Goal: Information Seeking & Learning: Learn about a topic

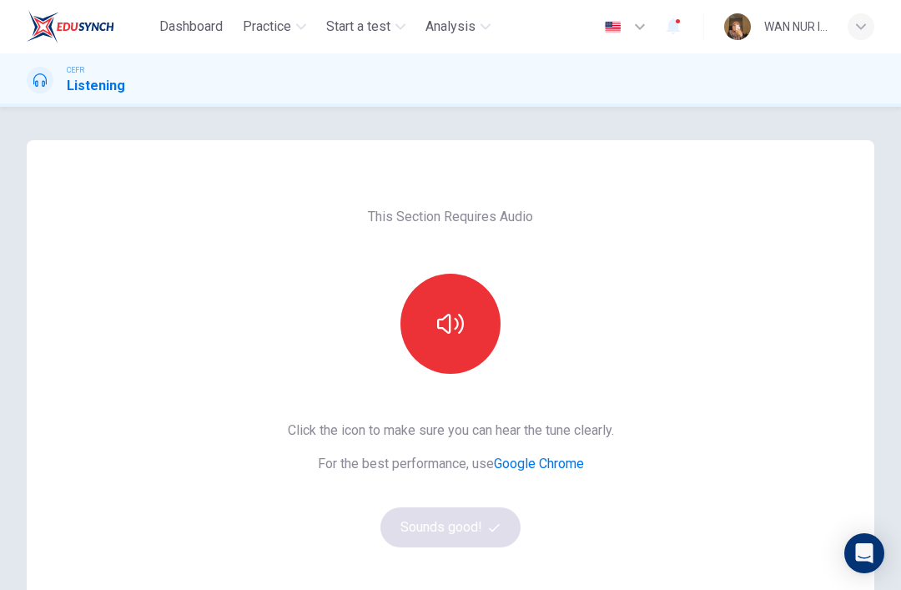
click at [438, 327] on icon "button" at bounding box center [450, 324] width 27 height 20
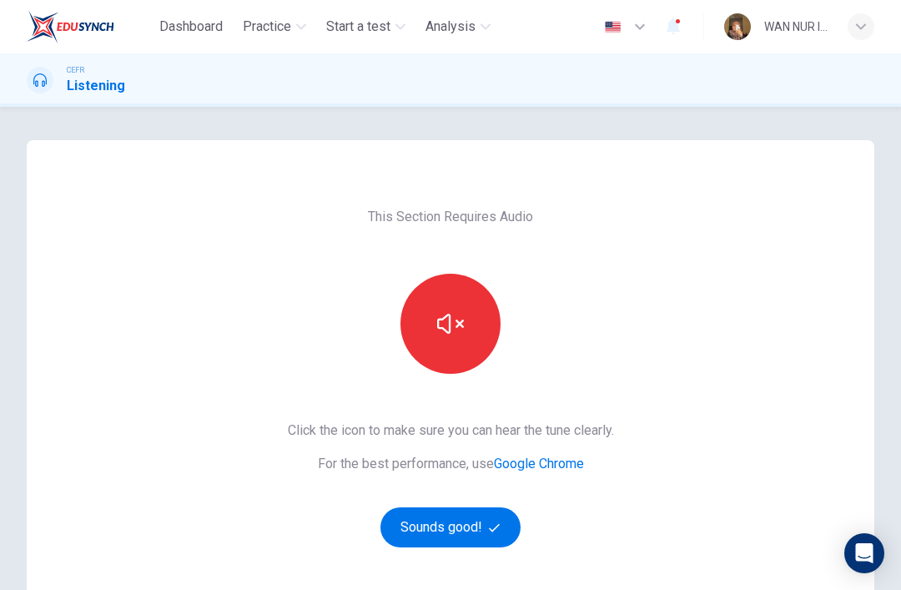
click at [460, 533] on button "Sounds good!" at bounding box center [451, 527] width 140 height 40
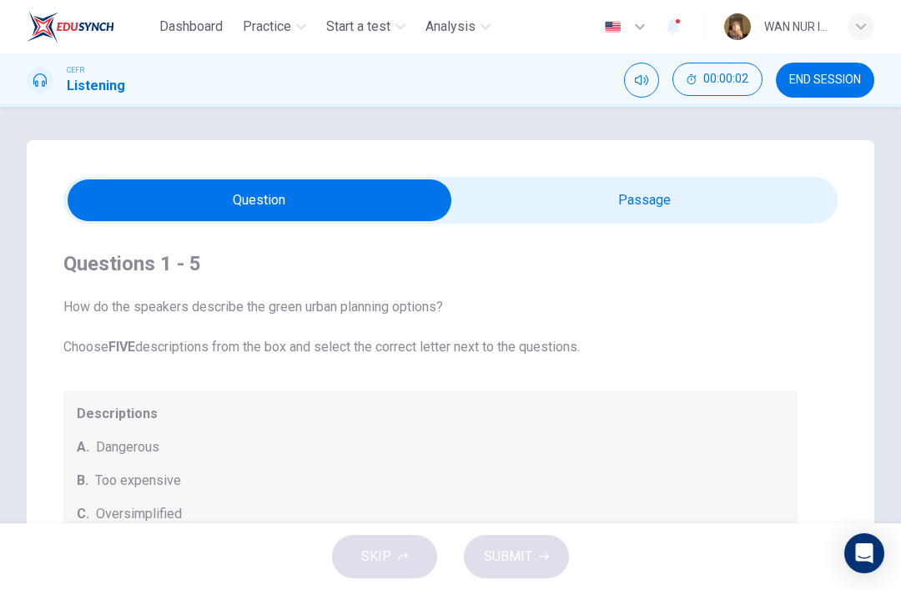
click at [659, 210] on input "checkbox" at bounding box center [260, 200] width 1162 height 42
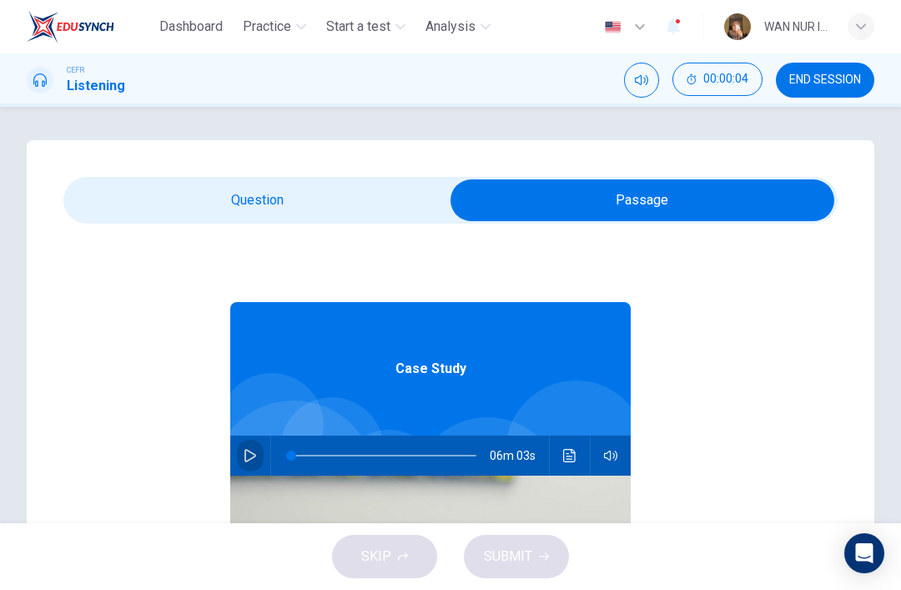
click at [245, 450] on icon "button" at bounding box center [250, 455] width 13 height 13
click at [390, 198] on input "checkbox" at bounding box center [643, 200] width 1162 height 42
checkbox input "false"
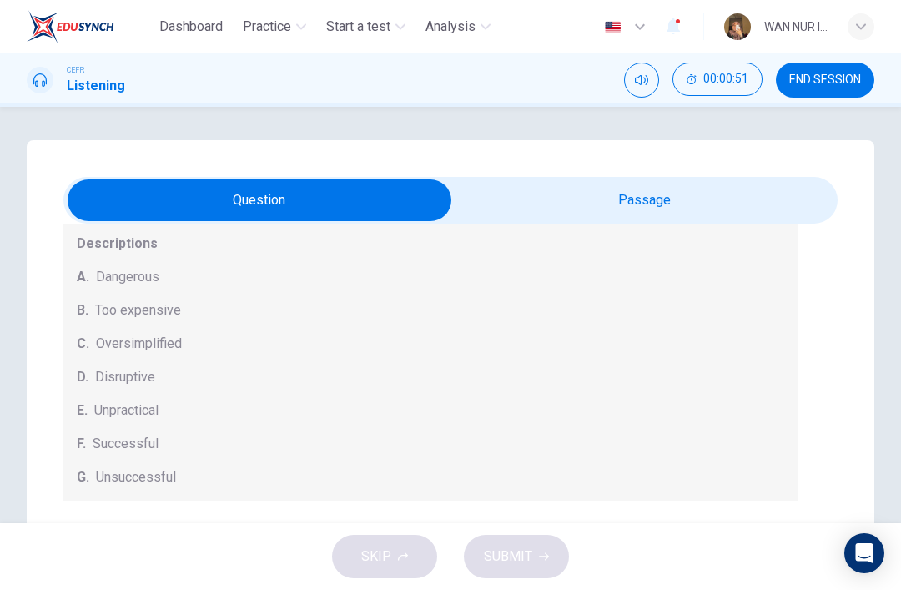
type input "13"
click at [649, 187] on input "checkbox" at bounding box center [260, 200] width 1162 height 42
checkbox input "true"
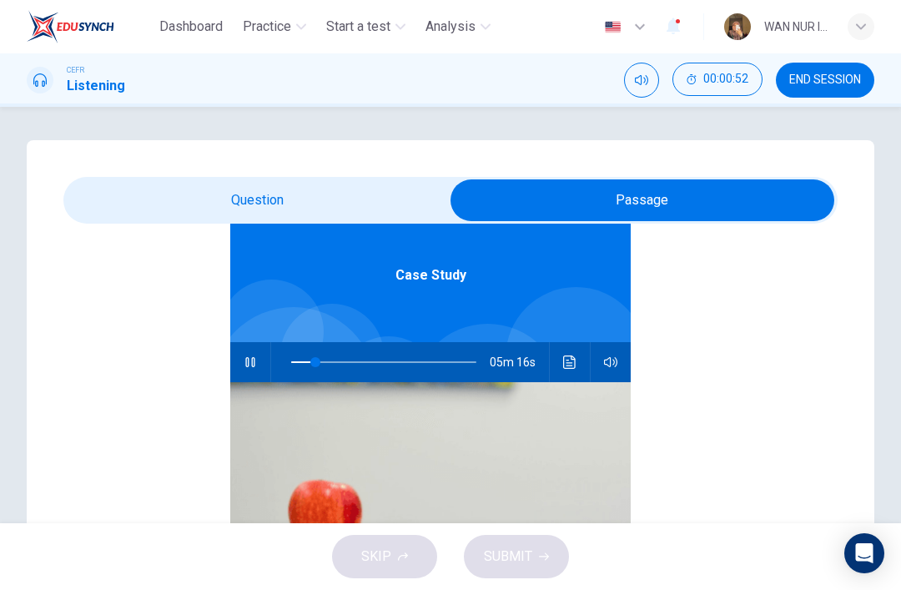
click at [249, 366] on icon "button" at bounding box center [249, 362] width 9 height 10
click at [250, 366] on icon "button" at bounding box center [251, 362] width 12 height 13
type input "13"
click at [387, 198] on input "checkbox" at bounding box center [643, 200] width 1162 height 42
checkbox input "false"
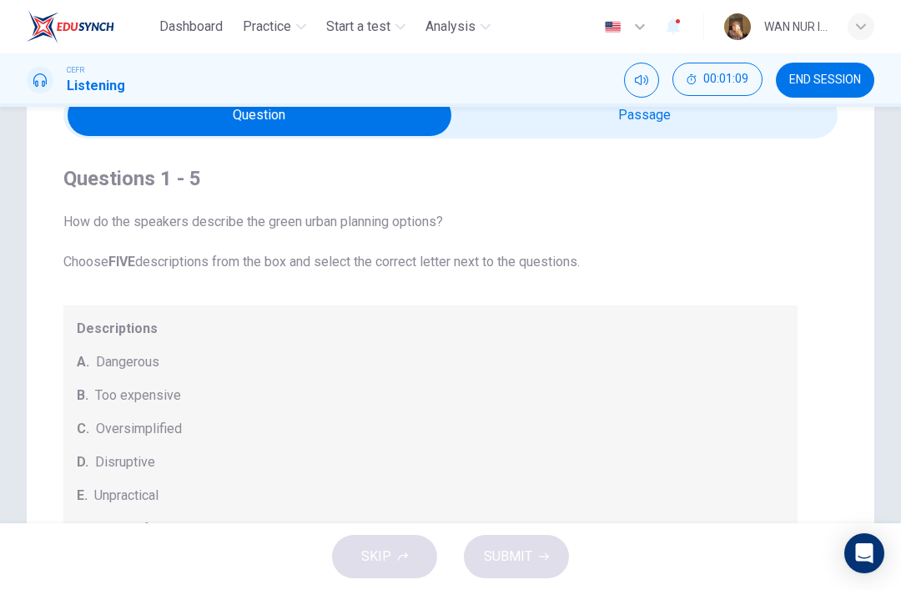
scroll to position [70, 0]
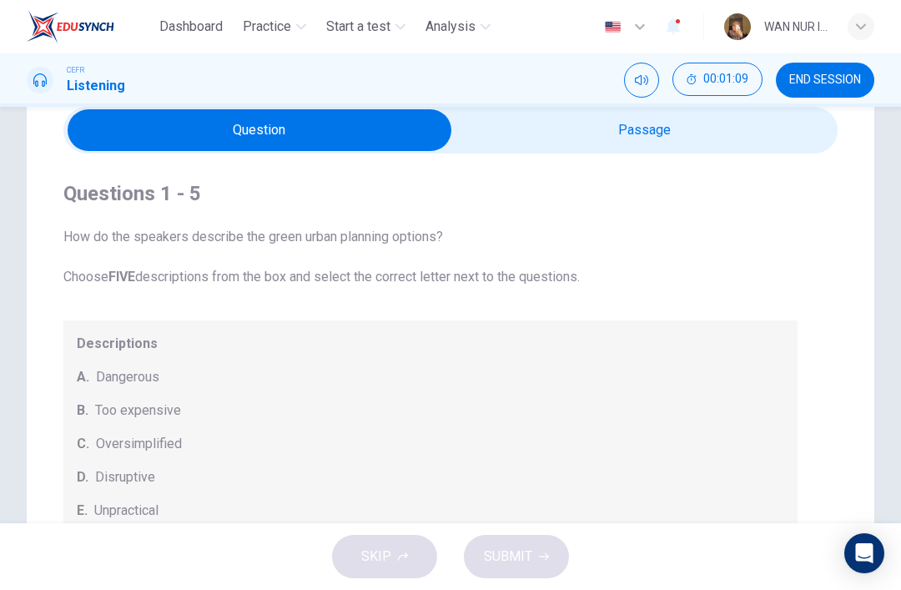
type input "16"
click at [772, 133] on input "checkbox" at bounding box center [260, 130] width 1162 height 42
checkbox input "true"
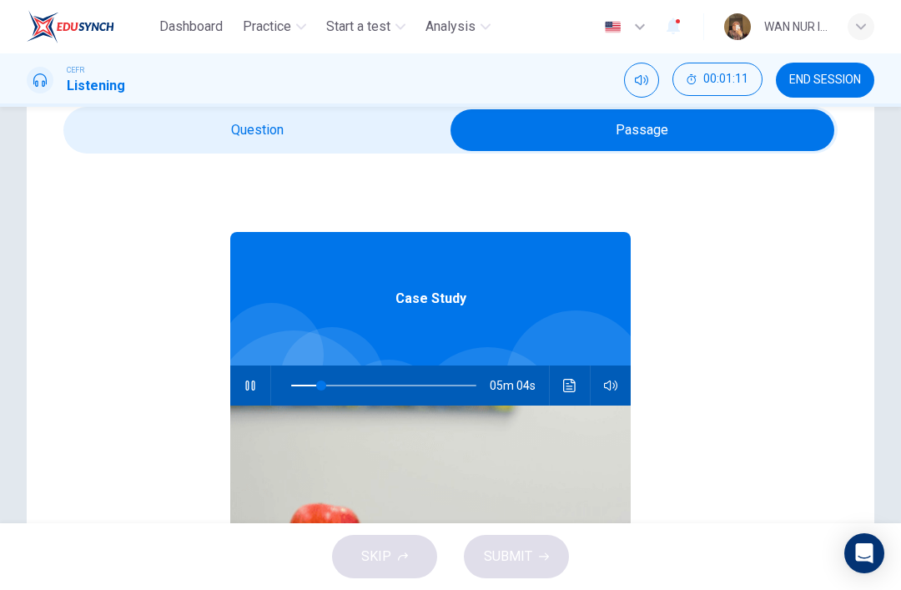
click at [245, 387] on icon "button" at bounding box center [250, 385] width 13 height 13
click at [250, 386] on icon "button" at bounding box center [250, 385] width 13 height 13
type input "17"
click at [361, 131] on input "checkbox" at bounding box center [643, 130] width 1162 height 42
checkbox input "false"
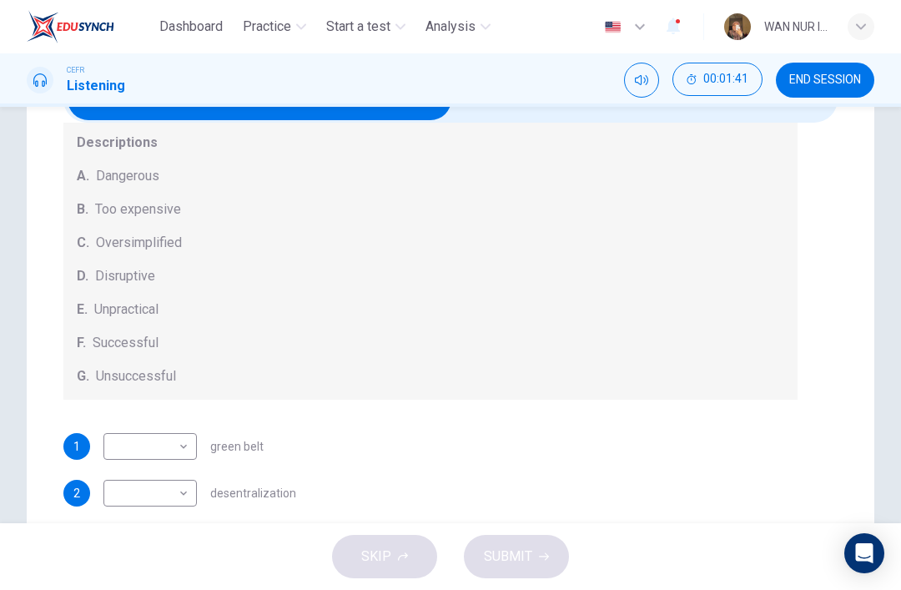
scroll to position [109, 0]
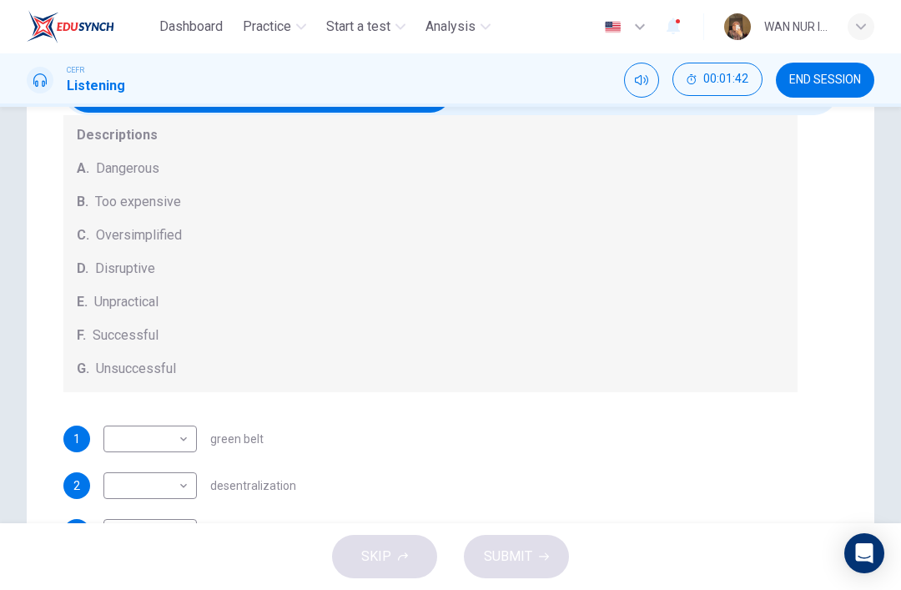
click at [175, 418] on div "Questions 1 - 5 How do the speakers describe the green urban planning options? …" at bounding box center [430, 305] width 735 height 721
click at [179, 442] on body "Dashboard Practice Start a test Analysis English en ​ WAN NUR ISTASYAR ILHAMI B…" at bounding box center [450, 295] width 901 height 590
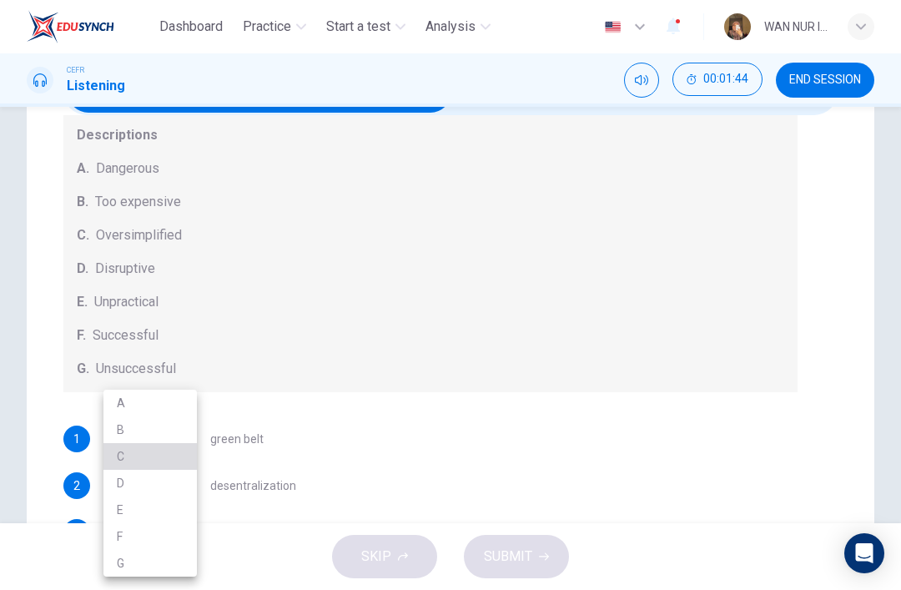
click at [179, 464] on li "C" at bounding box center [149, 456] width 93 height 27
type input "C"
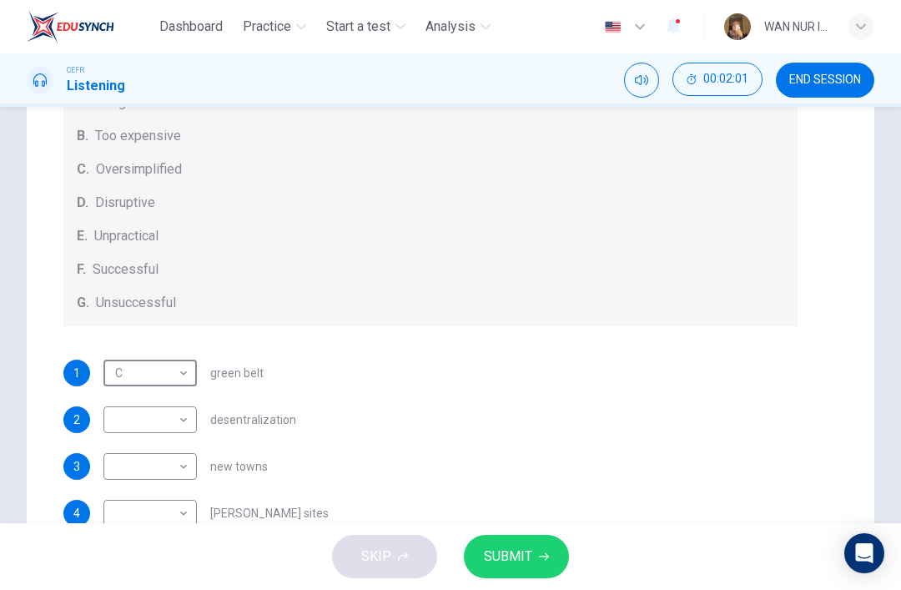
scroll to position [170, 0]
click at [182, 421] on body "Dashboard Practice Start a test Analysis English en ​ WAN NUR ISTASYAR ILHAMI B…" at bounding box center [450, 295] width 901 height 590
click at [174, 509] on li "E" at bounding box center [149, 510] width 93 height 27
type input "E"
click at [174, 482] on body "Dashboard Practice Start a test Analysis English en ​ WAN NUR ISTASYAR ILHAMI B…" at bounding box center [450, 295] width 901 height 590
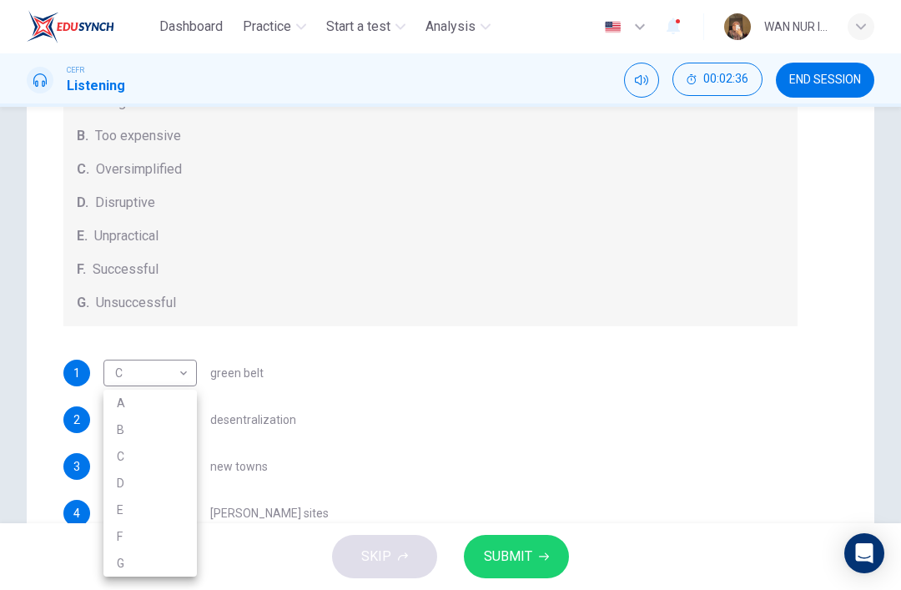
click at [174, 432] on li "B" at bounding box center [149, 429] width 93 height 27
type input "B"
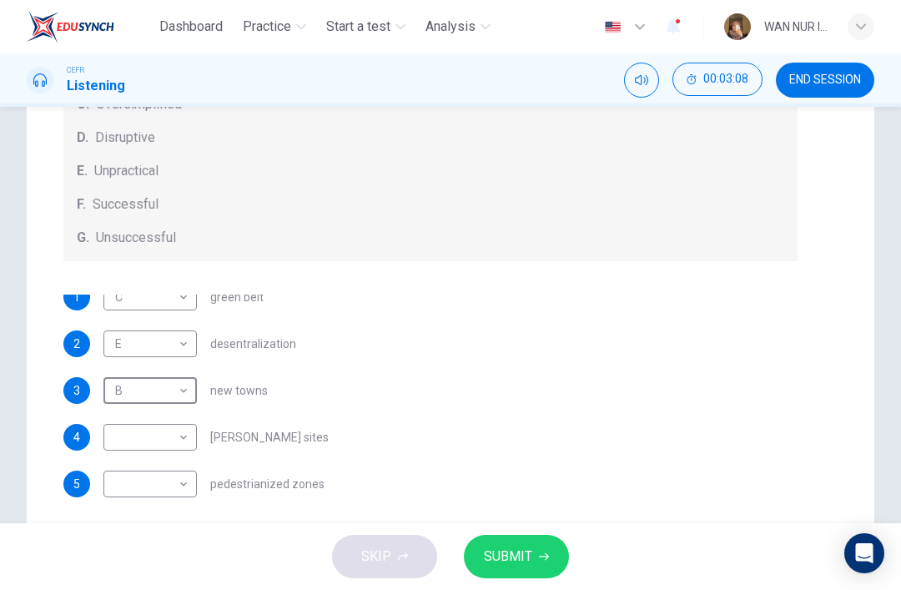
click at [174, 438] on body "Dashboard Practice Start a test Analysis English en ​ WAN NUR ISTASYAR ILHAMI B…" at bounding box center [450, 295] width 901 height 590
click at [179, 492] on li "D" at bounding box center [149, 483] width 93 height 27
click at [126, 437] on body "Dashboard Practice Start a test Analysis English en ​ WAN NUR ISTASYAR ILHAMI B…" at bounding box center [450, 295] width 901 height 590
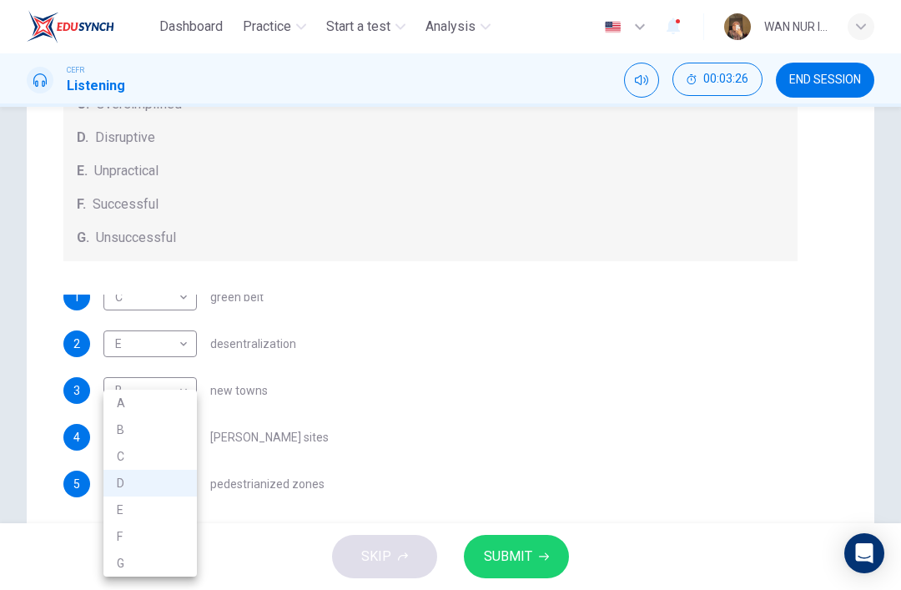
click at [118, 404] on li "A" at bounding box center [149, 403] width 93 height 27
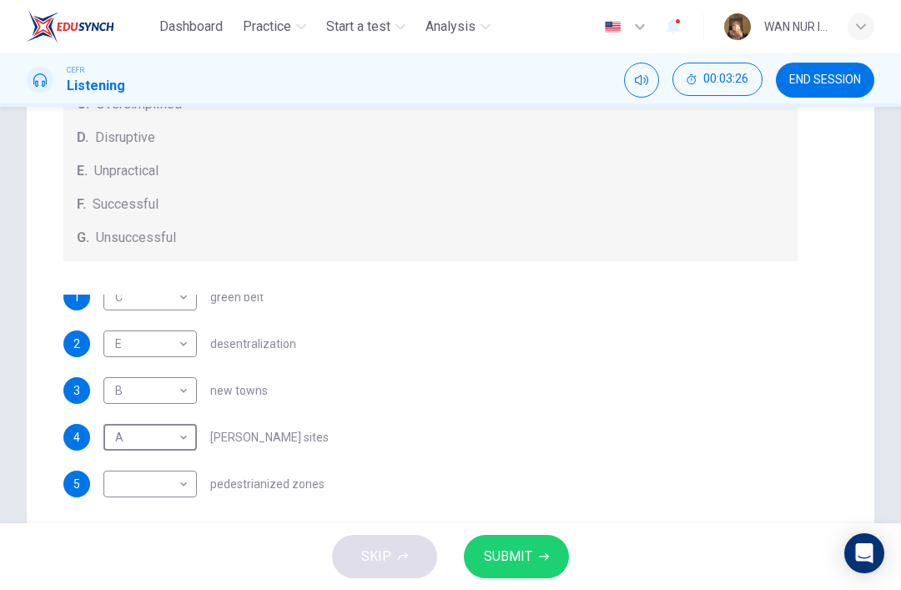
type input "A"
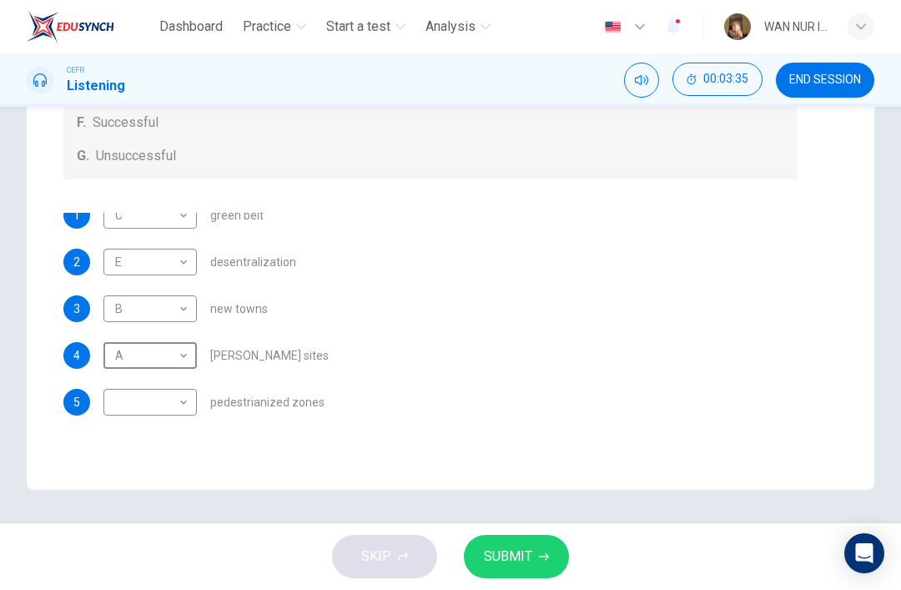
scroll to position [321, 0]
click at [128, 421] on body "Dashboard Practice Start a test Analysis English en ​ WAN NUR ISTASYAR ILHAMI B…" at bounding box center [450, 295] width 901 height 590
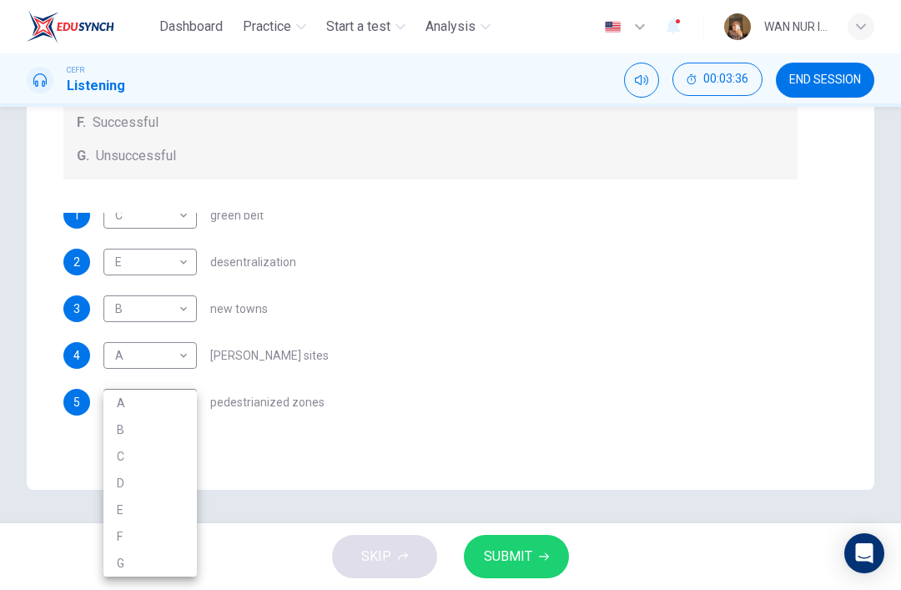
click at [114, 478] on li "D" at bounding box center [149, 483] width 93 height 27
type input "D"
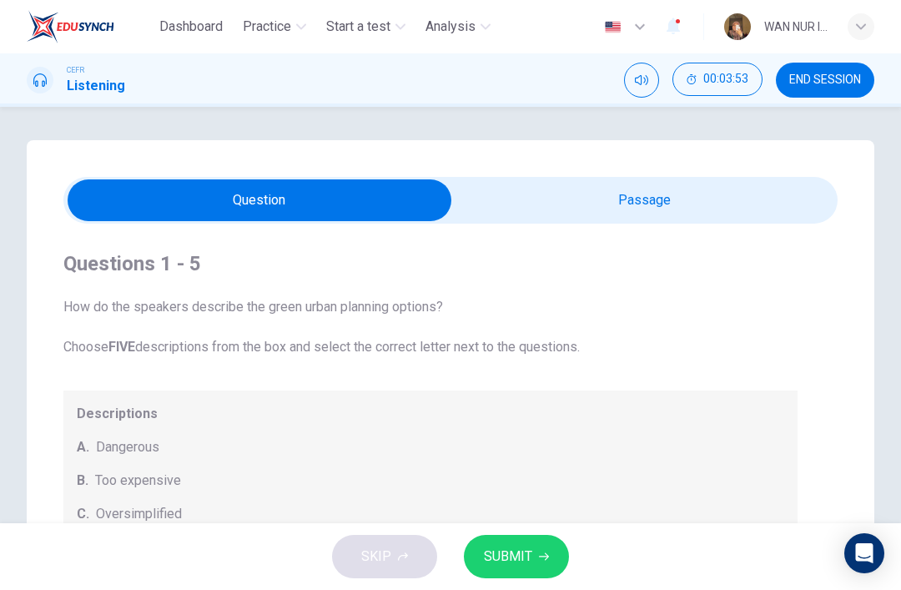
scroll to position [0, 0]
type input "57"
click at [774, 201] on input "checkbox" at bounding box center [260, 200] width 1162 height 42
checkbox input "true"
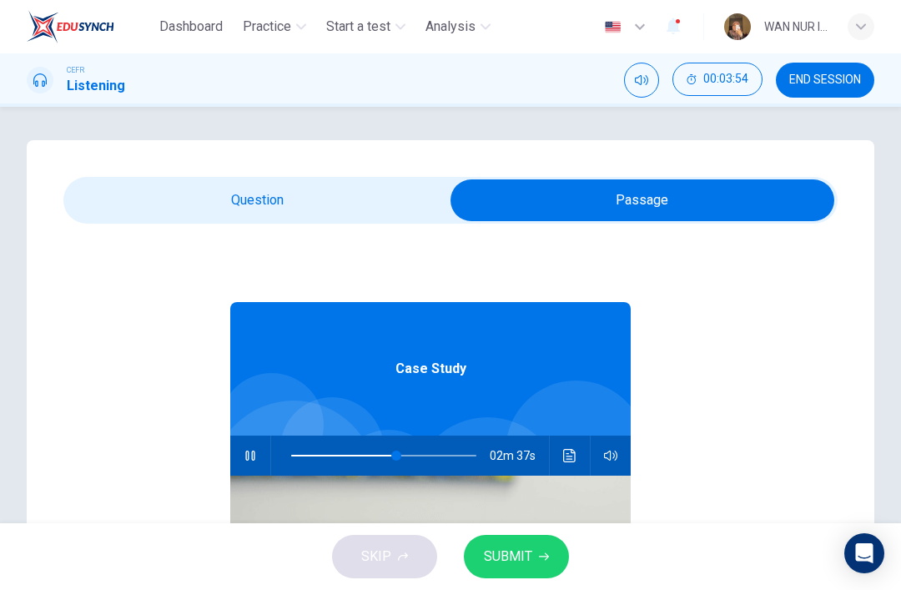
type input "57"
click at [186, 200] on input "checkbox" at bounding box center [643, 200] width 1162 height 42
checkbox input "false"
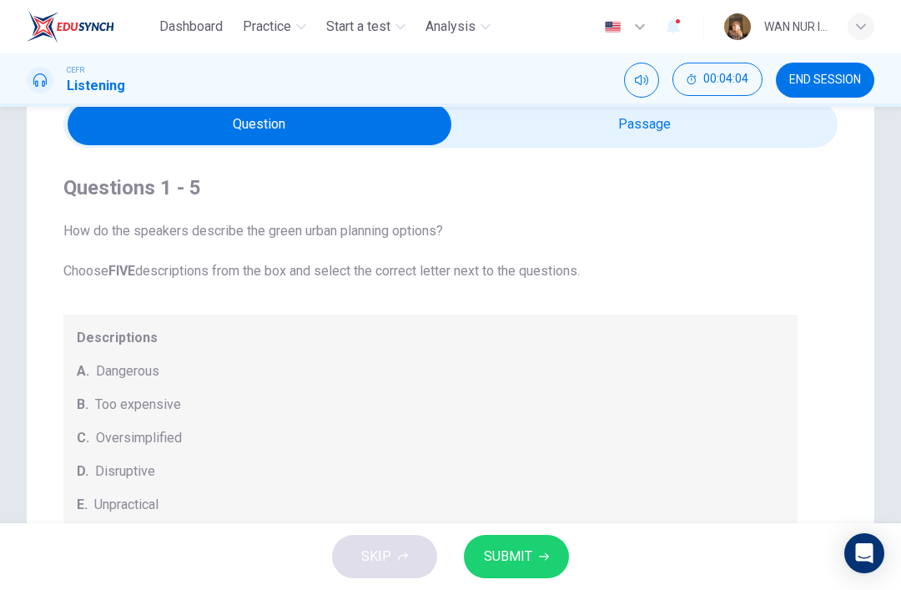
type input "60"
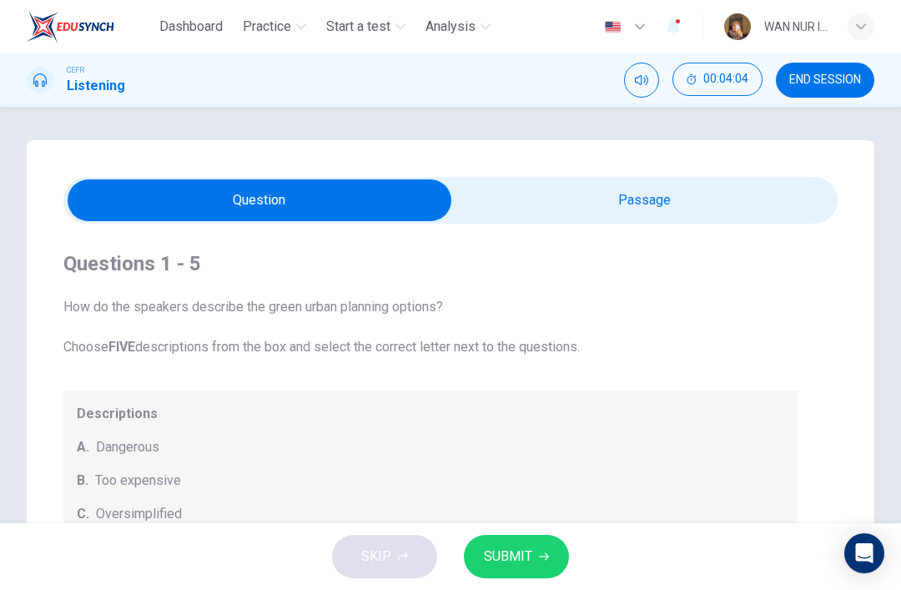
scroll to position [-1, 0]
click at [748, 186] on input "checkbox" at bounding box center [260, 200] width 1162 height 42
checkbox input "true"
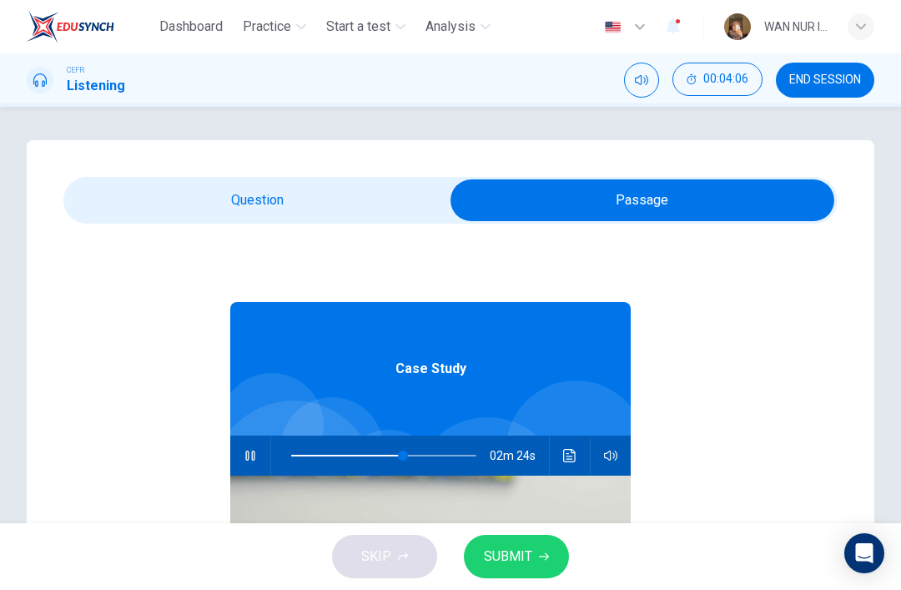
click at [255, 458] on icon "button" at bounding box center [250, 455] width 13 height 13
type input "60"
click at [152, 207] on input "checkbox" at bounding box center [643, 200] width 1162 height 42
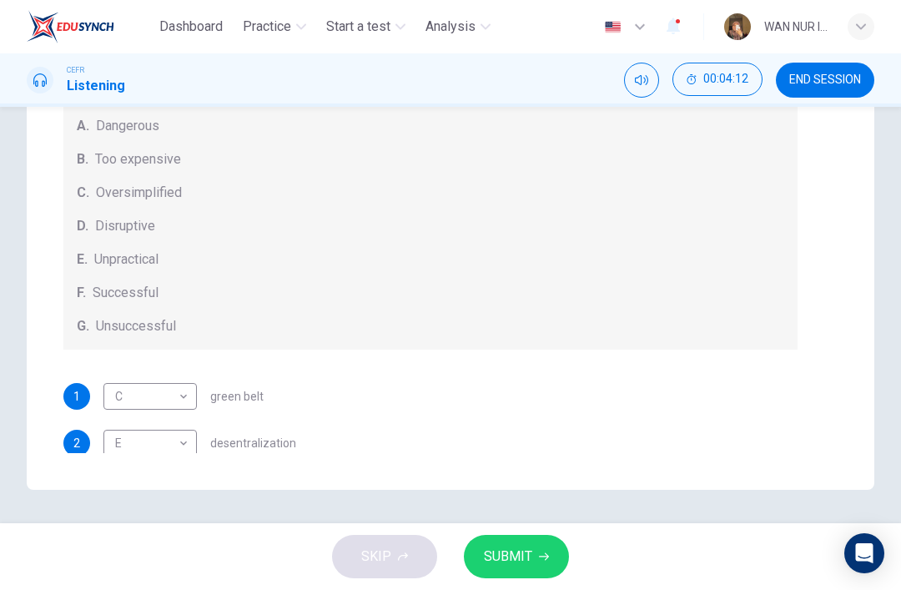
click at [561, 550] on button "SUBMIT" at bounding box center [516, 556] width 105 height 43
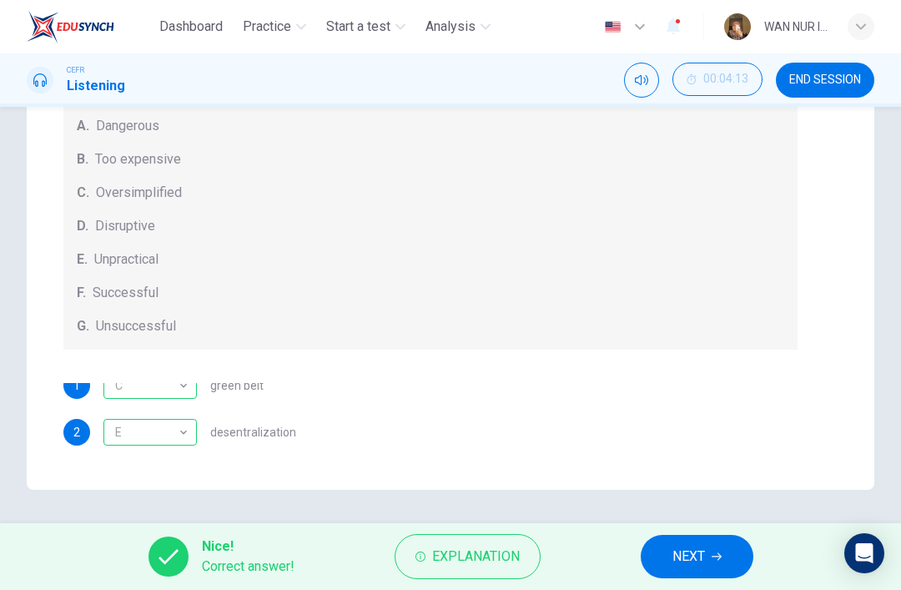
scroll to position [11, 0]
click at [704, 563] on span "NEXT" at bounding box center [689, 556] width 33 height 23
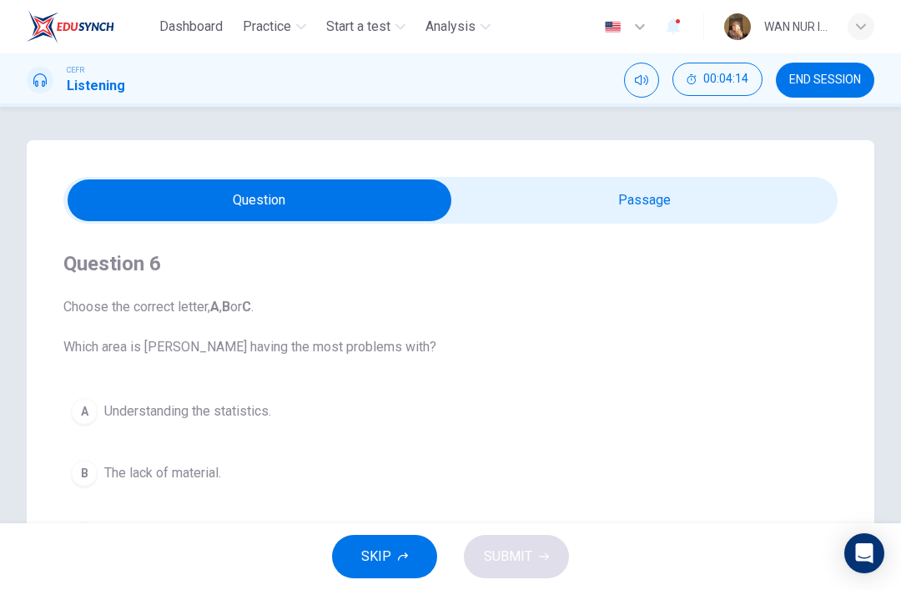
scroll to position [0, 0]
click at [759, 212] on input "checkbox" at bounding box center [260, 200] width 1162 height 42
checkbox input "true"
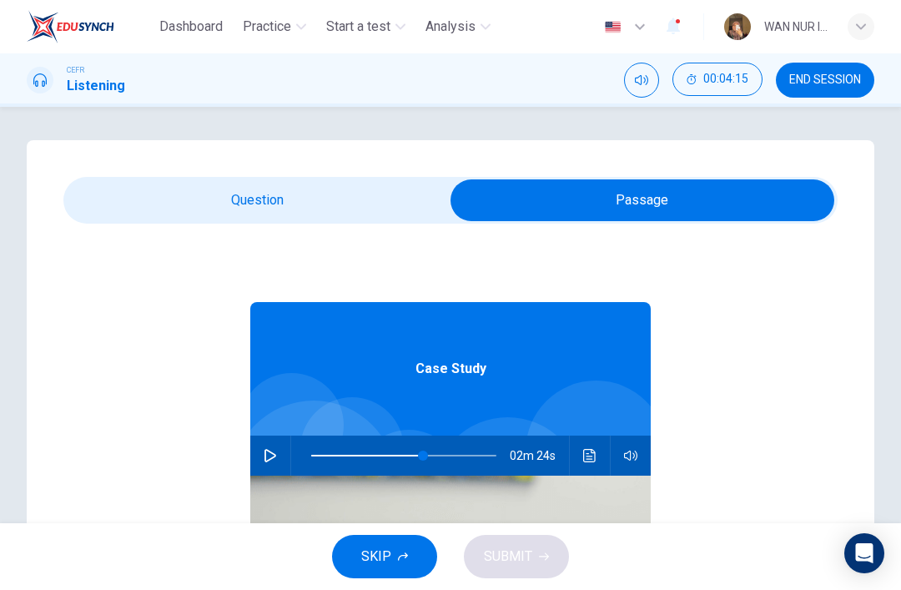
click at [267, 459] on icon "button" at bounding box center [270, 455] width 13 height 13
type input "60"
click at [130, 210] on input "checkbox" at bounding box center [643, 200] width 1162 height 42
checkbox input "false"
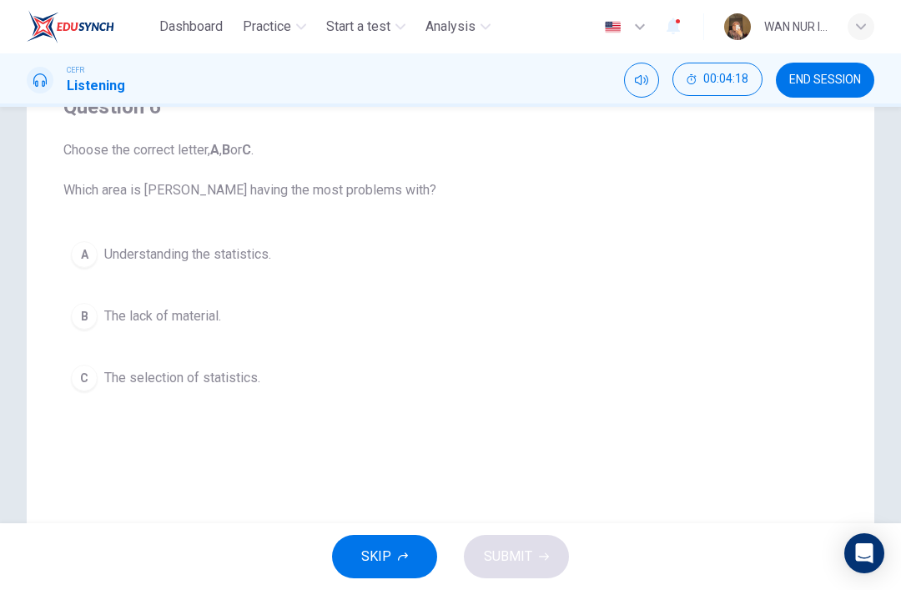
scroll to position [159, 0]
click at [79, 259] on div "A" at bounding box center [84, 253] width 27 height 27
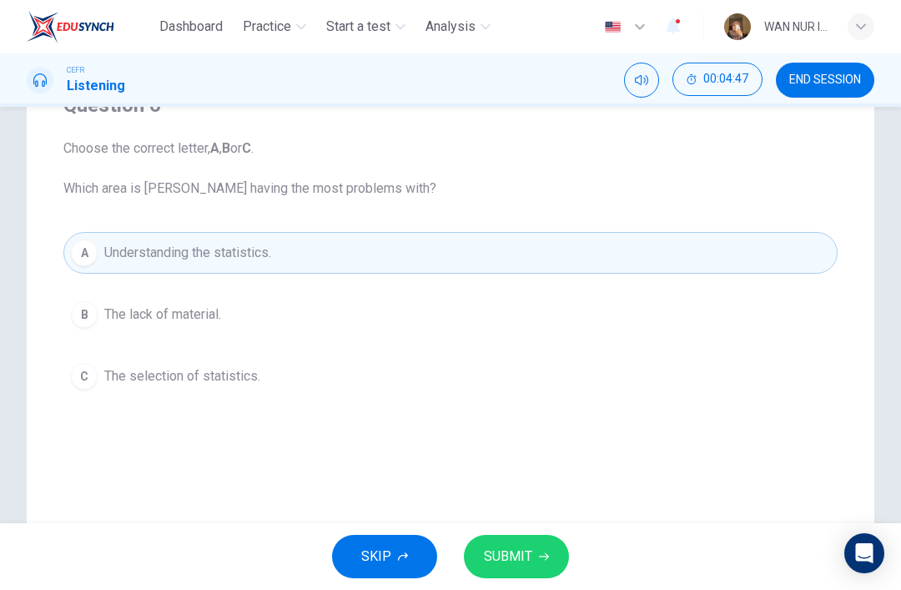
click at [550, 557] on button "SUBMIT" at bounding box center [516, 556] width 105 height 43
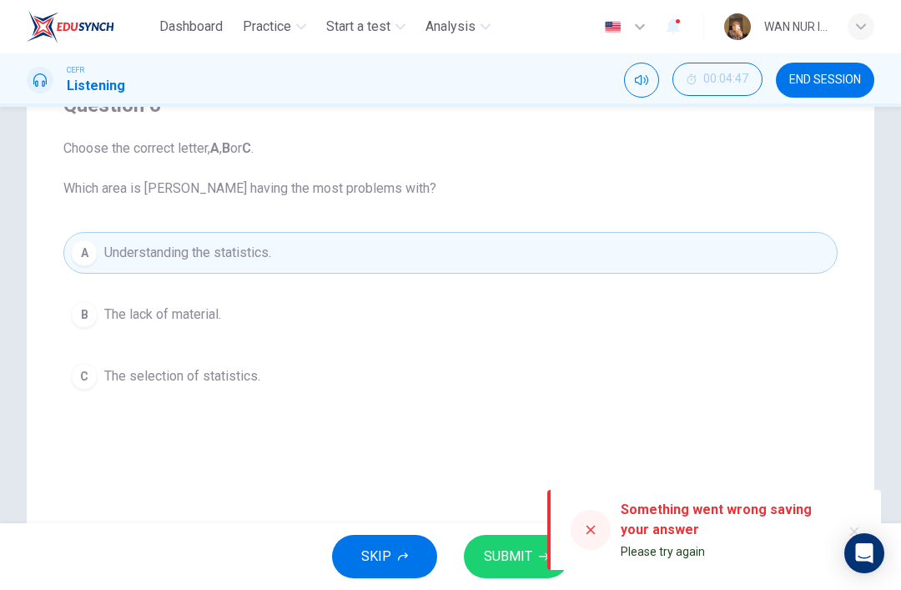
click at [593, 530] on icon at bounding box center [590, 529] width 13 height 13
click at [34, 234] on div "Question 6 Choose the correct letter, A , B or C . Which area is Jack having th…" at bounding box center [451, 317] width 848 height 671
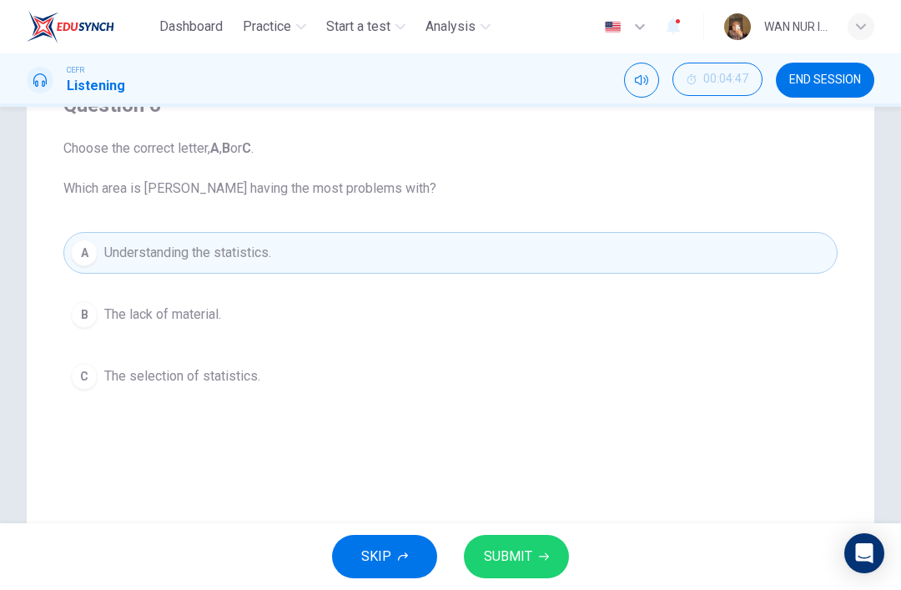
click at [520, 553] on span "SUBMIT" at bounding box center [508, 556] width 48 height 23
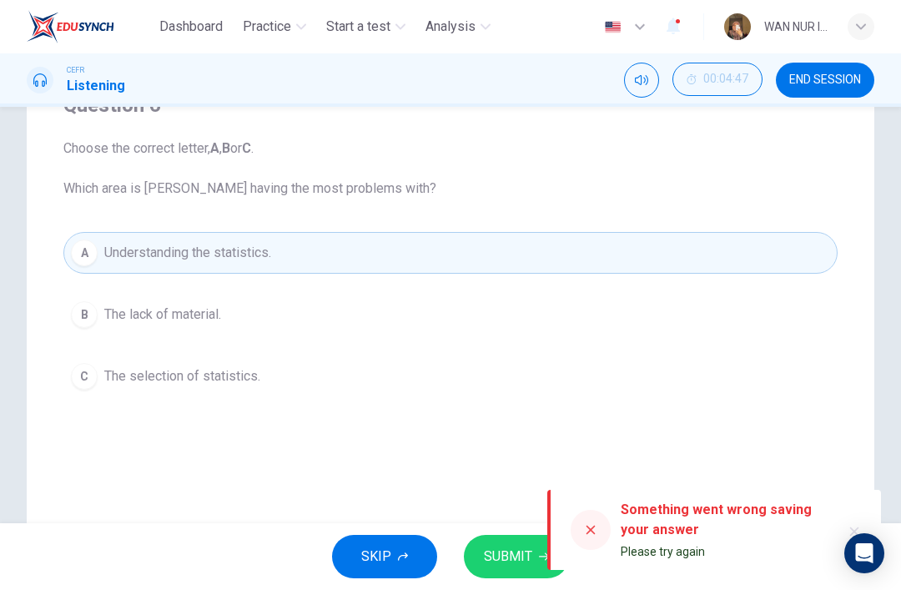
click at [583, 528] on div at bounding box center [591, 530] width 40 height 40
click at [591, 533] on icon at bounding box center [590, 529] width 13 height 13
click at [589, 532] on icon at bounding box center [591, 530] width 9 height 9
type input "71"
checkbox input "true"
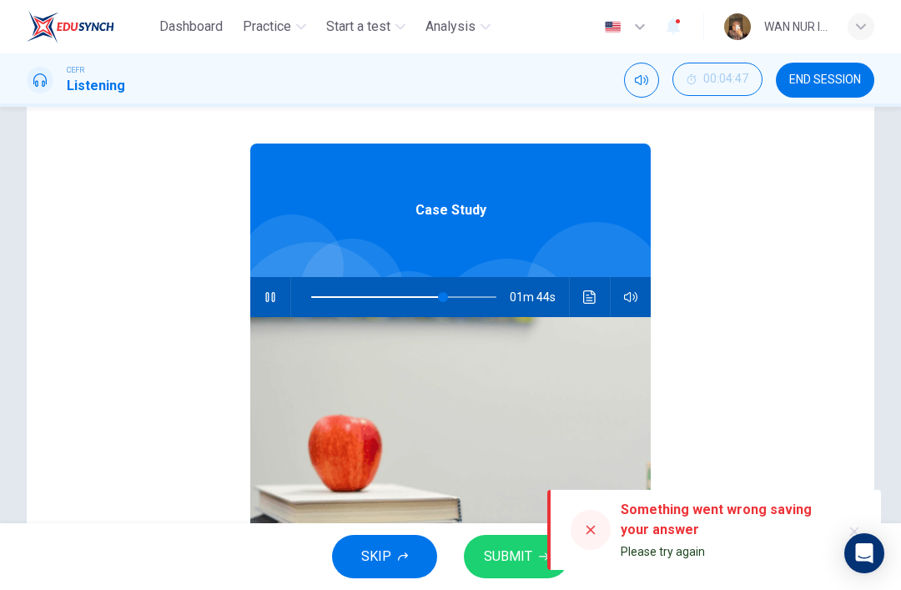
type input "72"
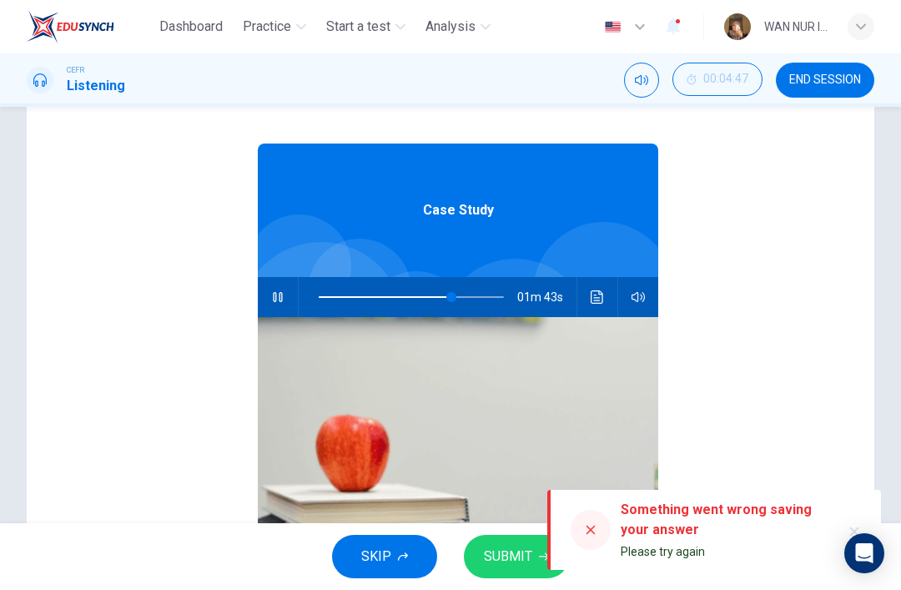
checkbox input "false"
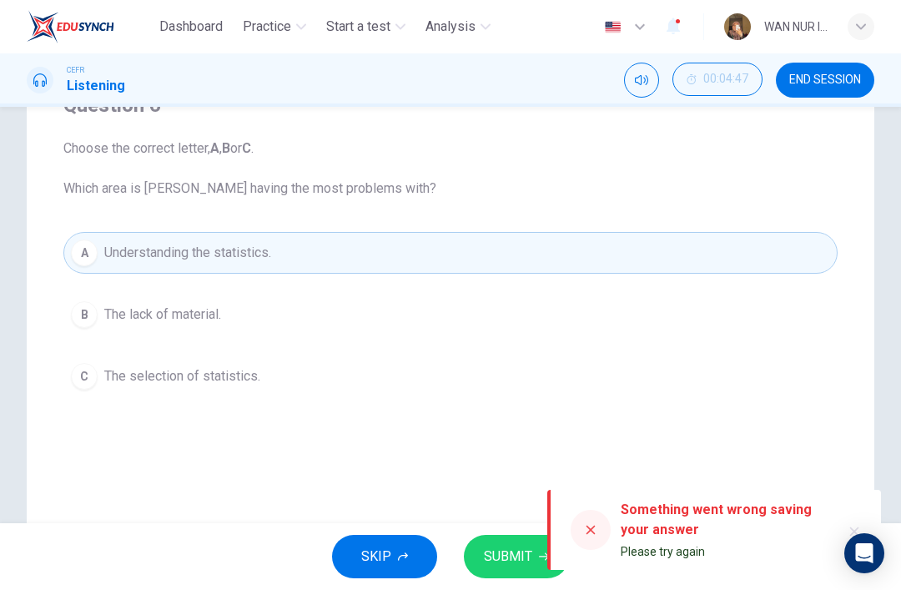
type input "72"
checkbox input "true"
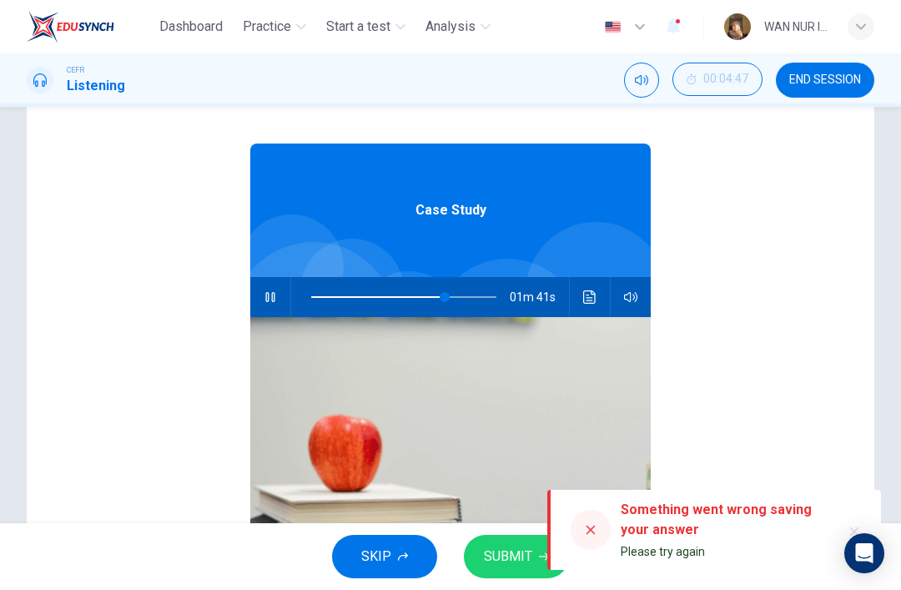
click at [266, 297] on icon "button" at bounding box center [269, 297] width 9 height 10
type input "72"
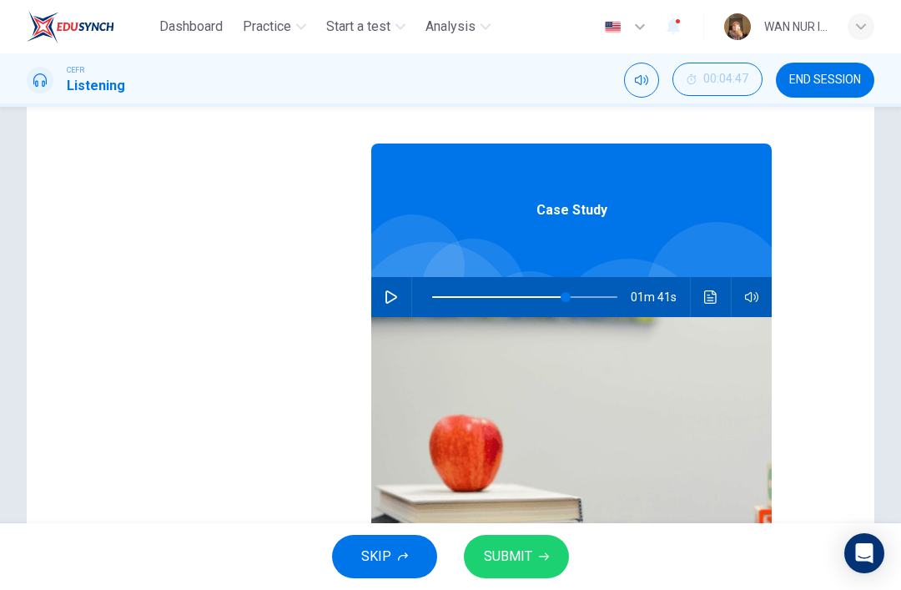
checkbox input "false"
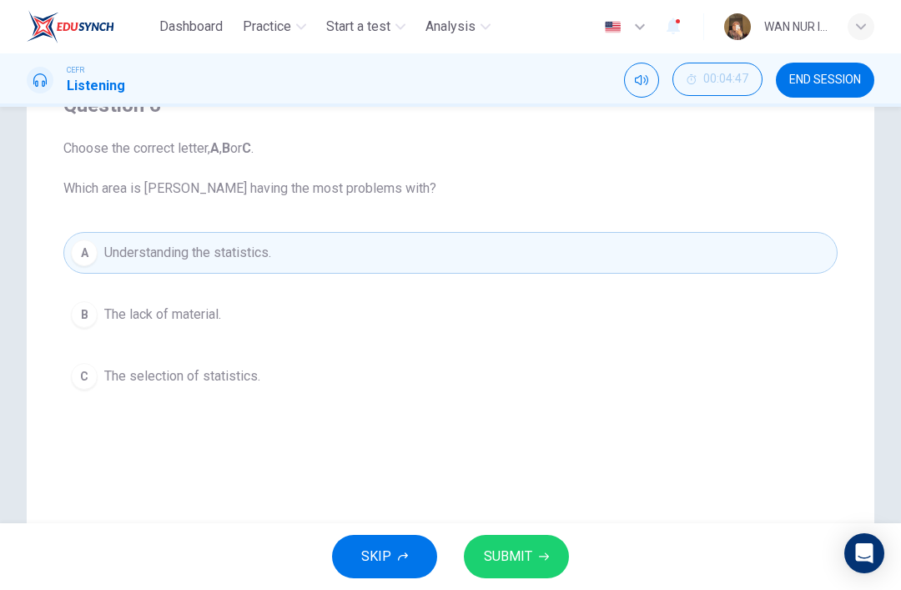
click at [524, 576] on button "SUBMIT" at bounding box center [516, 556] width 105 height 43
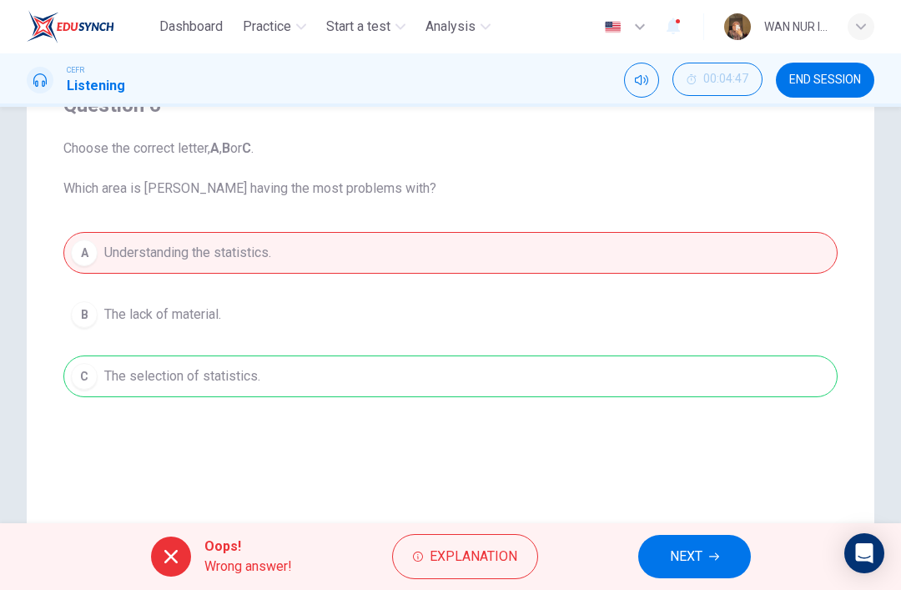
click at [694, 556] on span "NEXT" at bounding box center [686, 556] width 33 height 23
type input "72"
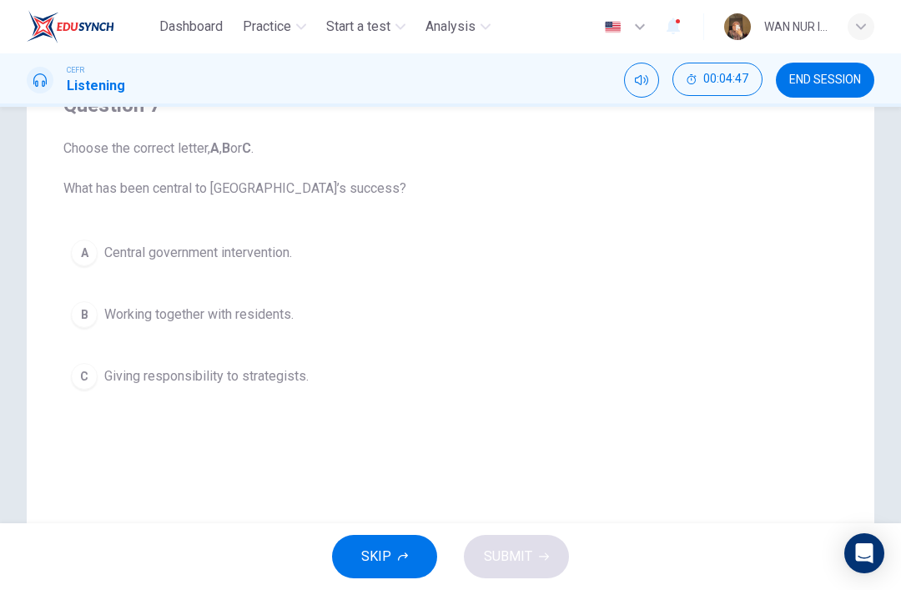
checkbox input "true"
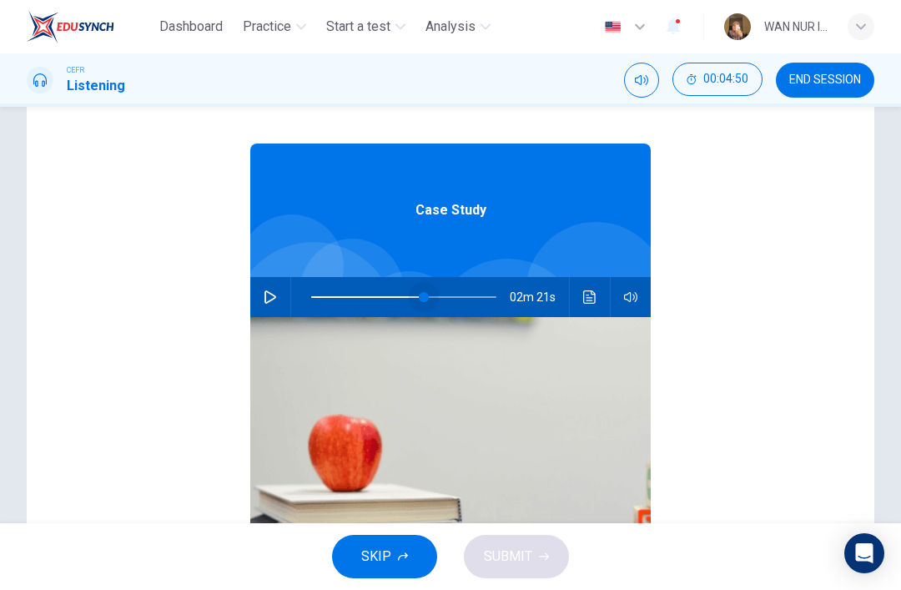
click at [429, 300] on span at bounding box center [424, 297] width 10 height 10
type input "67"
click at [267, 300] on icon "button" at bounding box center [270, 296] width 13 height 13
checkbox input "false"
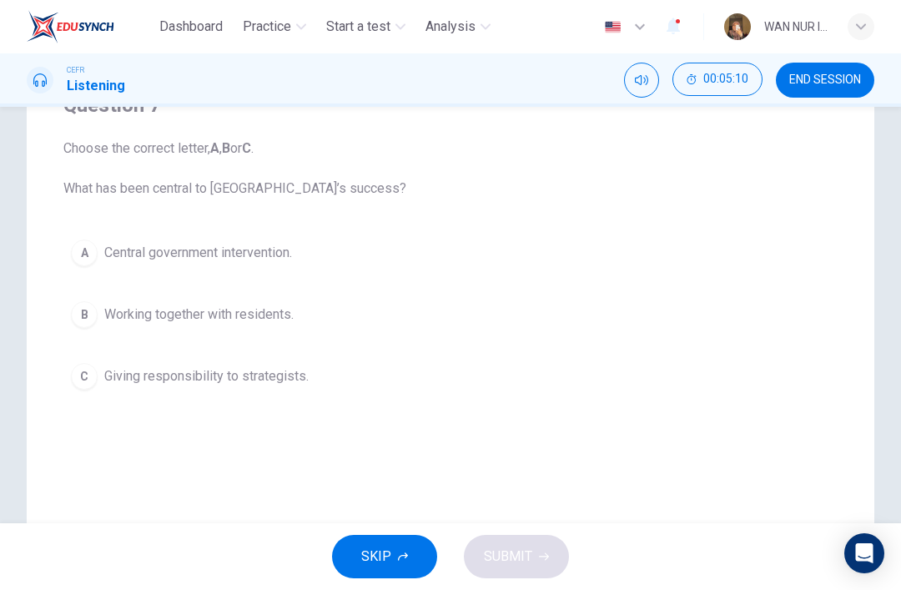
scroll to position [169, 0]
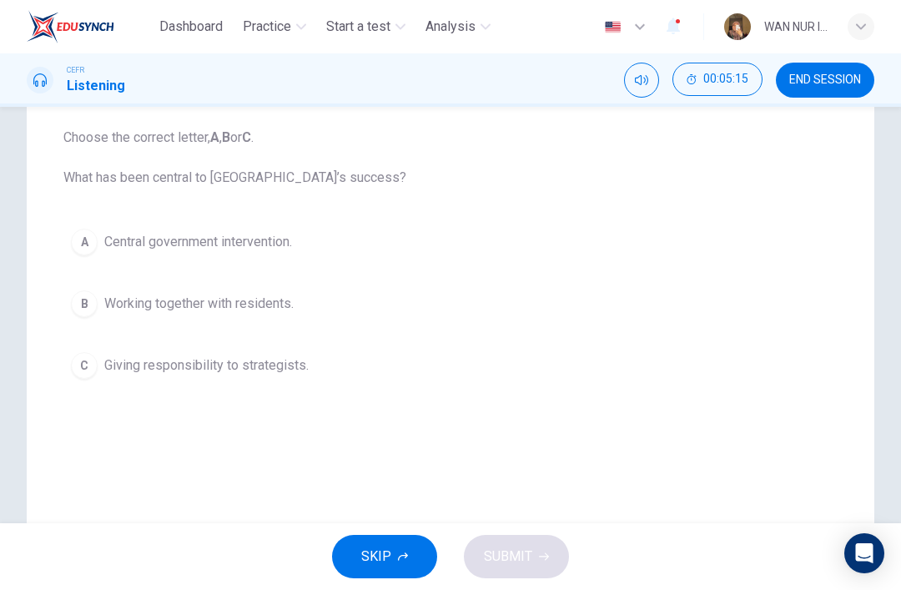
click at [86, 304] on div "B" at bounding box center [84, 303] width 27 height 27
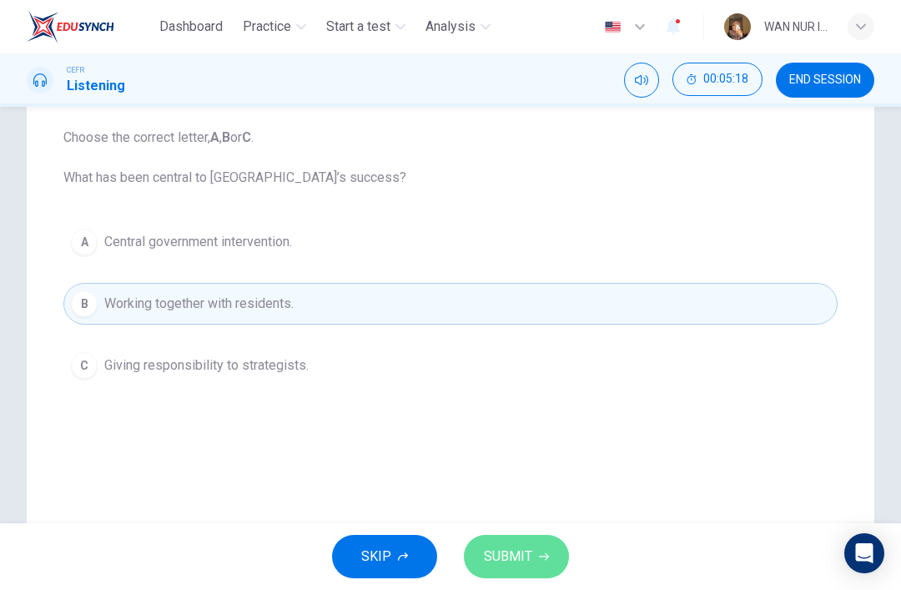
click at [544, 561] on icon "button" at bounding box center [544, 557] width 10 height 10
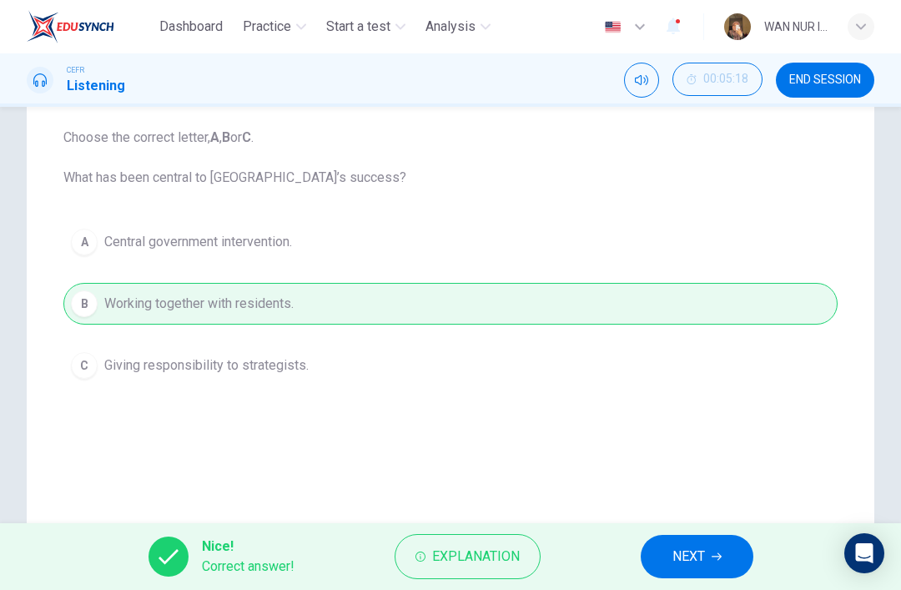
click at [683, 559] on span "NEXT" at bounding box center [689, 556] width 33 height 23
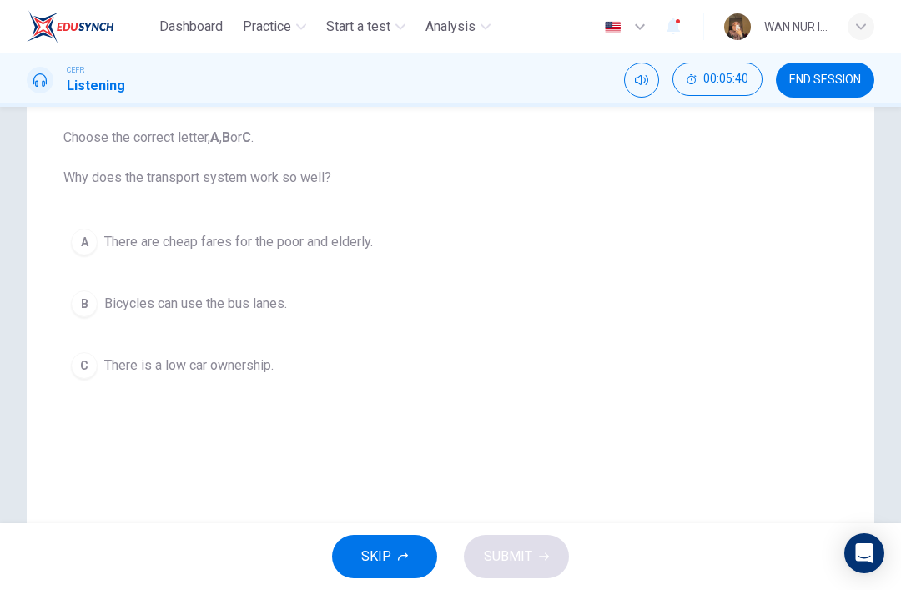
click at [83, 245] on div "A" at bounding box center [84, 242] width 27 height 27
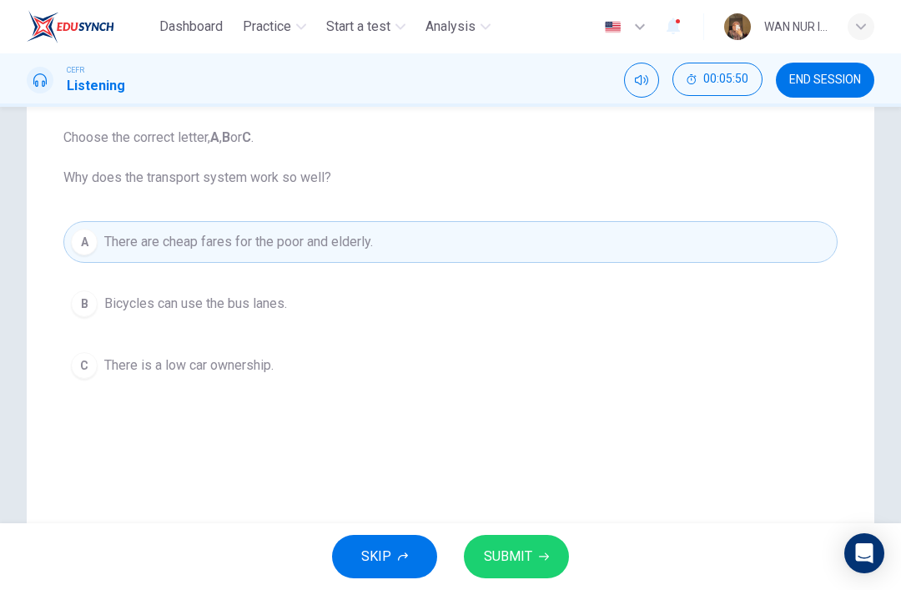
click at [536, 560] on button "SUBMIT" at bounding box center [516, 556] width 105 height 43
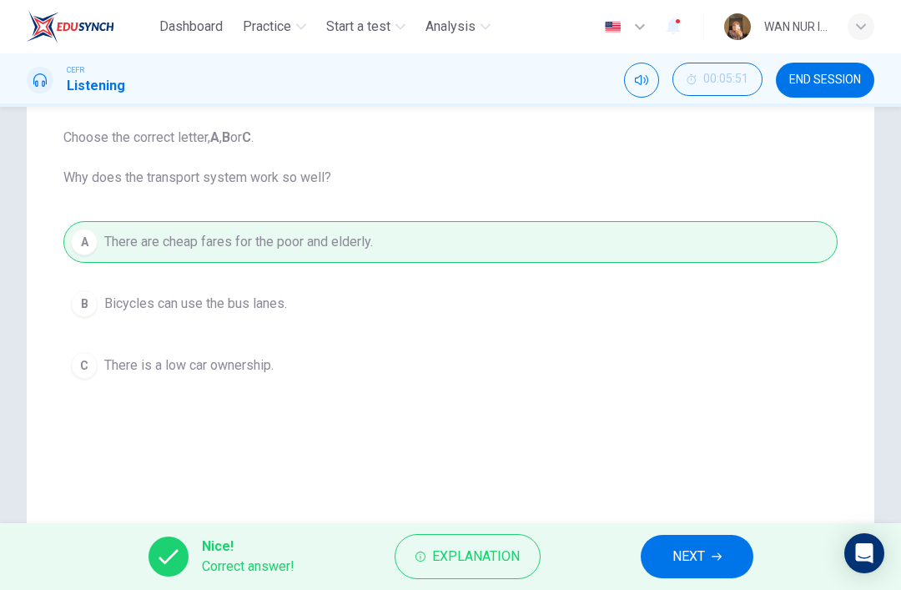
click at [685, 553] on span "NEXT" at bounding box center [689, 556] width 33 height 23
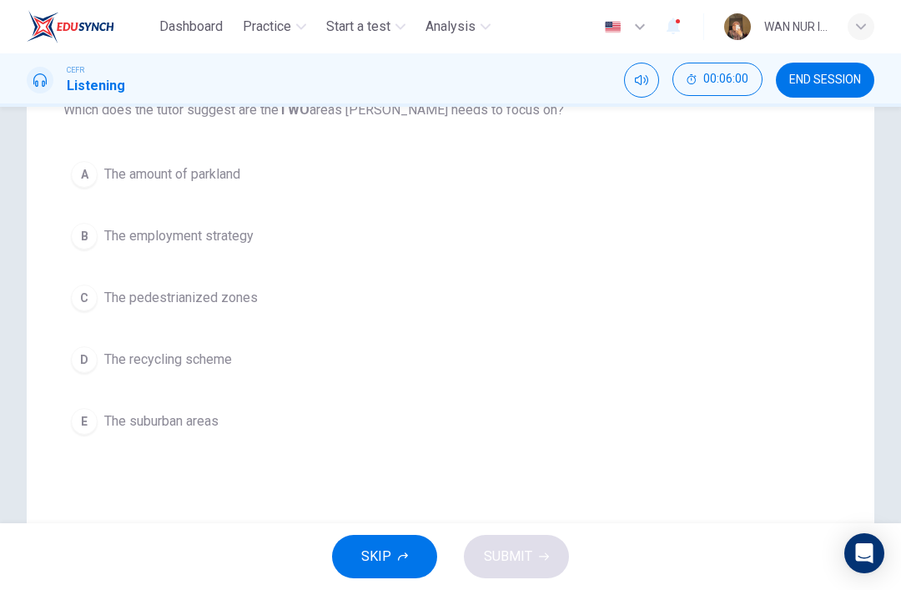
scroll to position [224, 0]
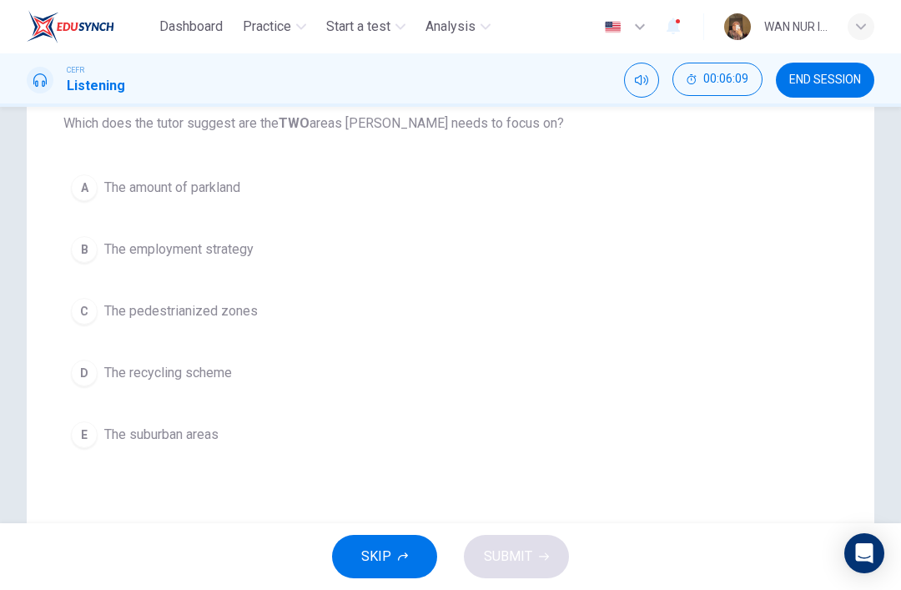
click at [97, 192] on div "A" at bounding box center [84, 187] width 27 height 27
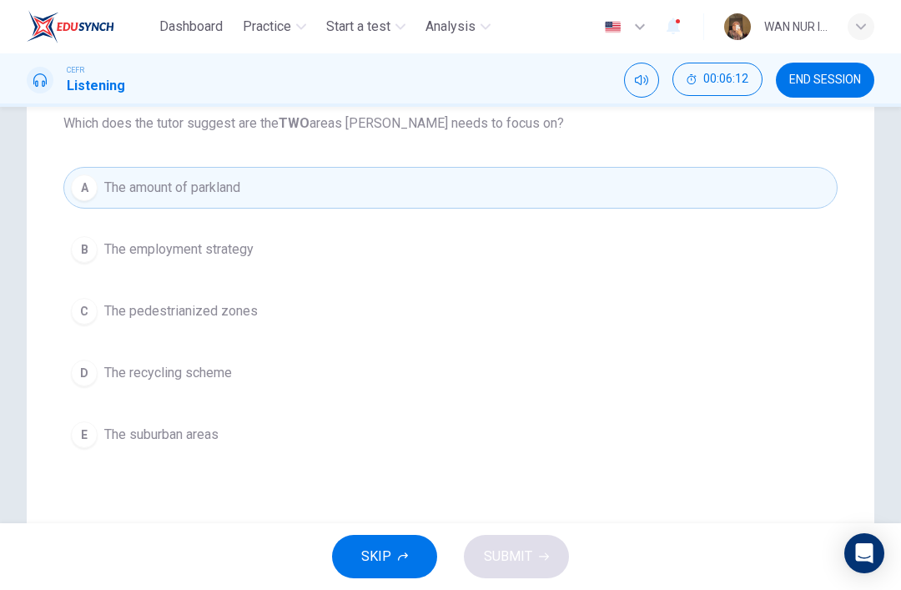
click at [81, 309] on div "C" at bounding box center [84, 311] width 27 height 27
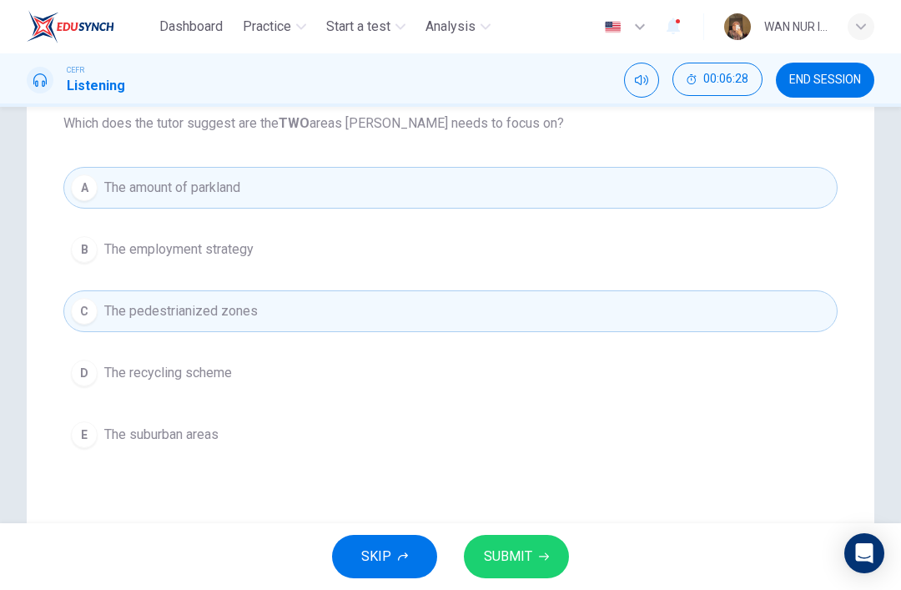
click at [85, 364] on div "D" at bounding box center [84, 373] width 27 height 27
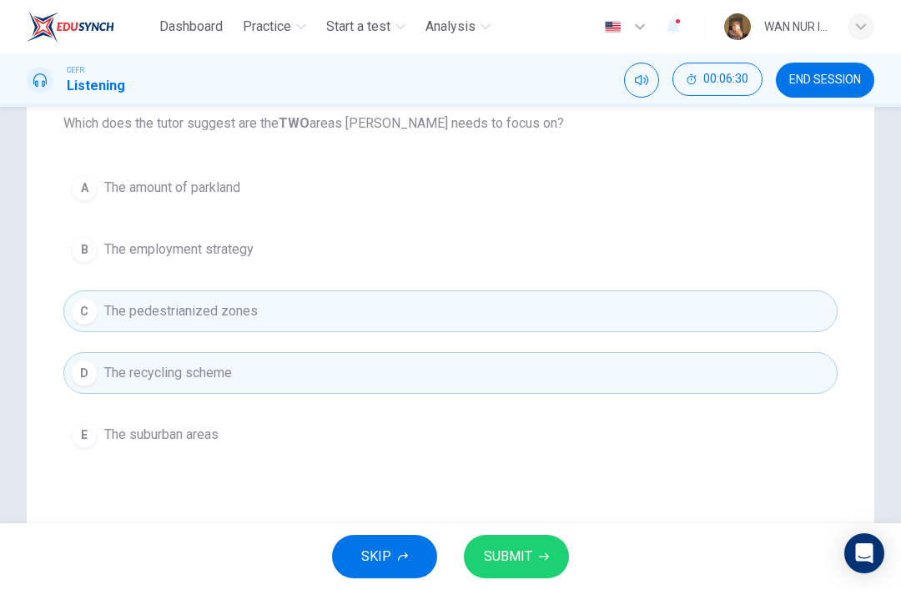
click at [93, 193] on div "A" at bounding box center [84, 187] width 27 height 27
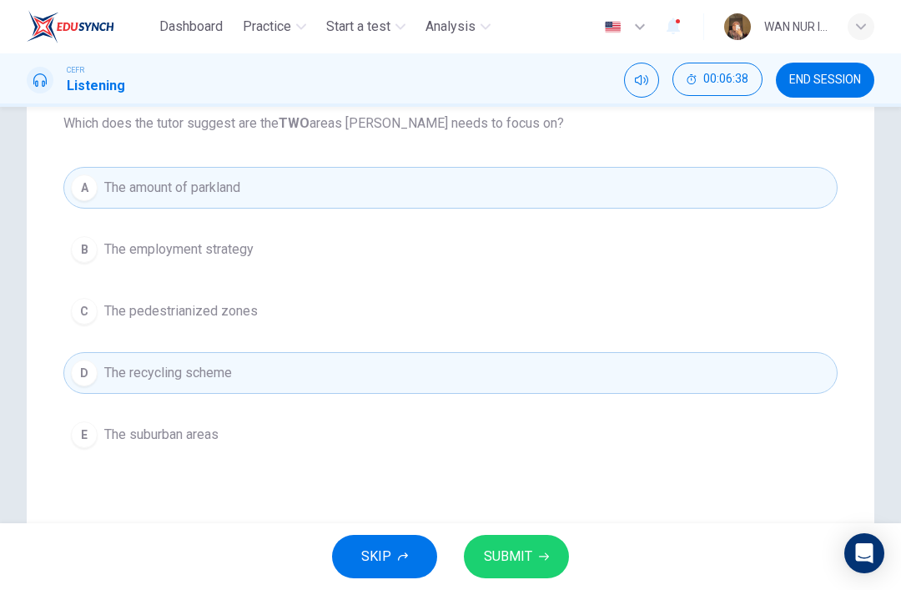
click at [548, 562] on button "SUBMIT" at bounding box center [516, 556] width 105 height 43
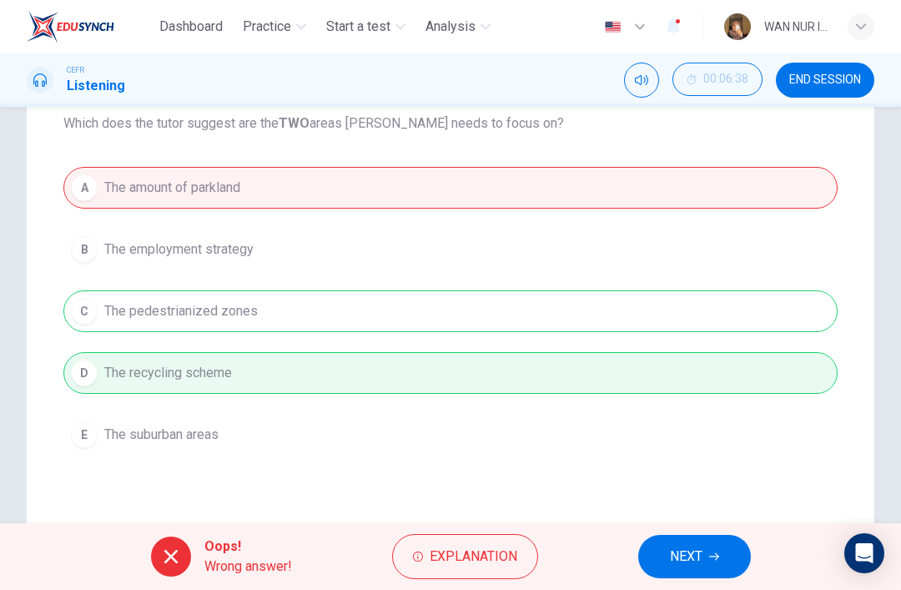
click at [680, 563] on span "NEXT" at bounding box center [686, 556] width 33 height 23
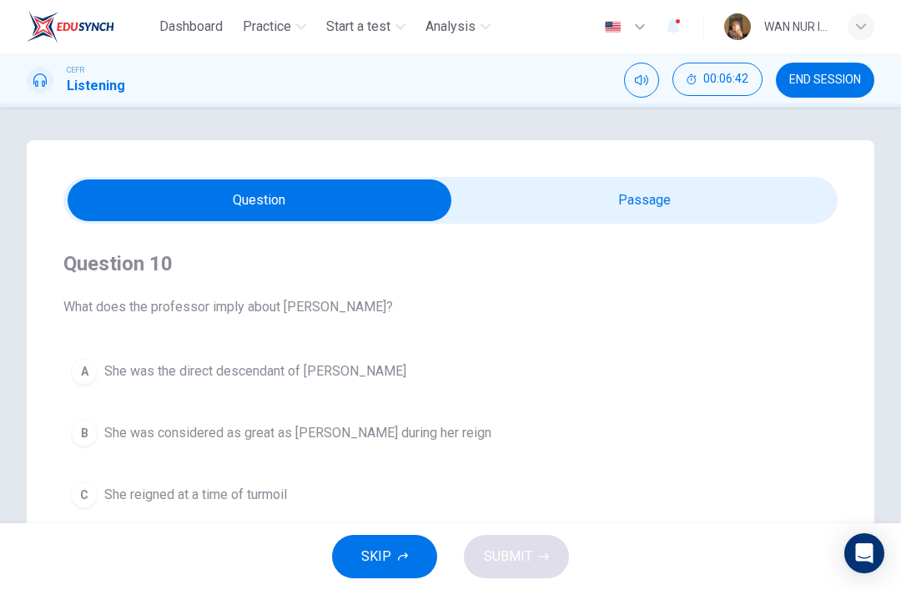
scroll to position [-1, 0]
click at [693, 210] on input "checkbox" at bounding box center [260, 200] width 1162 height 42
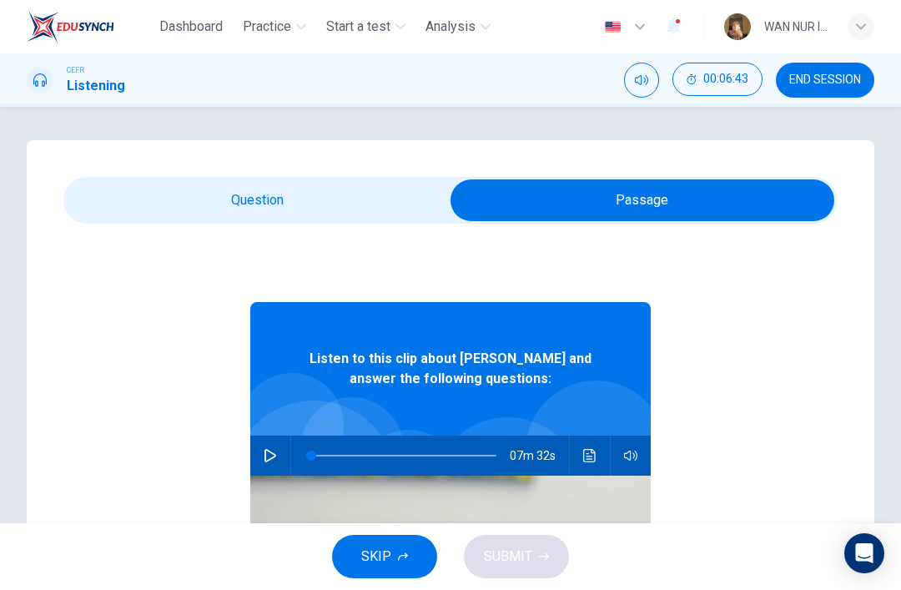
click at [273, 447] on button "button" at bounding box center [270, 456] width 27 height 40
click at [114, 195] on input "checkbox" at bounding box center [643, 200] width 1162 height 42
checkbox input "false"
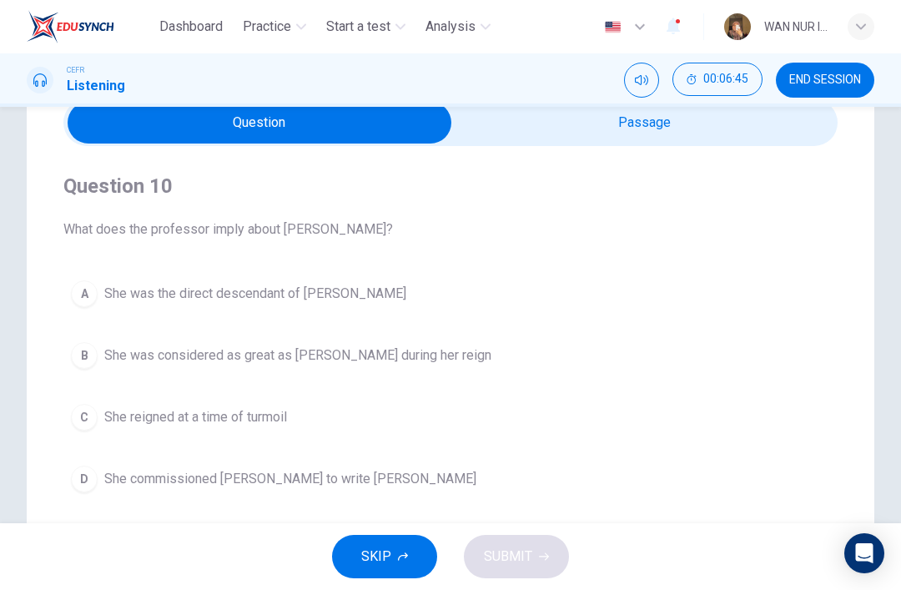
scroll to position [162, 0]
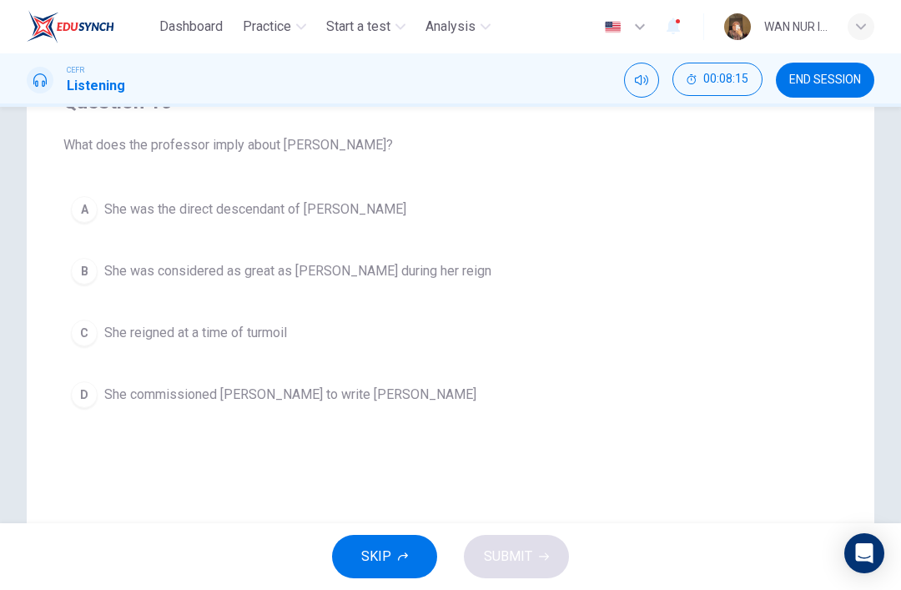
click at [567, 220] on button "A She was the direct descendant of Henry V" at bounding box center [450, 210] width 775 height 42
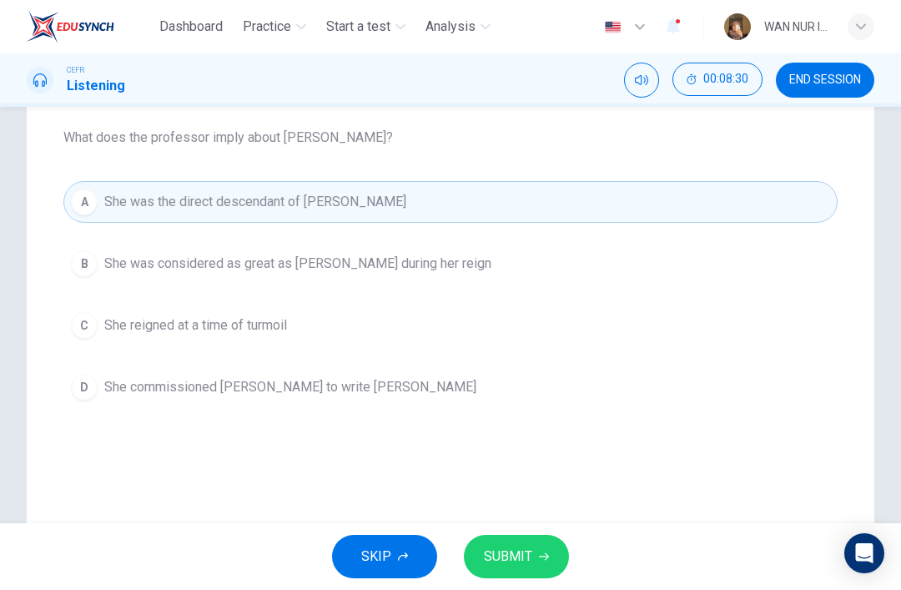
scroll to position [168, 0]
click at [755, 268] on button "B She was considered as great as Henry during her reign" at bounding box center [450, 266] width 775 height 42
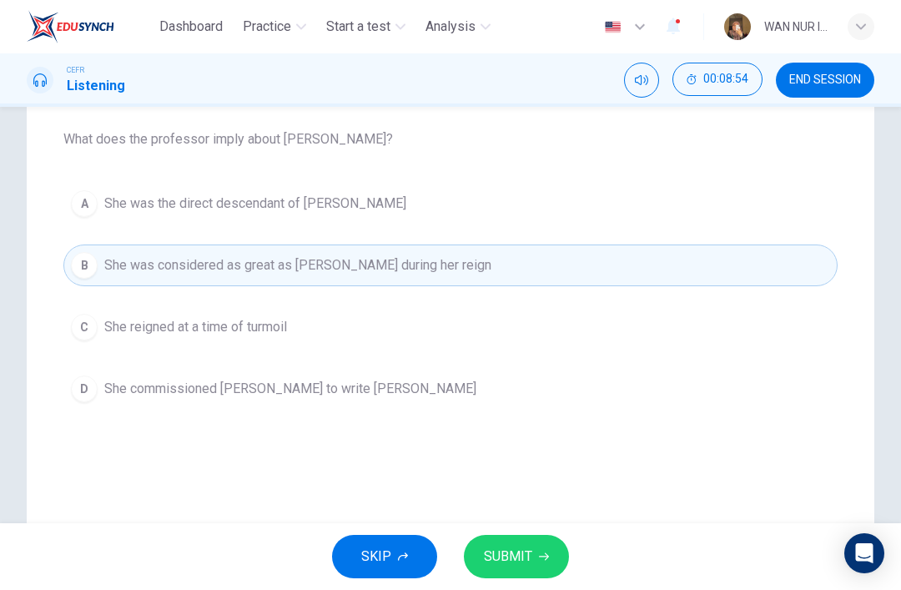
click at [539, 553] on icon "button" at bounding box center [544, 557] width 10 height 10
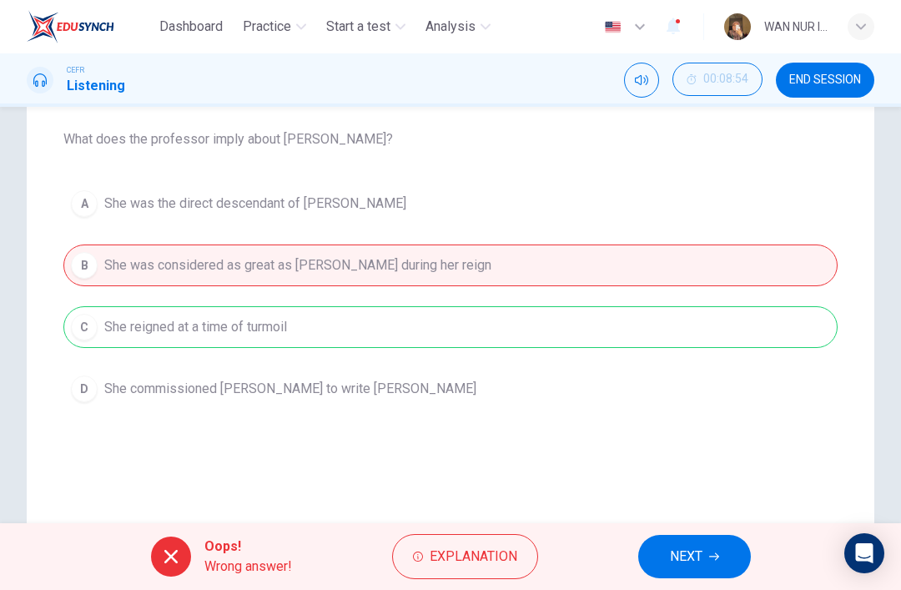
click at [754, 308] on div "A She was the direct descendant of Henry V B She was considered as great as Hen…" at bounding box center [450, 296] width 775 height 227
click at [748, 319] on div "A She was the direct descendant of Henry V B She was considered as great as Hen…" at bounding box center [450, 296] width 775 height 227
click at [686, 547] on span "NEXT" at bounding box center [686, 556] width 33 height 23
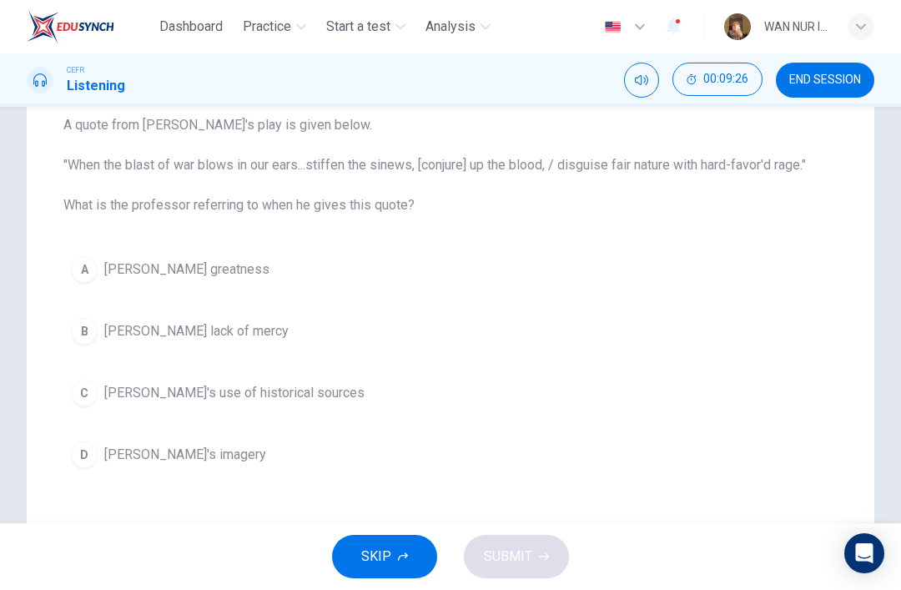
scroll to position [177, 0]
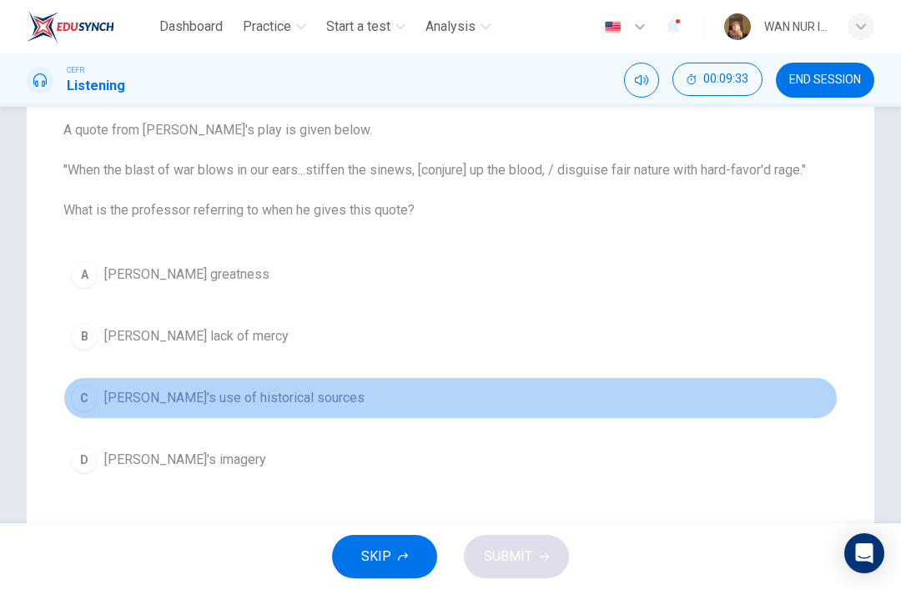
click at [329, 396] on span "Shakespeare's use of historical sources" at bounding box center [234, 398] width 260 height 20
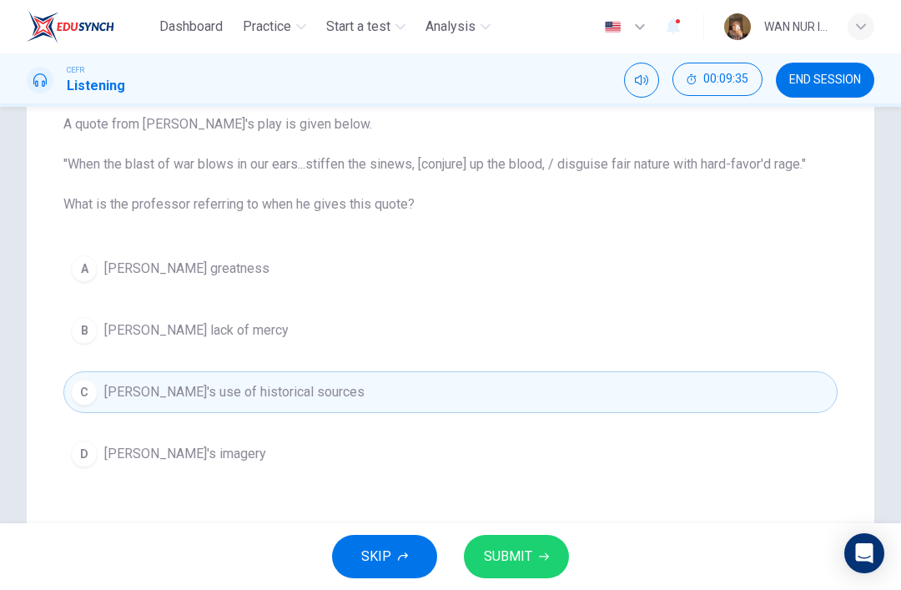
scroll to position [184, 0]
click at [544, 557] on icon "button" at bounding box center [544, 557] width 10 height 8
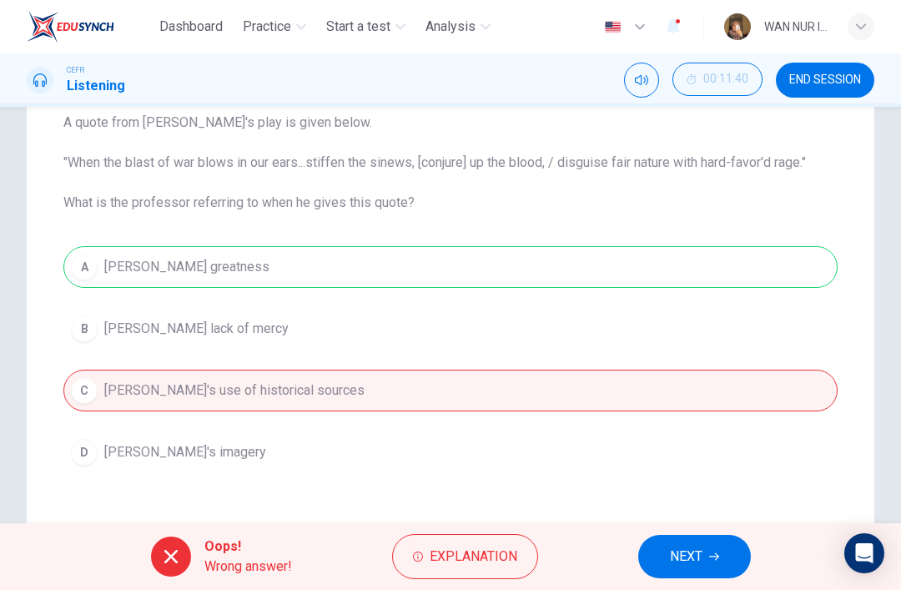
click at [690, 541] on button "NEXT" at bounding box center [695, 556] width 113 height 43
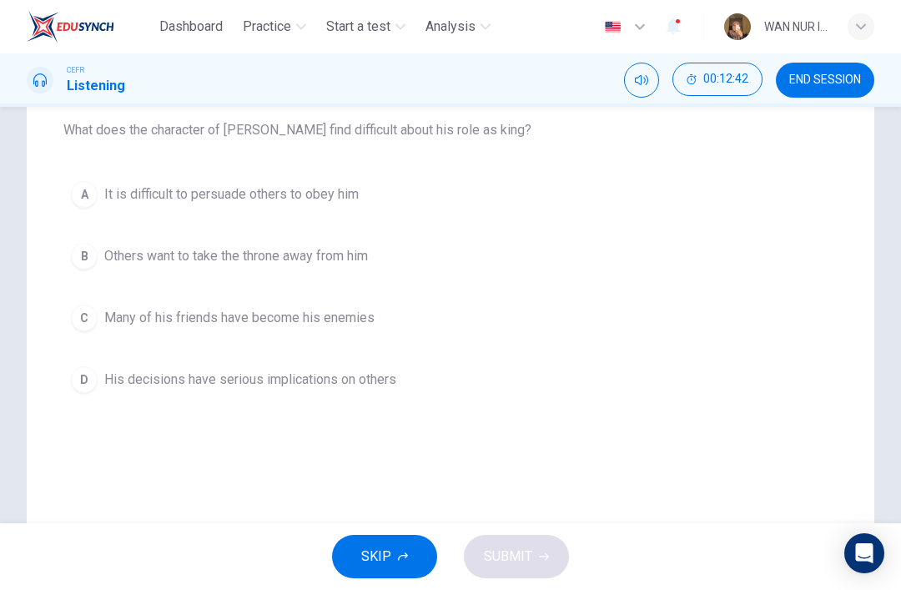
scroll to position [177, 0]
click at [96, 381] on div "D" at bounding box center [84, 379] width 27 height 27
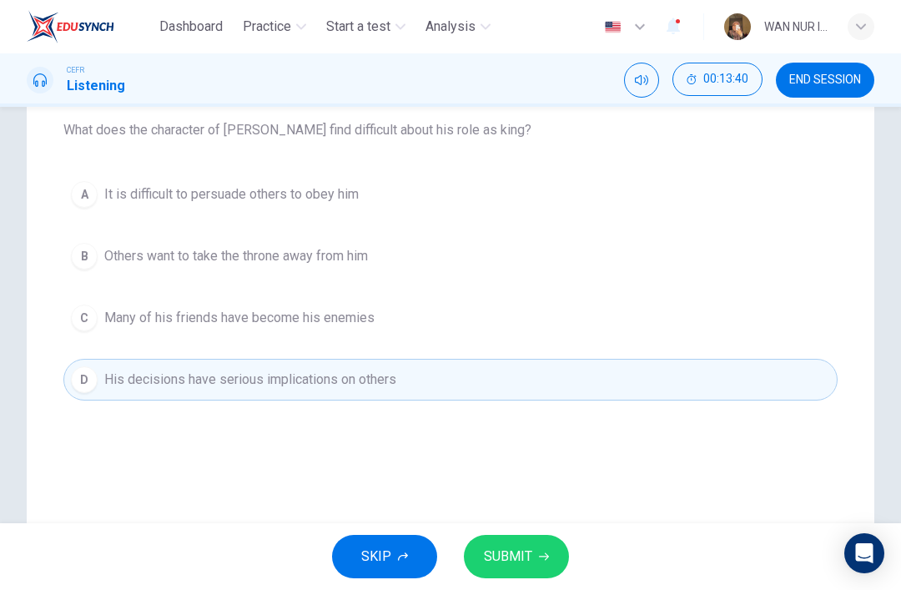
click at [561, 552] on button "SUBMIT" at bounding box center [516, 556] width 105 height 43
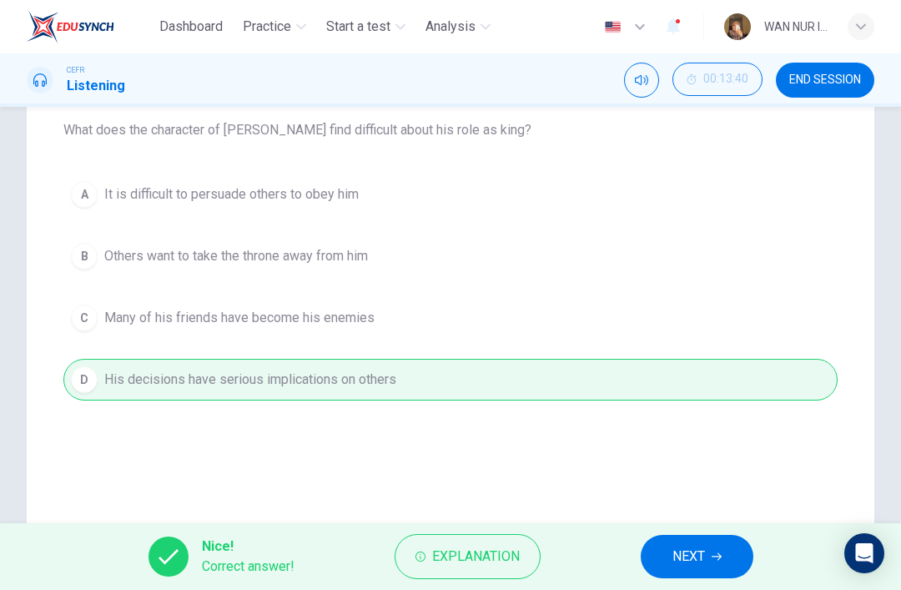
click at [709, 566] on button "NEXT" at bounding box center [697, 556] width 113 height 43
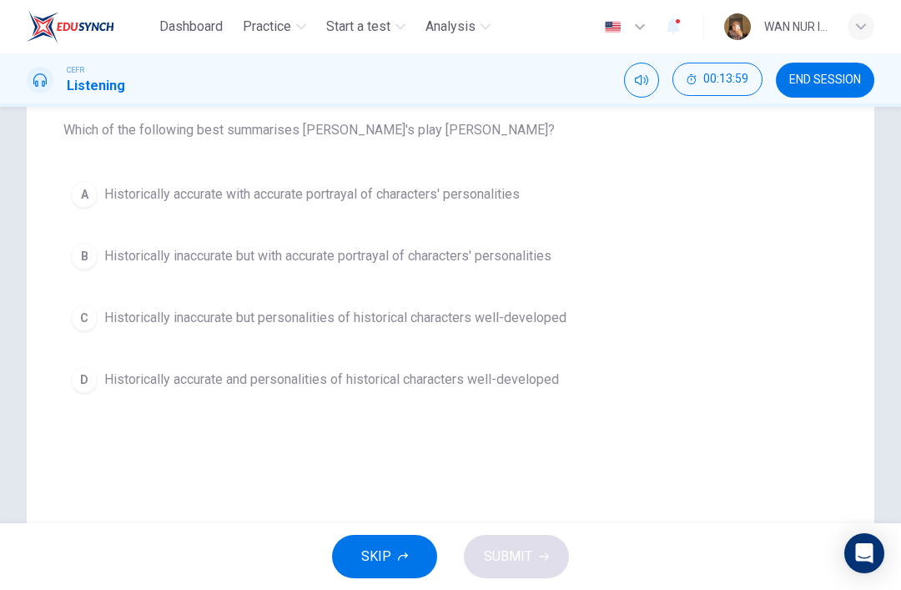
click at [88, 205] on div "A" at bounding box center [84, 194] width 27 height 27
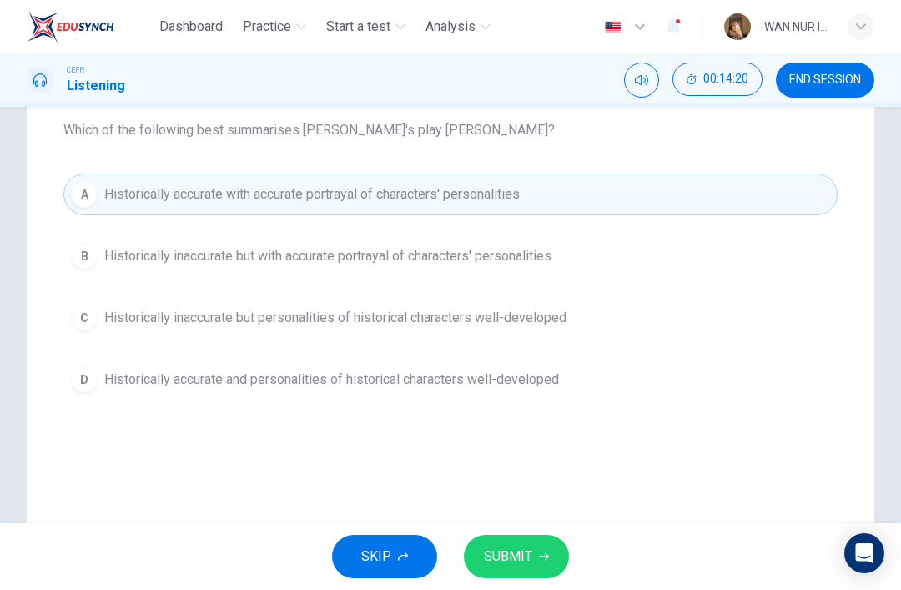
click at [560, 555] on button "SUBMIT" at bounding box center [516, 556] width 105 height 43
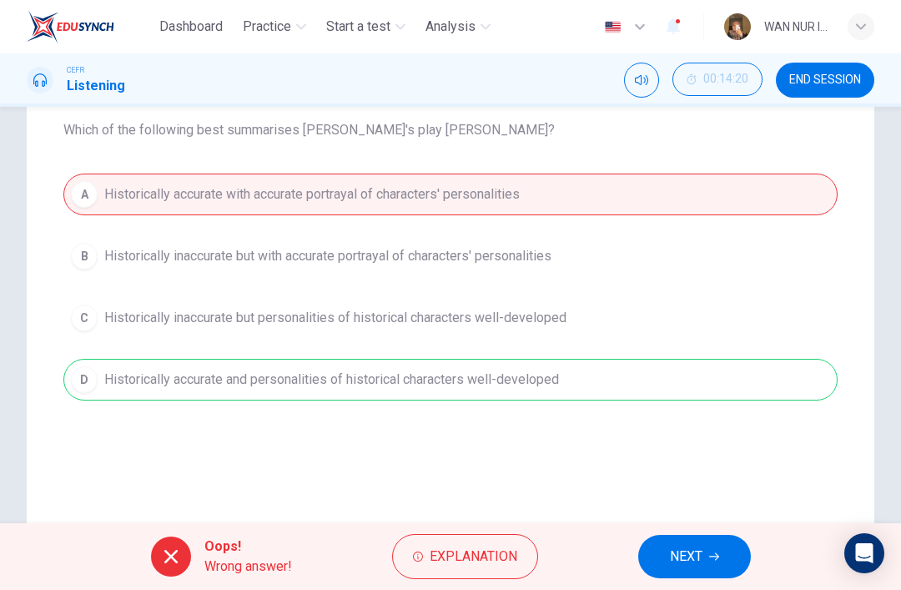
click at [74, 376] on div "A Historically accurate with accurate portrayal of characters' personalities B …" at bounding box center [450, 287] width 775 height 227
click at [702, 558] on span "NEXT" at bounding box center [686, 556] width 33 height 23
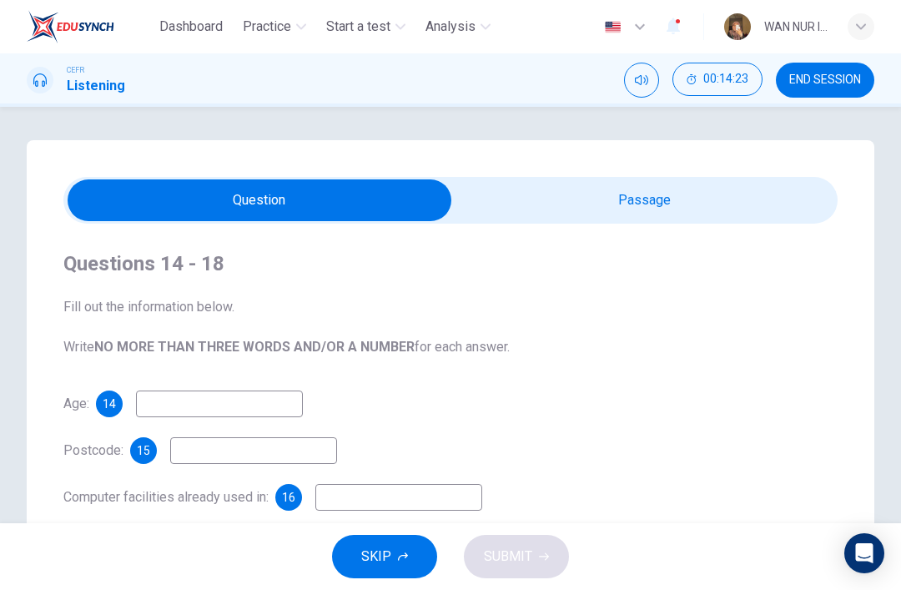
scroll to position [0, 0]
click at [749, 203] on input "checkbox" at bounding box center [260, 200] width 1162 height 42
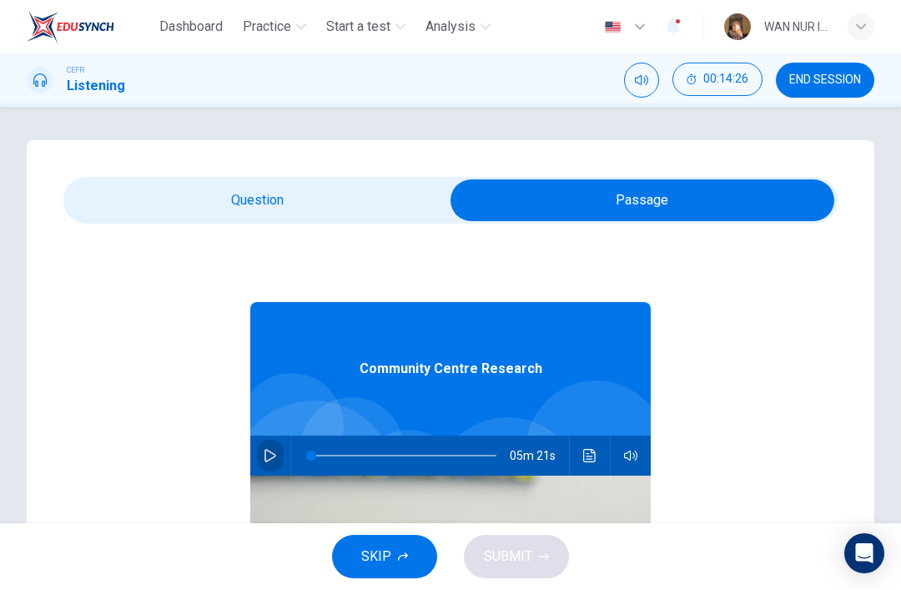
click at [267, 459] on icon "button" at bounding box center [270, 455] width 13 height 13
click at [107, 192] on input "checkbox" at bounding box center [643, 200] width 1162 height 42
checkbox input "false"
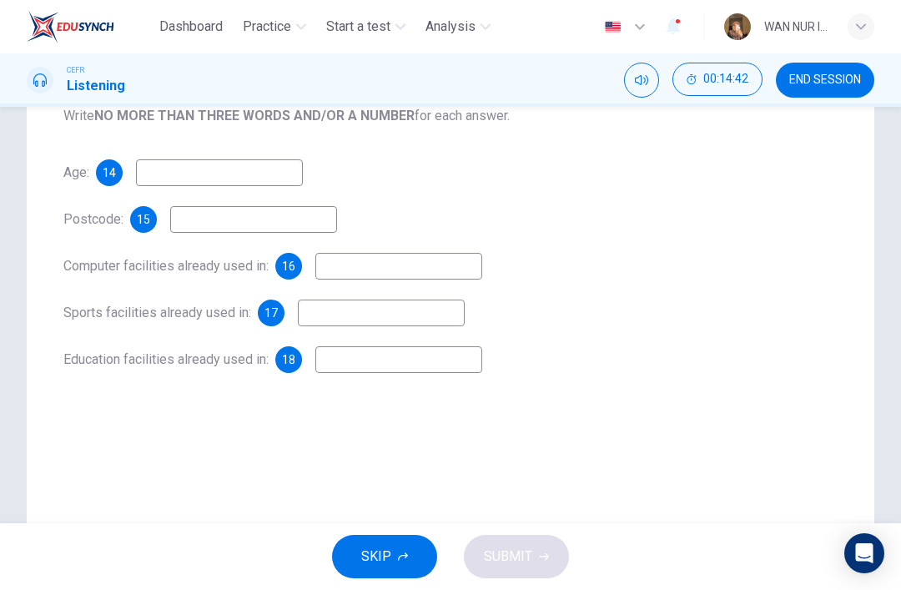
scroll to position [117, 0]
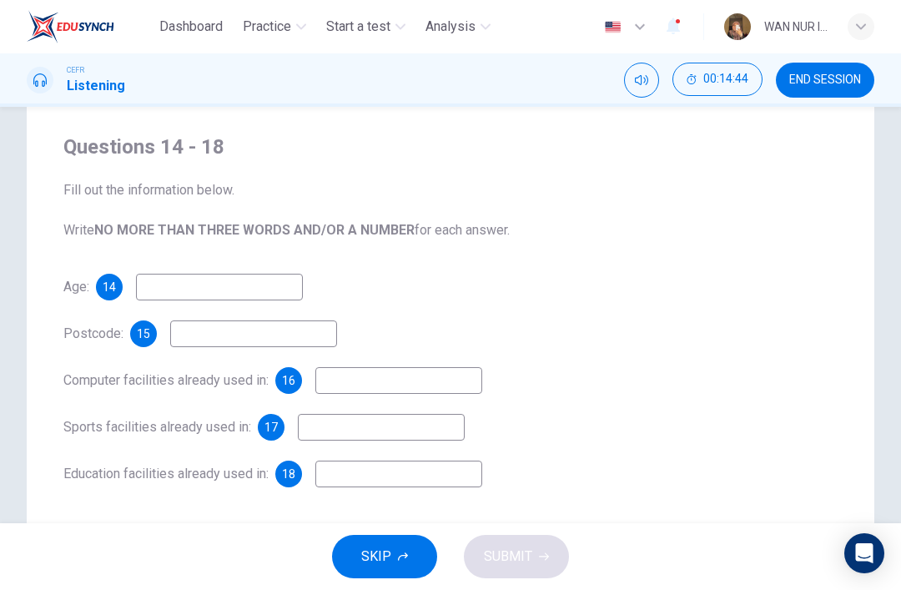
click at [146, 290] on input at bounding box center [219, 287] width 167 height 27
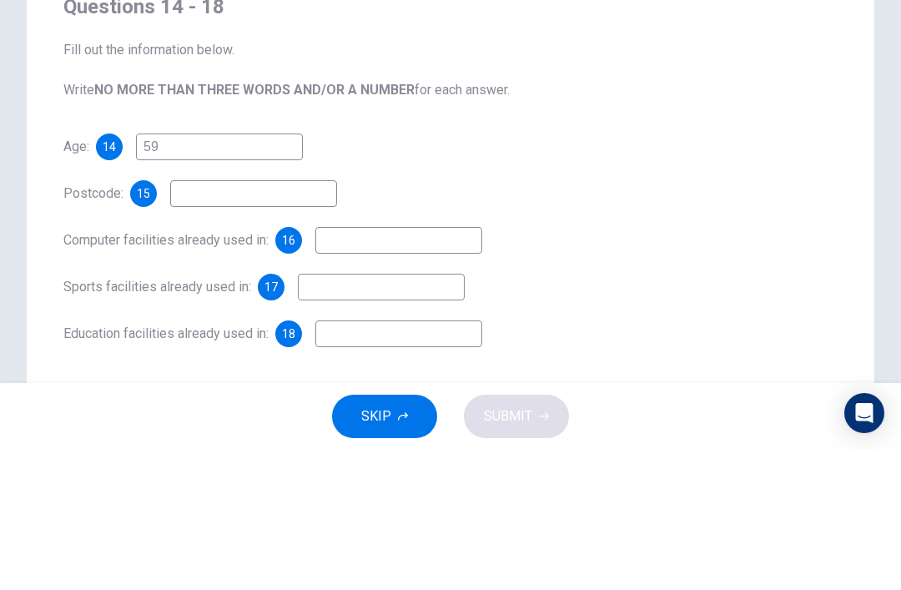
type input "59"
click at [195, 321] on input at bounding box center [253, 334] width 167 height 27
type input "H"
type input "7"
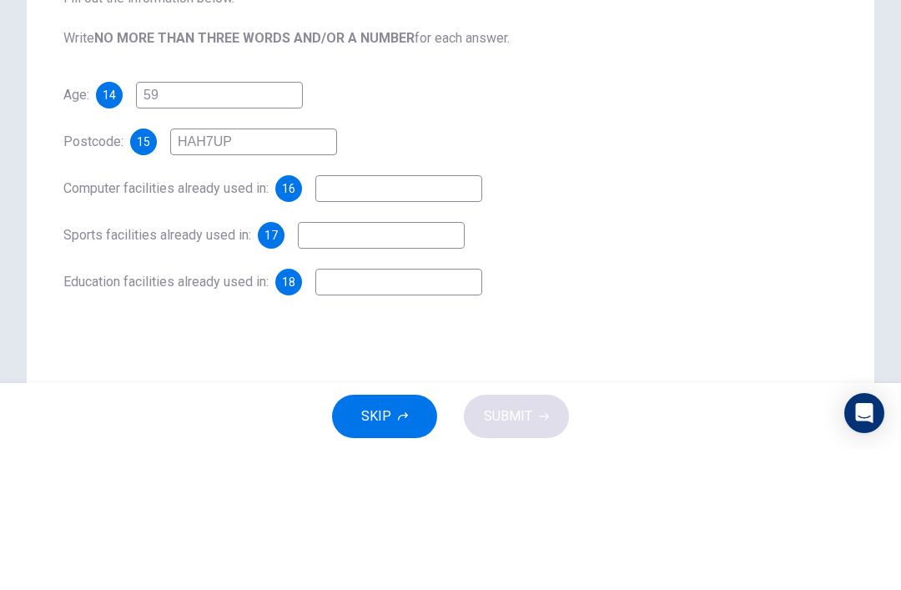
scroll to position [155, 0]
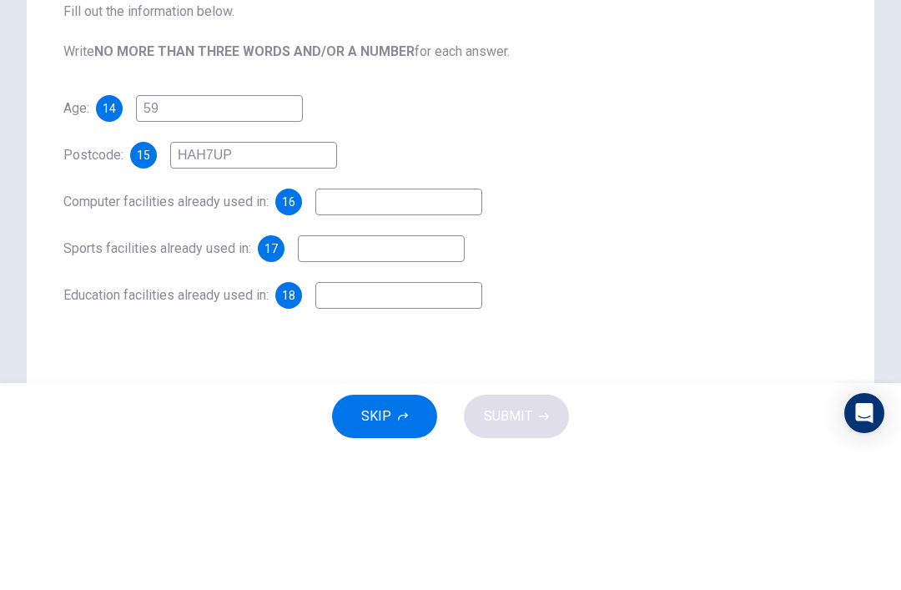
type input "HAH7UP"
click at [479, 329] on input at bounding box center [399, 342] width 167 height 27
click at [149, 282] on div "15" at bounding box center [143, 295] width 27 height 27
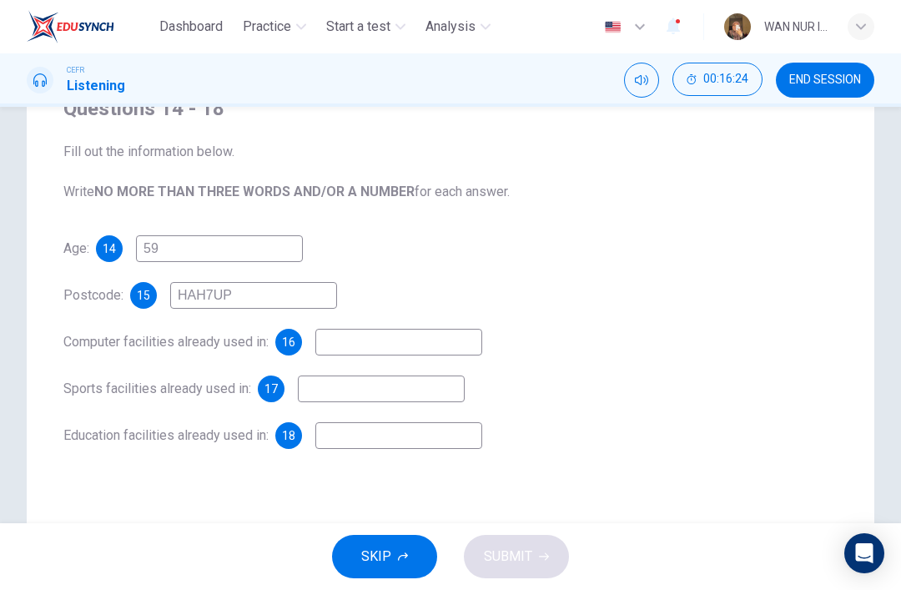
click at [470, 356] on input at bounding box center [399, 342] width 167 height 27
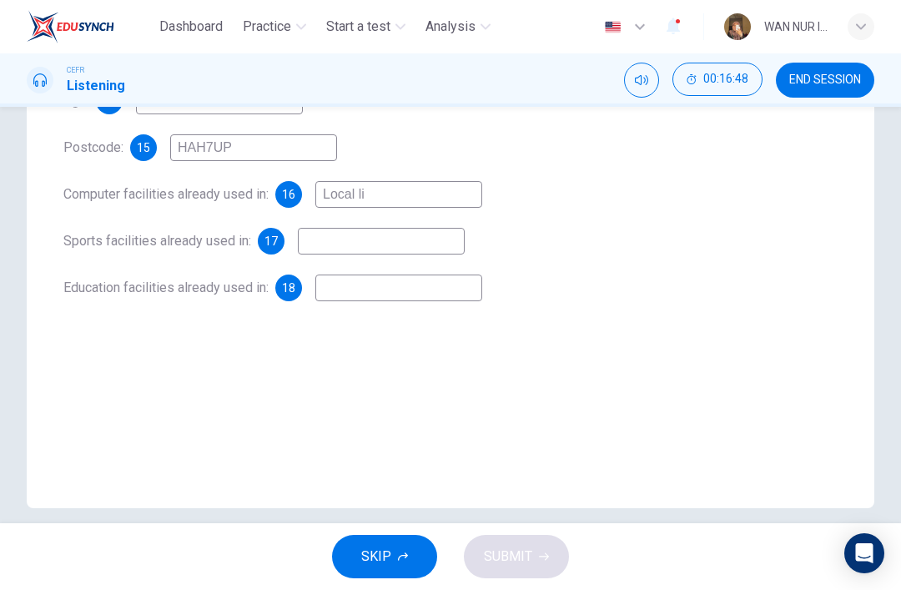
scroll to position [307, 0]
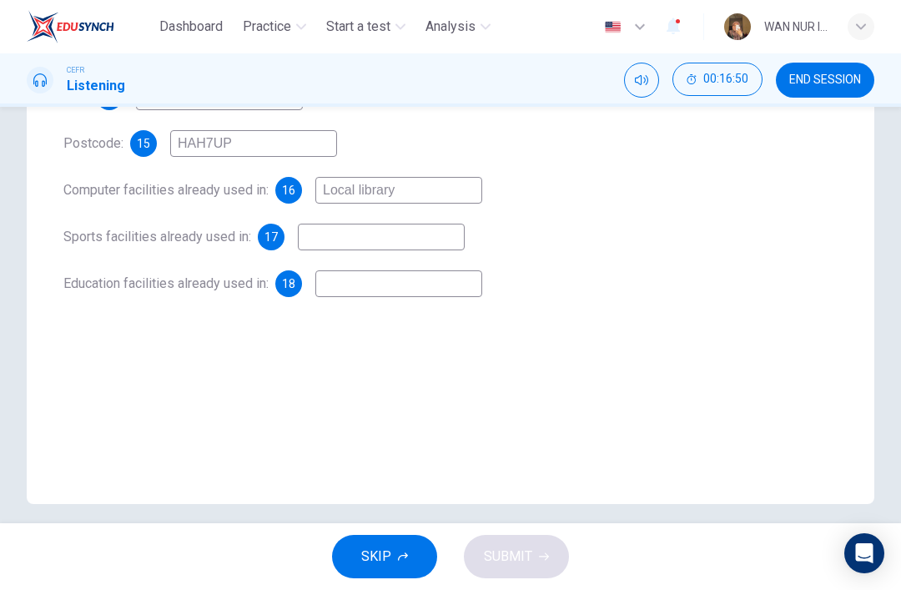
type input "Local library"
click at [441, 245] on input at bounding box center [381, 237] width 167 height 27
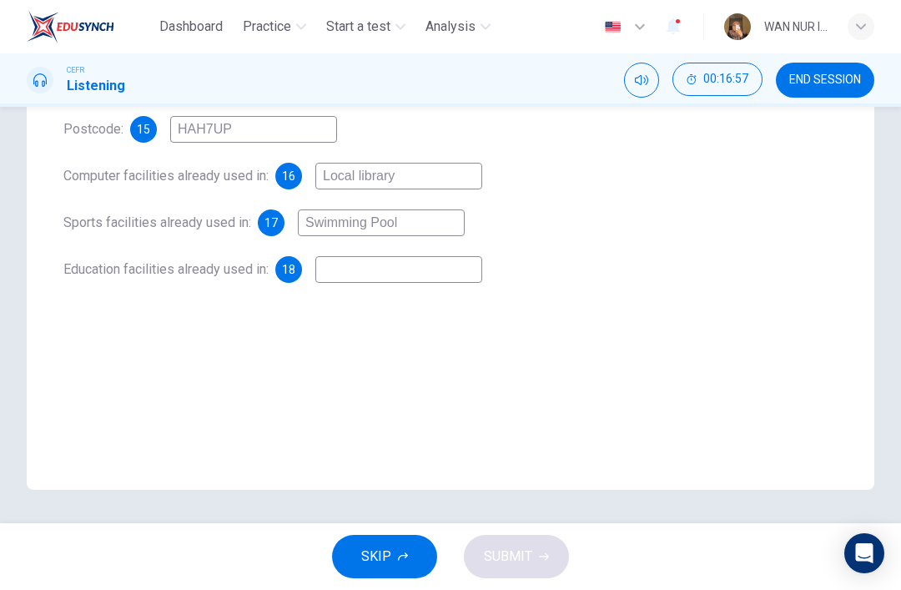
scroll to position [321, 0]
type input "Swimming Pool"
click at [455, 269] on input at bounding box center [399, 269] width 167 height 27
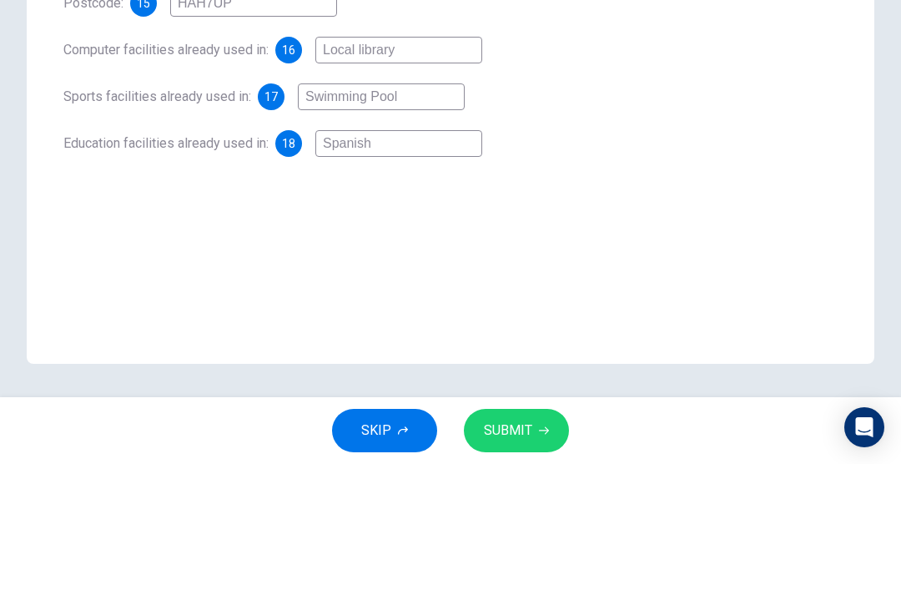
type input "Spanis"
type input "49"
type input "Spani"
type input "49"
type input "Span"
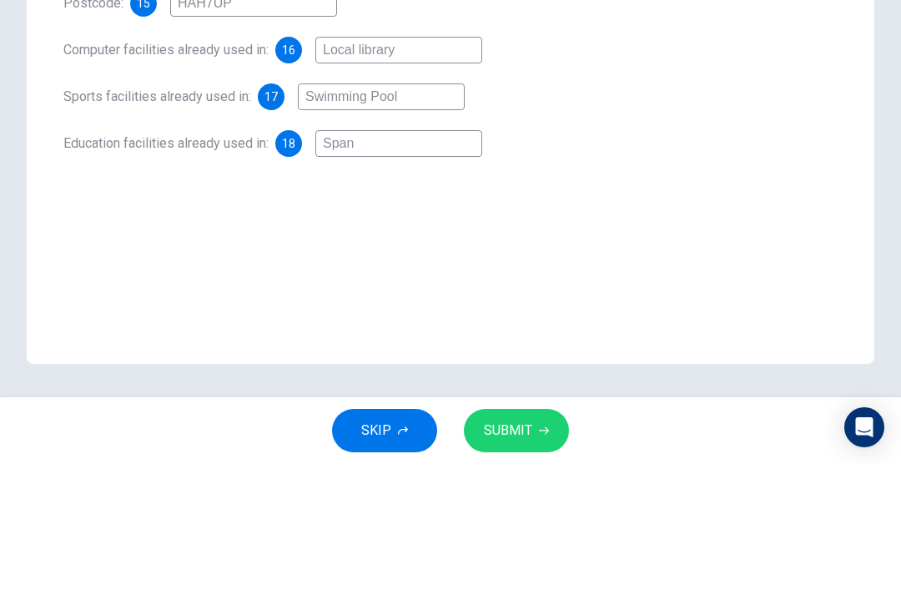
type input "49"
type input "Spa"
type input "49"
type input "Sp"
type input "49"
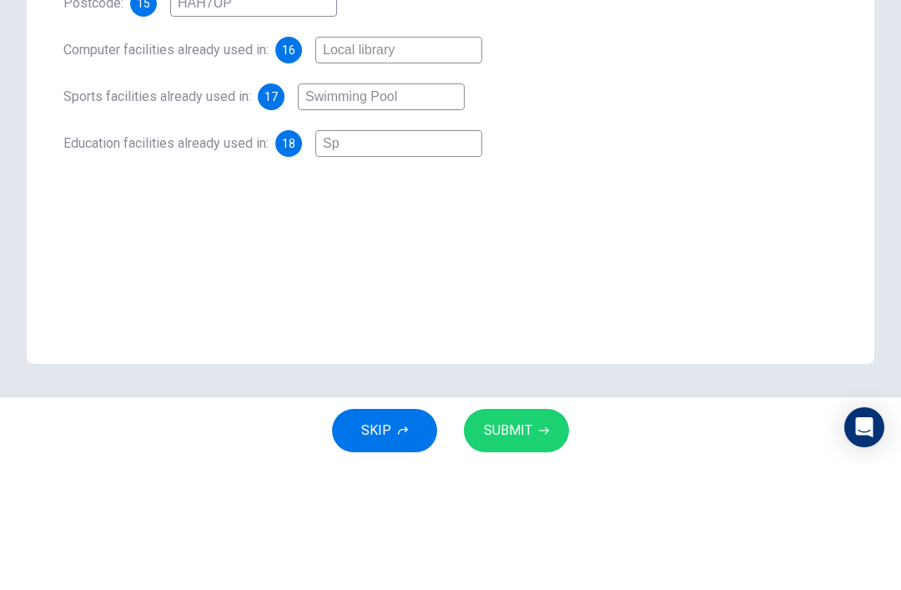
type input "S"
type input "49"
click at [804, 189] on div "Questions 14 - 18 Fill out the information below. Write NO MORE THAN THREE WORD…" at bounding box center [451, 154] width 848 height 671
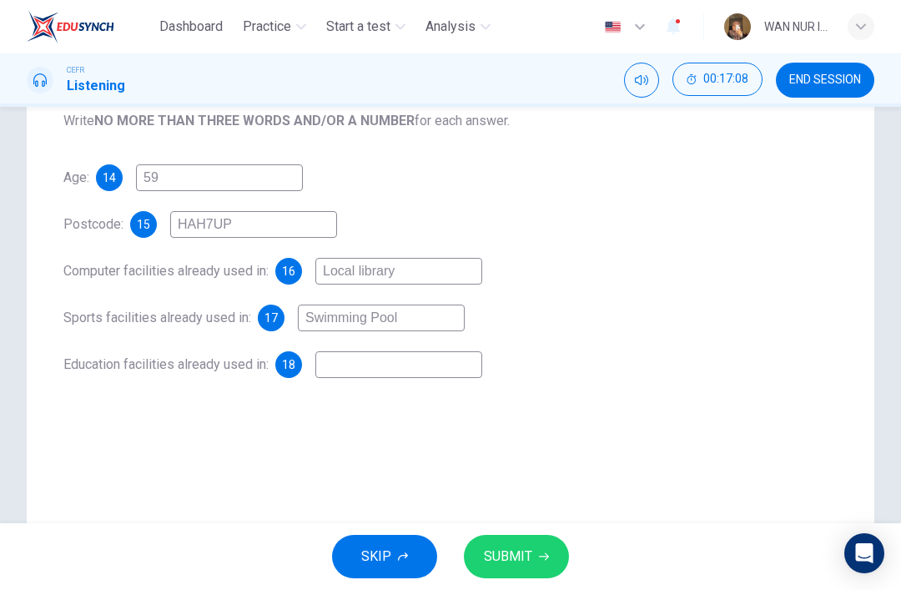
type input "50"
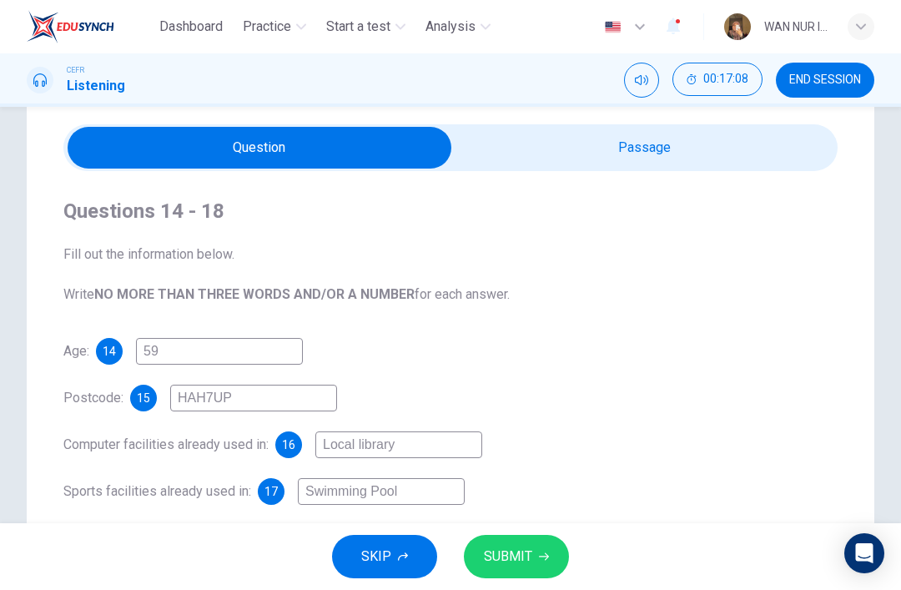
scroll to position [44, 0]
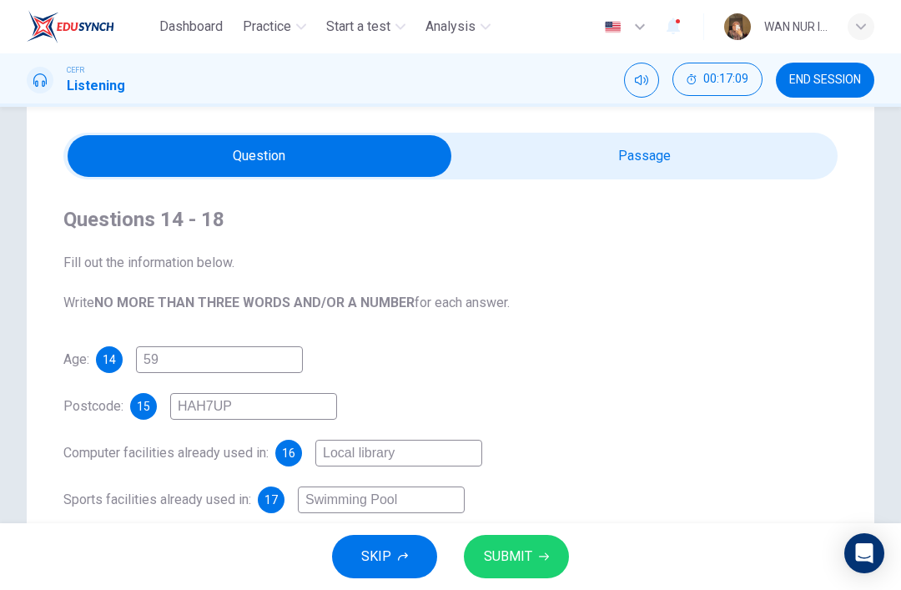
click at [709, 158] on input "checkbox" at bounding box center [260, 156] width 1162 height 42
checkbox input "true"
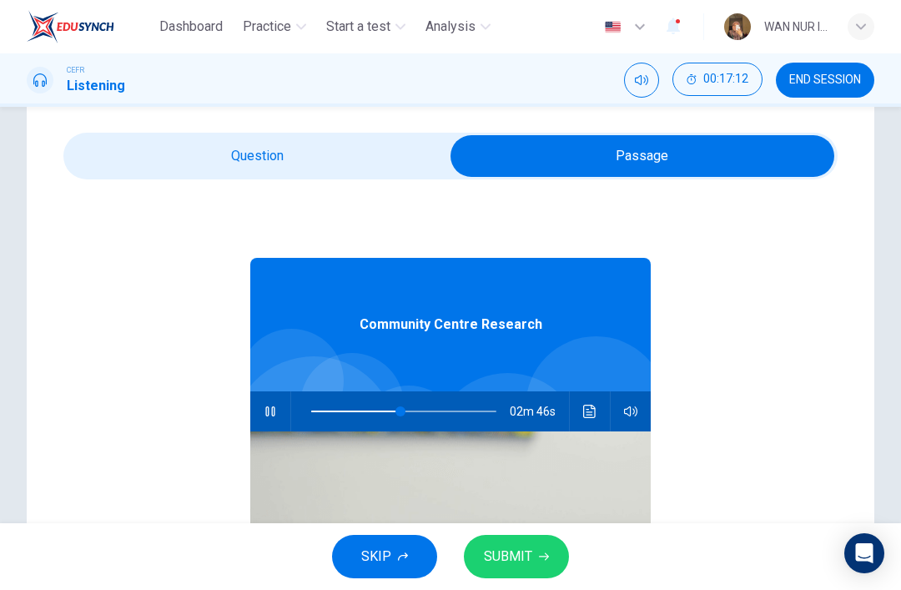
type input "48"
click at [134, 146] on input "checkbox" at bounding box center [643, 156] width 1162 height 42
checkbox input "false"
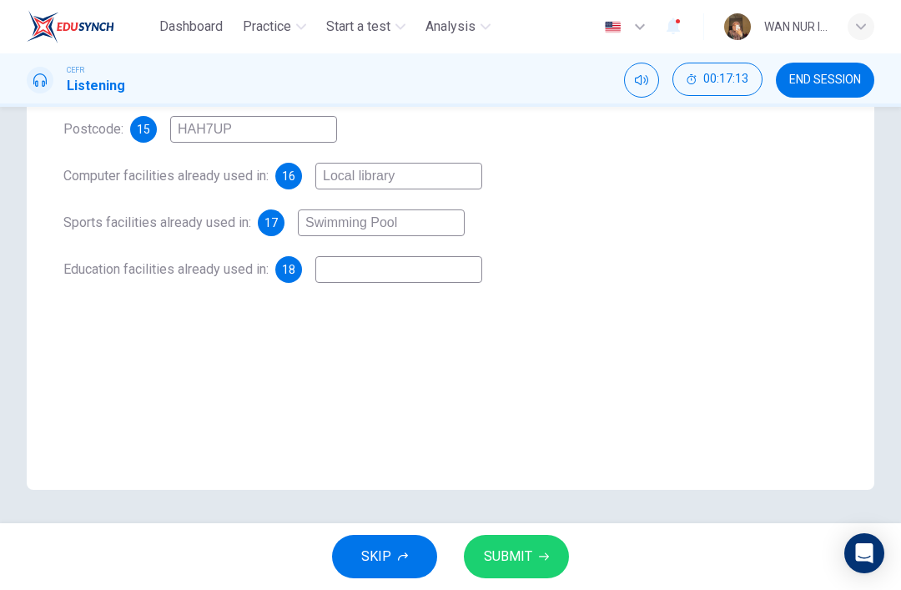
scroll to position [321, 0]
click at [471, 283] on input at bounding box center [399, 269] width 167 height 27
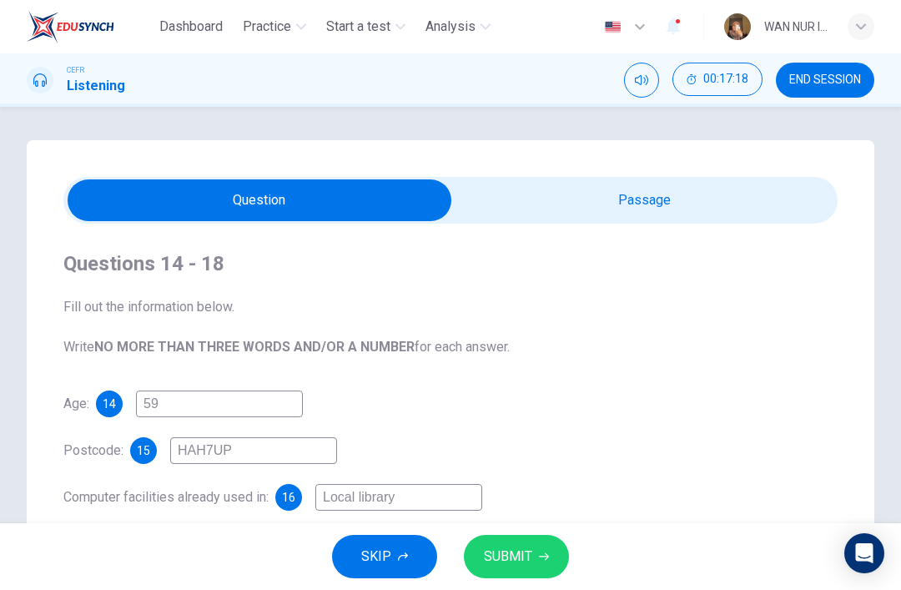
type input "50"
click at [782, 199] on input "checkbox" at bounding box center [260, 200] width 1162 height 42
checkbox input "true"
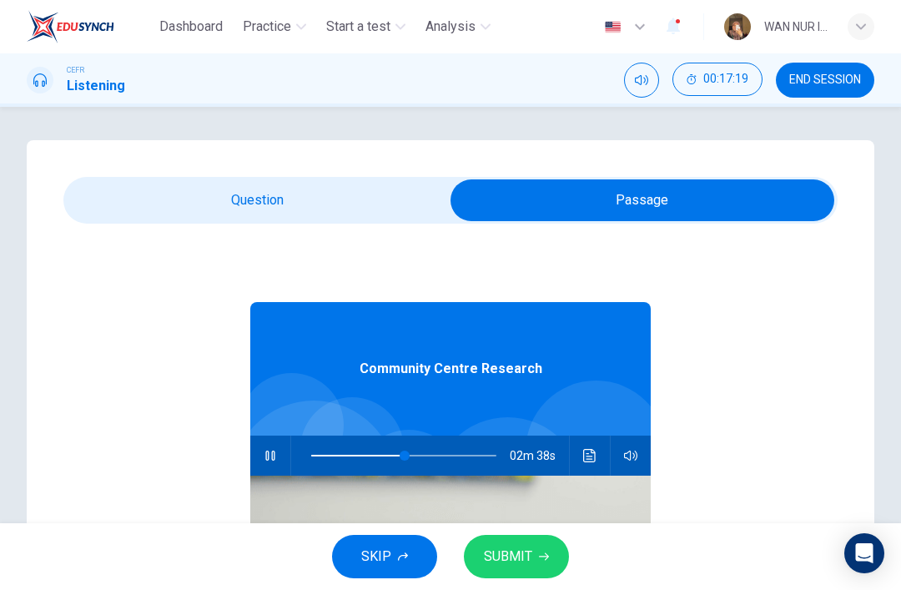
click at [588, 457] on icon "Click to see the audio transcription" at bounding box center [589, 455] width 13 height 13
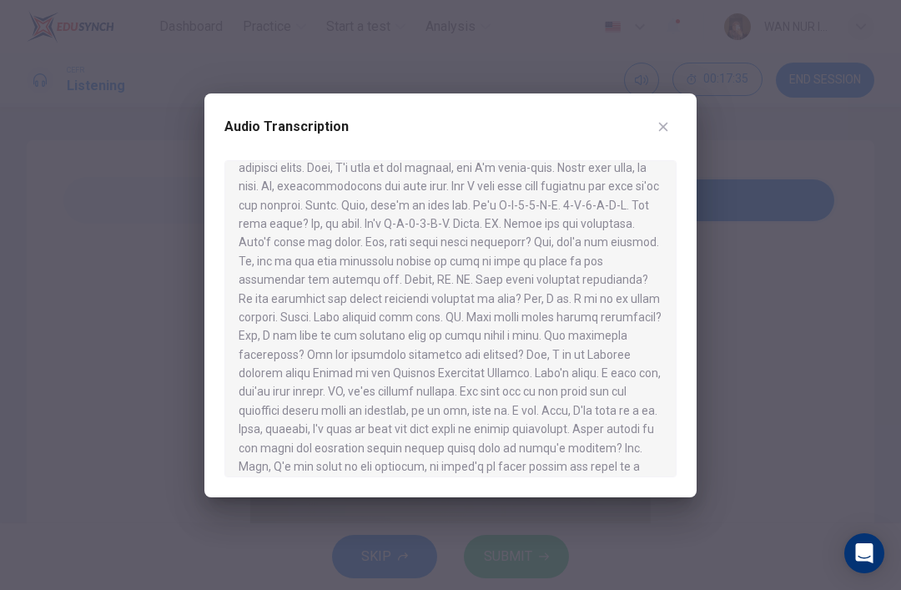
scroll to position [225, 0]
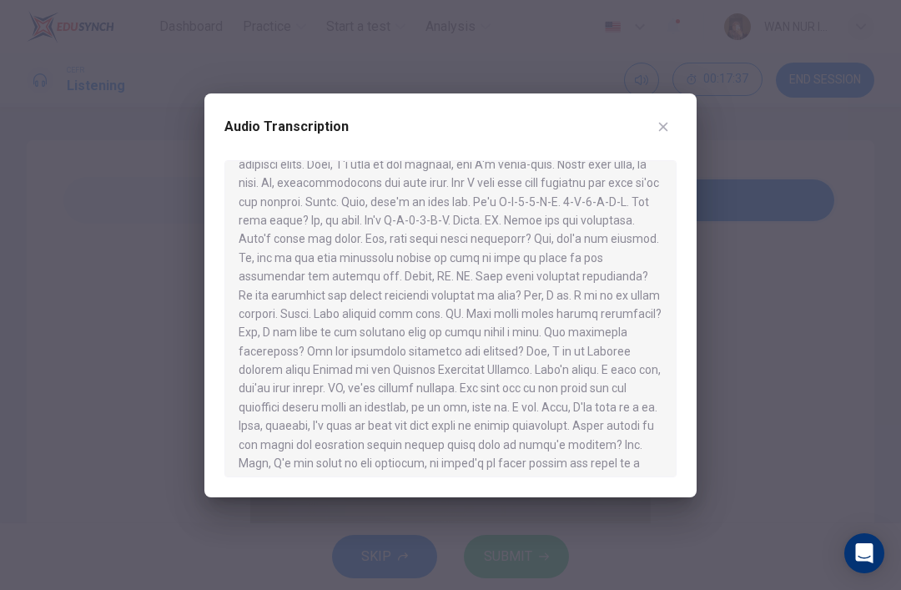
click at [77, 381] on div at bounding box center [450, 295] width 901 height 590
type input "56"
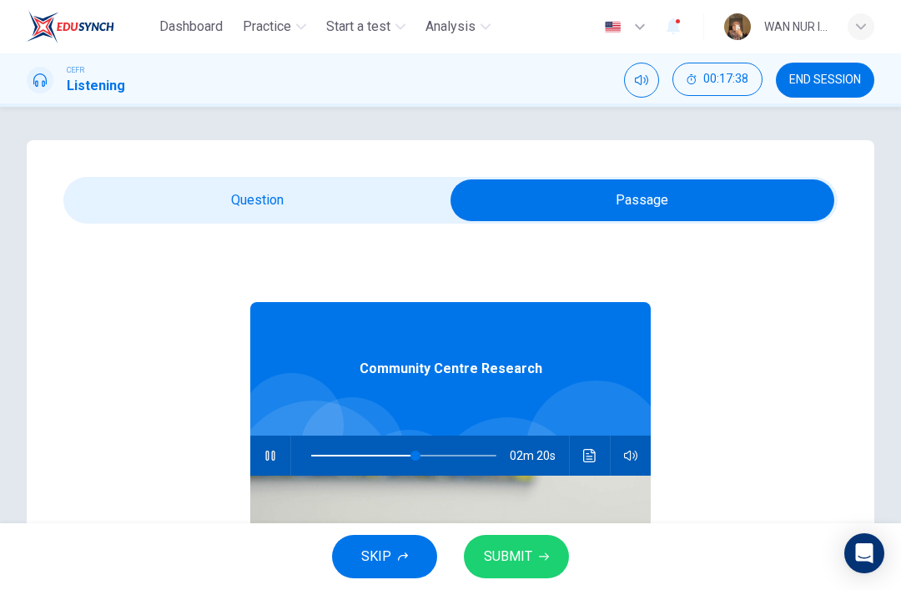
click at [110, 200] on input "checkbox" at bounding box center [643, 200] width 1162 height 42
checkbox input "false"
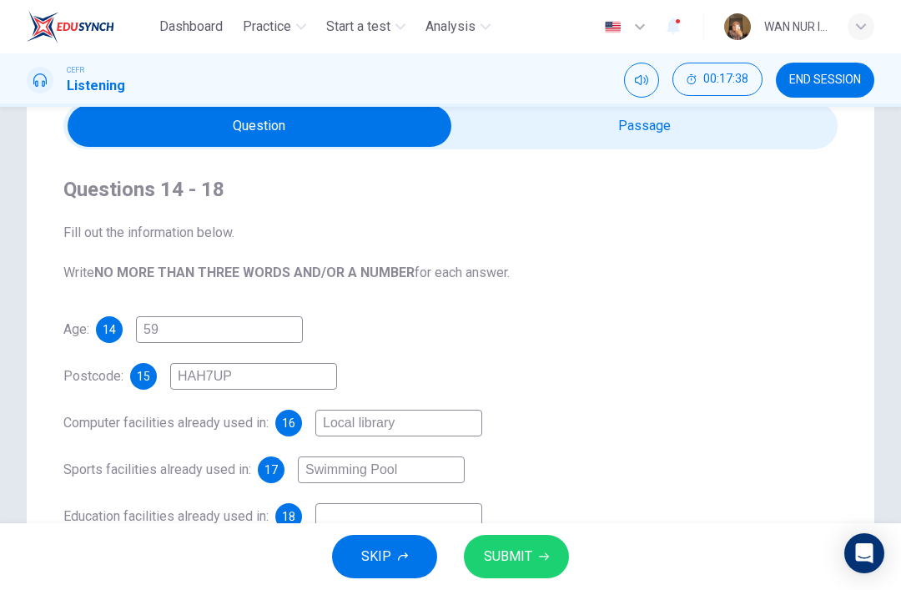
scroll to position [253, 0]
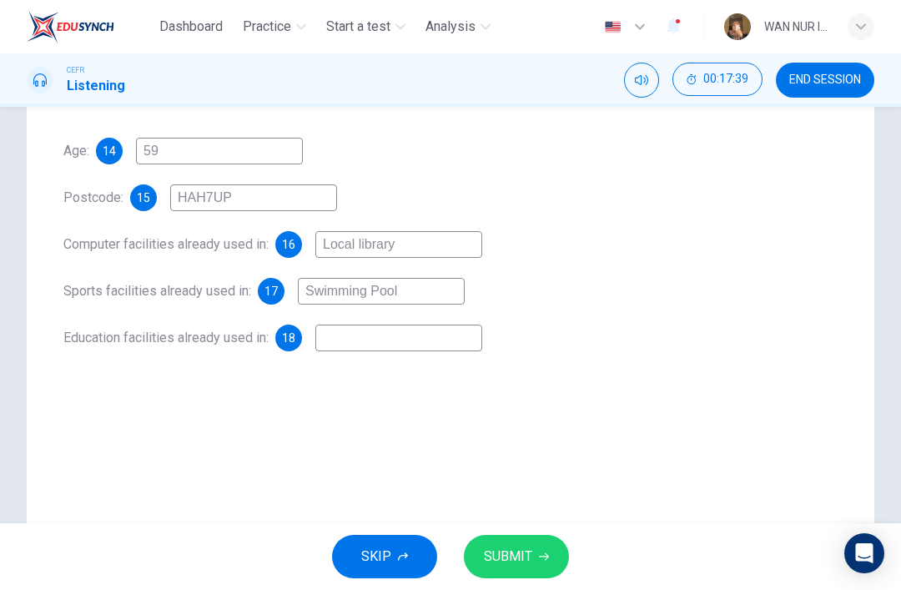
click at [464, 341] on input at bounding box center [399, 338] width 167 height 27
type input "Further Education College"
click at [200, 203] on input "HAH7UP" at bounding box center [253, 197] width 167 height 27
click at [202, 201] on input "HAH7UP" at bounding box center [253, 197] width 167 height 27
click at [202, 200] on input "HAH7UP" at bounding box center [253, 197] width 167 height 27
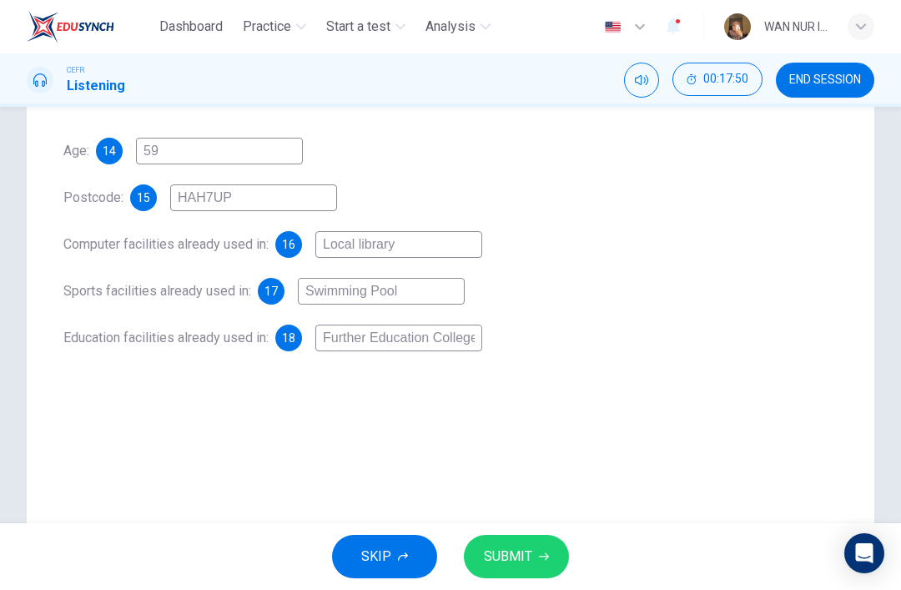
click at [194, 205] on input "HAH7UP" at bounding box center [253, 197] width 167 height 27
type input "HA87UP"
click at [528, 569] on button "SUBMIT" at bounding box center [516, 556] width 105 height 43
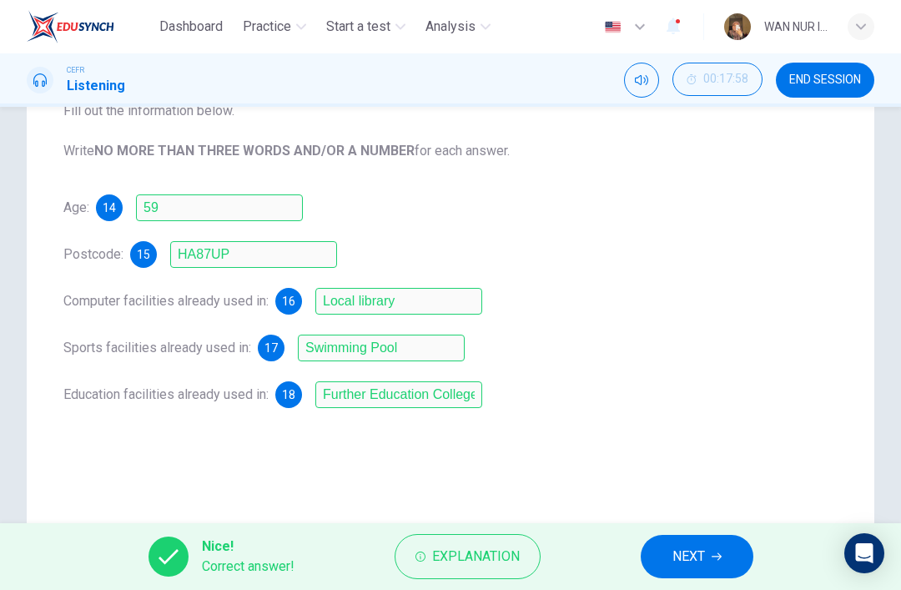
scroll to position [192, 0]
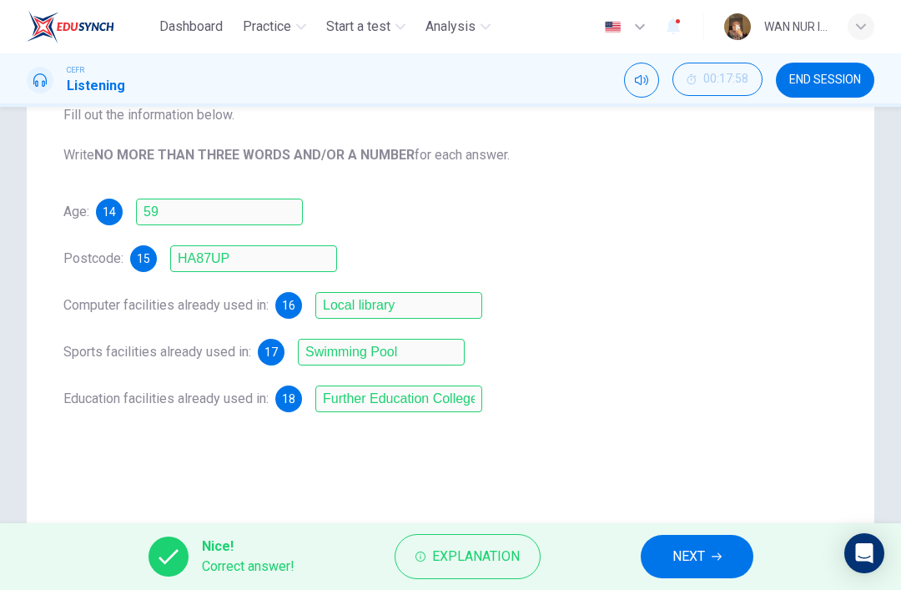
click at [698, 577] on button "NEXT" at bounding box center [697, 556] width 113 height 43
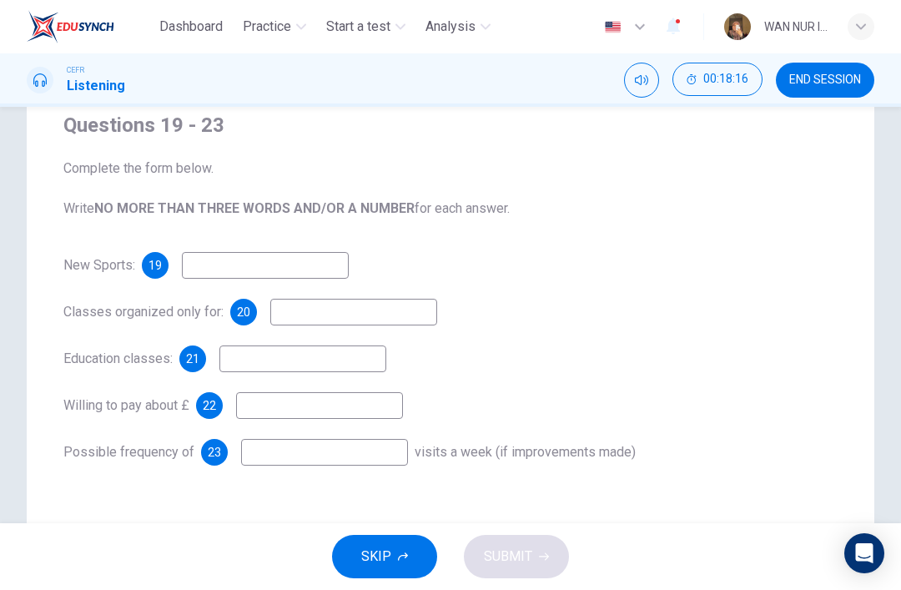
scroll to position [139, 0]
click at [395, 551] on button "SKIP" at bounding box center [384, 556] width 105 height 43
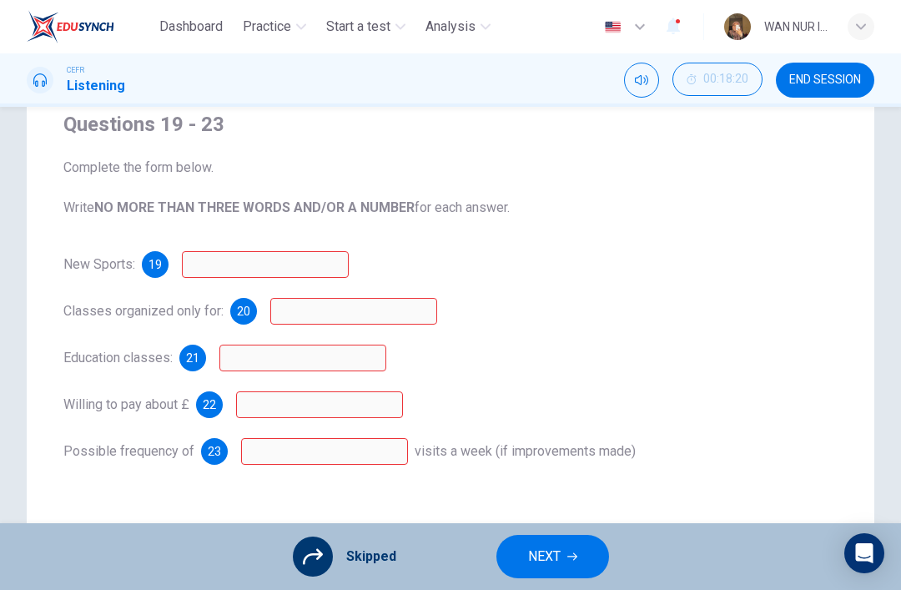
click at [534, 563] on span "NEXT" at bounding box center [544, 556] width 33 height 23
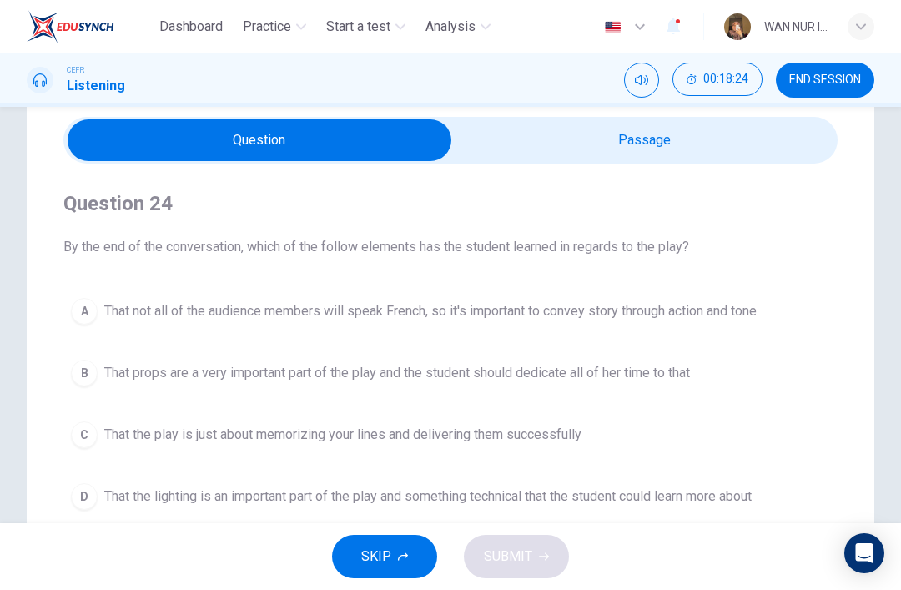
scroll to position [52, 0]
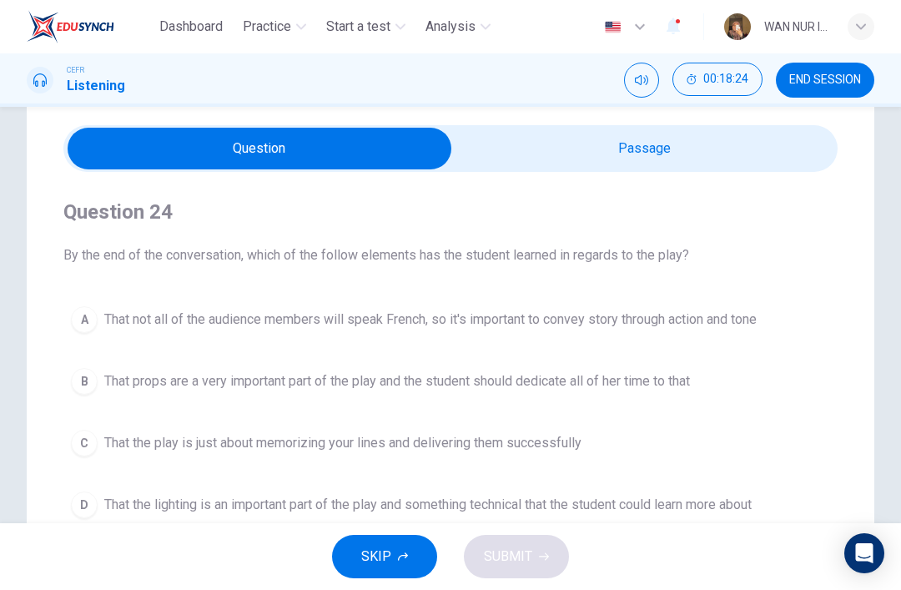
click at [744, 151] on input "checkbox" at bounding box center [260, 149] width 1162 height 42
checkbox input "true"
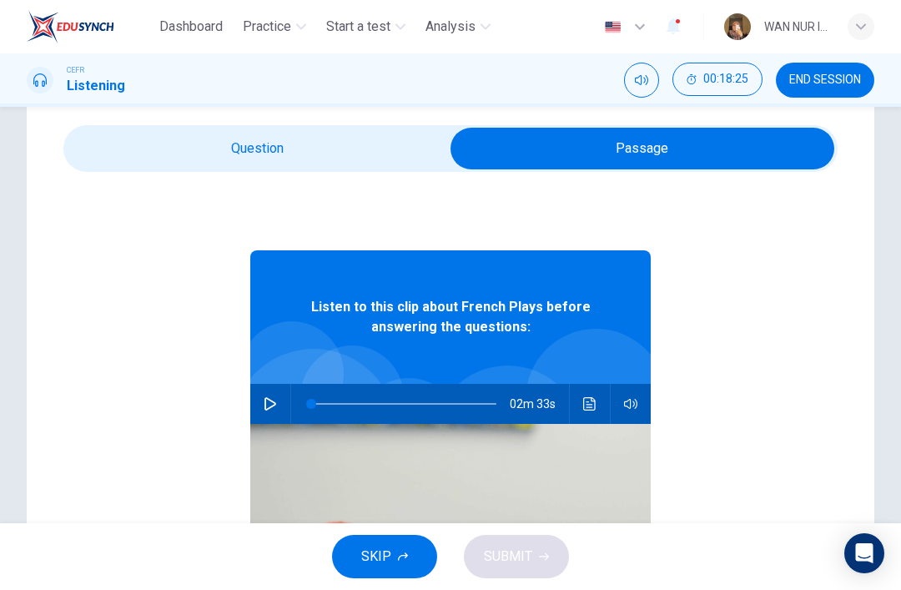
click at [269, 406] on icon "button" at bounding box center [270, 403] width 13 height 13
type input "1"
click at [149, 124] on div "Question 24 By the end of the conversation, which of the follow elements has th…" at bounding box center [451, 423] width 848 height 671
click at [154, 138] on input "checkbox" at bounding box center [643, 149] width 1162 height 42
checkbox input "false"
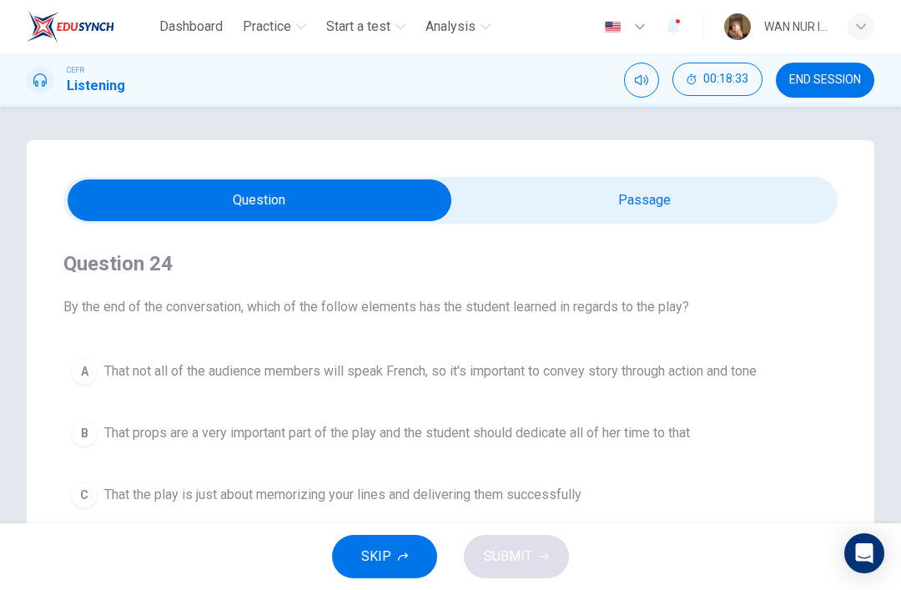
scroll to position [0, 0]
type input "5"
click at [689, 202] on input "checkbox" at bounding box center [260, 200] width 1162 height 42
checkbox input "true"
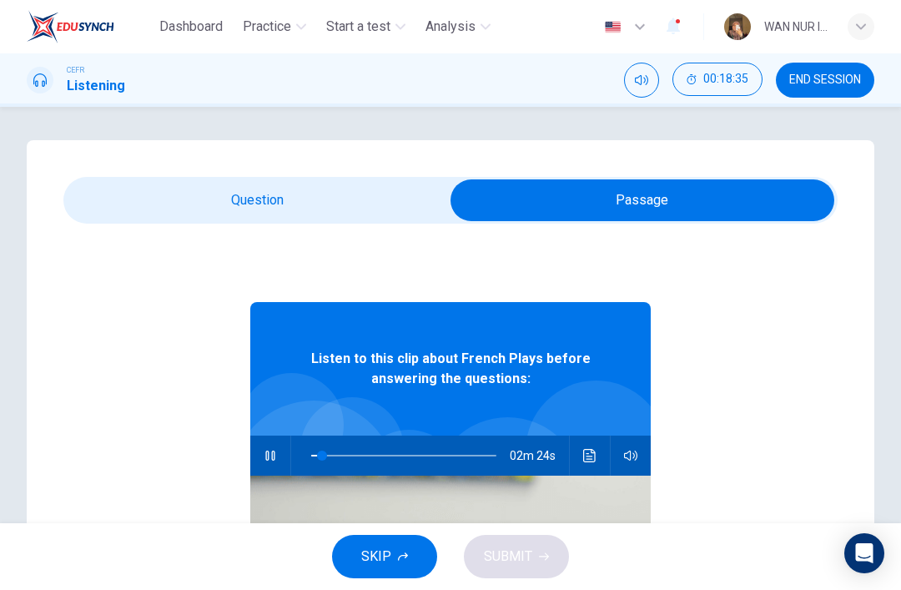
click at [275, 457] on icon "button" at bounding box center [269, 456] width 9 height 10
click at [265, 452] on icon "button" at bounding box center [271, 455] width 12 height 13
click at [277, 454] on button "button" at bounding box center [270, 456] width 27 height 40
click at [259, 464] on button "button" at bounding box center [270, 456] width 27 height 40
type input "99"
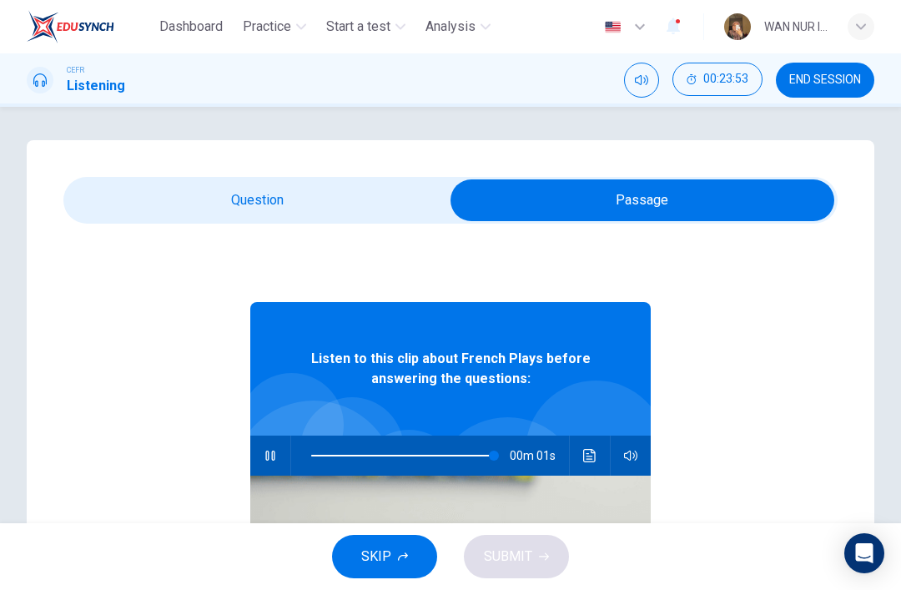
click at [154, 183] on input "checkbox" at bounding box center [643, 200] width 1162 height 42
checkbox input "false"
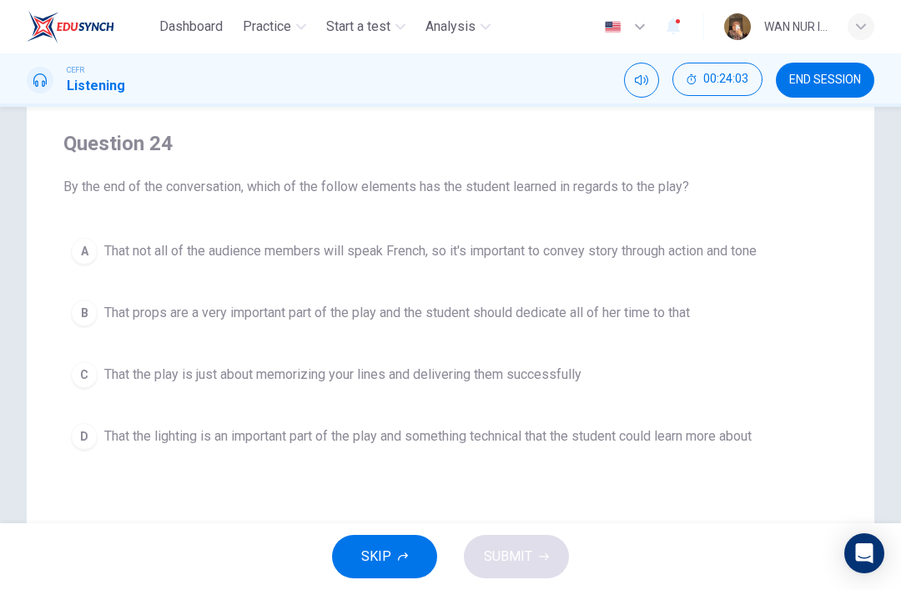
scroll to position [121, 0]
click at [84, 262] on div "A" at bounding box center [84, 250] width 27 height 27
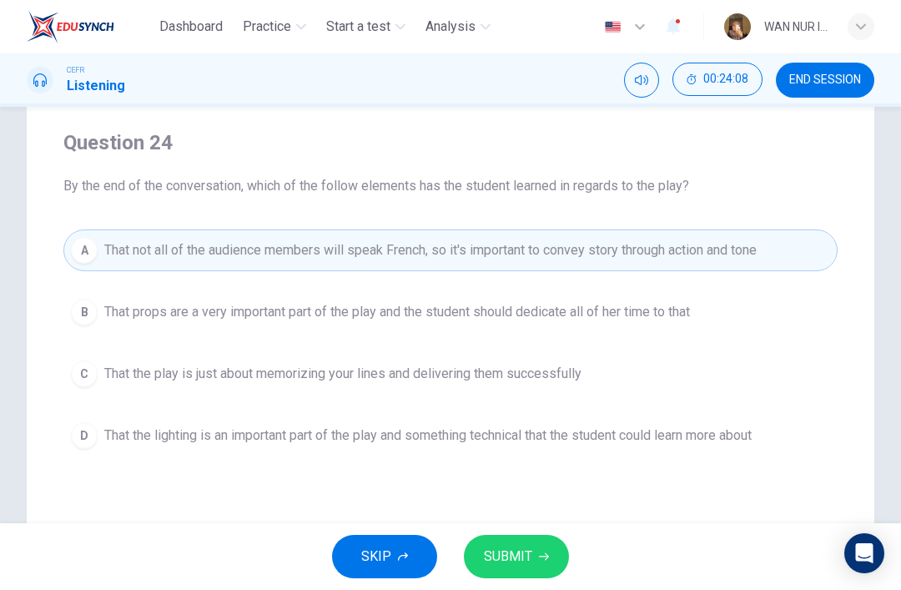
click at [507, 553] on span "SUBMIT" at bounding box center [508, 556] width 48 height 23
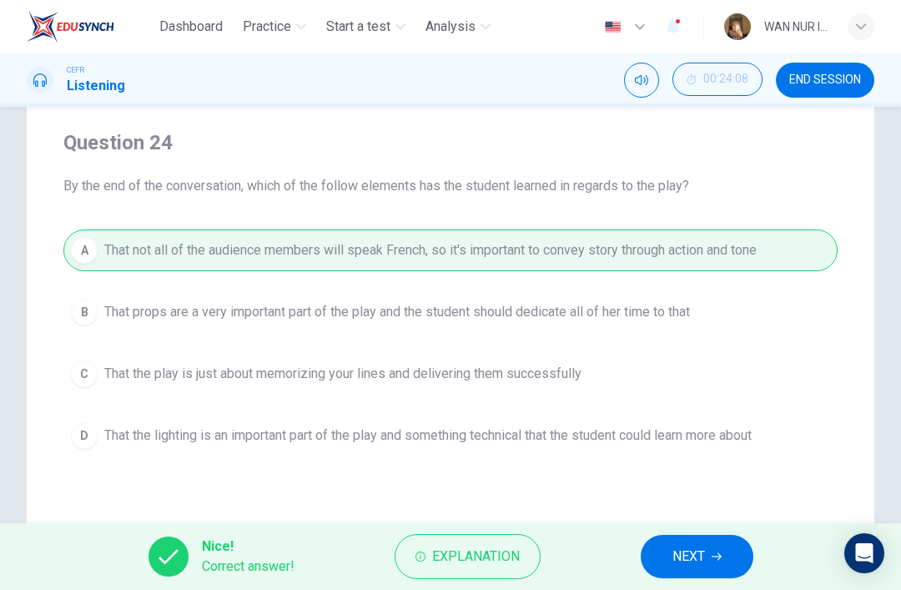
click at [672, 543] on button "NEXT" at bounding box center [697, 556] width 113 height 43
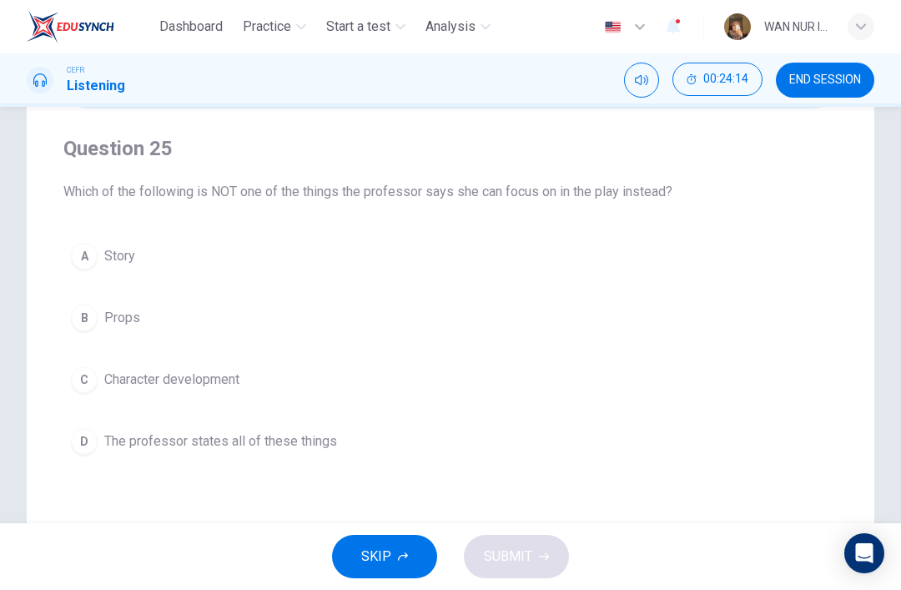
scroll to position [114, 0]
click at [78, 318] on div "B" at bounding box center [84, 319] width 27 height 27
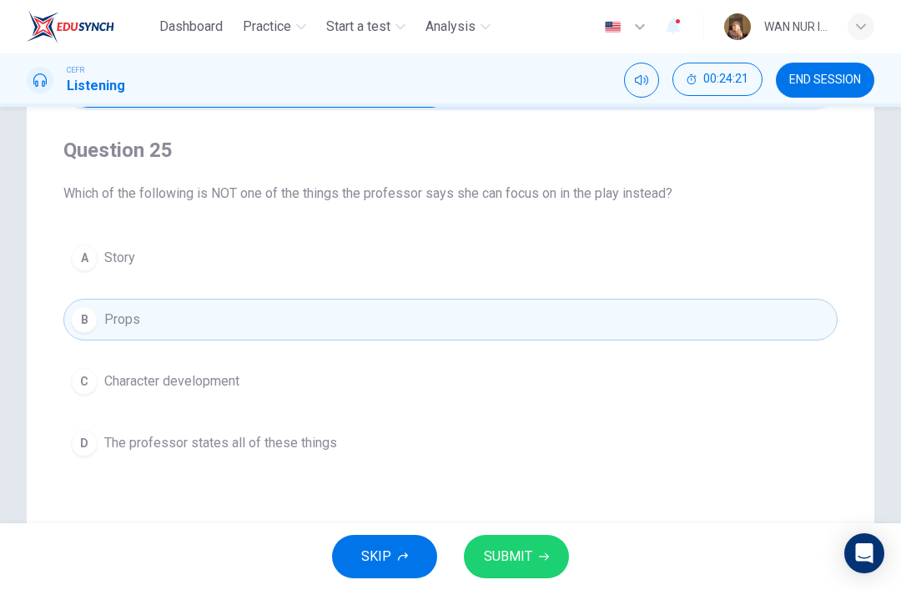
click at [500, 543] on button "SUBMIT" at bounding box center [516, 556] width 105 height 43
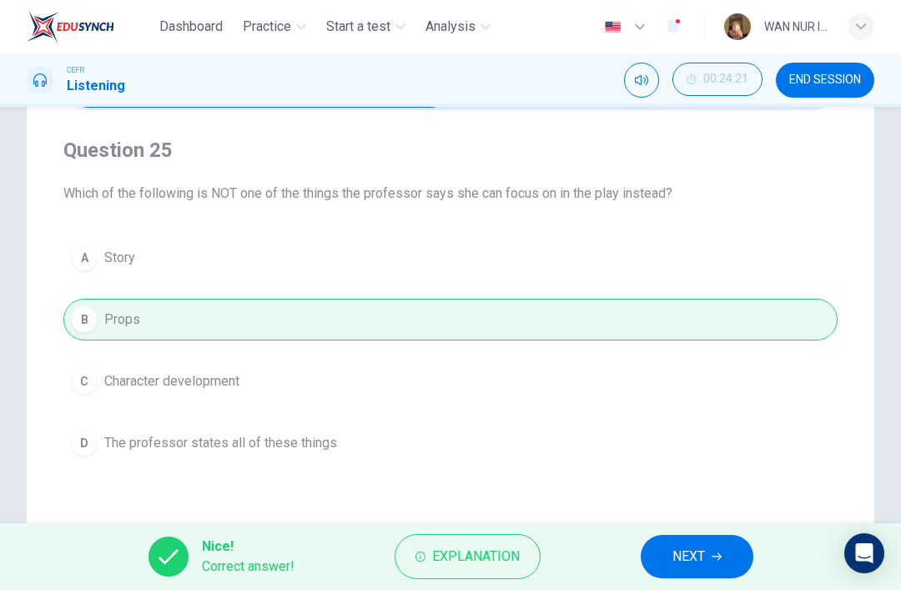
click at [679, 573] on button "NEXT" at bounding box center [697, 556] width 113 height 43
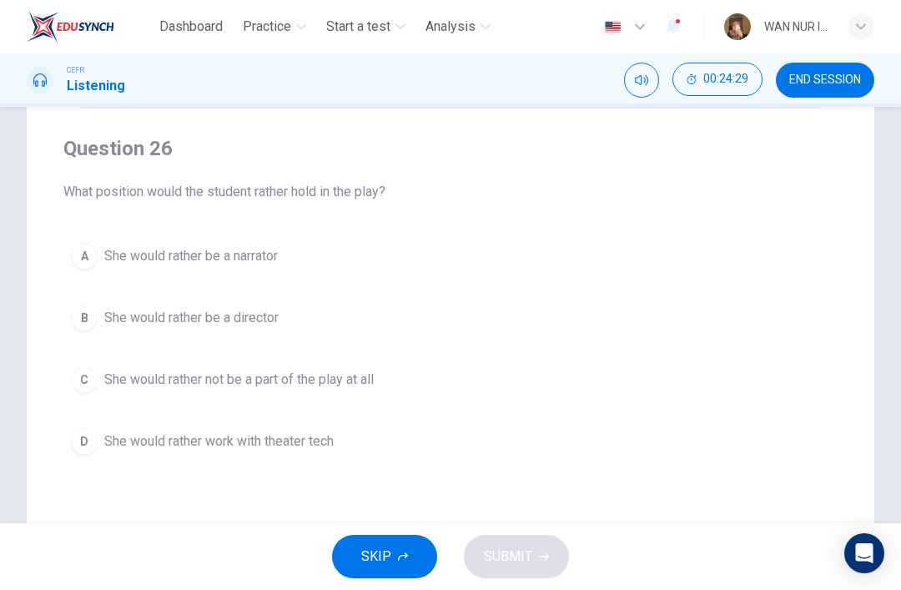
scroll to position [114, 0]
click at [91, 312] on div "B" at bounding box center [84, 318] width 27 height 27
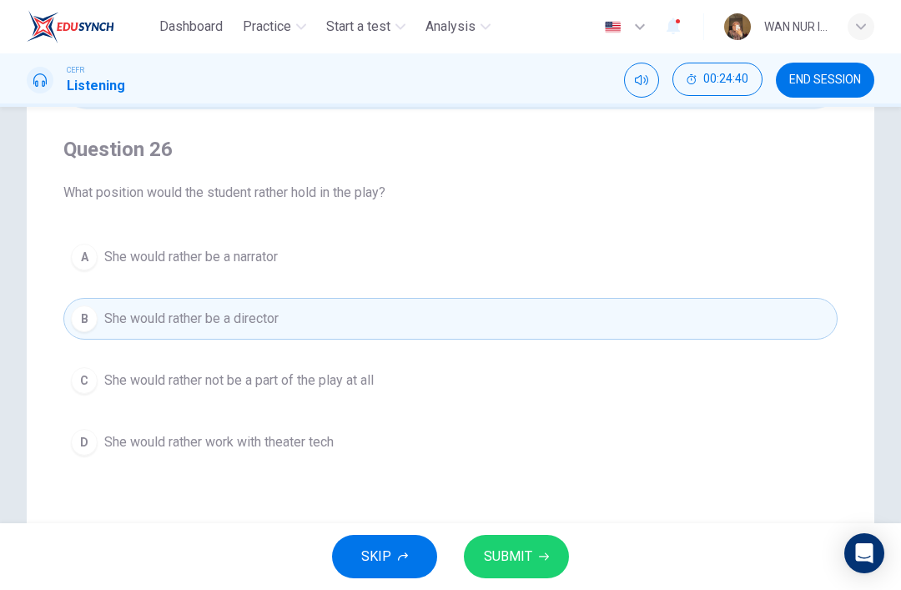
click at [488, 542] on button "SUBMIT" at bounding box center [516, 556] width 105 height 43
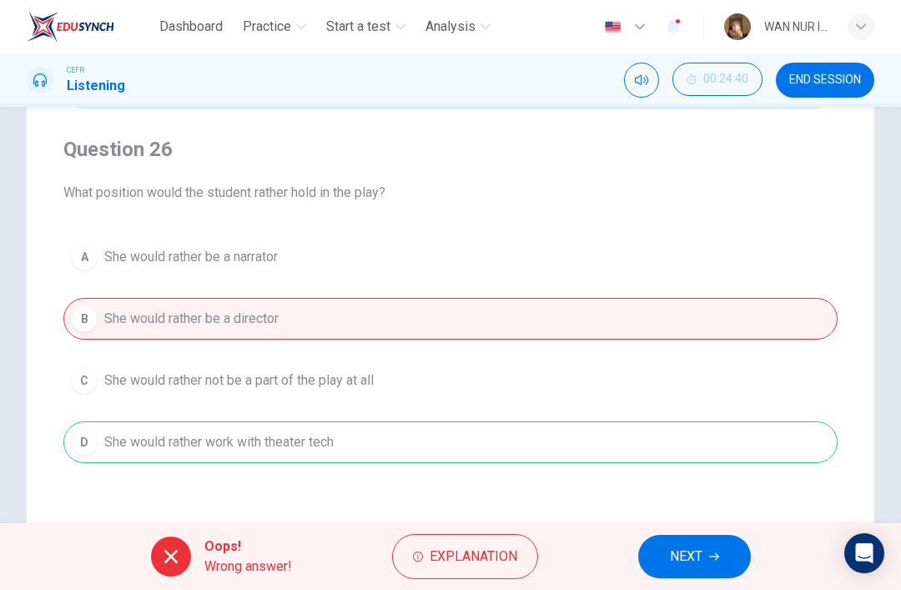
click at [674, 549] on span "NEXT" at bounding box center [686, 556] width 33 height 23
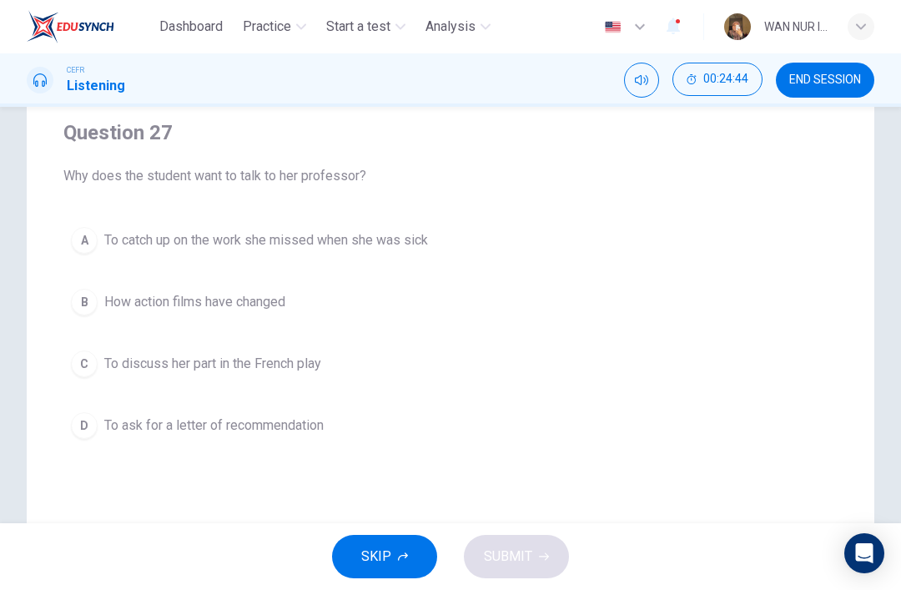
scroll to position [133, 0]
click at [103, 354] on button "C To discuss her part in the French play" at bounding box center [450, 362] width 775 height 42
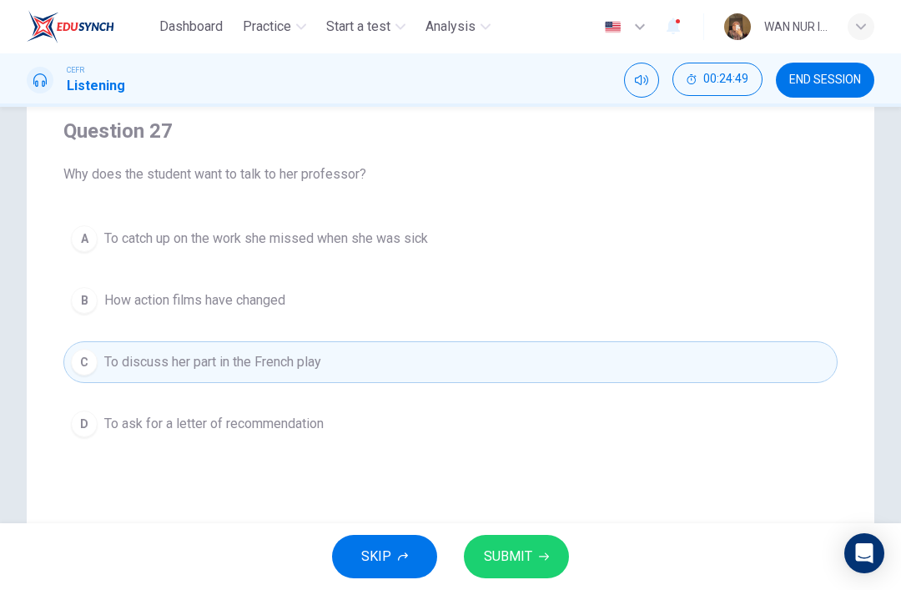
click at [505, 565] on span "SUBMIT" at bounding box center [508, 556] width 48 height 23
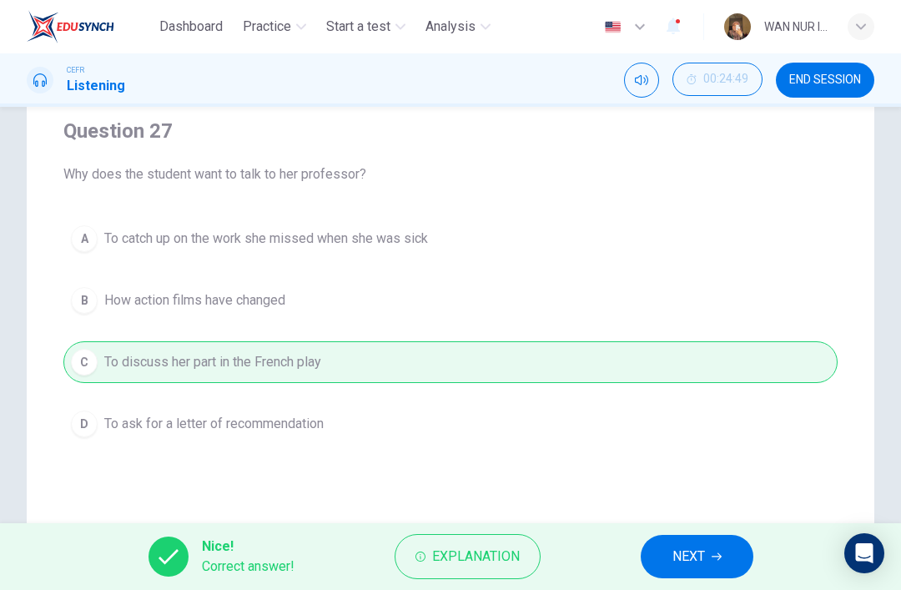
click at [664, 555] on button "NEXT" at bounding box center [697, 556] width 113 height 43
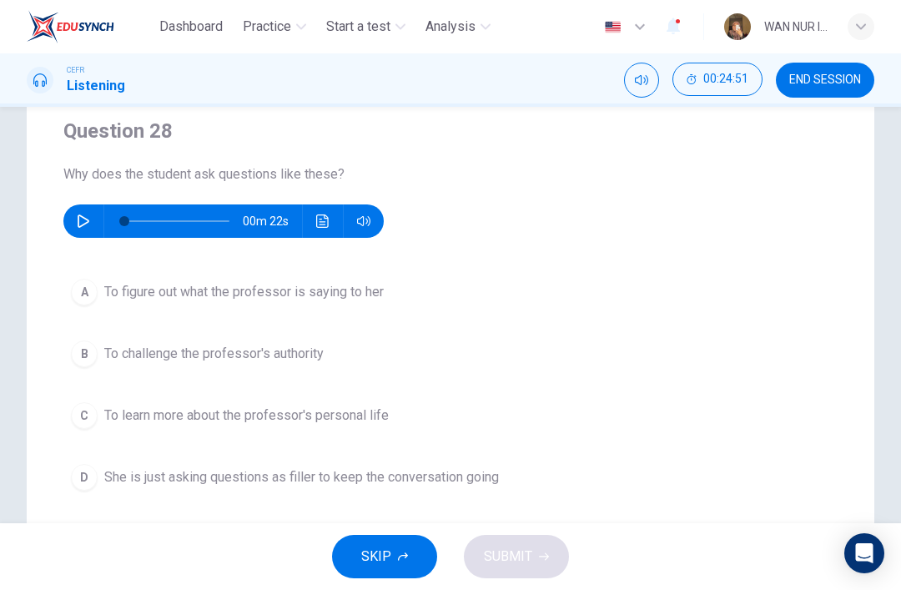
click at [77, 218] on icon "button" at bounding box center [83, 221] width 13 height 13
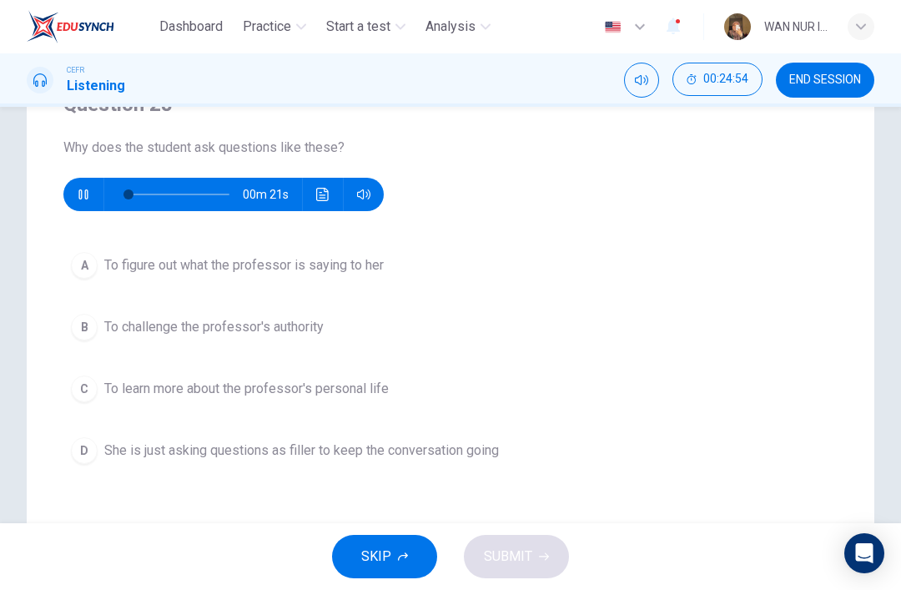
scroll to position [159, 0]
type input "0"
click at [83, 274] on div "A" at bounding box center [84, 265] width 27 height 27
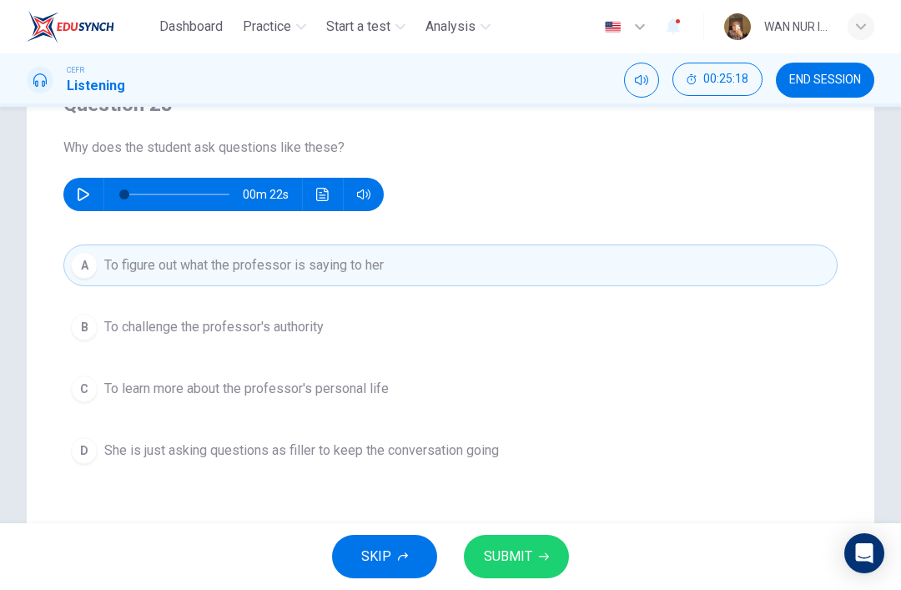
click at [489, 549] on span "SUBMIT" at bounding box center [508, 556] width 48 height 23
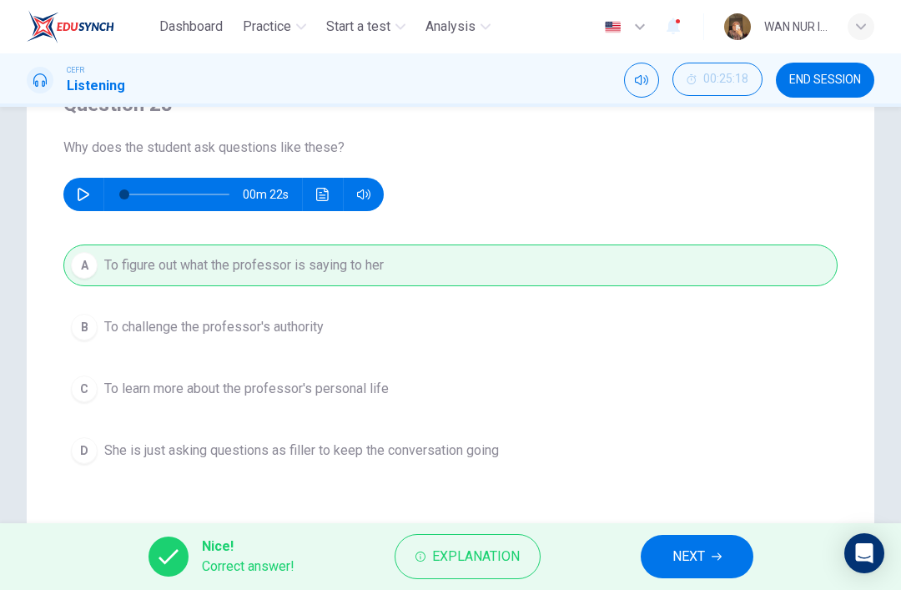
click at [700, 545] on span "NEXT" at bounding box center [689, 556] width 33 height 23
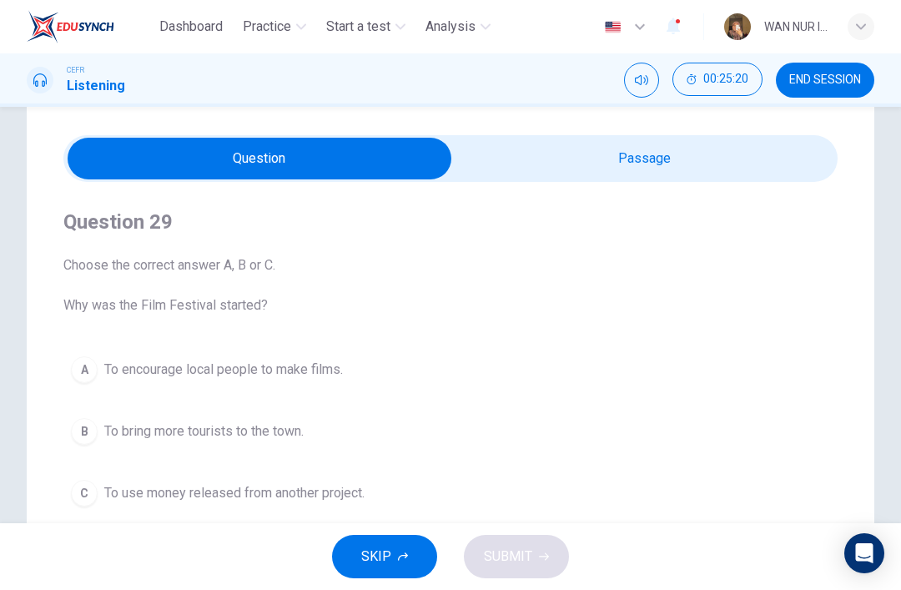
scroll to position [38, 0]
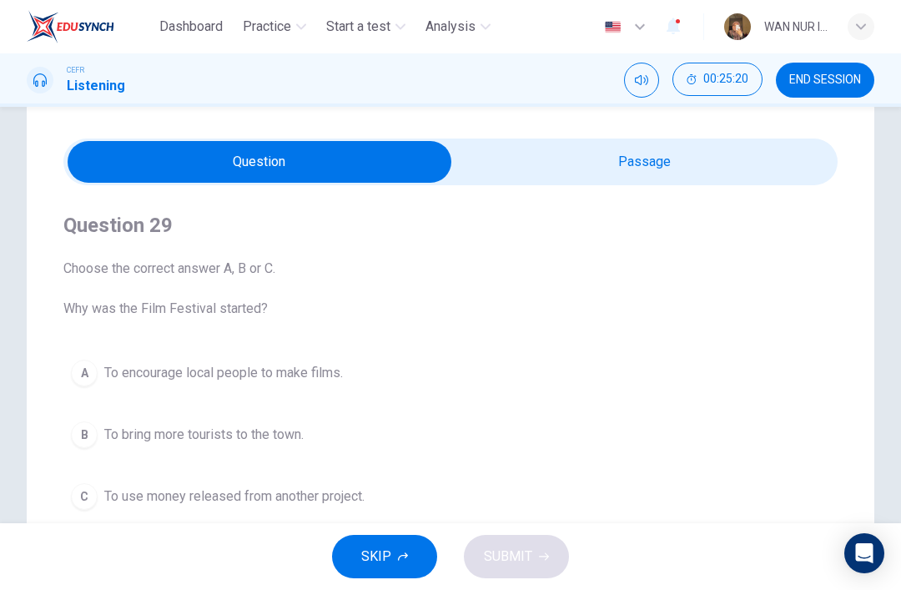
click at [490, 151] on input "checkbox" at bounding box center [260, 162] width 1162 height 42
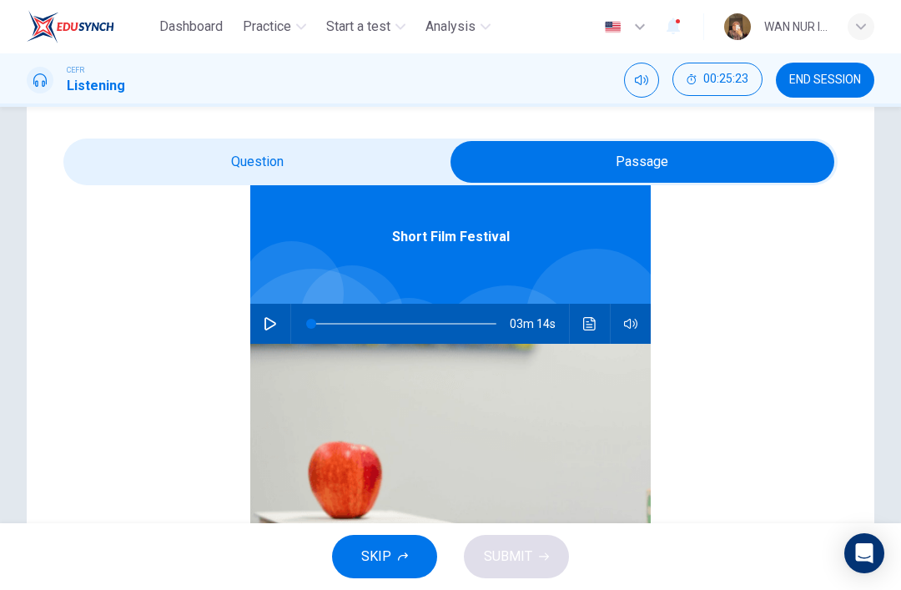
scroll to position [93, 0]
click at [261, 313] on button "button" at bounding box center [270, 324] width 27 height 40
click at [140, 158] on input "checkbox" at bounding box center [643, 162] width 1162 height 42
checkbox input "false"
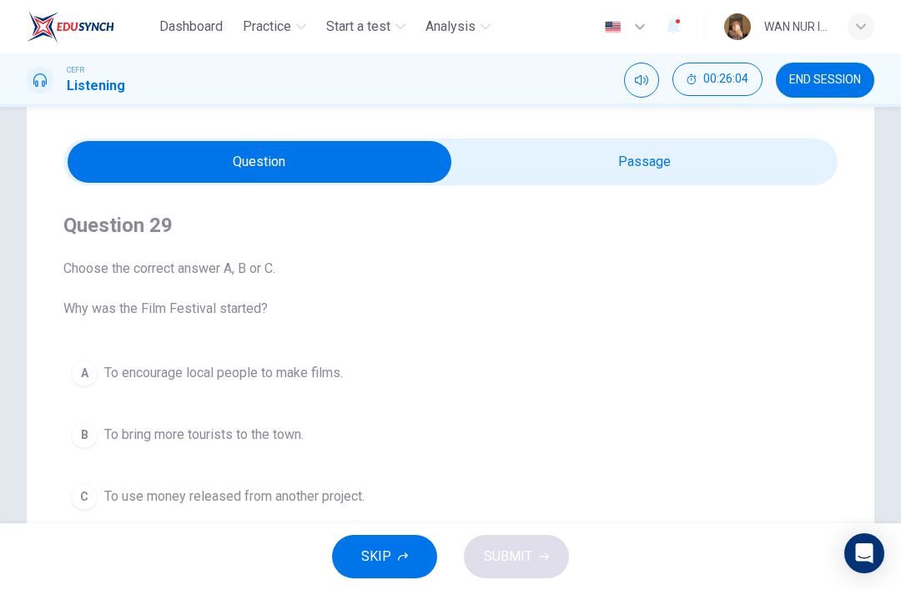
scroll to position [0, 0]
type input "1"
click at [528, 173] on input "checkbox" at bounding box center [260, 162] width 1162 height 42
checkbox input "true"
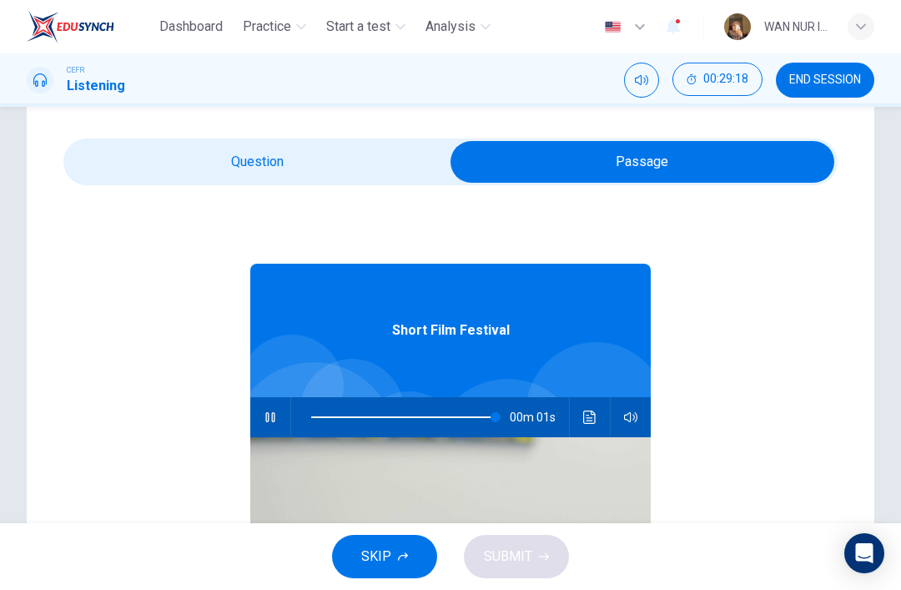
type input "0"
click at [172, 162] on input "checkbox" at bounding box center [643, 162] width 1162 height 42
checkbox input "false"
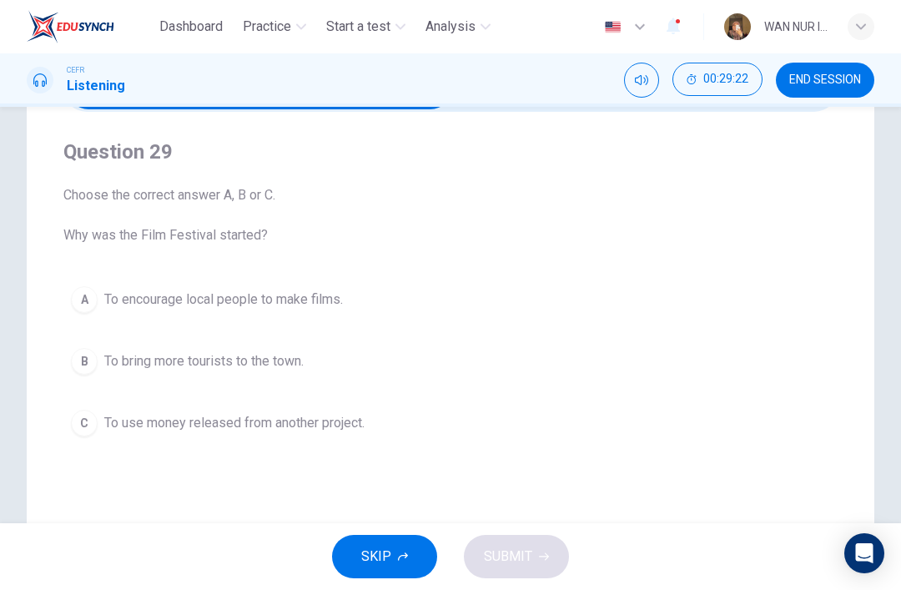
scroll to position [113, 0]
click at [88, 288] on div "A" at bounding box center [84, 298] width 27 height 27
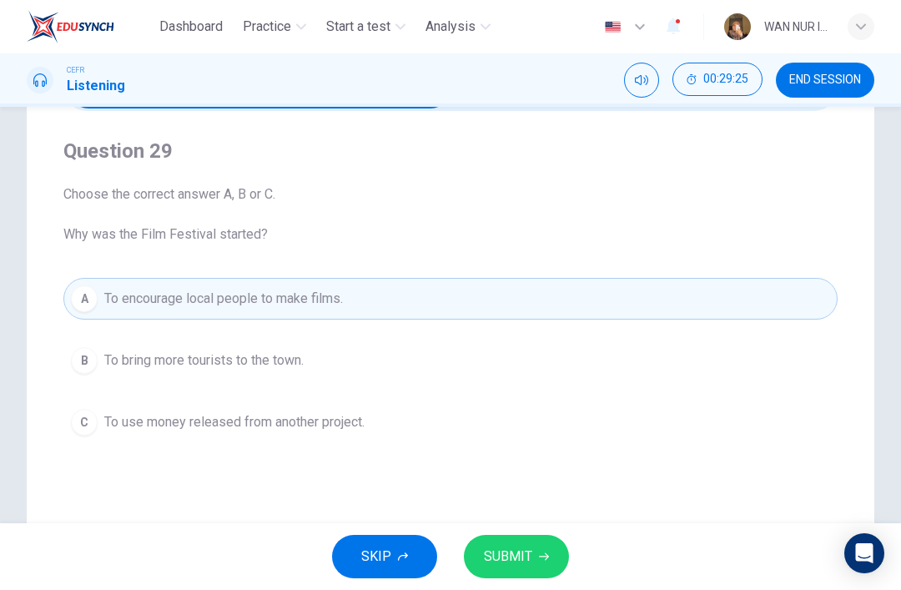
click at [484, 549] on span "SUBMIT" at bounding box center [508, 556] width 48 height 23
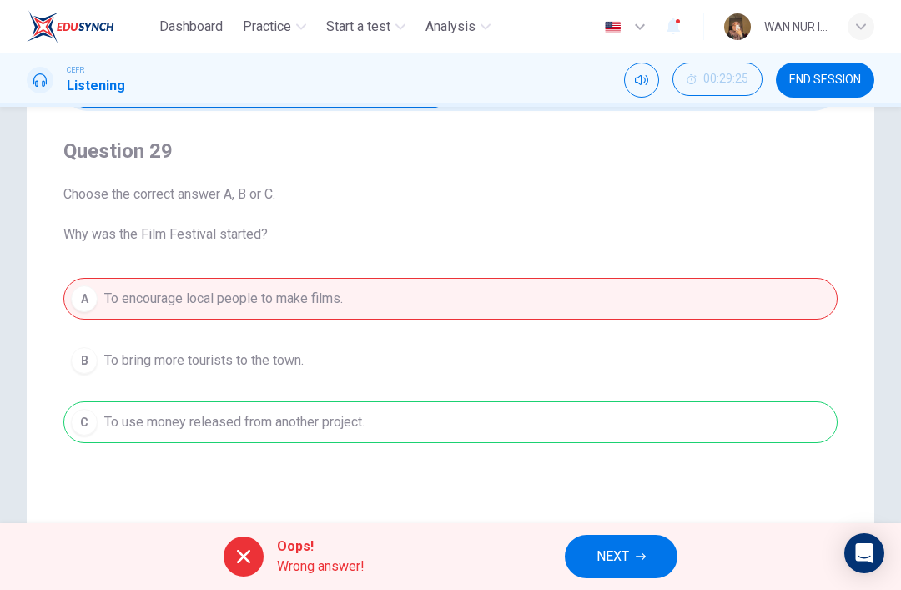
click at [581, 548] on button "NEXT" at bounding box center [621, 556] width 113 height 43
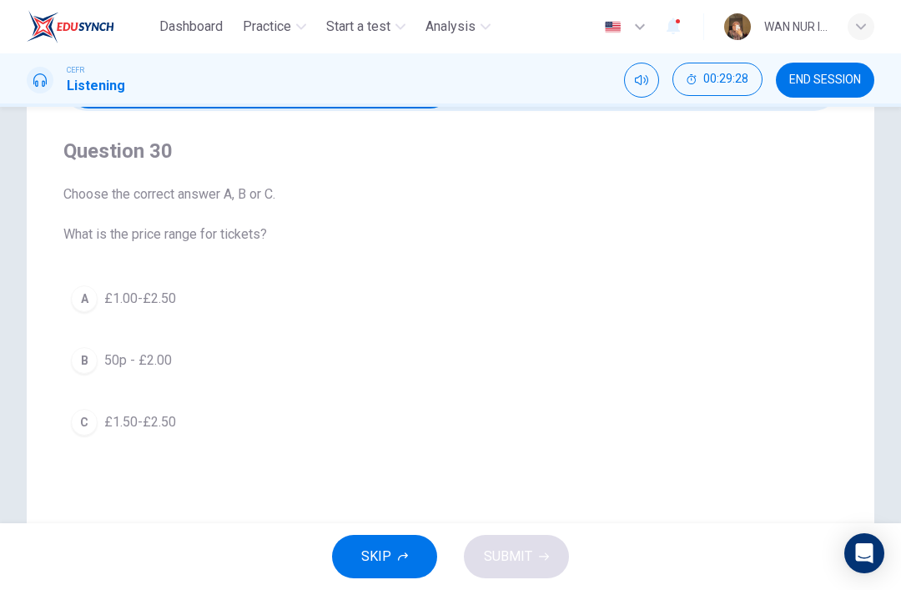
click at [77, 295] on div "A" at bounding box center [84, 298] width 27 height 27
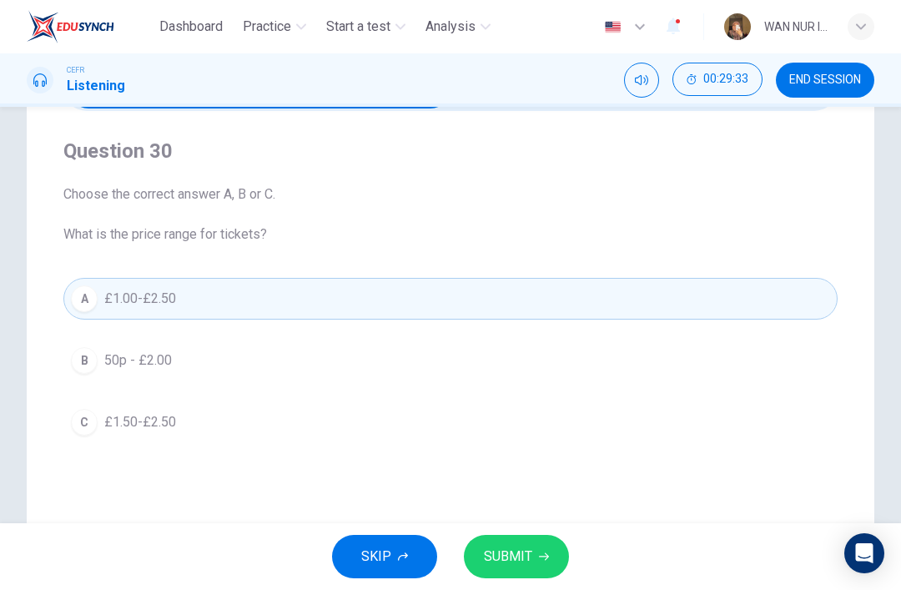
click at [509, 573] on button "SUBMIT" at bounding box center [516, 556] width 105 height 43
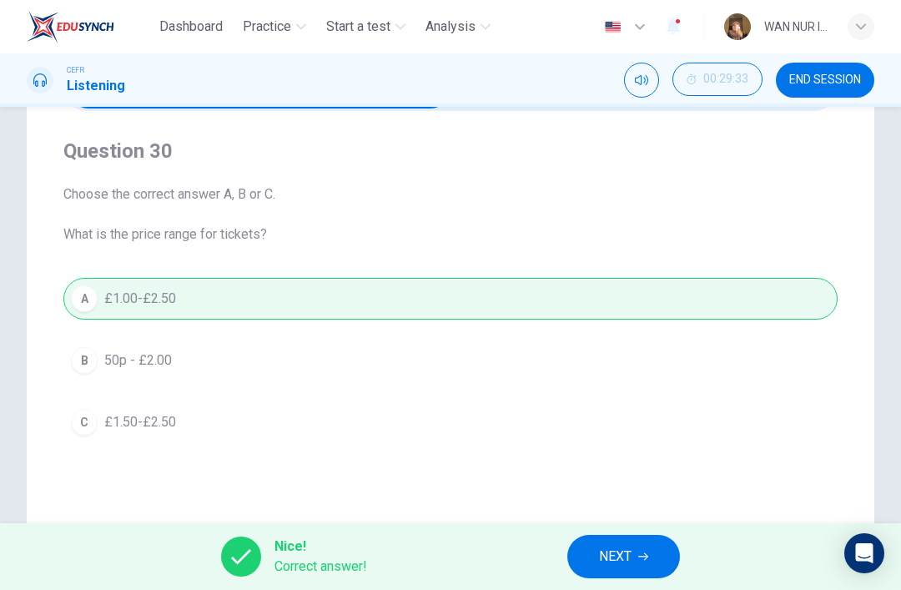
click at [605, 551] on span "NEXT" at bounding box center [615, 556] width 33 height 23
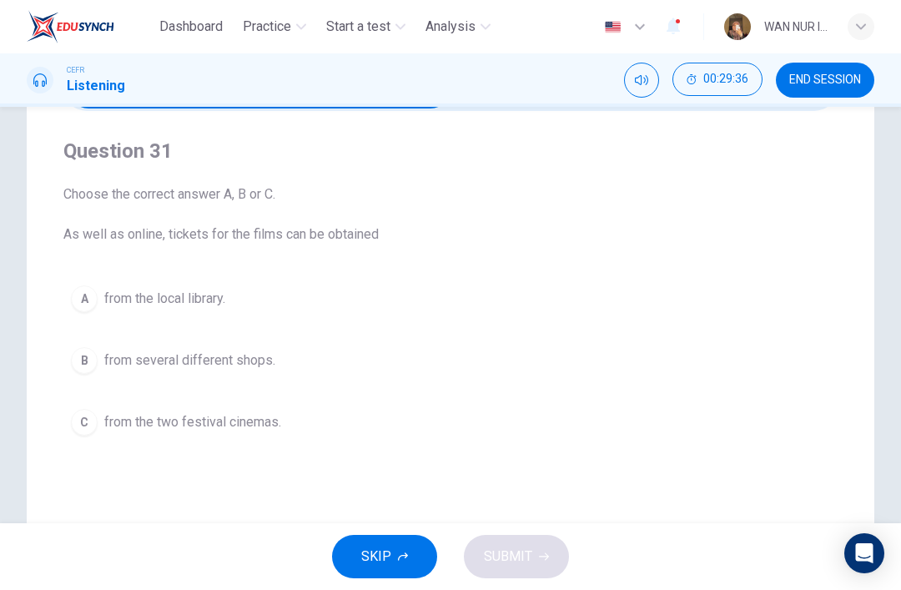
click at [76, 295] on div "A" at bounding box center [84, 298] width 27 height 27
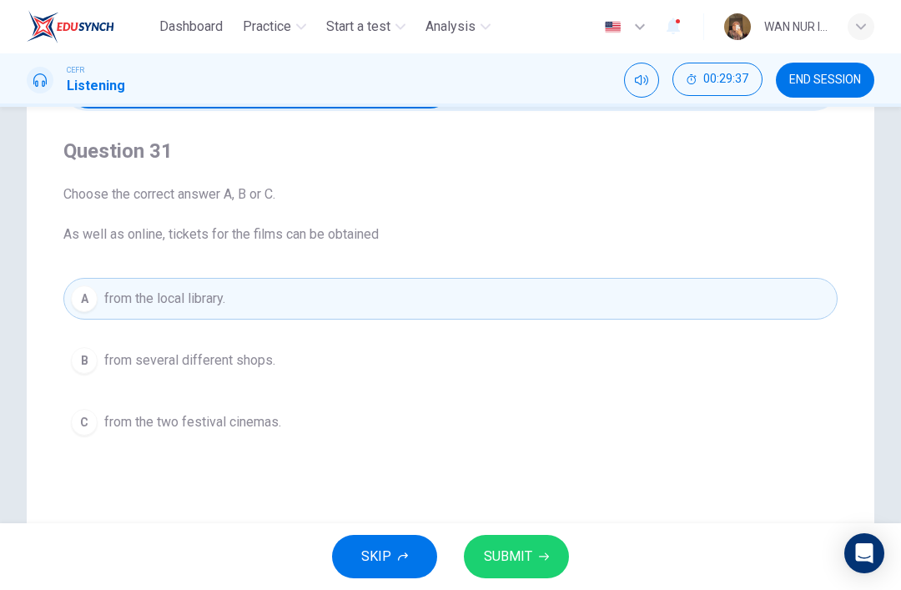
click at [510, 558] on span "SUBMIT" at bounding box center [508, 556] width 48 height 23
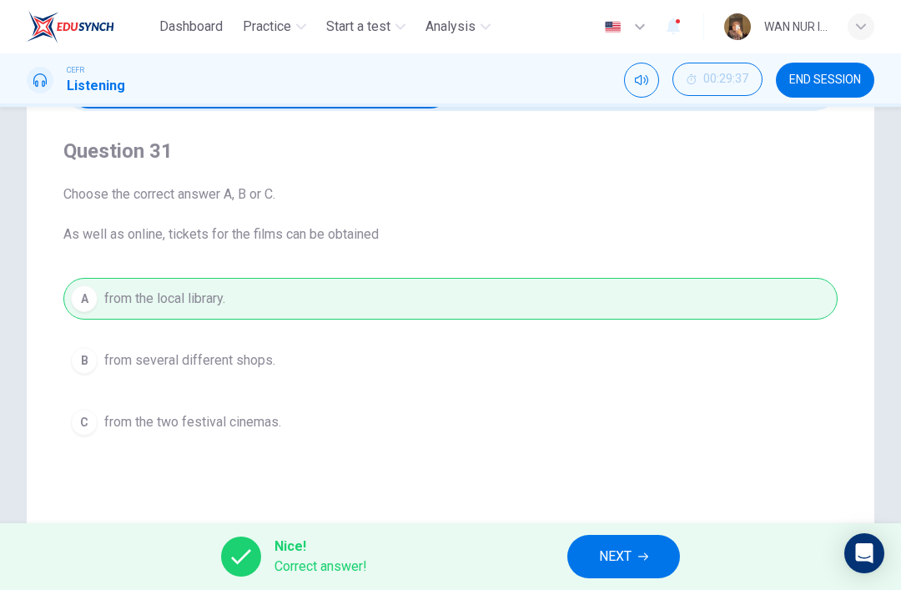
click at [583, 553] on button "NEXT" at bounding box center [624, 556] width 113 height 43
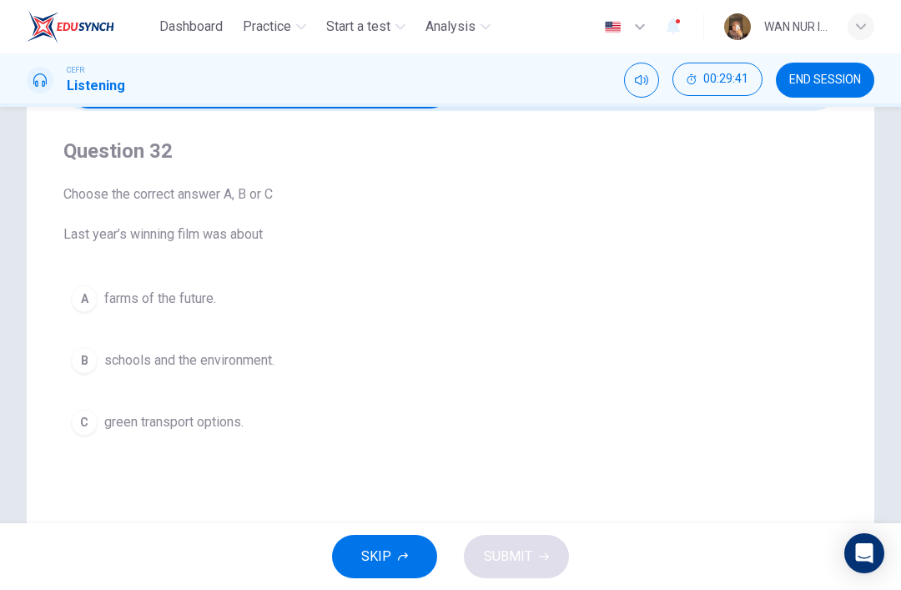
click at [73, 422] on div "C" at bounding box center [84, 422] width 27 height 27
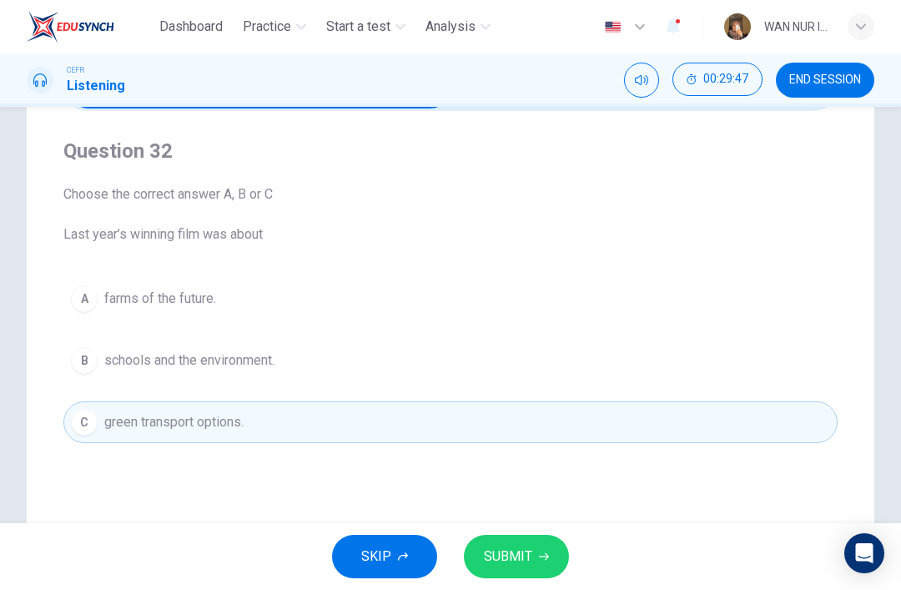
click at [498, 552] on span "SUBMIT" at bounding box center [508, 556] width 48 height 23
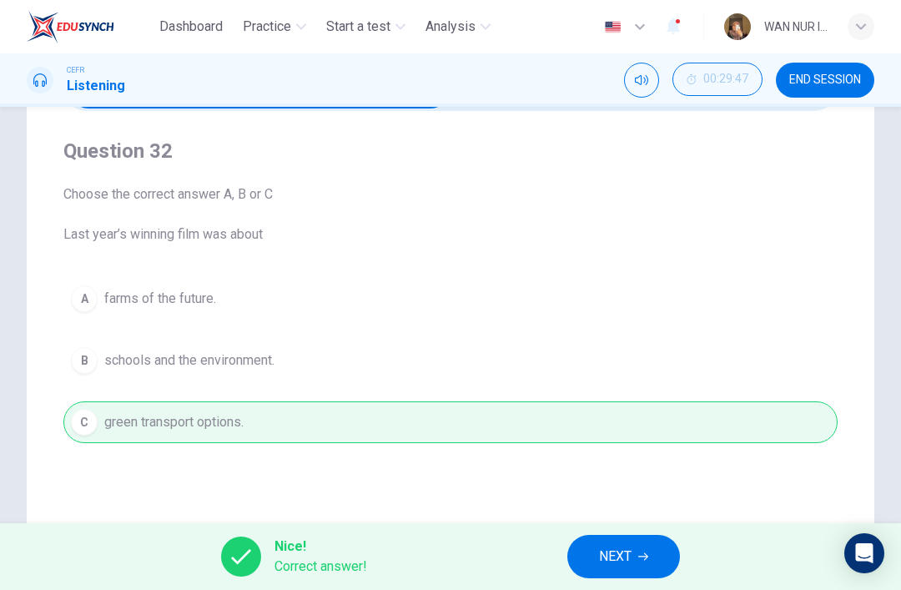
click at [596, 560] on button "NEXT" at bounding box center [624, 556] width 113 height 43
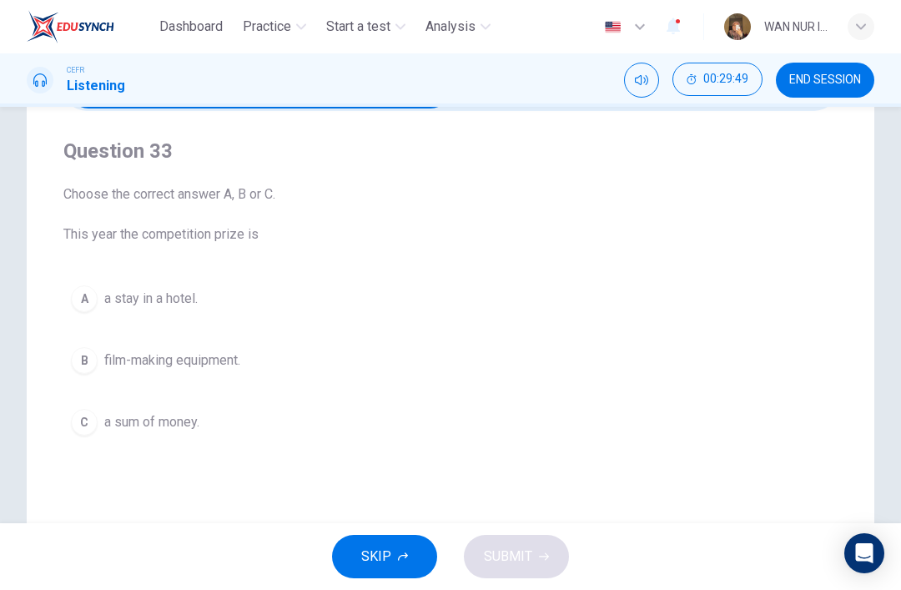
click at [85, 356] on div "B" at bounding box center [84, 360] width 27 height 27
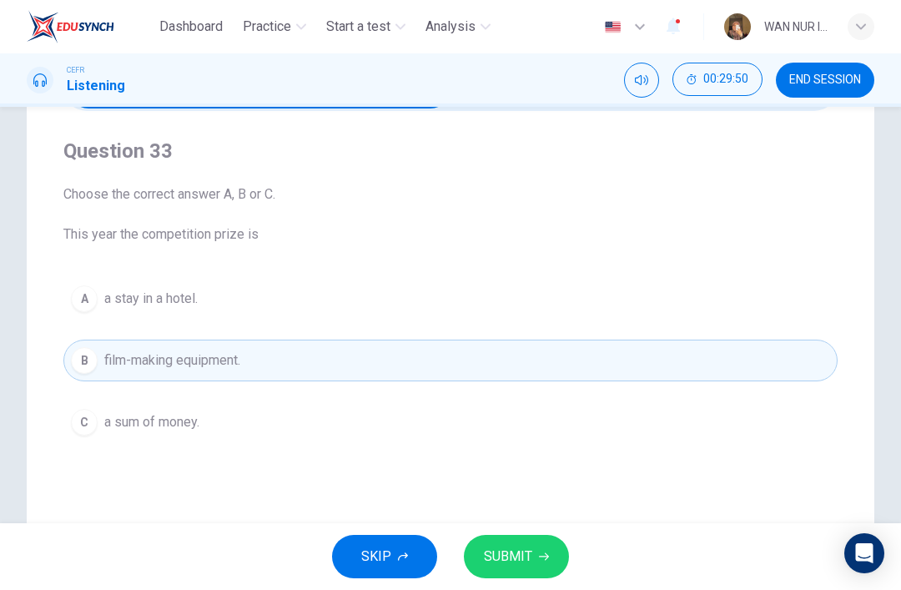
click at [492, 548] on span "SUBMIT" at bounding box center [508, 556] width 48 height 23
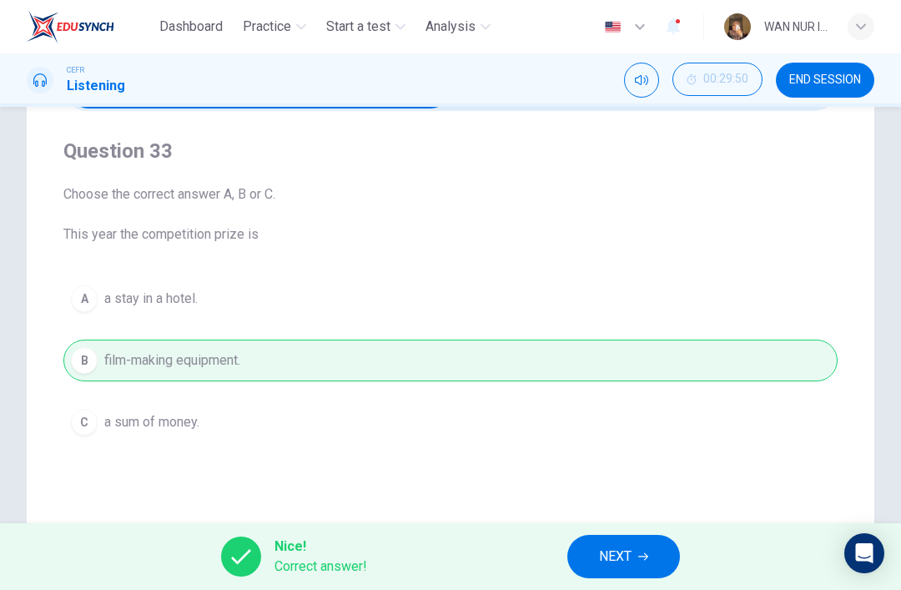
click at [593, 548] on button "NEXT" at bounding box center [624, 556] width 113 height 43
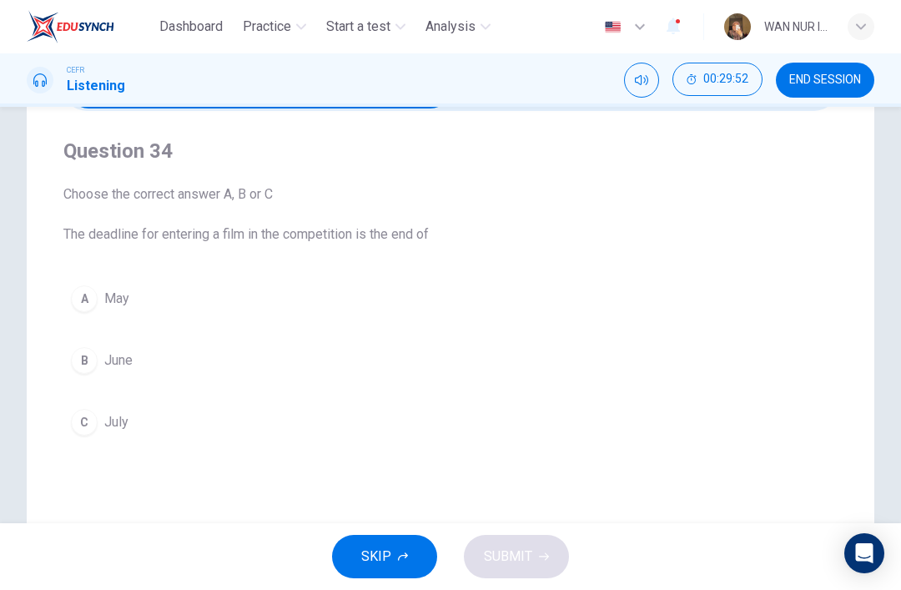
click at [101, 424] on button "C July" at bounding box center [450, 422] width 775 height 42
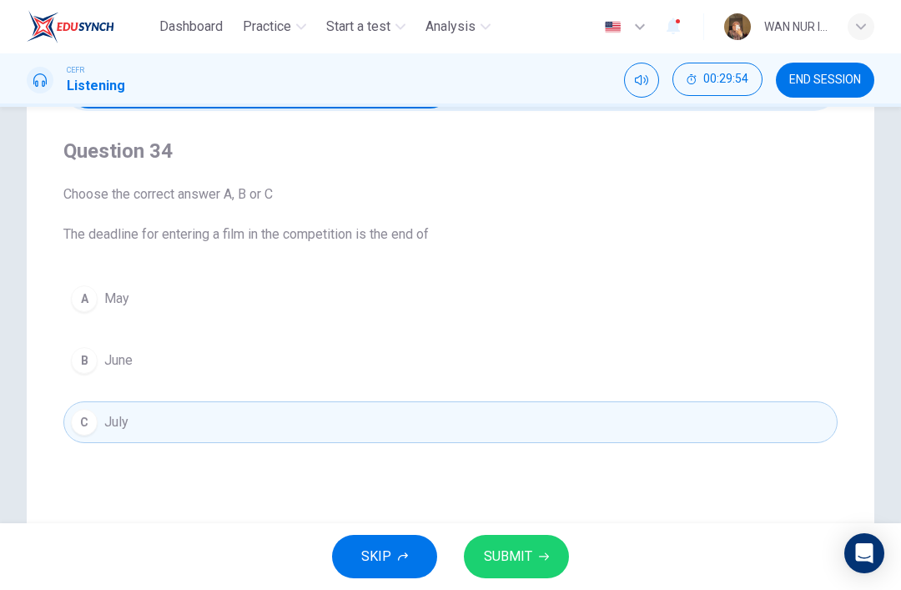
click at [533, 560] on button "SUBMIT" at bounding box center [516, 556] width 105 height 43
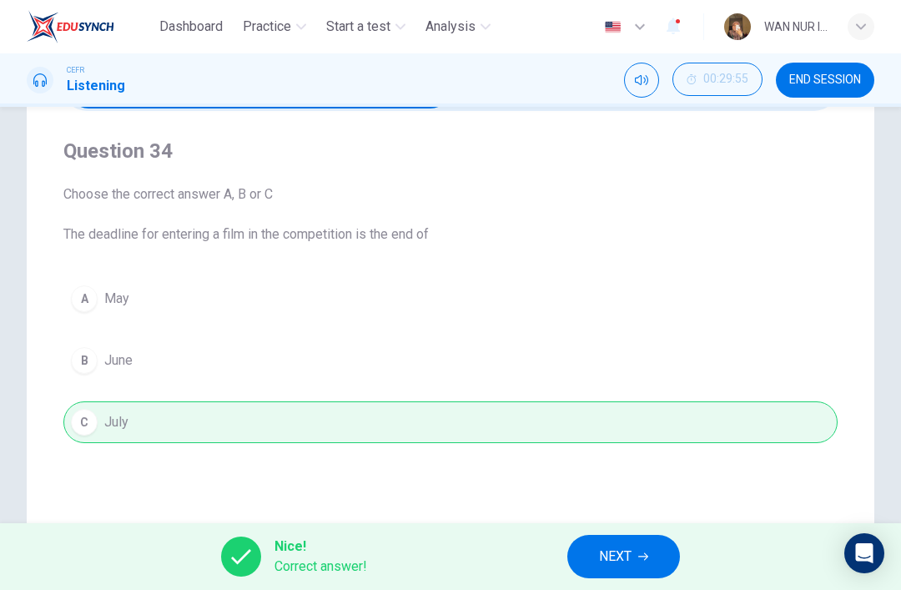
click at [601, 558] on span "NEXT" at bounding box center [615, 556] width 33 height 23
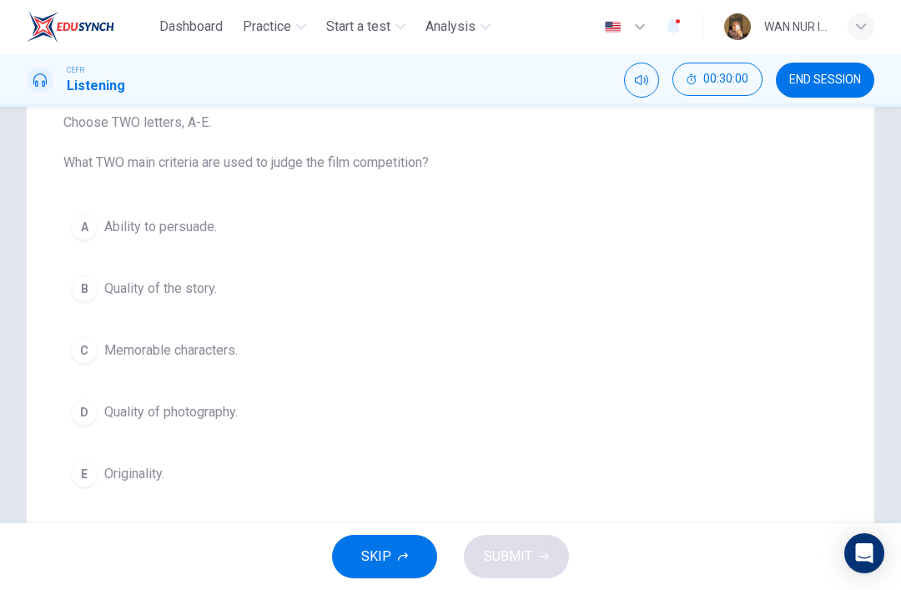
scroll to position [185, 0]
click at [93, 417] on div "D" at bounding box center [84, 411] width 27 height 27
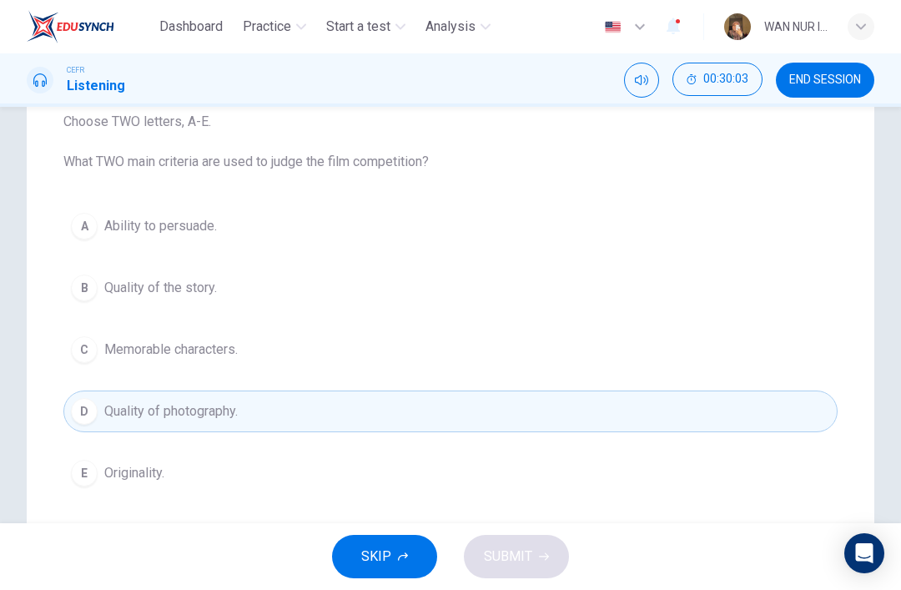
click at [80, 464] on div "E" at bounding box center [84, 473] width 27 height 27
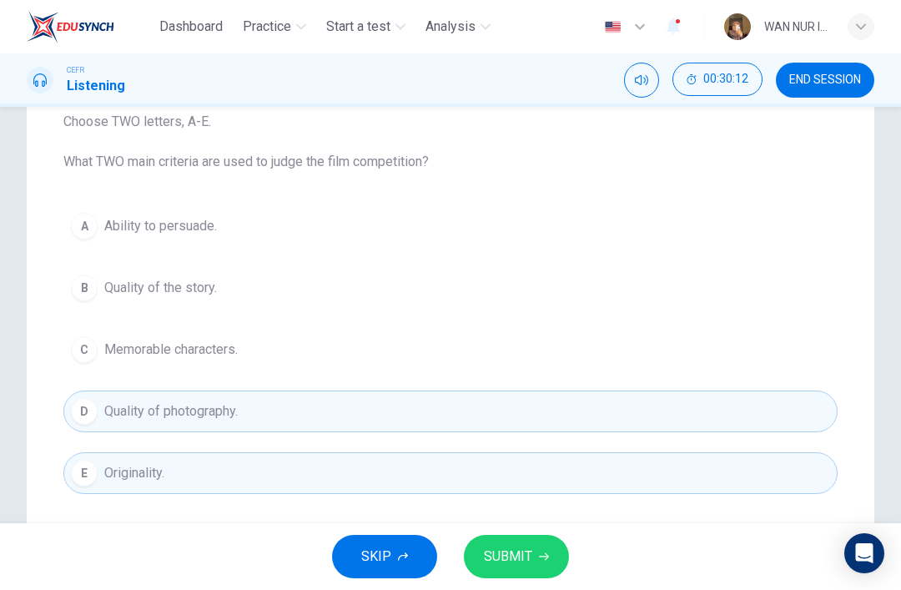
click at [507, 559] on span "SUBMIT" at bounding box center [508, 556] width 48 height 23
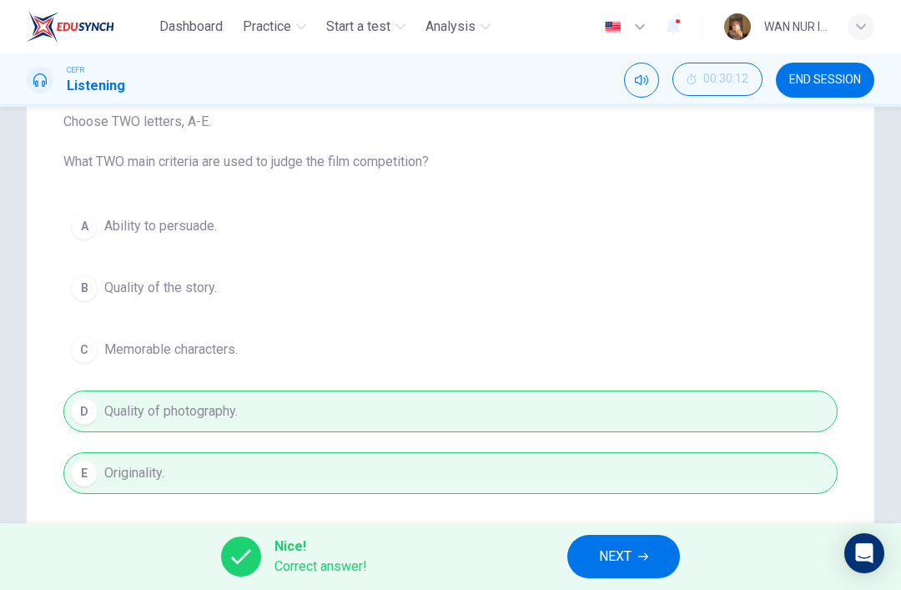
click at [618, 553] on span "NEXT" at bounding box center [615, 556] width 33 height 23
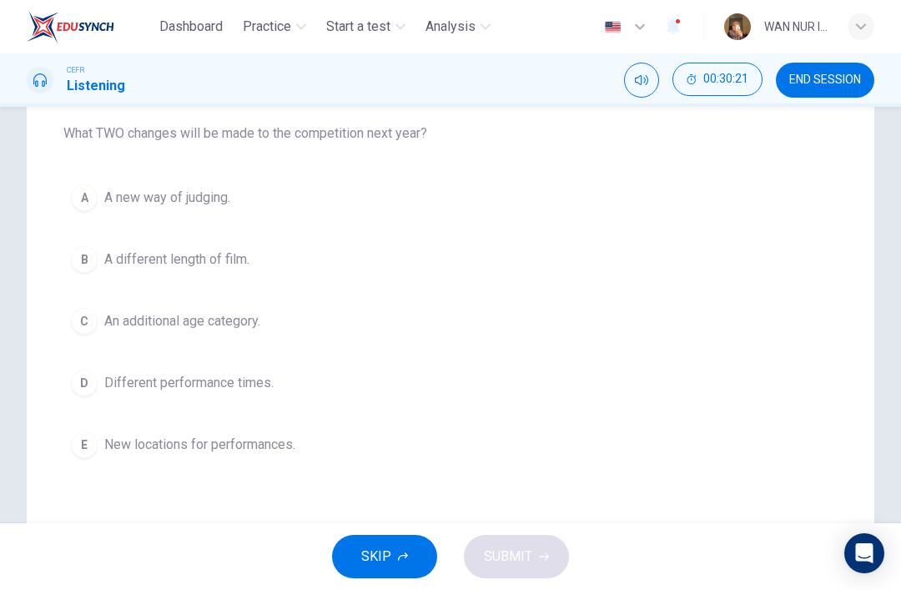
scroll to position [212, 0]
click at [84, 259] on div "B" at bounding box center [84, 261] width 27 height 27
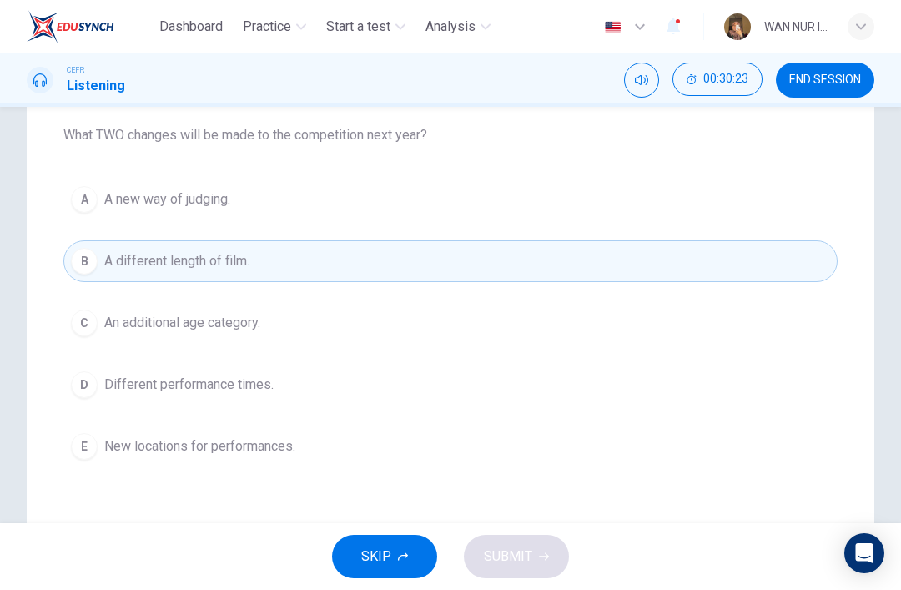
click at [88, 322] on div "C" at bounding box center [84, 323] width 27 height 27
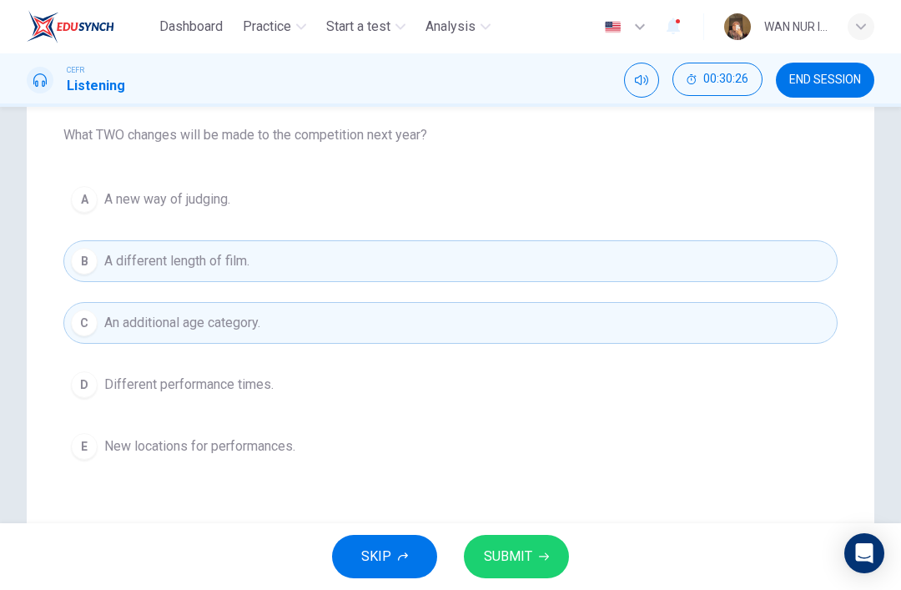
click at [520, 546] on span "SUBMIT" at bounding box center [508, 556] width 48 height 23
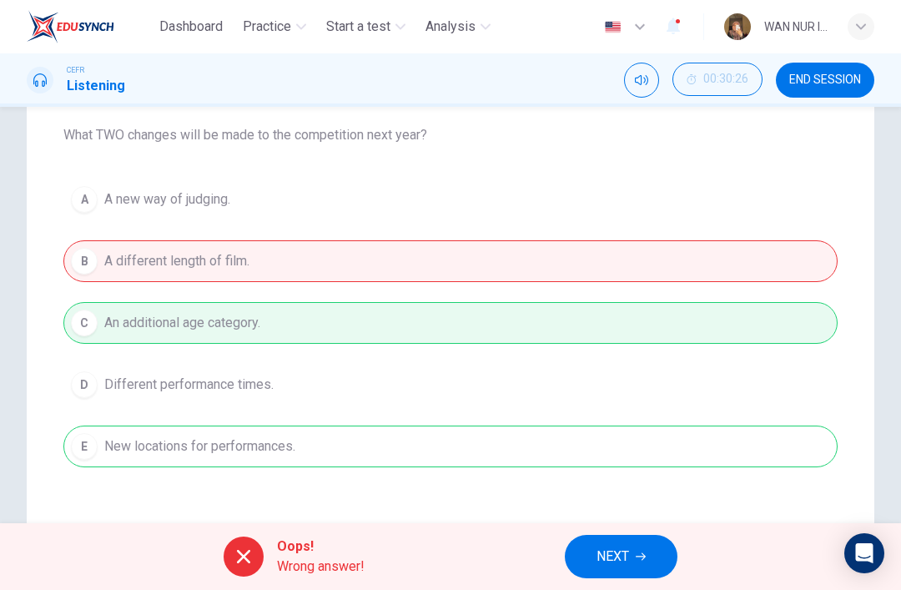
click at [581, 562] on button "NEXT" at bounding box center [621, 556] width 113 height 43
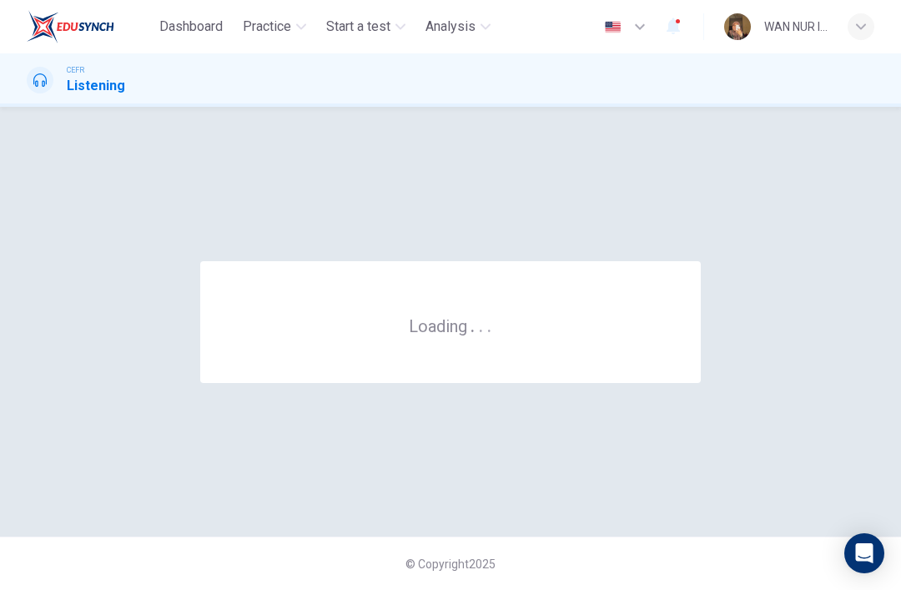
scroll to position [0, 0]
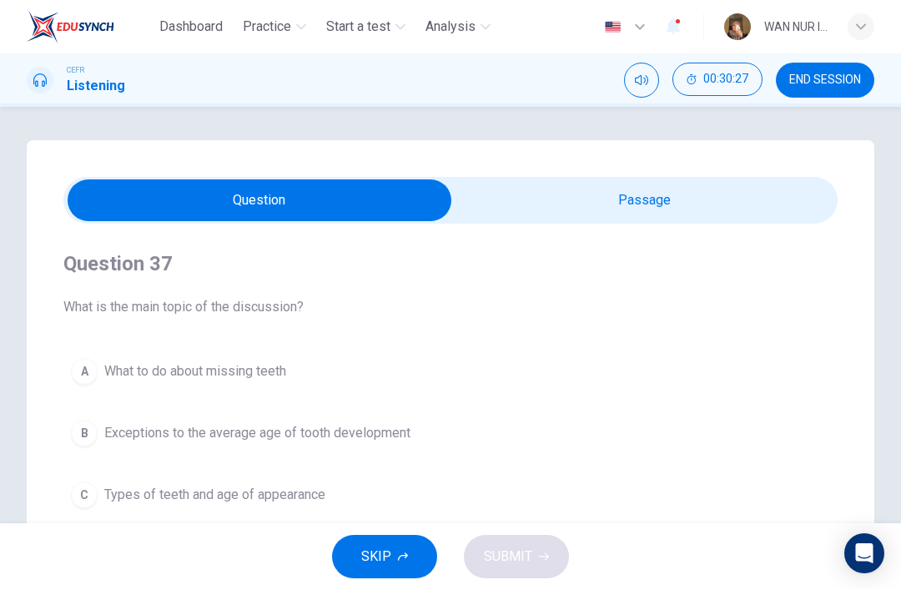
click at [505, 190] on input "checkbox" at bounding box center [260, 200] width 1162 height 42
checkbox input "true"
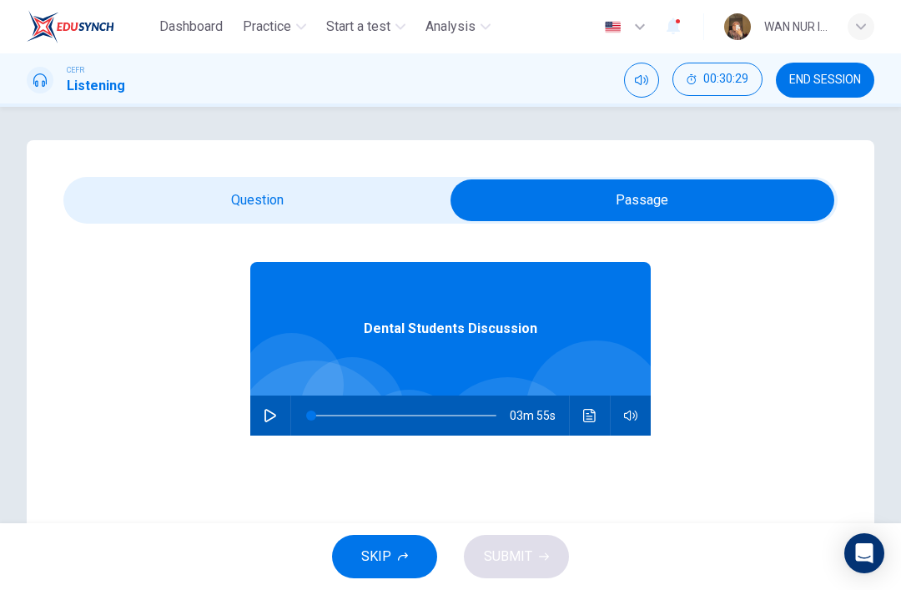
scroll to position [37, 0]
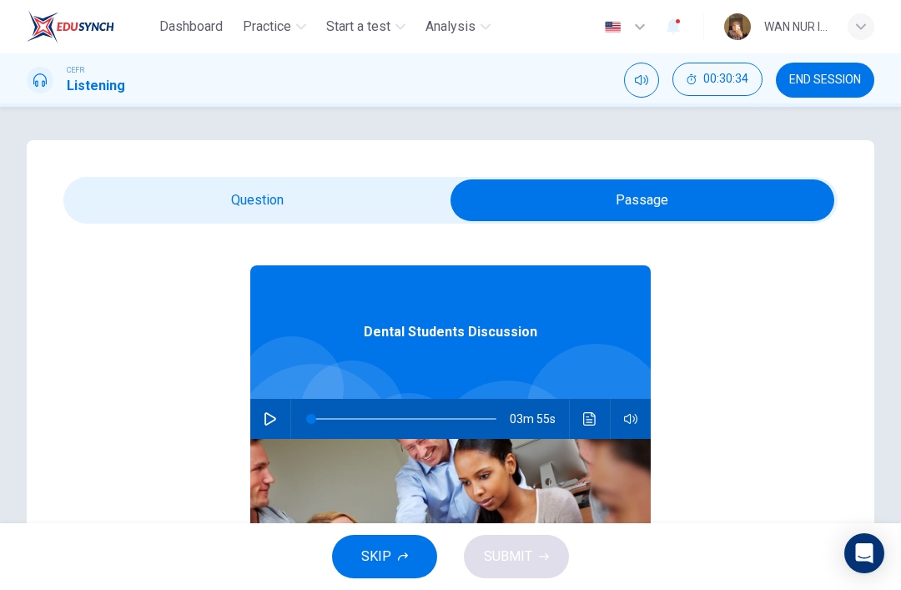
click at [841, 94] on button "END SESSION" at bounding box center [825, 80] width 98 height 35
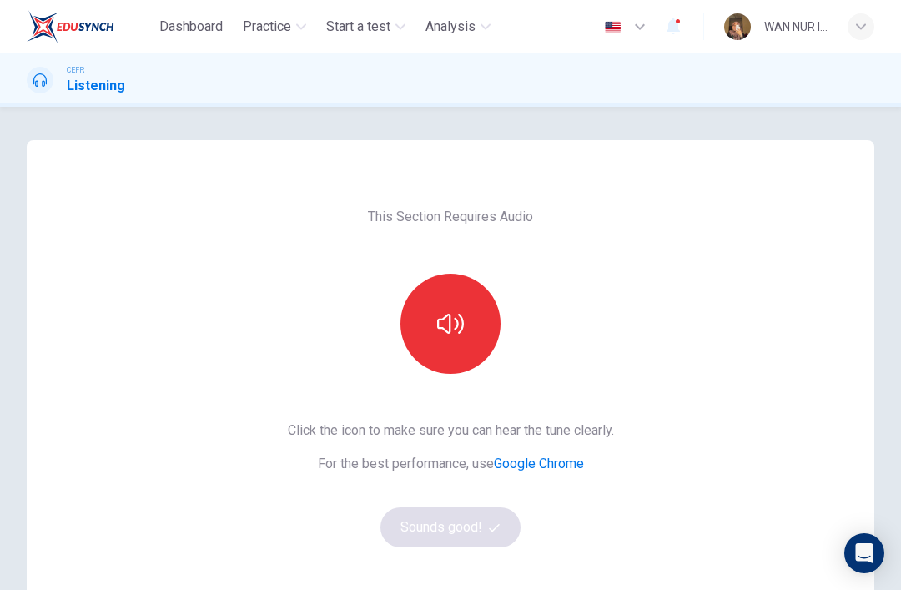
click at [436, 332] on button "button" at bounding box center [451, 324] width 100 height 100
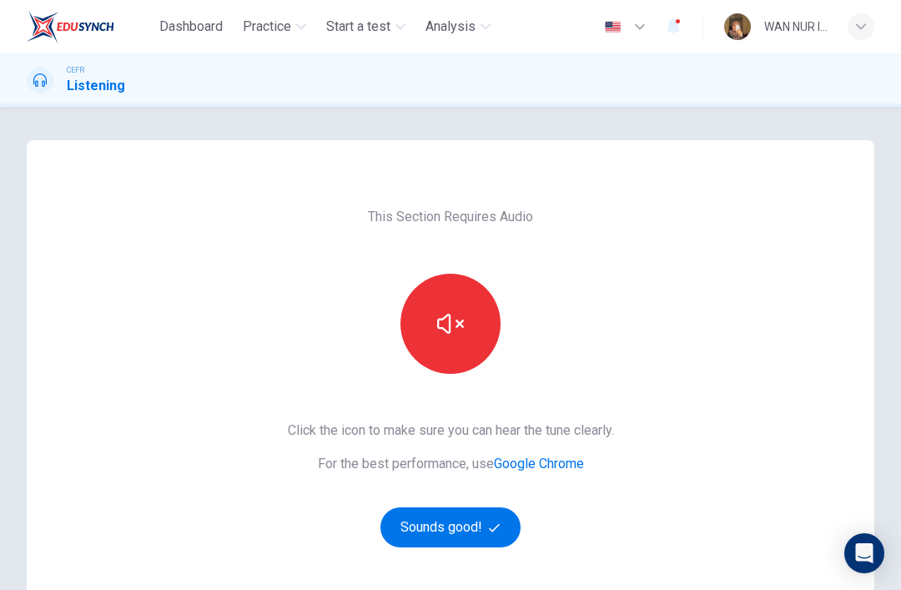
click at [445, 326] on icon "button" at bounding box center [450, 323] width 27 height 27
click at [422, 532] on button "Sounds good!" at bounding box center [451, 527] width 140 height 40
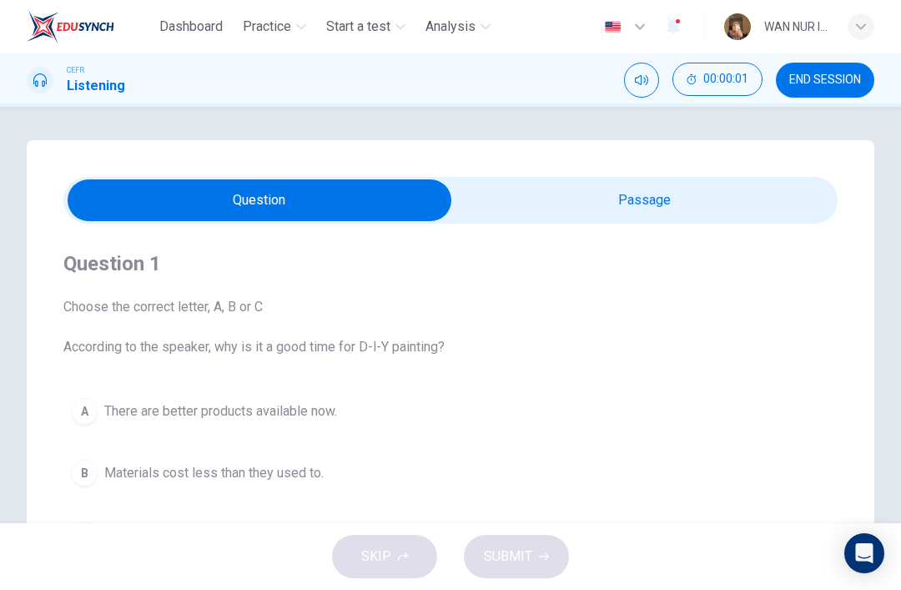
click at [500, 204] on input "checkbox" at bounding box center [260, 200] width 1162 height 42
checkbox input "true"
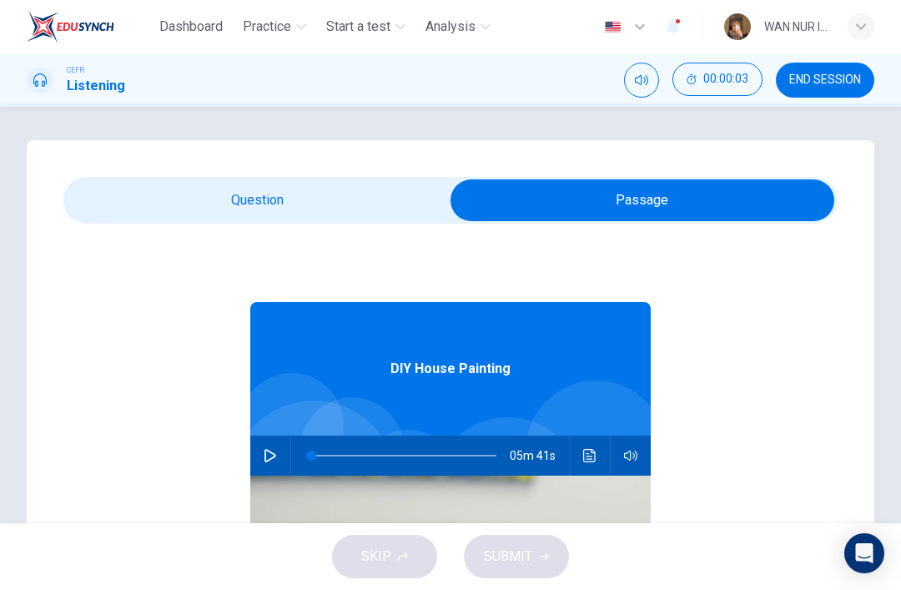
click at [268, 448] on button "button" at bounding box center [270, 456] width 27 height 40
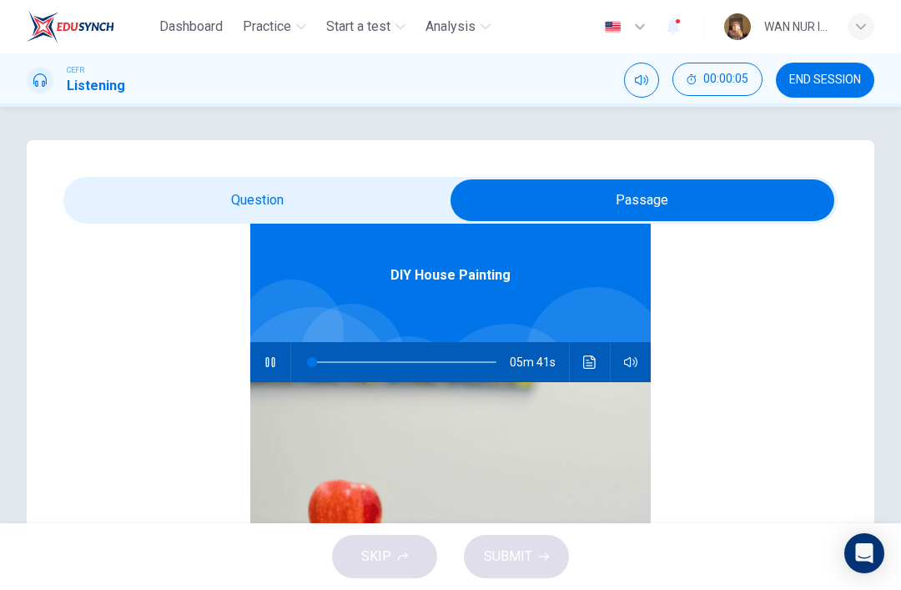
scroll to position [93, 0]
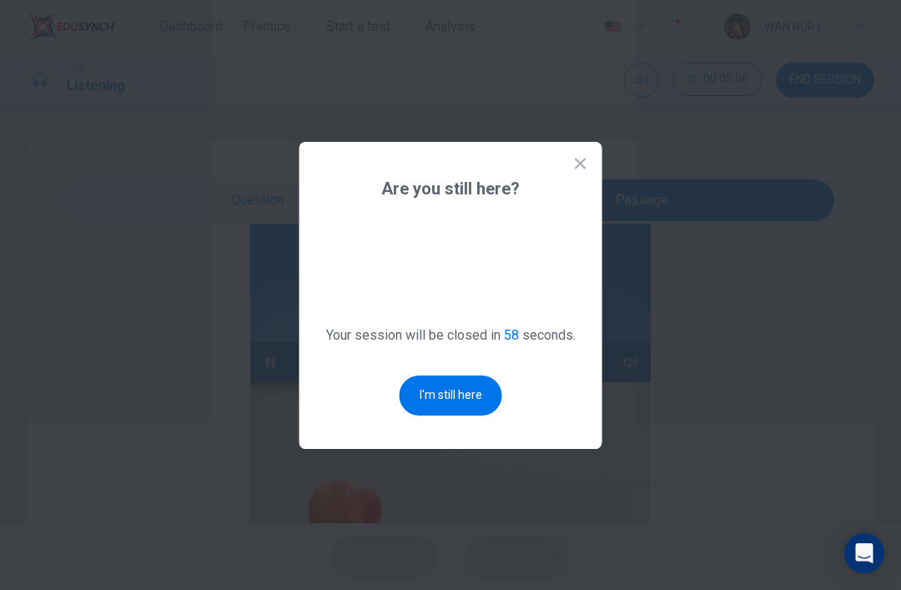
click at [434, 415] on button "I'm still here" at bounding box center [451, 396] width 103 height 40
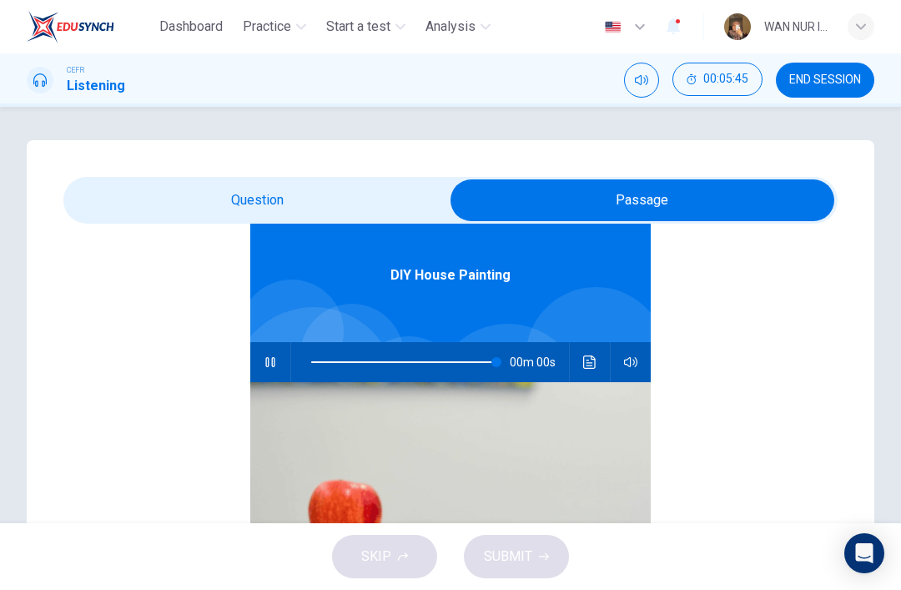
type input "0"
click at [184, 190] on input "checkbox" at bounding box center [643, 200] width 1162 height 42
checkbox input "false"
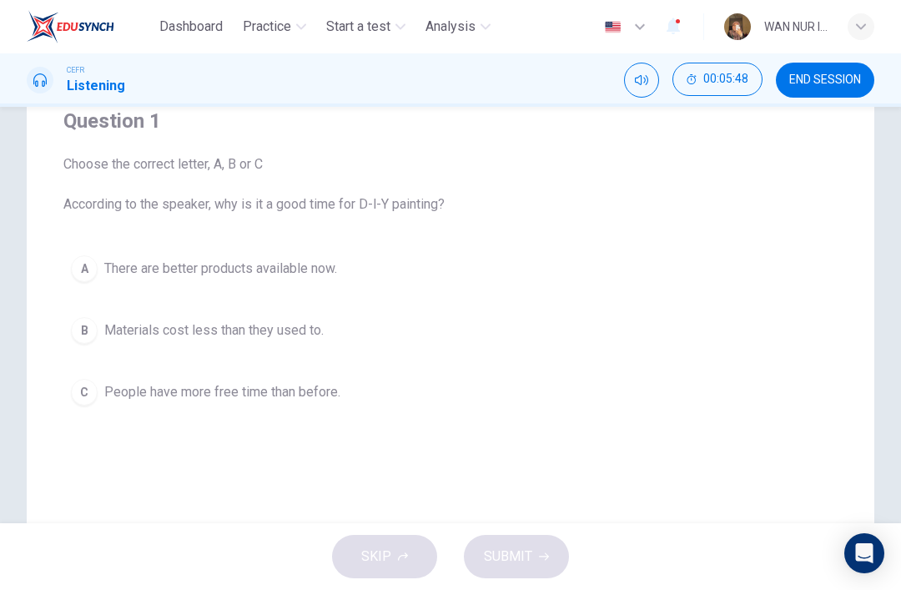
scroll to position [145, 0]
click at [84, 263] on div "A" at bounding box center [84, 266] width 27 height 27
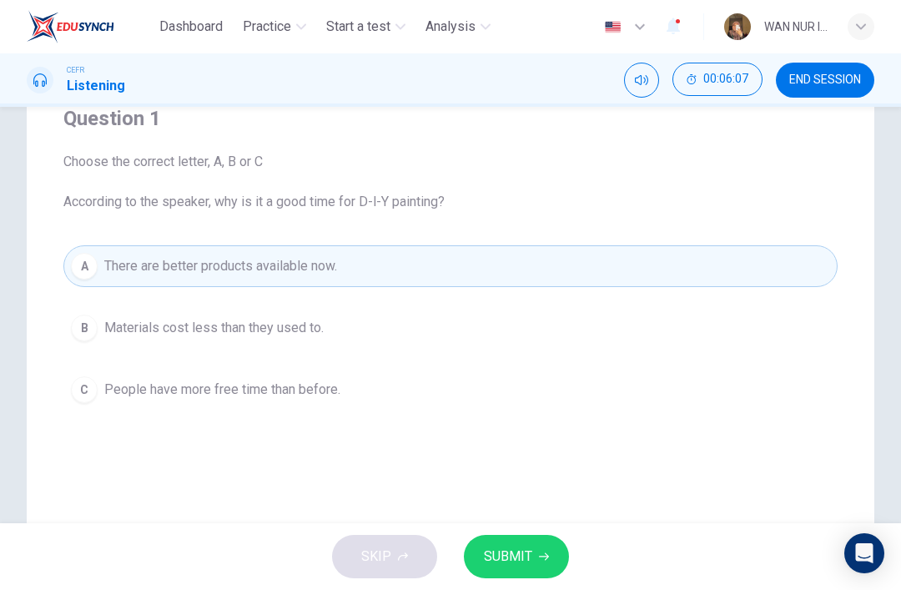
click at [507, 572] on button "SUBMIT" at bounding box center [516, 556] width 105 height 43
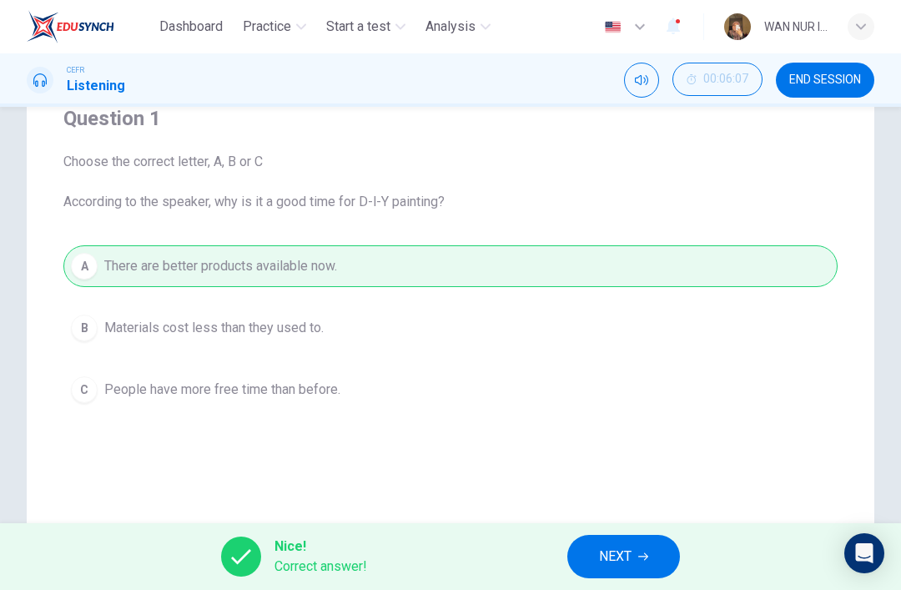
click at [625, 568] on button "NEXT" at bounding box center [624, 556] width 113 height 43
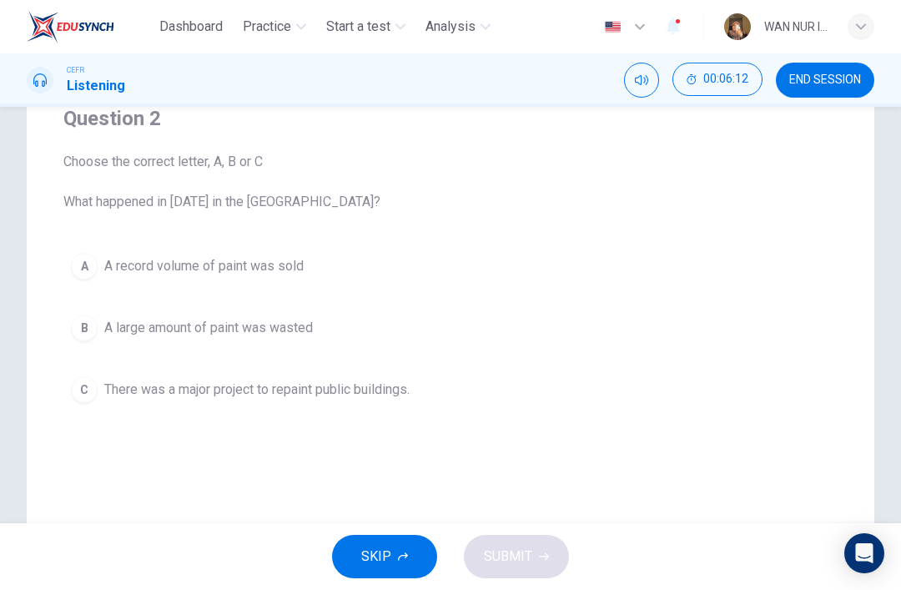
click at [209, 326] on span "A large amount of paint was wasted" at bounding box center [208, 328] width 209 height 20
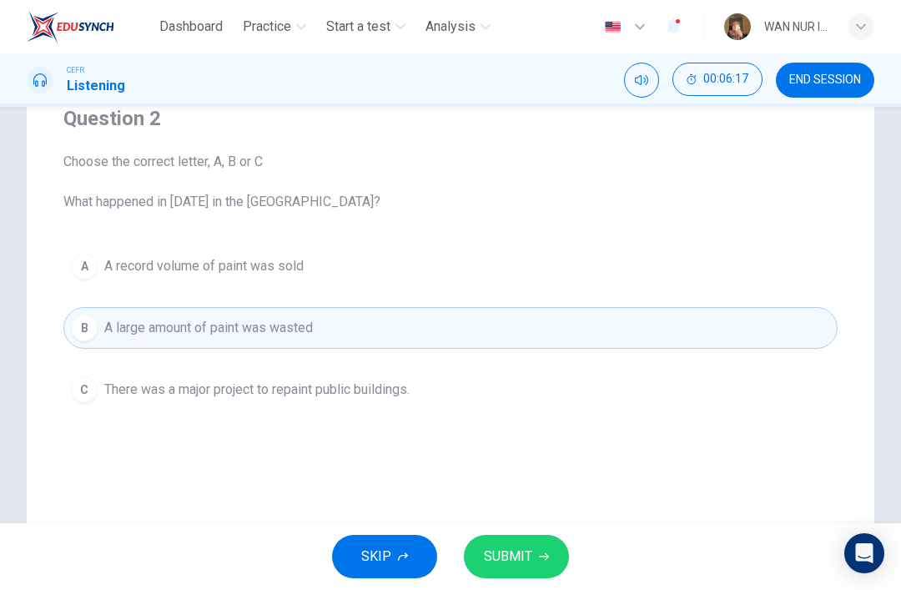
click at [502, 577] on button "SUBMIT" at bounding box center [516, 556] width 105 height 43
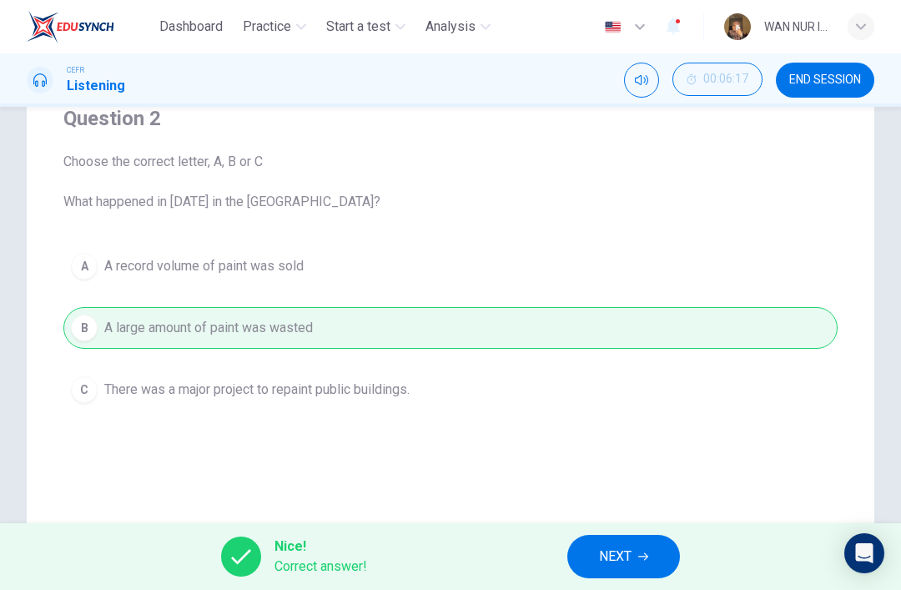
click at [589, 553] on button "NEXT" at bounding box center [624, 556] width 113 height 43
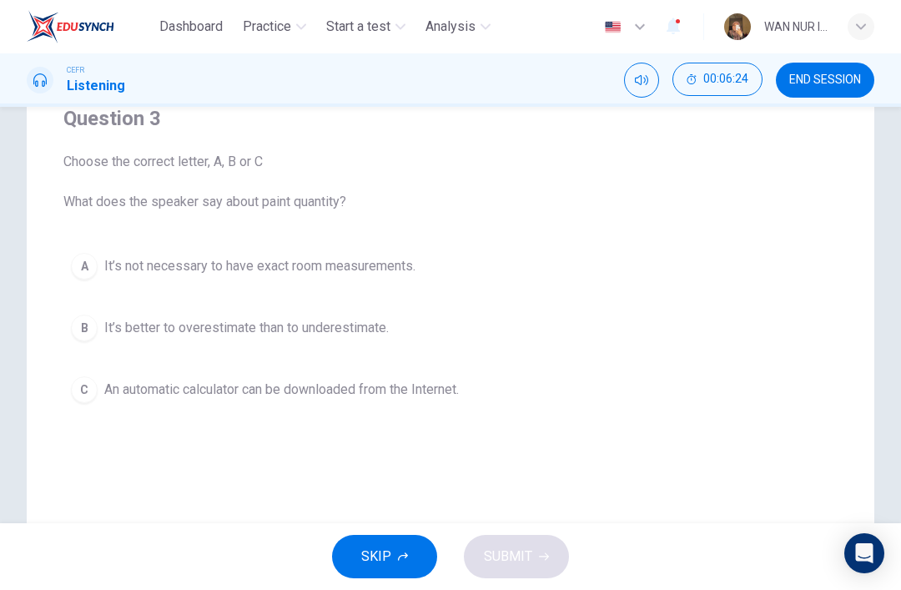
click at [379, 399] on span "An automatic calculator can be downloaded from the Internet." at bounding box center [281, 390] width 355 height 20
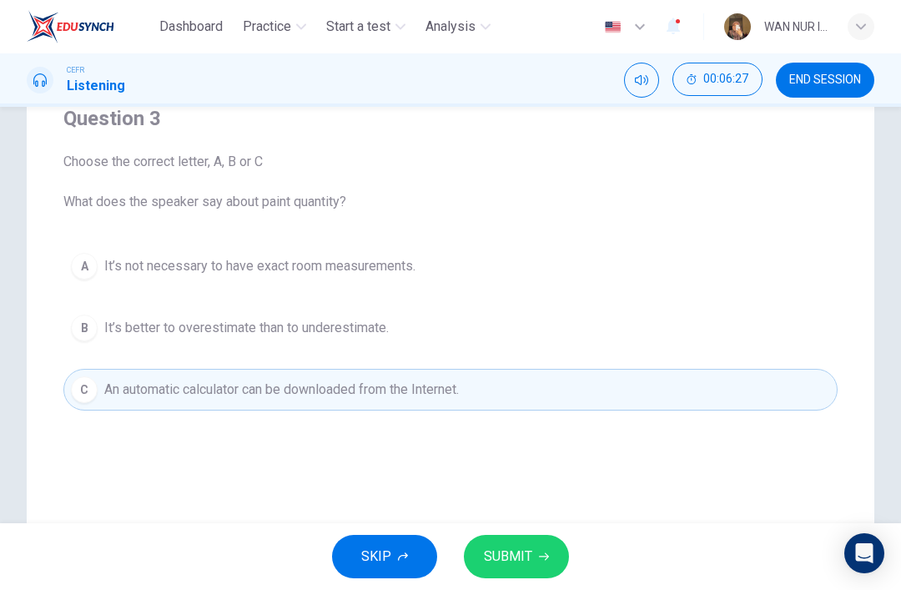
click at [523, 554] on span "SUBMIT" at bounding box center [508, 556] width 48 height 23
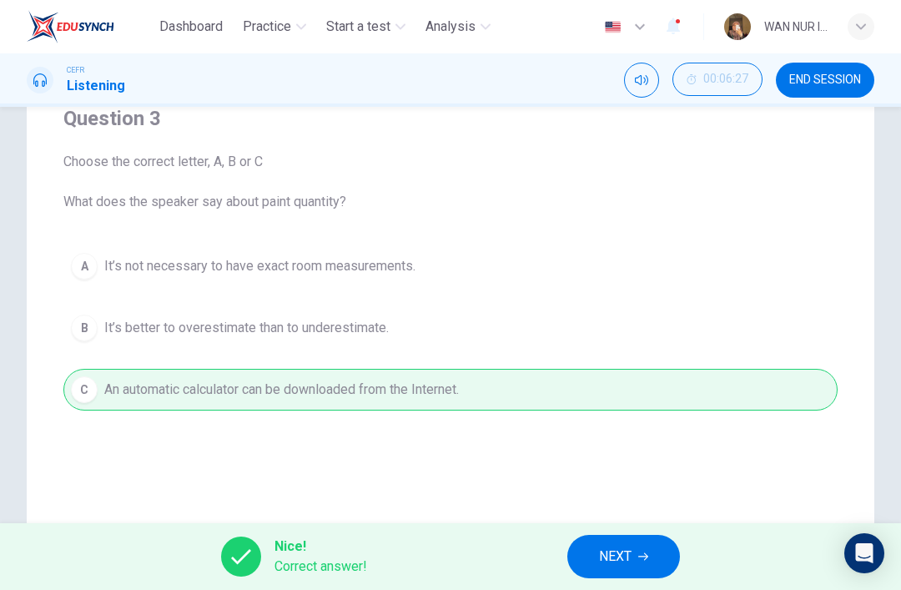
click at [637, 553] on button "NEXT" at bounding box center [624, 556] width 113 height 43
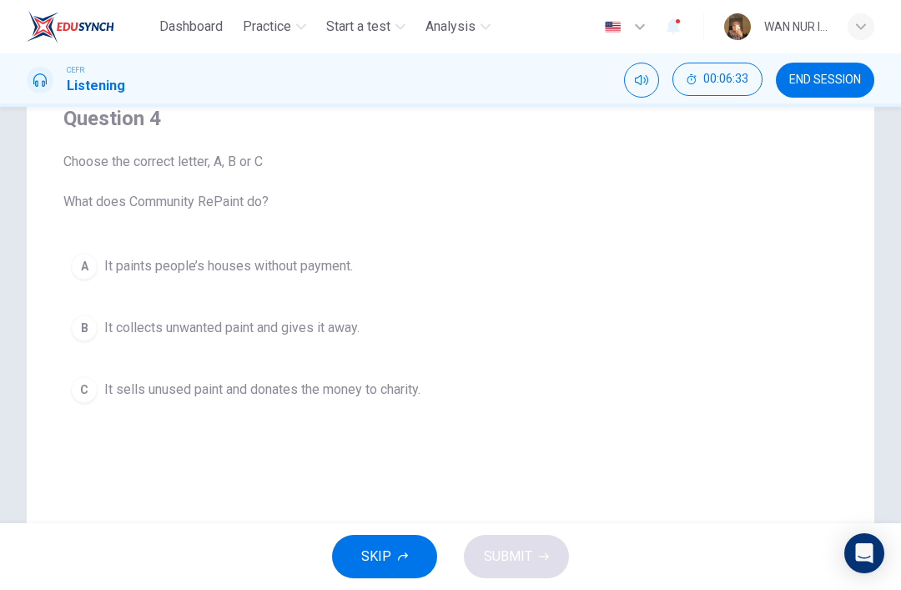
click at [197, 372] on button "C It sells unused paint and donates the money to charity." at bounding box center [450, 390] width 775 height 42
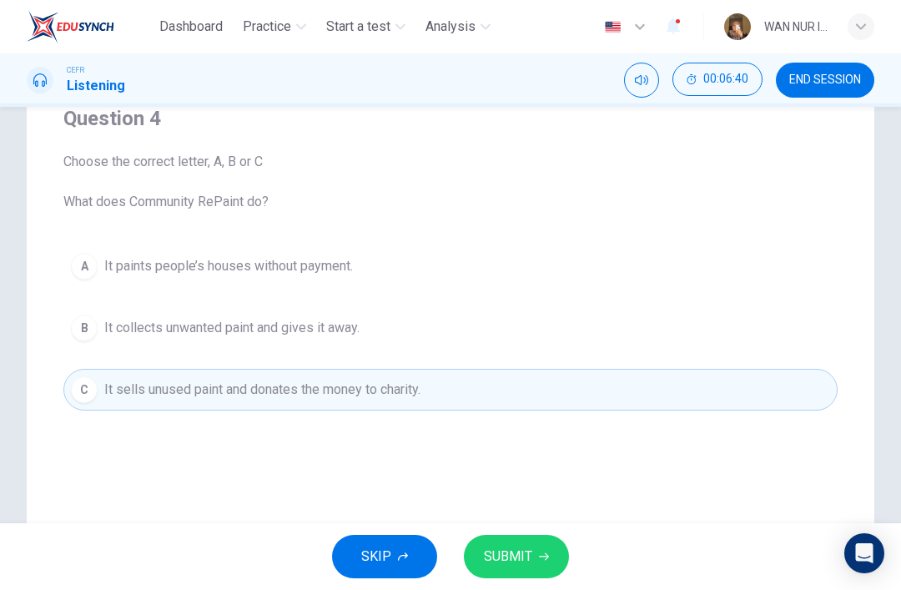
click at [511, 558] on span "SUBMIT" at bounding box center [508, 556] width 48 height 23
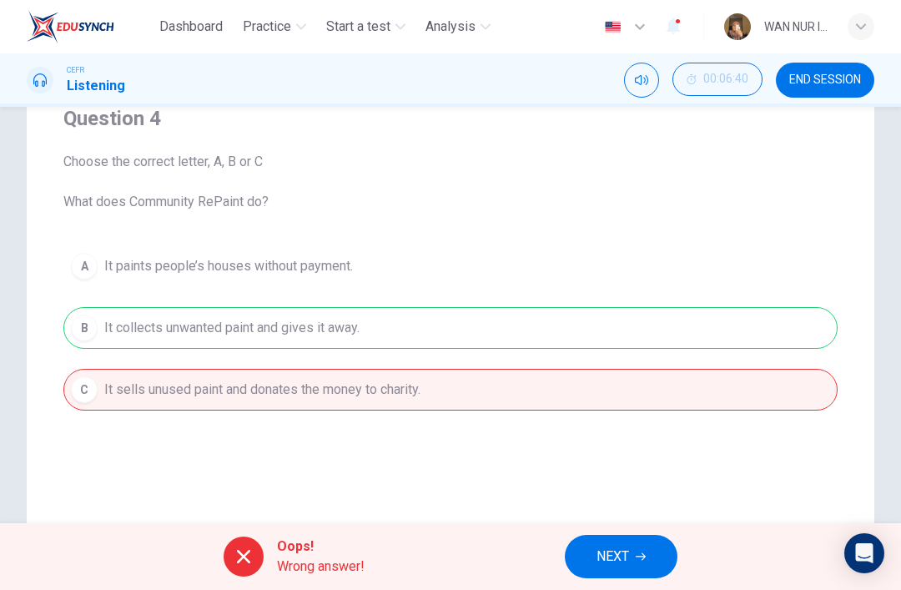
click at [595, 577] on button "NEXT" at bounding box center [621, 556] width 113 height 43
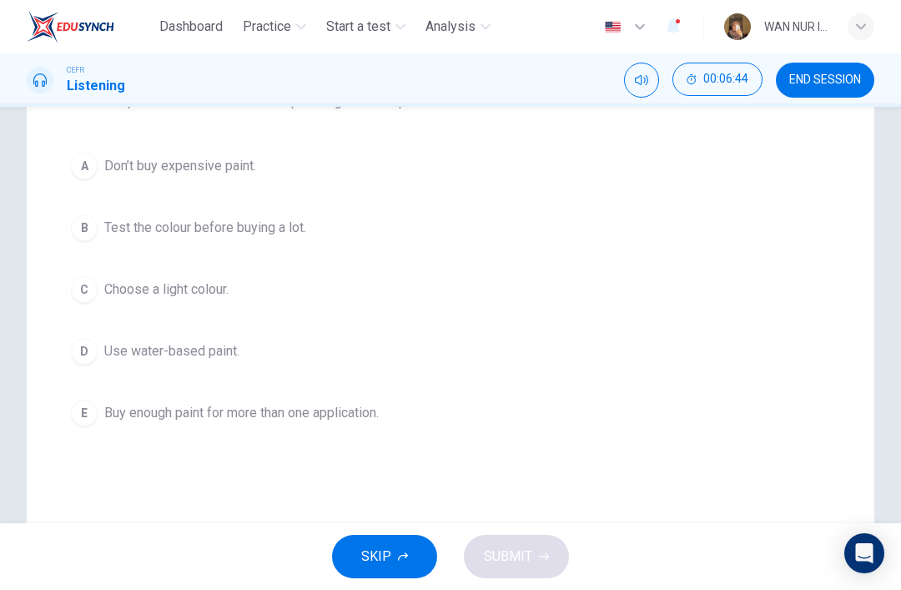
scroll to position [247, 0]
click at [109, 237] on button "B Test the colour before buying a lot." at bounding box center [450, 226] width 775 height 42
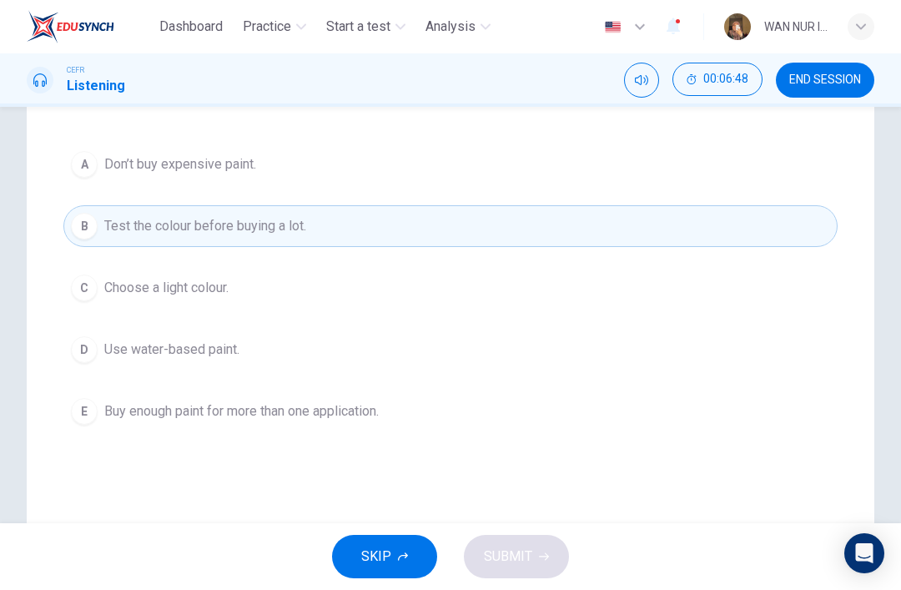
click at [289, 356] on button "D Use water-based paint." at bounding box center [450, 350] width 775 height 42
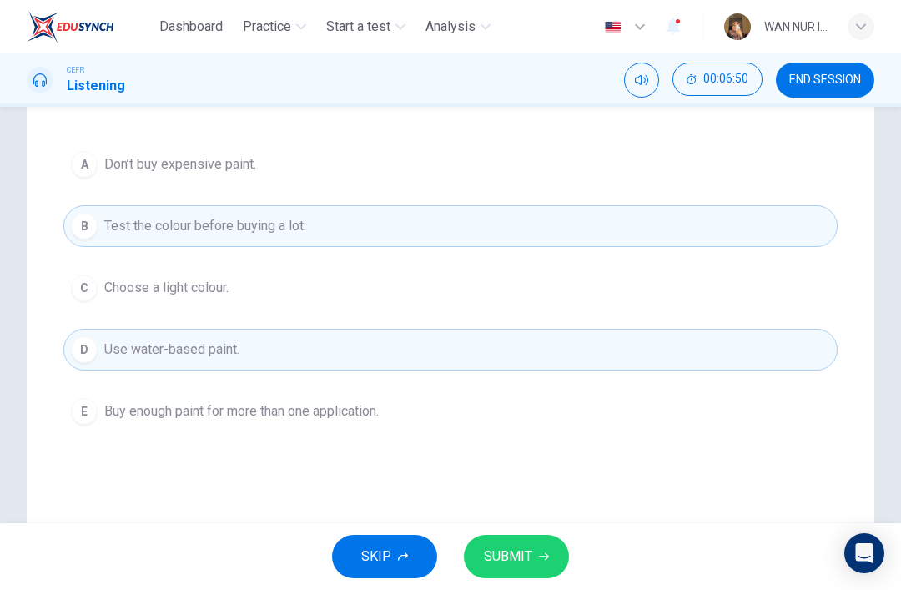
click at [507, 563] on span "SUBMIT" at bounding box center [508, 556] width 48 height 23
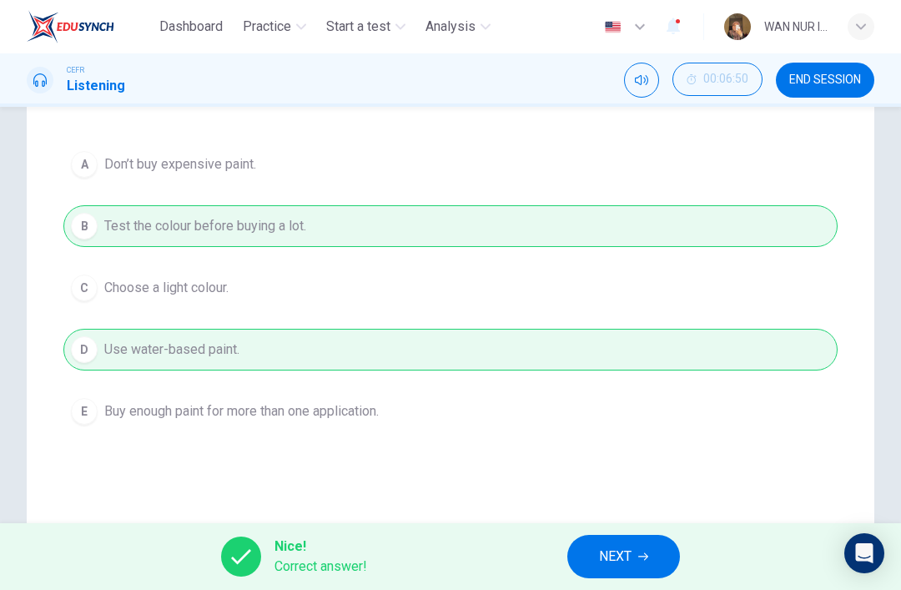
click at [617, 558] on span "NEXT" at bounding box center [615, 556] width 33 height 23
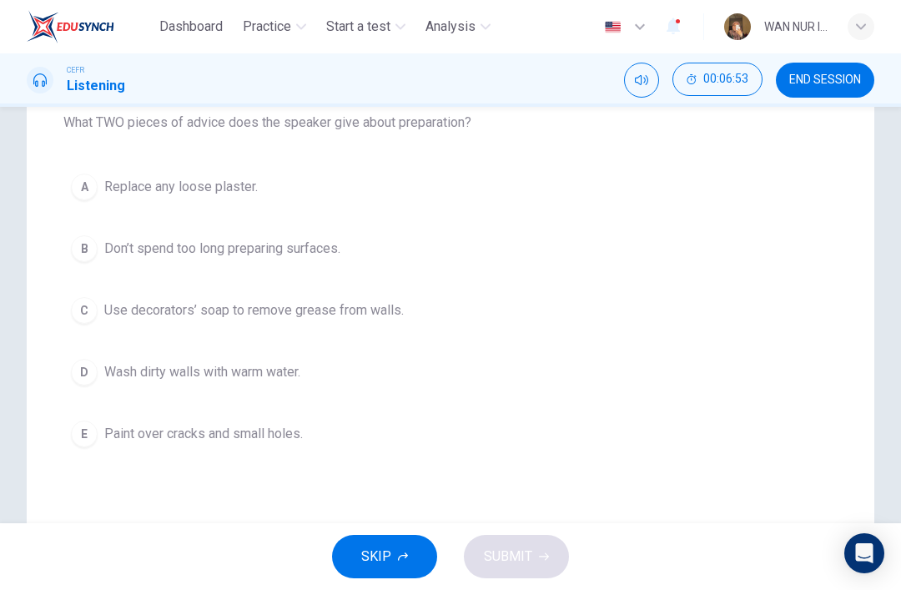
scroll to position [230, 0]
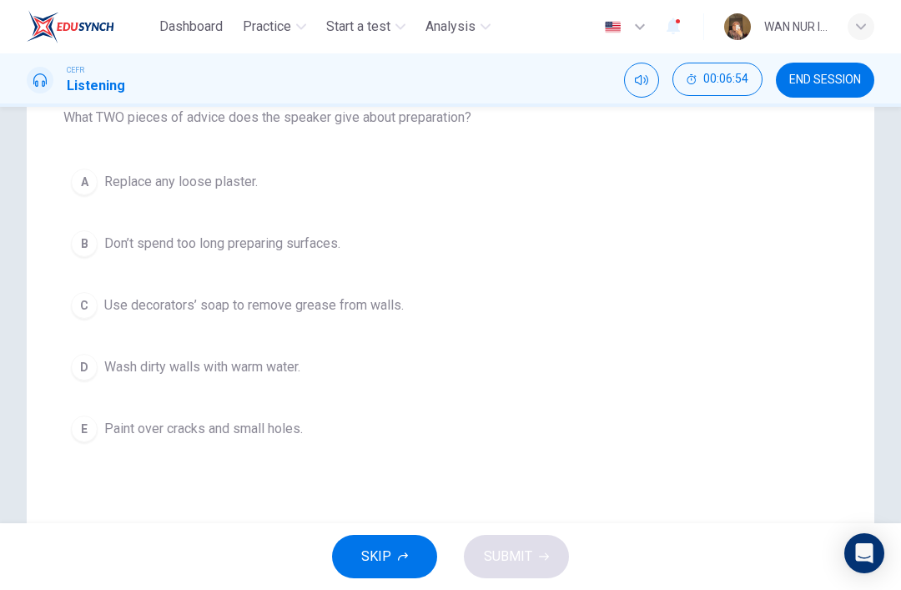
click at [148, 186] on span "Replace any loose plaster." at bounding box center [181, 182] width 154 height 20
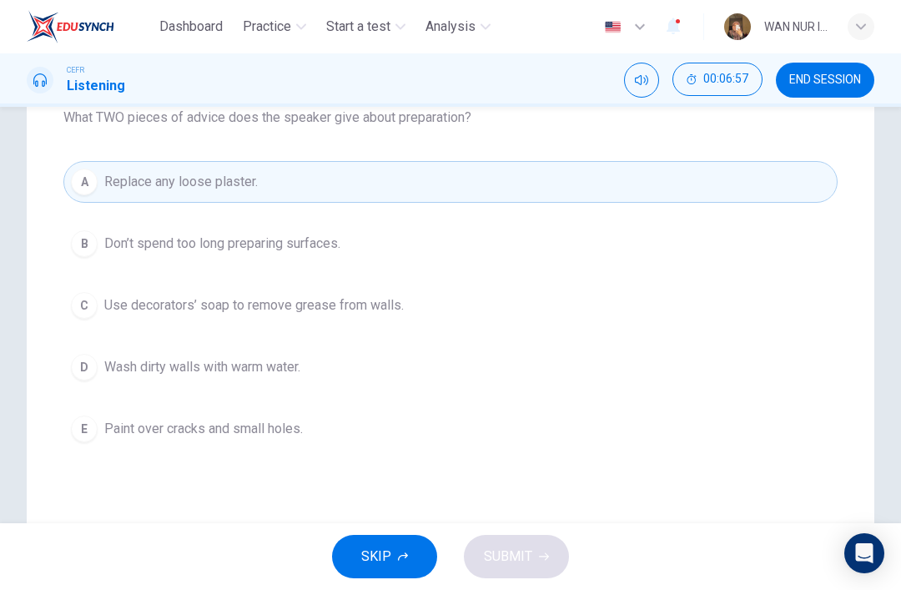
click at [185, 308] on span "Use decorators’ soap to remove grease from walls." at bounding box center [254, 305] width 300 height 20
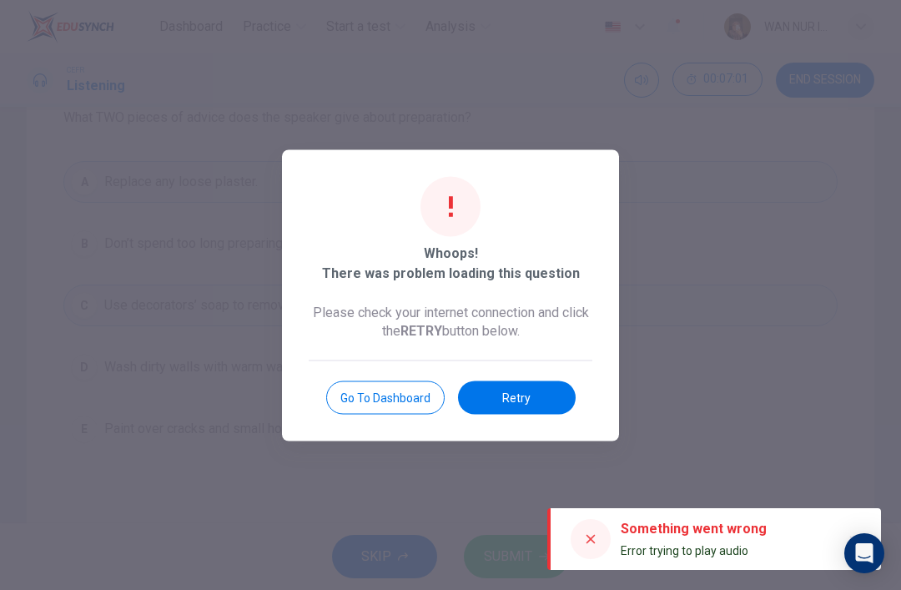
click at [499, 396] on button "Retry" at bounding box center [517, 397] width 118 height 33
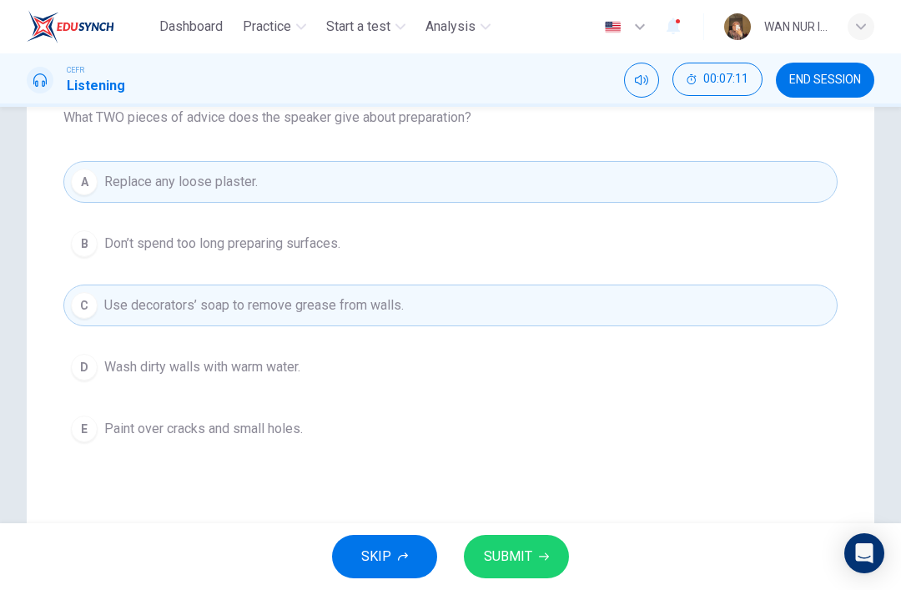
click at [515, 563] on span "SUBMIT" at bounding box center [508, 556] width 48 height 23
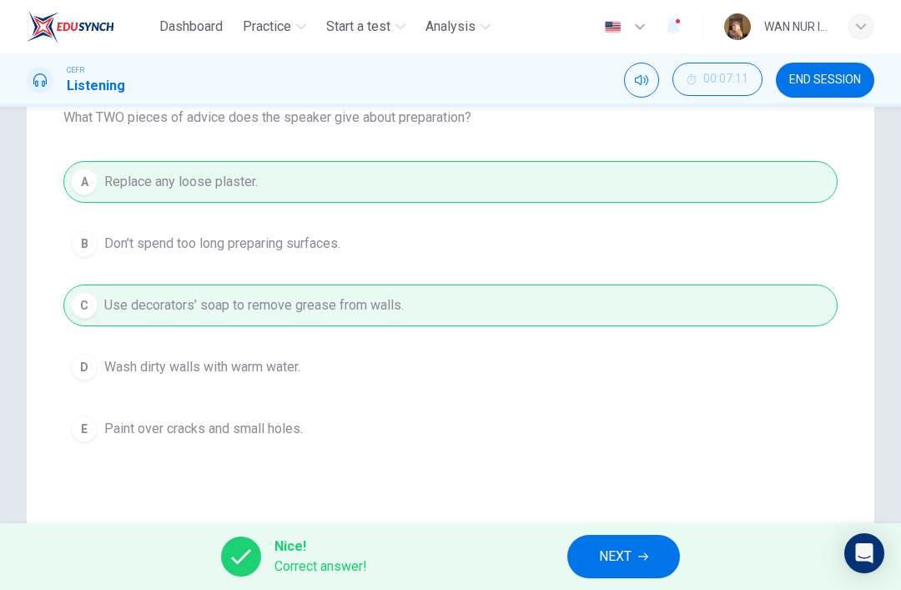
click at [619, 553] on span "NEXT" at bounding box center [615, 556] width 33 height 23
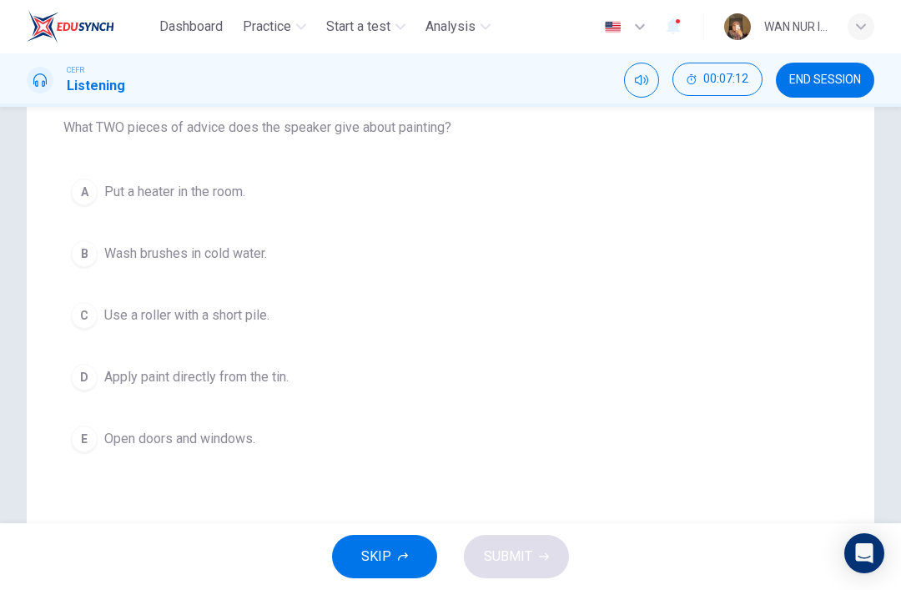
scroll to position [219, 0]
click at [92, 262] on div "B" at bounding box center [84, 254] width 27 height 27
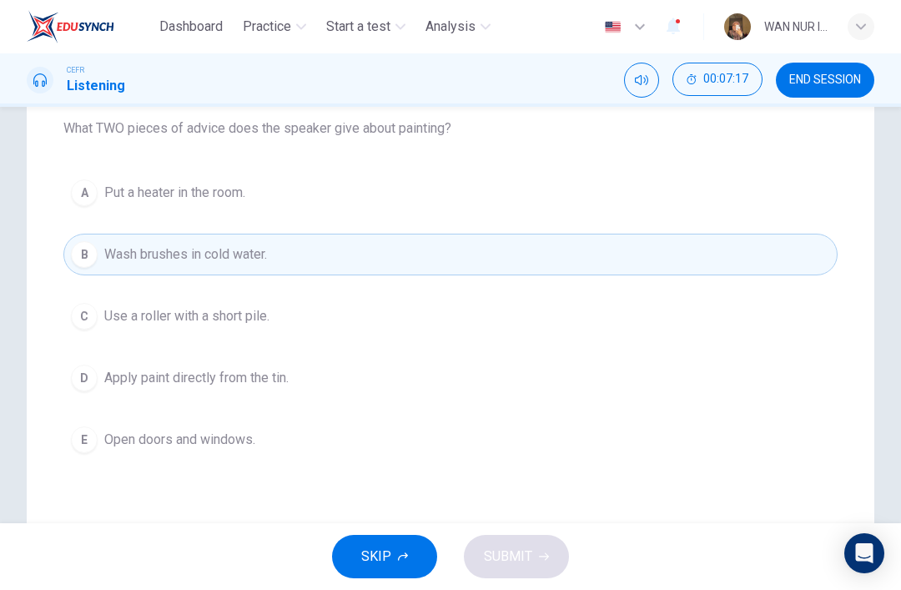
click at [78, 313] on div "C" at bounding box center [84, 316] width 27 height 27
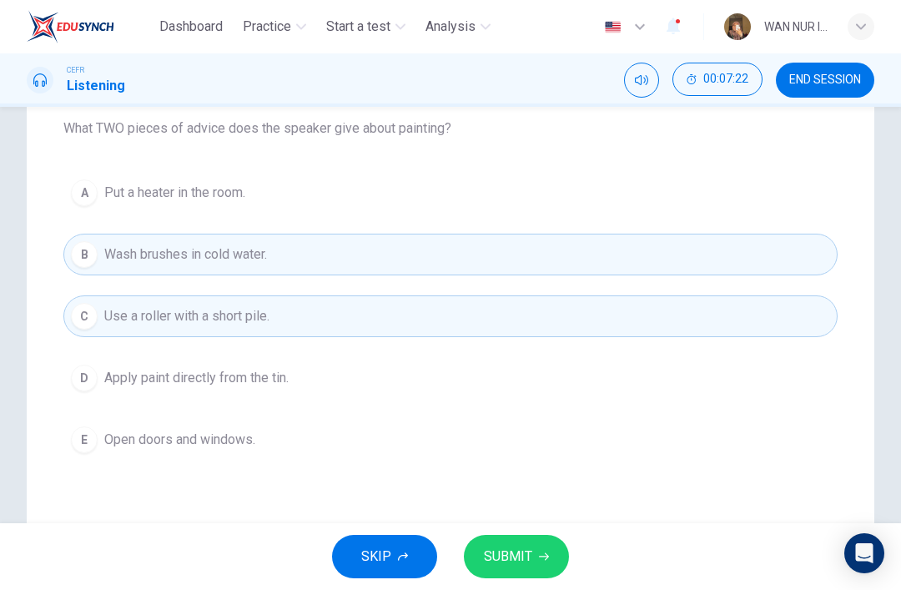
click at [489, 543] on button "SUBMIT" at bounding box center [516, 556] width 105 height 43
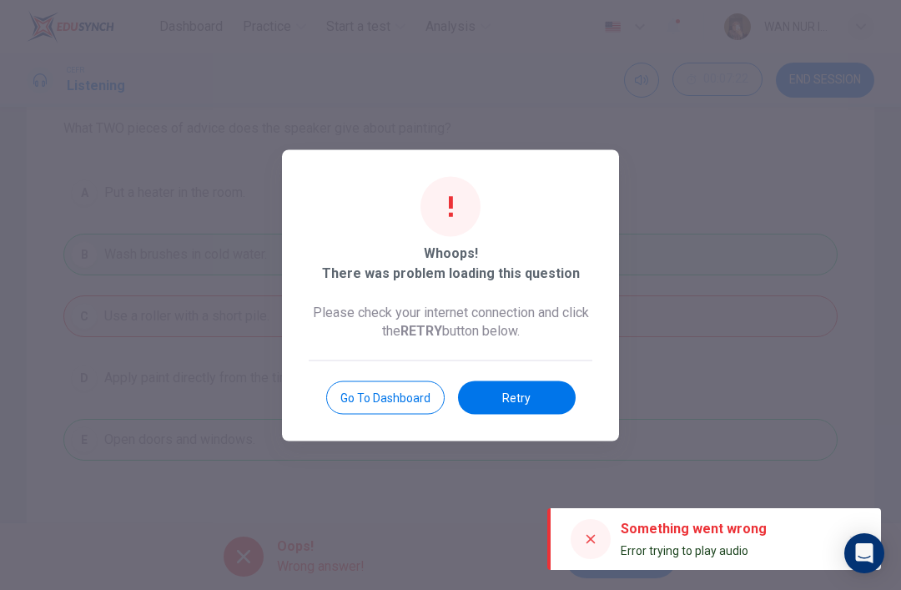
click at [504, 401] on button "Retry" at bounding box center [517, 397] width 118 height 33
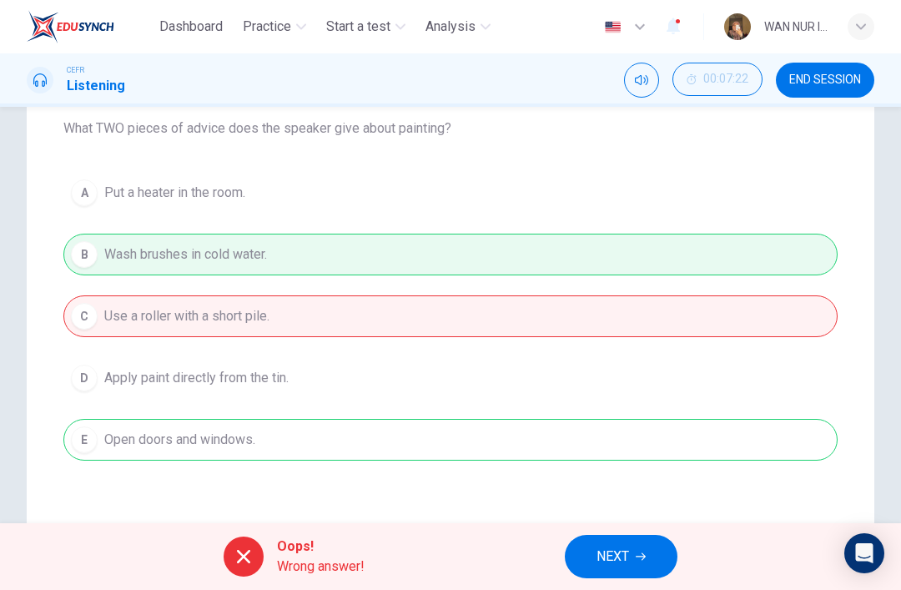
click at [603, 577] on button "NEXT" at bounding box center [621, 556] width 113 height 43
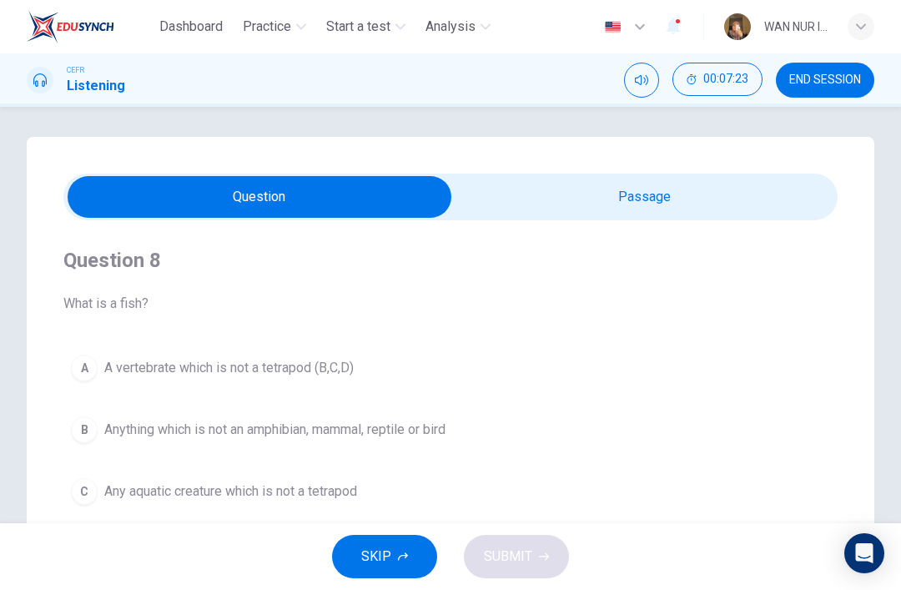
scroll to position [4, 0]
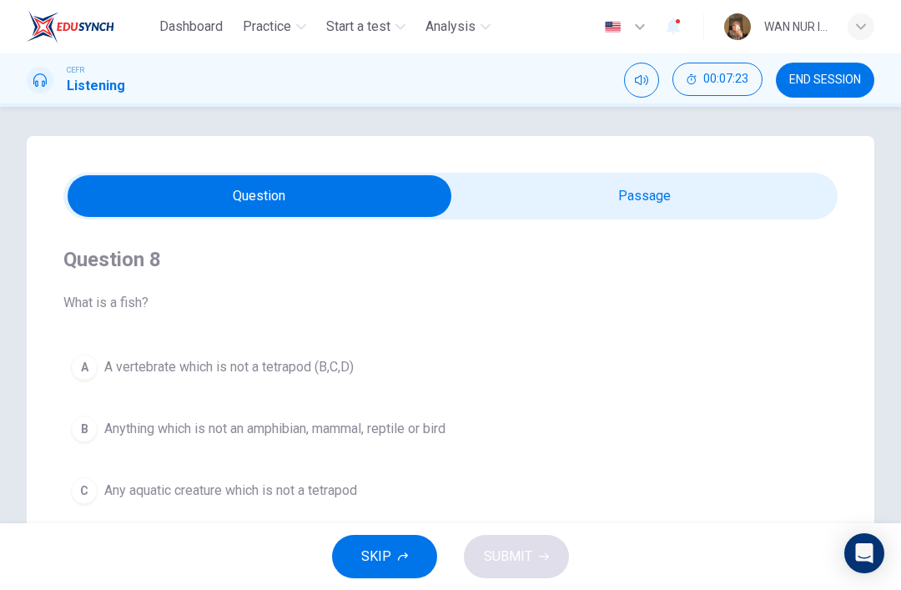
click at [533, 195] on input "checkbox" at bounding box center [260, 196] width 1162 height 42
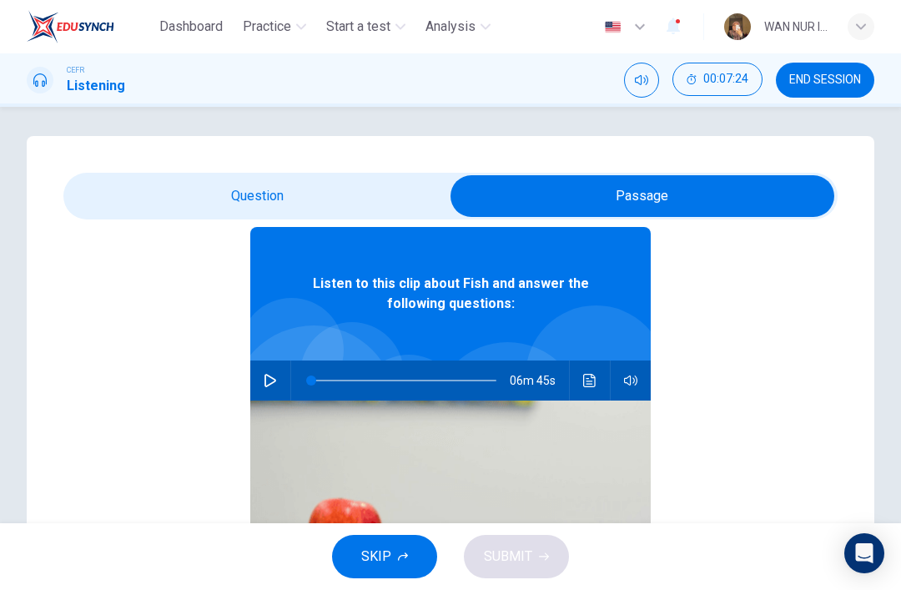
scroll to position [72, 0]
click at [365, 554] on span "SKIP" at bounding box center [376, 556] width 30 height 23
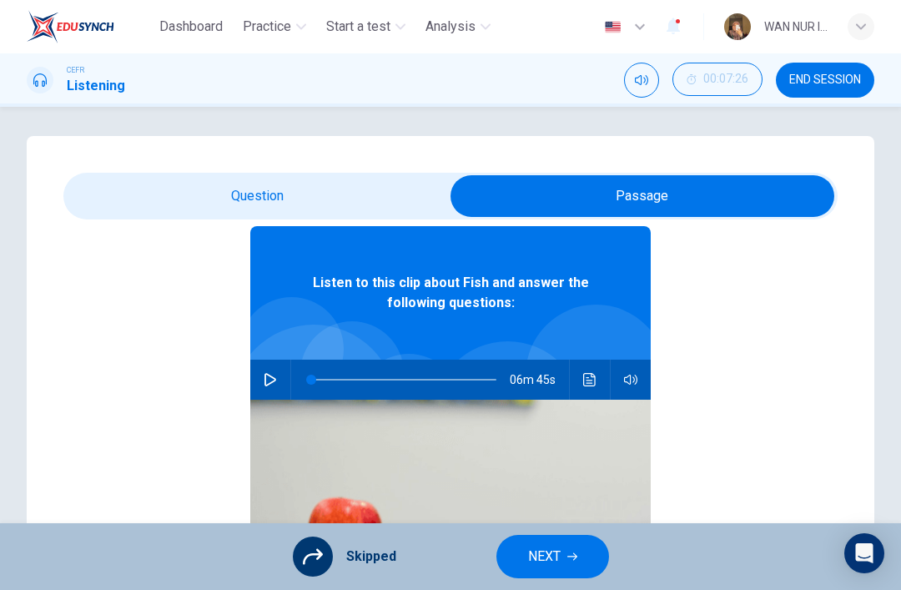
click at [537, 536] on button "NEXT" at bounding box center [553, 556] width 113 height 43
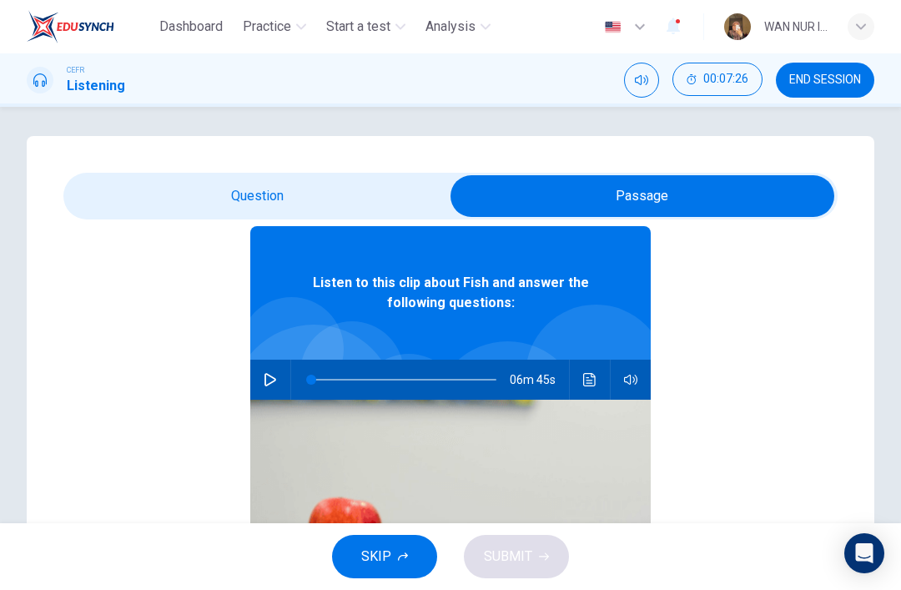
click at [132, 185] on input "checkbox" at bounding box center [643, 196] width 1162 height 42
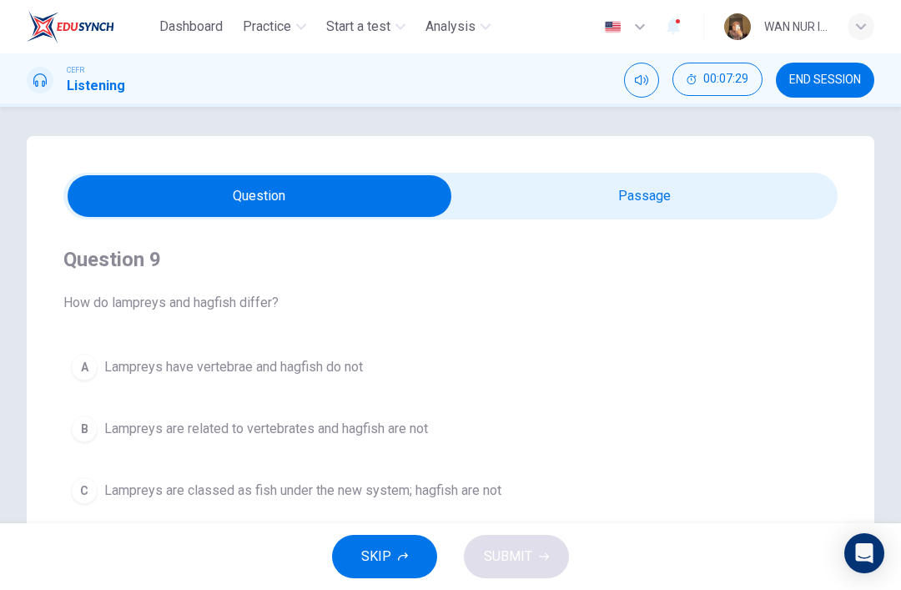
click at [528, 200] on input "checkbox" at bounding box center [260, 196] width 1162 height 42
checkbox input "true"
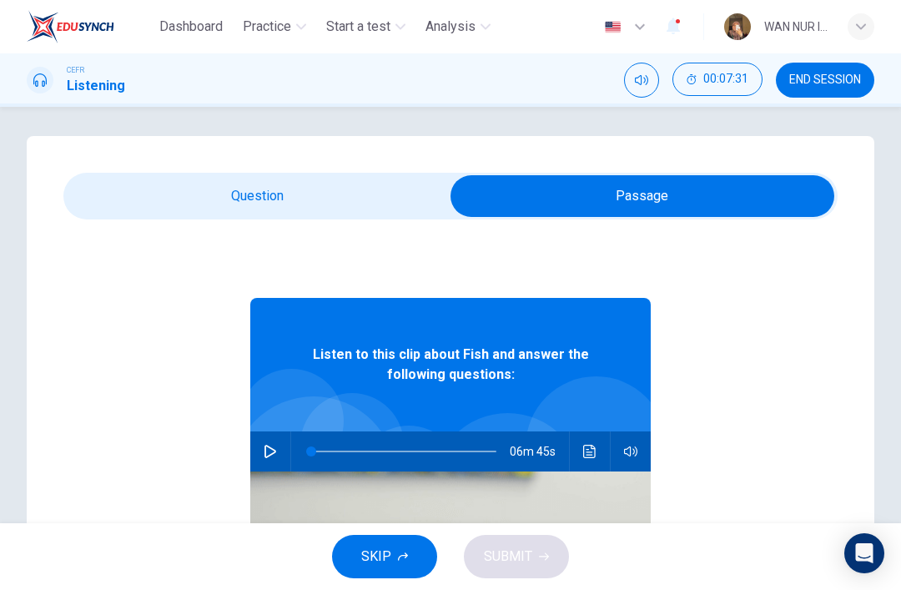
click at [366, 542] on button "SKIP" at bounding box center [384, 556] width 105 height 43
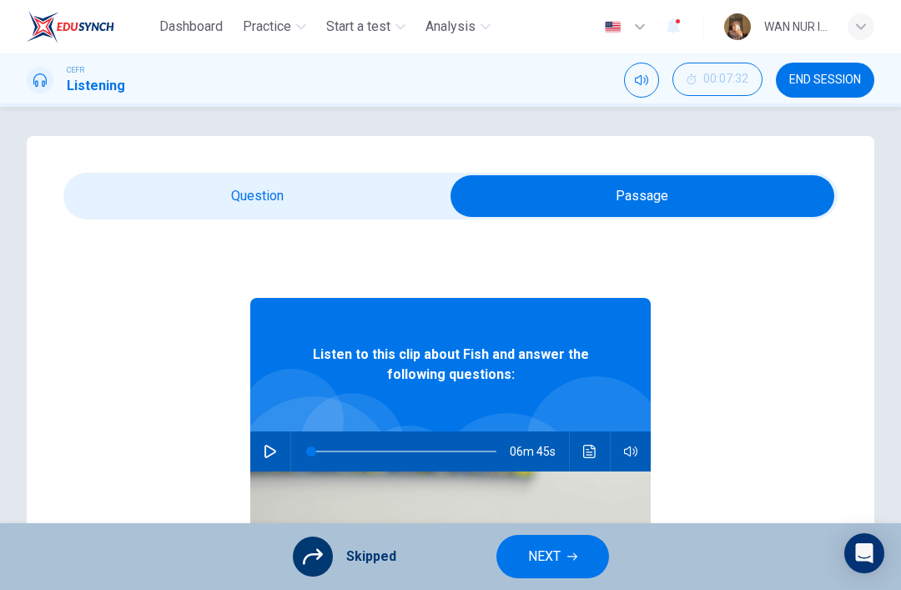
click at [523, 546] on button "NEXT" at bounding box center [553, 556] width 113 height 43
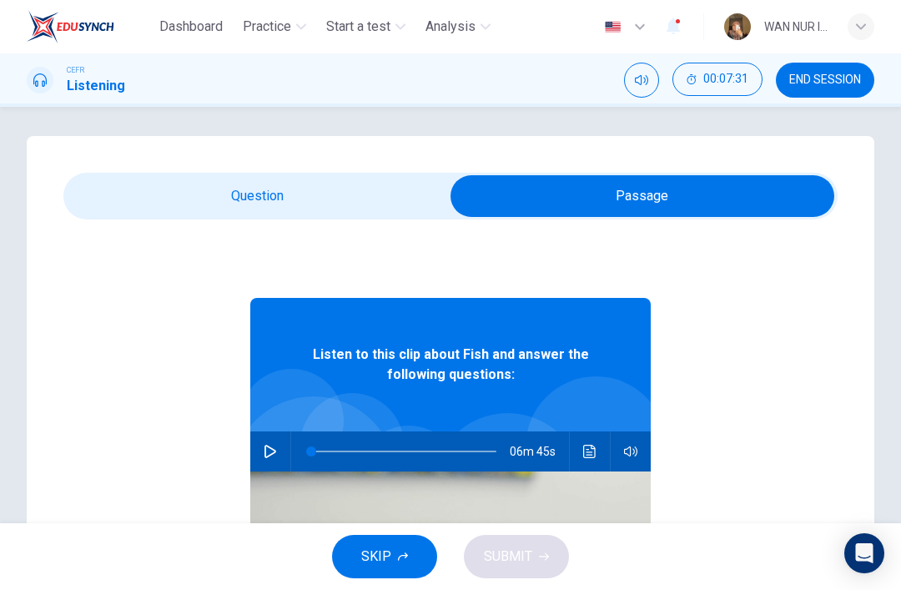
click at [387, 555] on span "SKIP" at bounding box center [376, 556] width 30 height 23
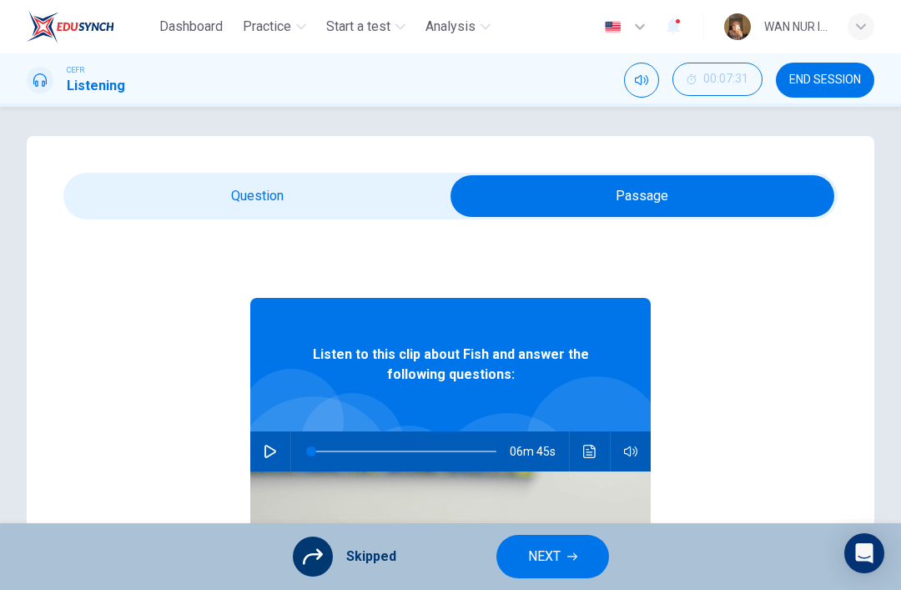
click at [543, 548] on span "NEXT" at bounding box center [544, 556] width 33 height 23
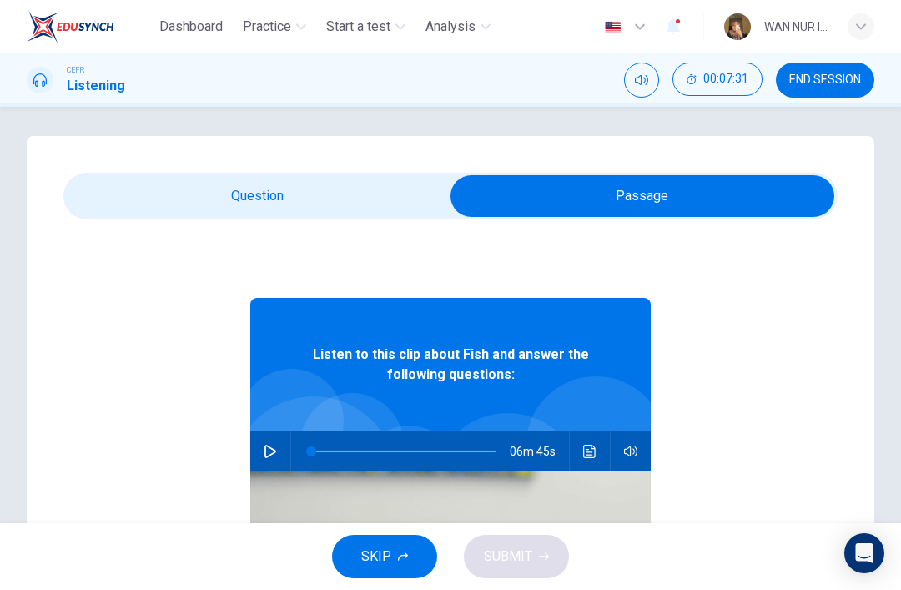
click at [371, 571] on button "SKIP" at bounding box center [384, 556] width 105 height 43
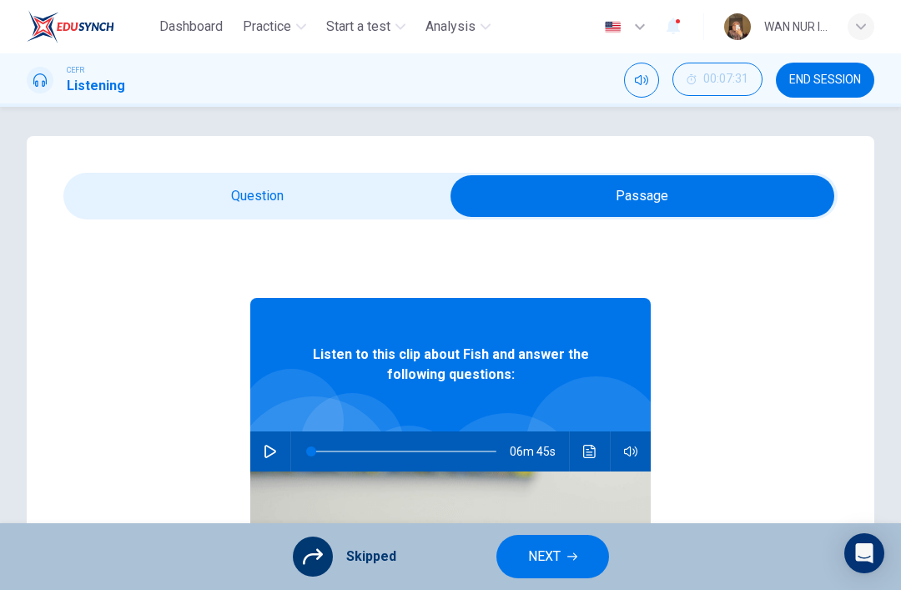
click at [544, 553] on span "NEXT" at bounding box center [544, 556] width 33 height 23
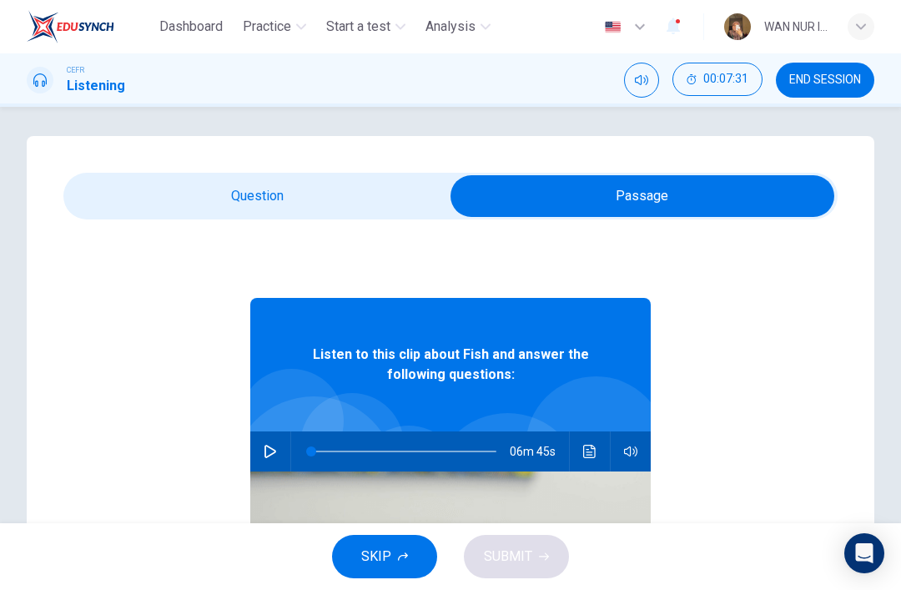
click at [368, 559] on span "SKIP" at bounding box center [376, 556] width 30 height 23
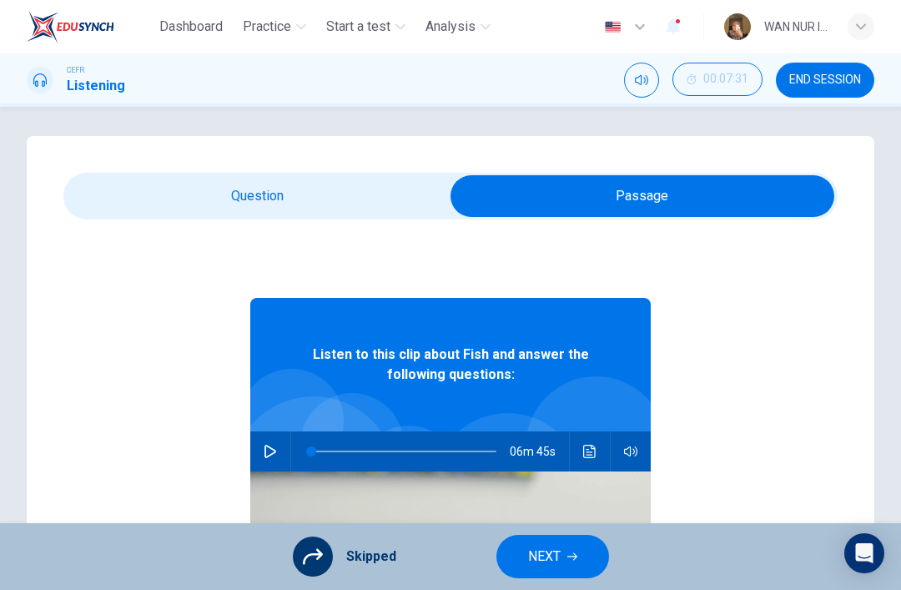
click at [534, 557] on span "NEXT" at bounding box center [544, 556] width 33 height 23
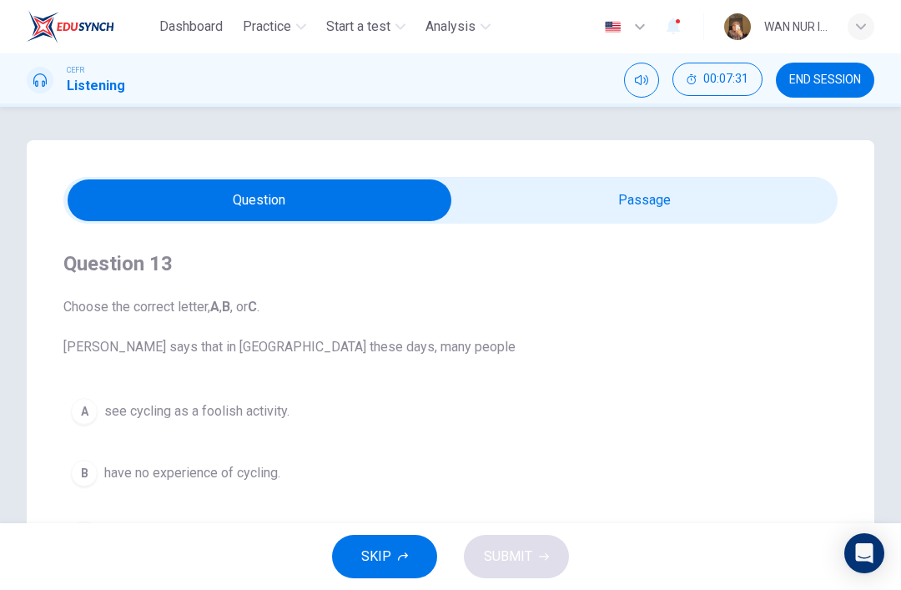
click at [494, 215] on input "checkbox" at bounding box center [260, 200] width 1162 height 42
checkbox input "true"
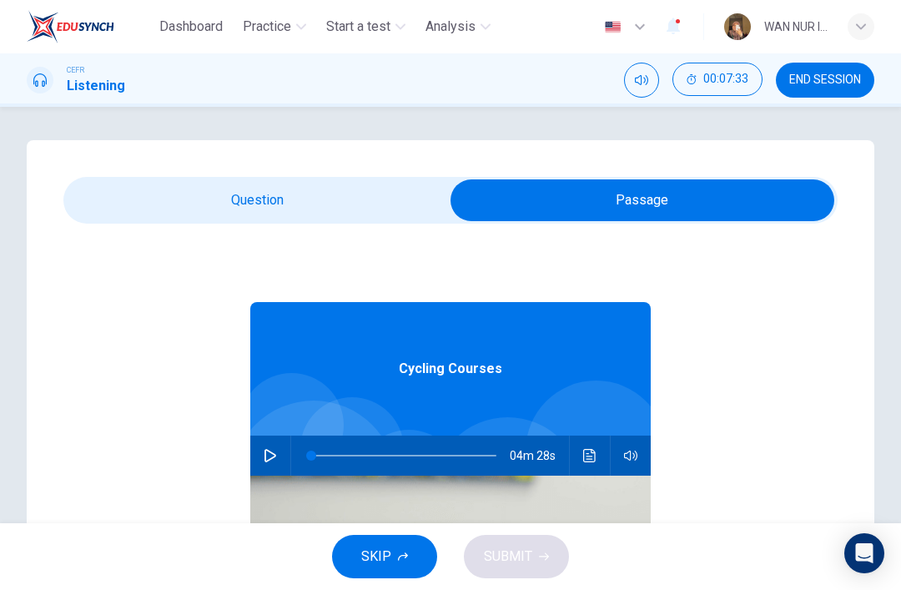
click at [265, 451] on icon "button" at bounding box center [270, 455] width 13 height 13
type input "99"
click at [185, 204] on input "checkbox" at bounding box center [643, 200] width 1162 height 42
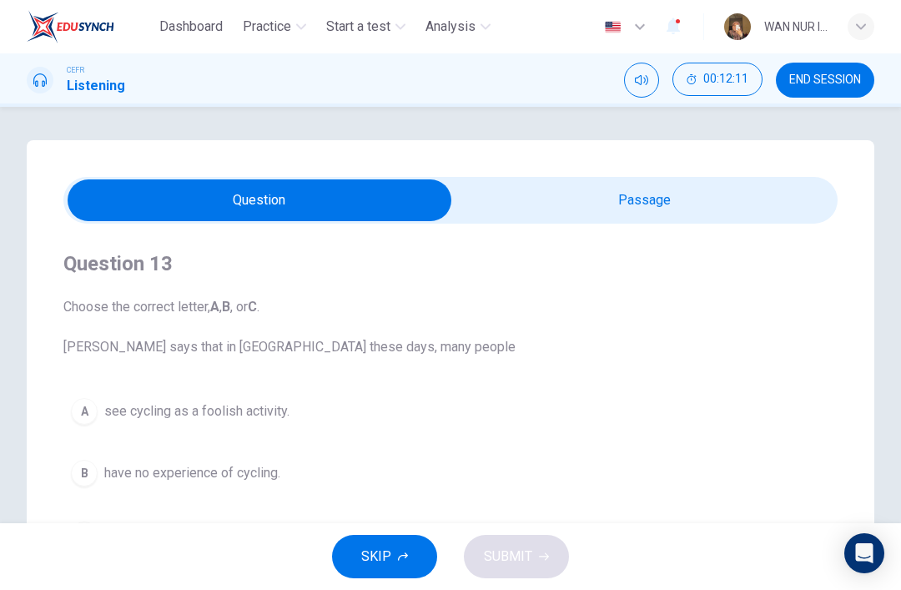
click at [437, 217] on input "checkbox" at bounding box center [260, 200] width 1162 height 42
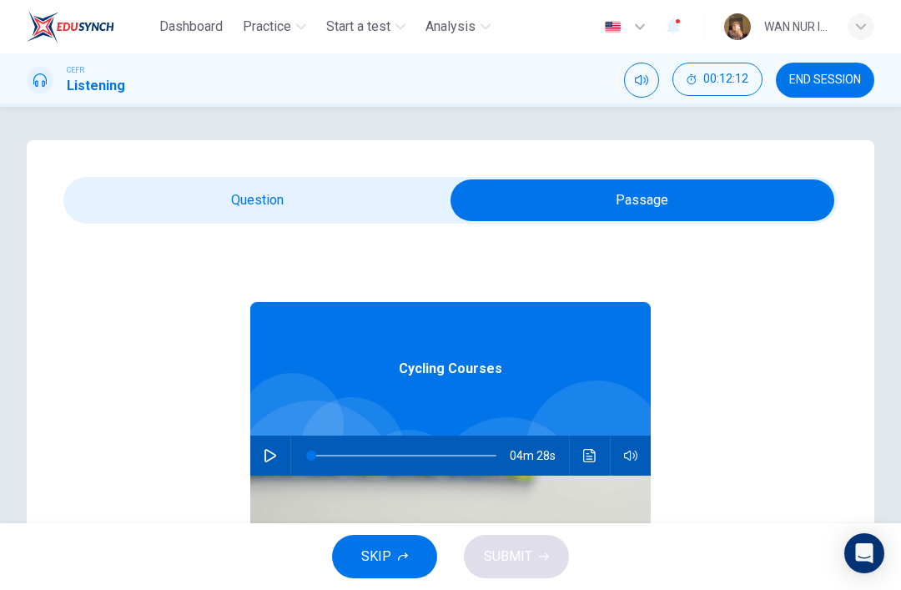
click at [580, 467] on button "Click to see the audio transcription" at bounding box center [590, 456] width 27 height 40
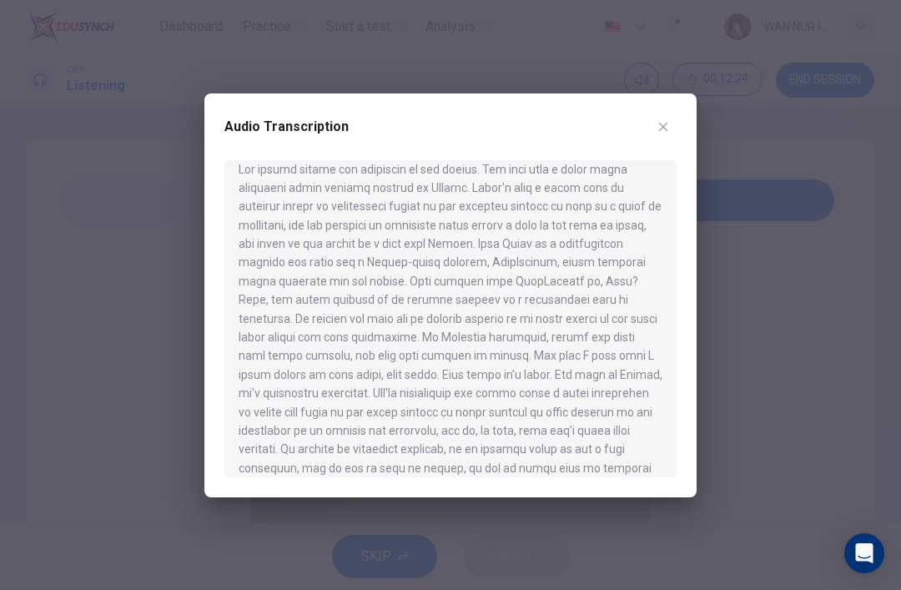
scroll to position [15, 0]
click at [132, 147] on div at bounding box center [450, 295] width 901 height 590
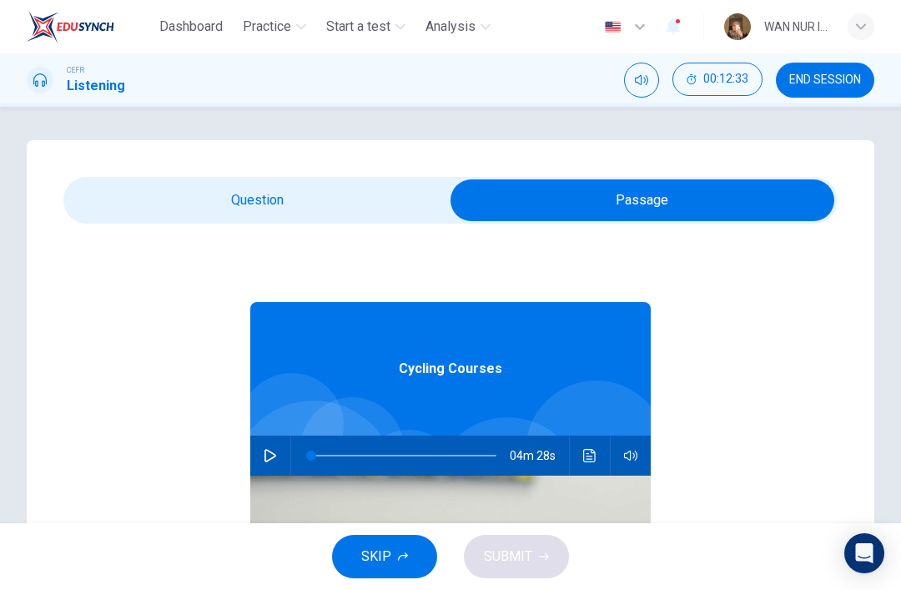
click at [248, 205] on input "checkbox" at bounding box center [643, 200] width 1162 height 42
checkbox input "false"
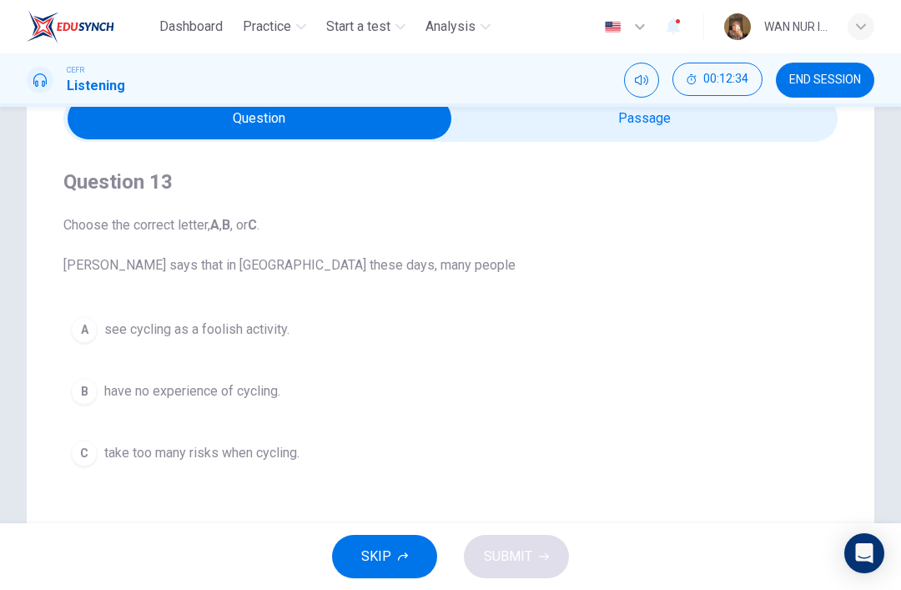
scroll to position [143, 0]
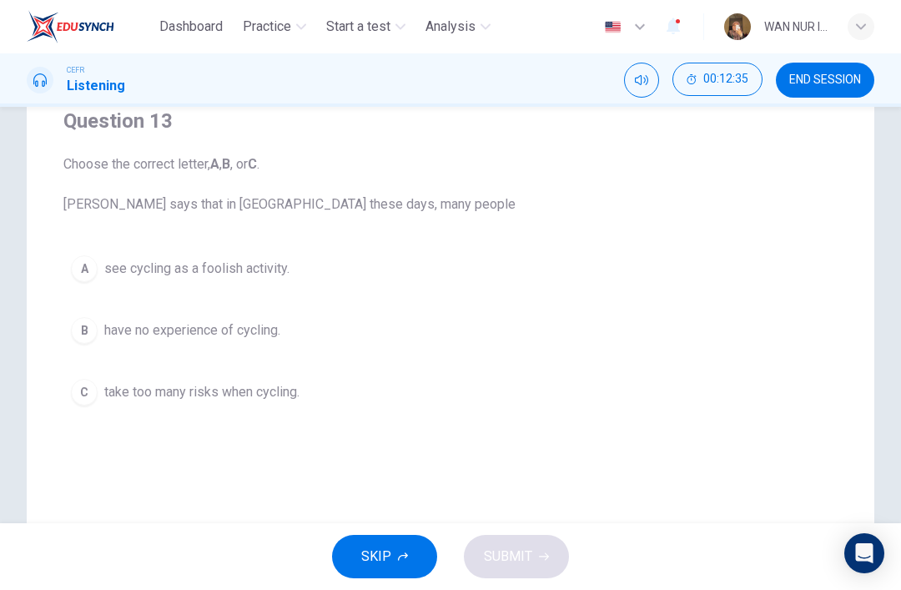
click at [85, 321] on div "B" at bounding box center [84, 330] width 27 height 27
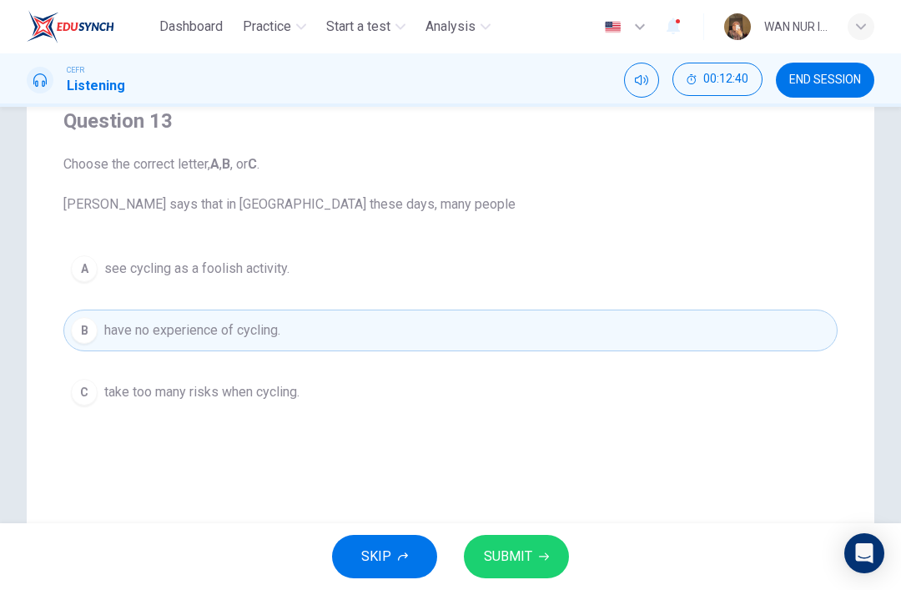
click at [497, 555] on span "SUBMIT" at bounding box center [508, 556] width 48 height 23
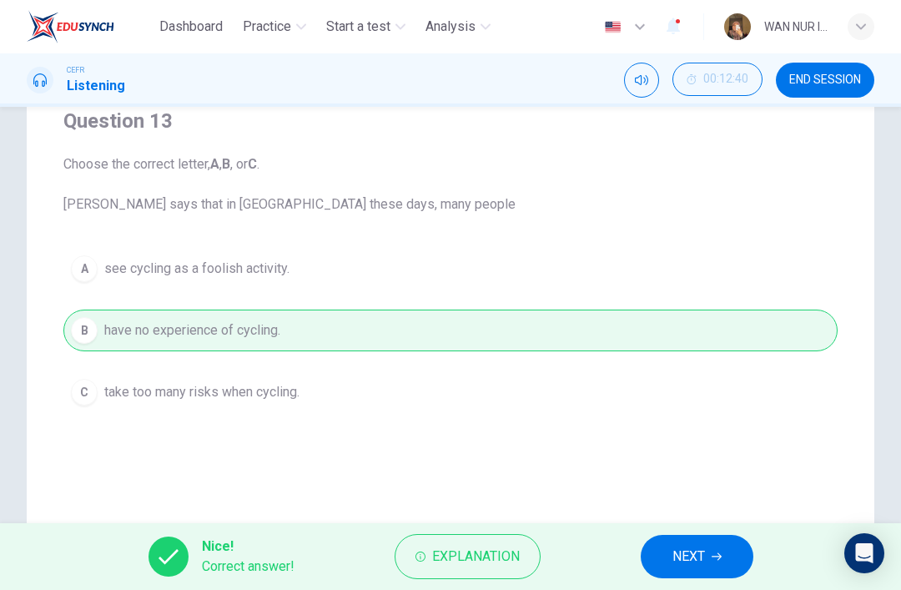
click at [675, 549] on span "NEXT" at bounding box center [689, 556] width 33 height 23
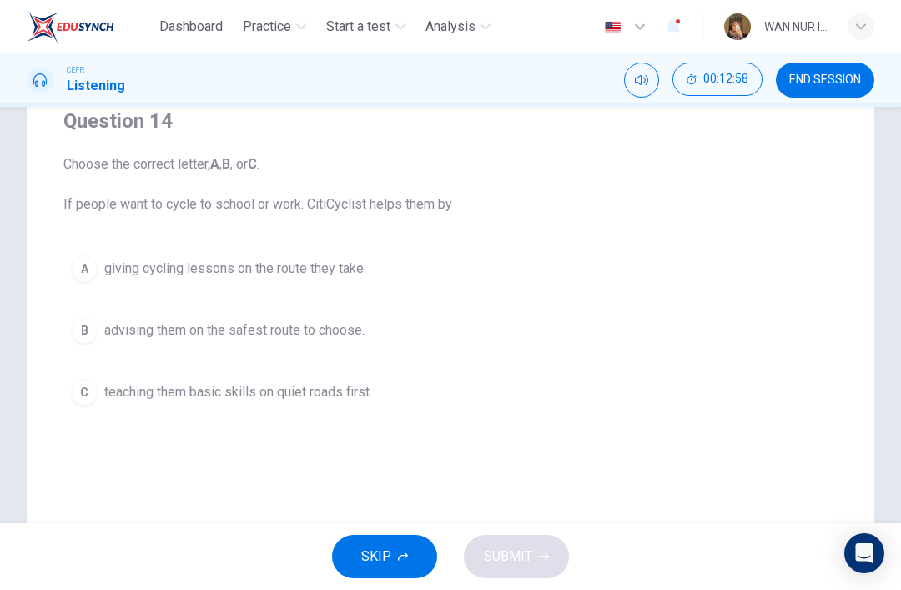
click at [80, 273] on div "A" at bounding box center [84, 268] width 27 height 27
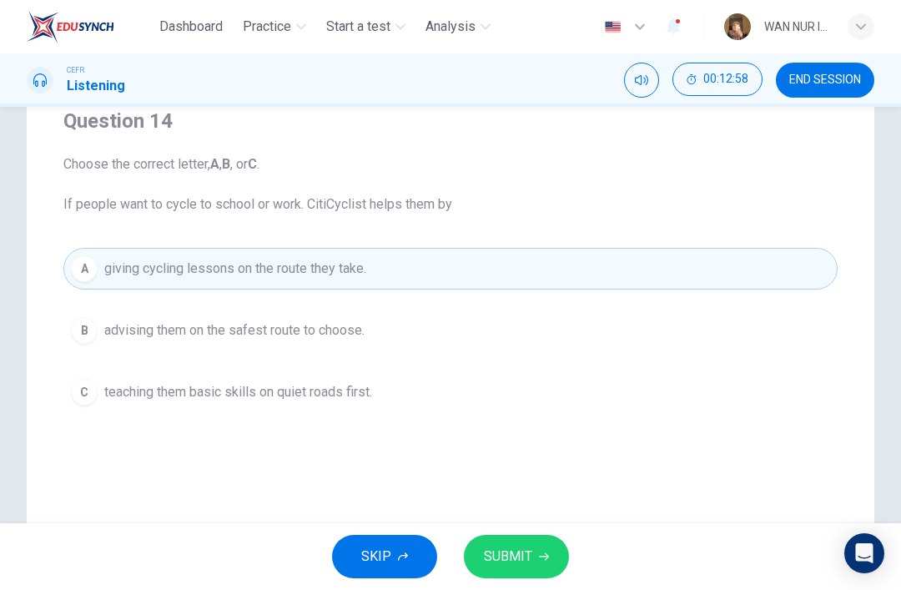
click at [525, 563] on span "SUBMIT" at bounding box center [508, 556] width 48 height 23
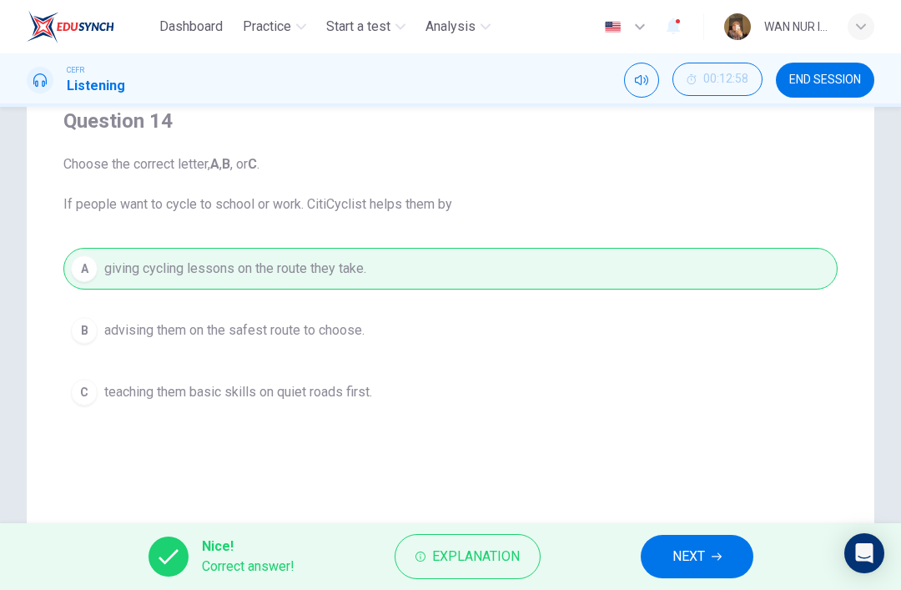
click at [689, 556] on span "NEXT" at bounding box center [689, 556] width 33 height 23
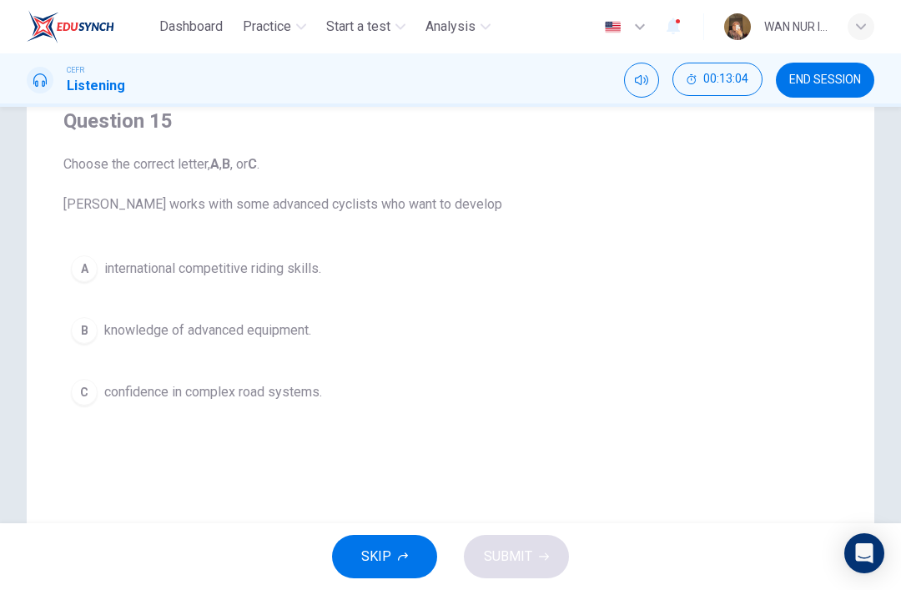
click at [99, 398] on button "C confidence in complex road systems." at bounding box center [450, 392] width 775 height 42
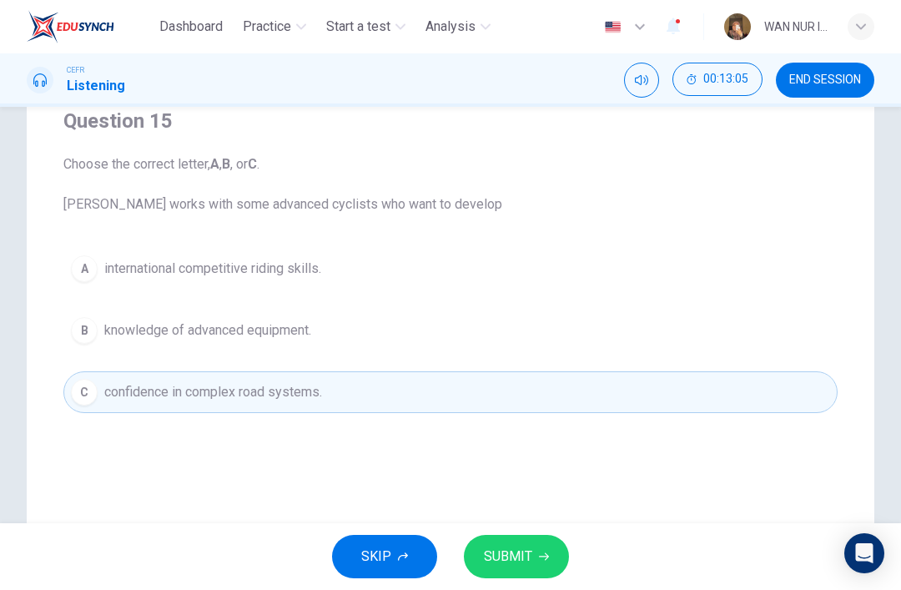
click at [528, 558] on span "SUBMIT" at bounding box center [508, 556] width 48 height 23
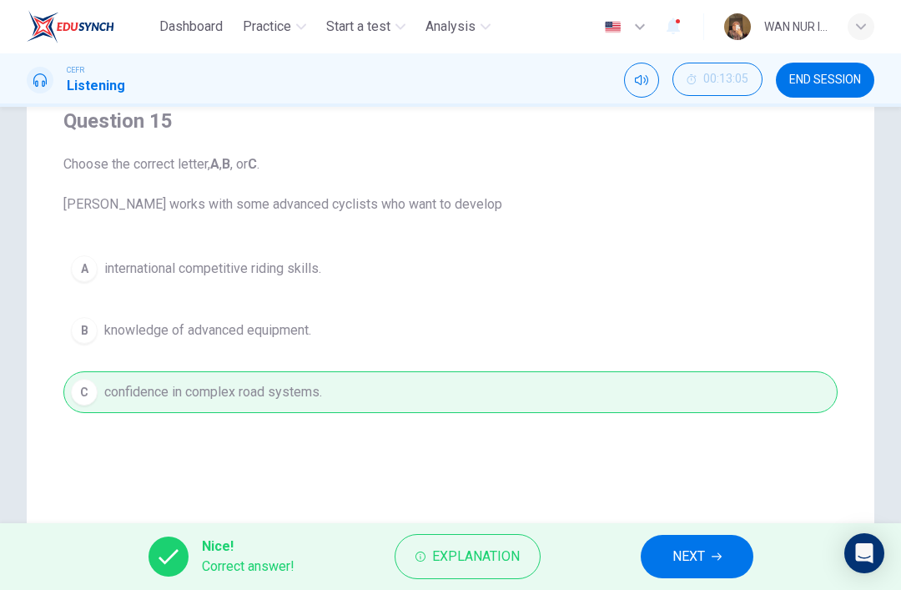
click at [692, 559] on span "NEXT" at bounding box center [689, 556] width 33 height 23
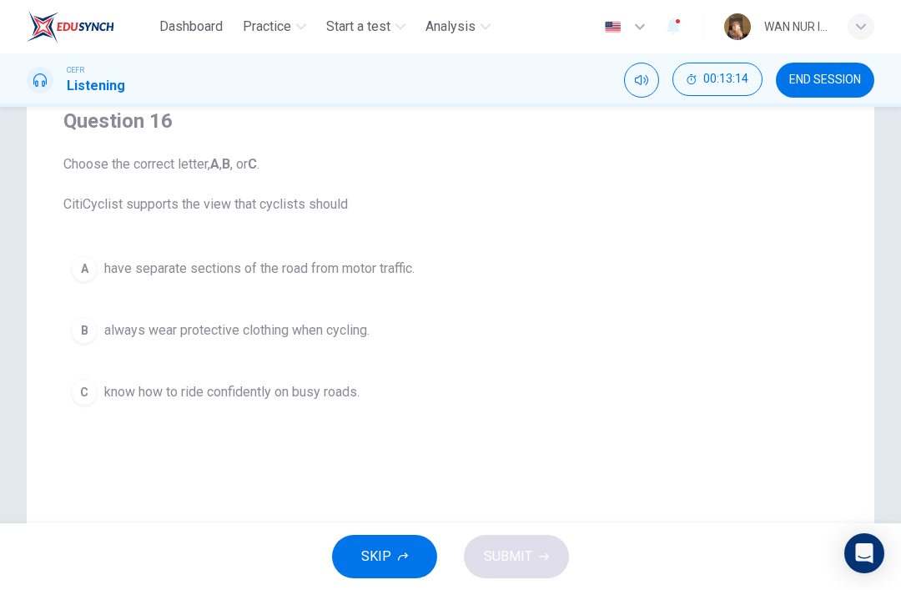
click at [91, 388] on div "C" at bounding box center [84, 392] width 27 height 27
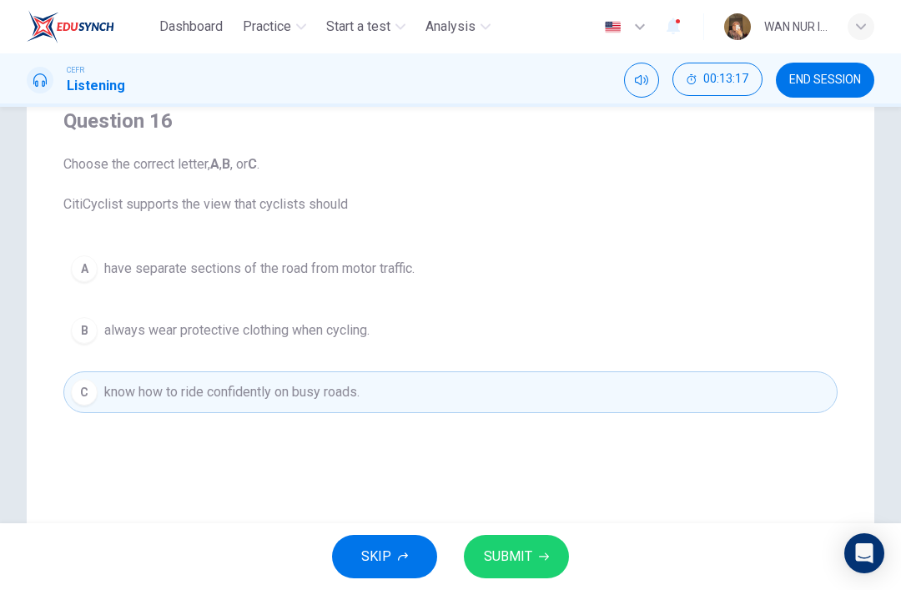
click at [554, 573] on button "SUBMIT" at bounding box center [516, 556] width 105 height 43
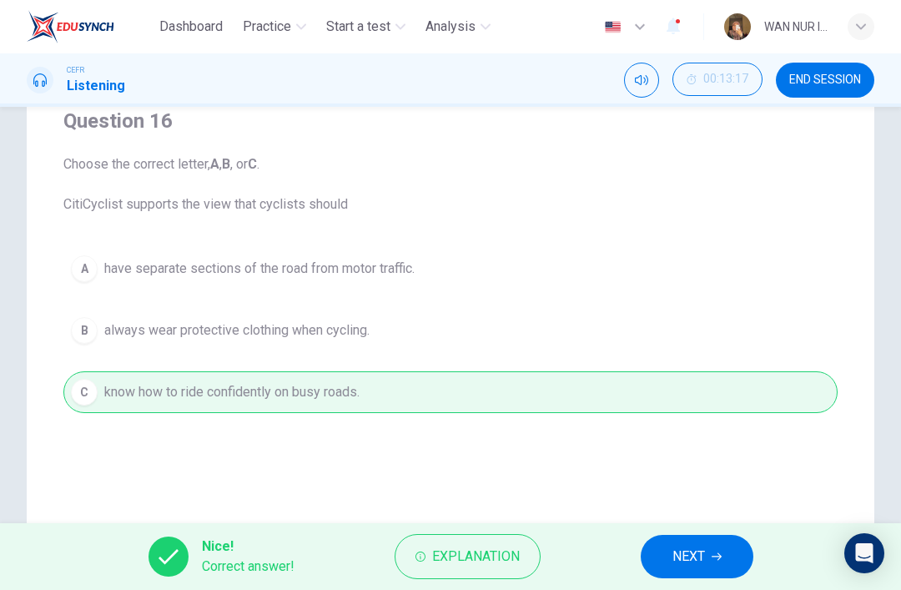
click at [684, 552] on span "NEXT" at bounding box center [689, 556] width 33 height 23
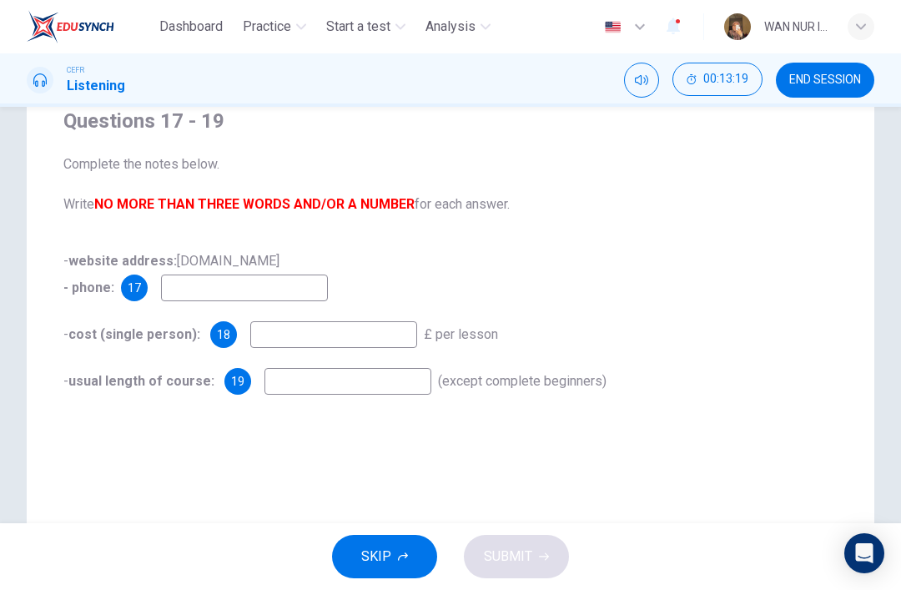
click at [200, 299] on input at bounding box center [244, 288] width 167 height 27
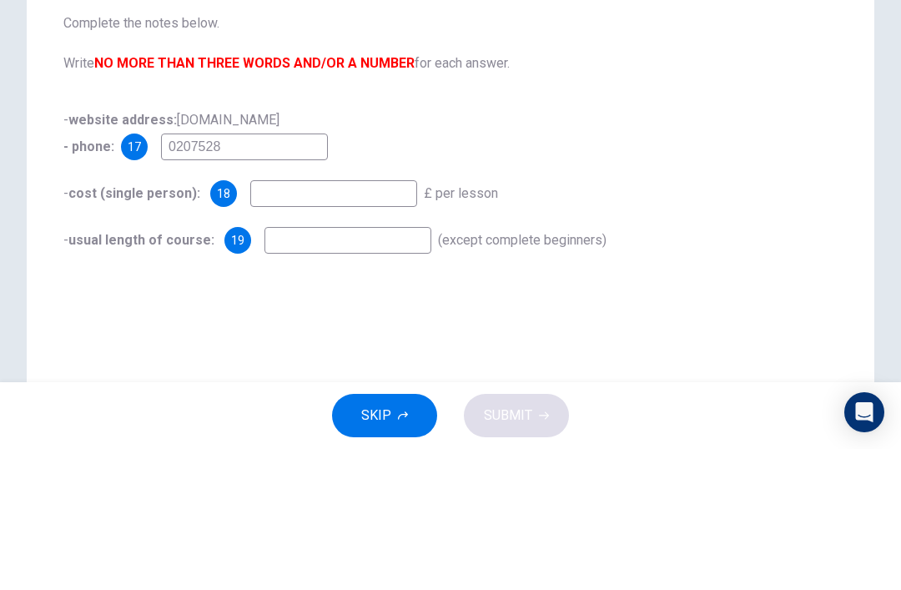
type input "0207528"
click at [365, 321] on input at bounding box center [333, 334] width 167 height 27
type input "3"
click at [280, 368] on input at bounding box center [348, 381] width 167 height 27
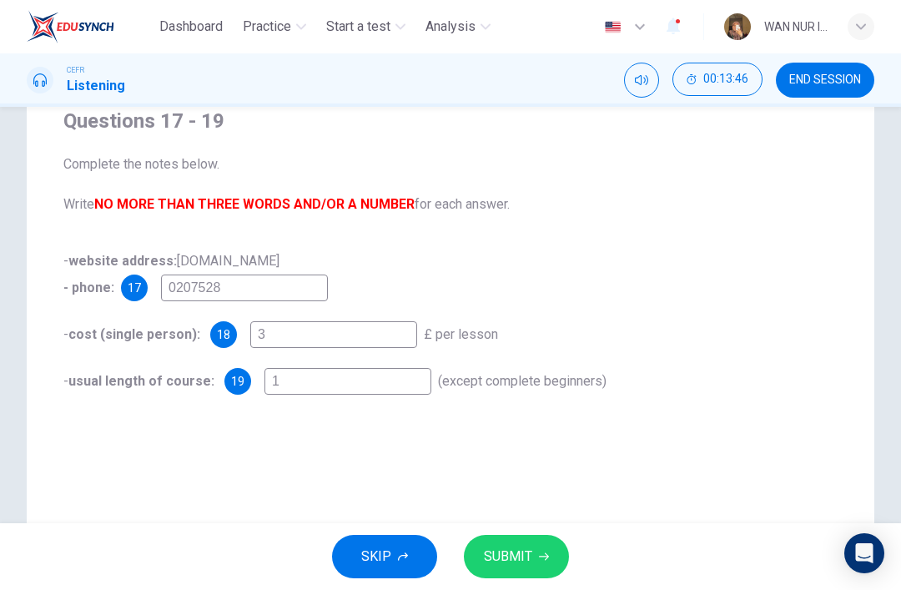
type input "1"
click at [541, 562] on button "SUBMIT" at bounding box center [516, 556] width 105 height 43
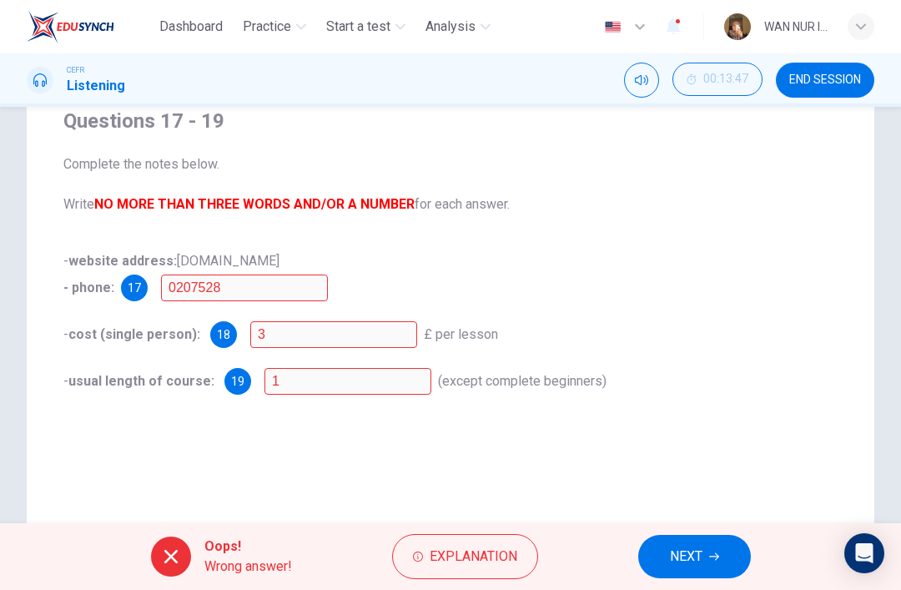
click at [183, 276] on input "0207528" at bounding box center [244, 288] width 167 height 27
click at [188, 288] on input "0207528" at bounding box center [244, 288] width 167 height 27
click at [204, 287] on input "0207528" at bounding box center [244, 288] width 167 height 27
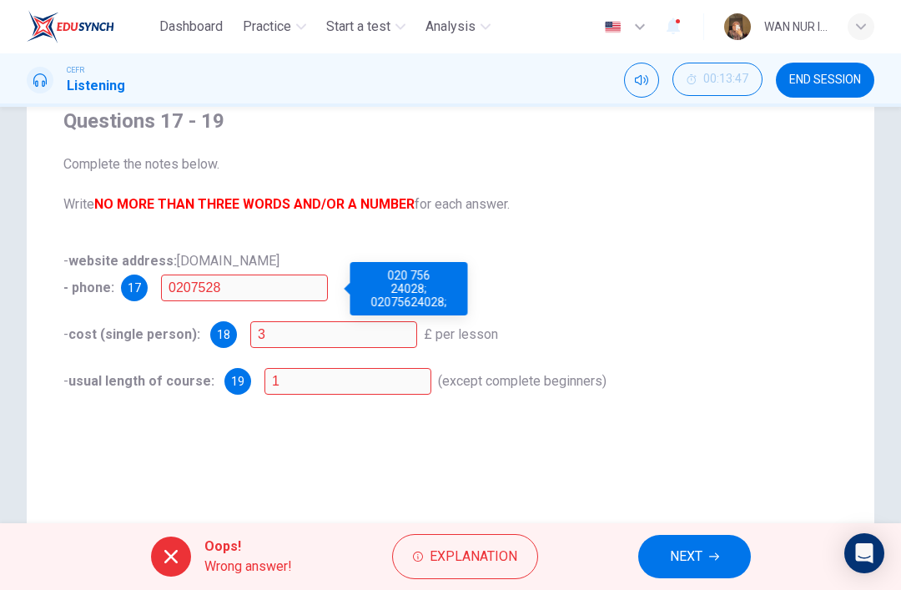
click at [269, 342] on input "3" at bounding box center [333, 334] width 167 height 27
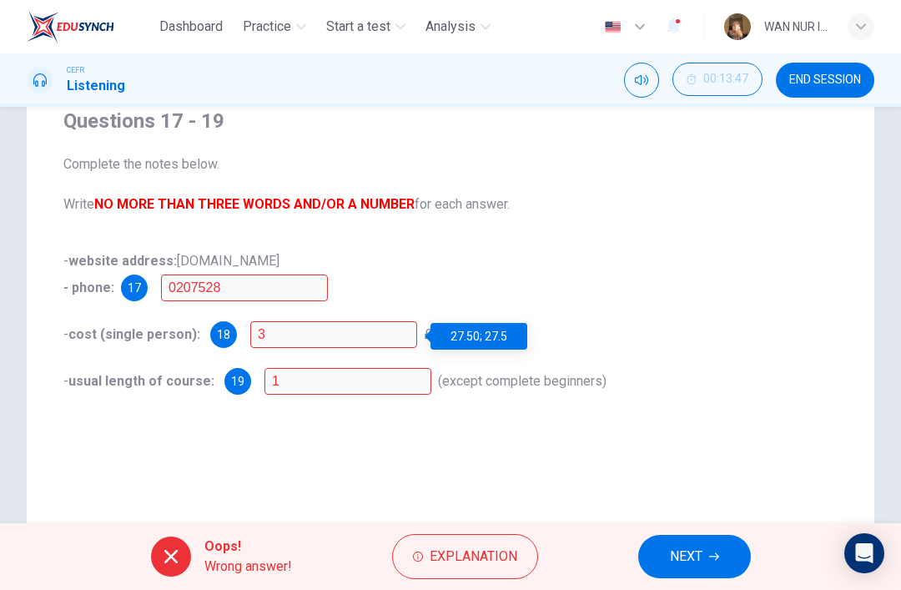
click at [282, 371] on input "1" at bounding box center [348, 381] width 167 height 27
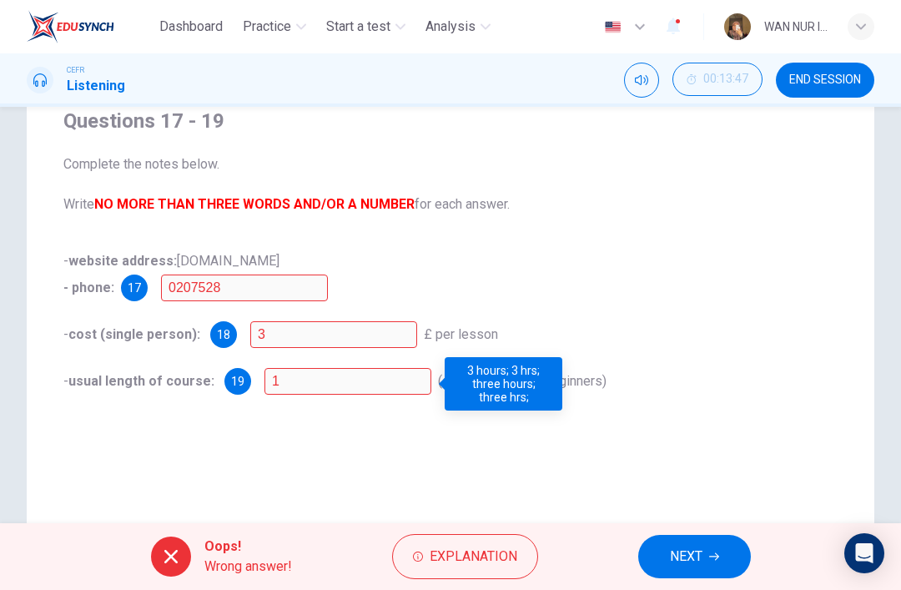
click at [699, 560] on span "NEXT" at bounding box center [686, 556] width 33 height 23
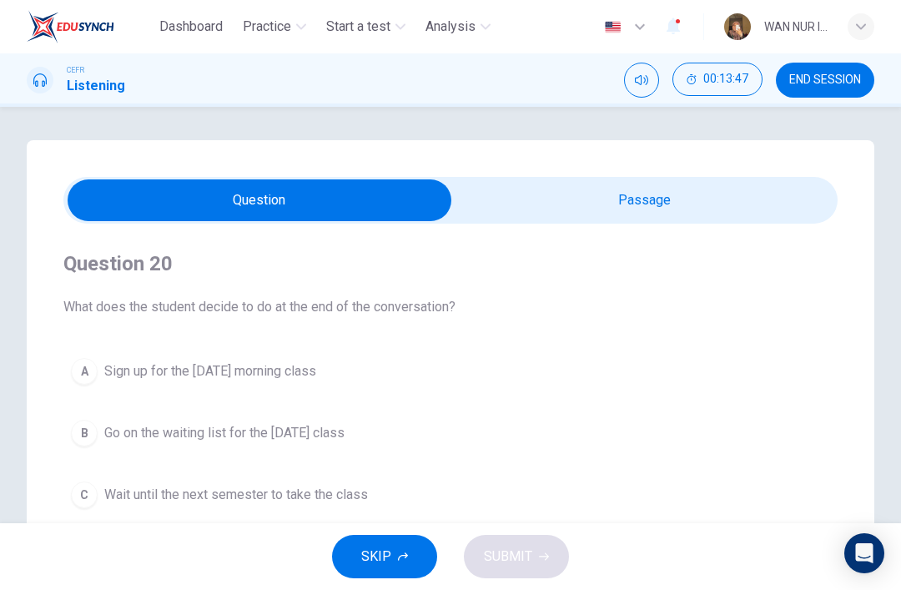
click at [649, 206] on input "checkbox" at bounding box center [260, 200] width 1162 height 42
checkbox input "true"
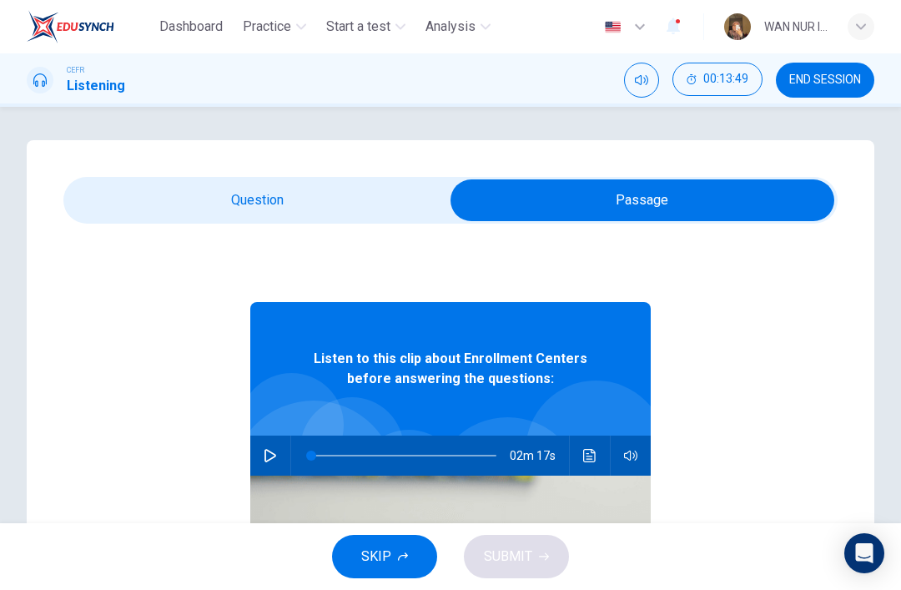
click at [268, 448] on button "button" at bounding box center [270, 456] width 27 height 40
click at [497, 573] on div "SKIP SUBMIT" at bounding box center [450, 556] width 901 height 67
type input "99"
click at [169, 184] on input "checkbox" at bounding box center [643, 200] width 1162 height 42
checkbox input "false"
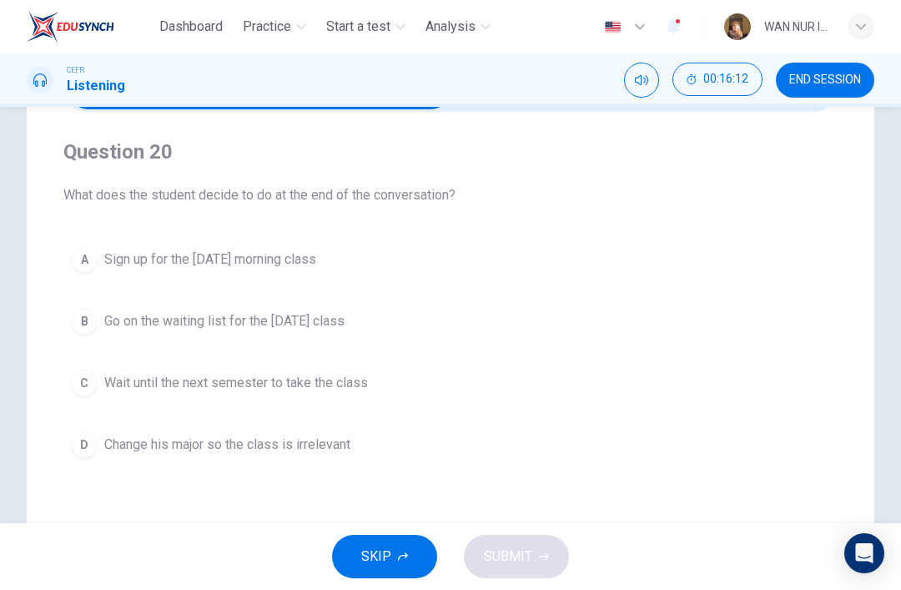
scroll to position [113, 0]
click at [93, 330] on div "B" at bounding box center [84, 320] width 27 height 27
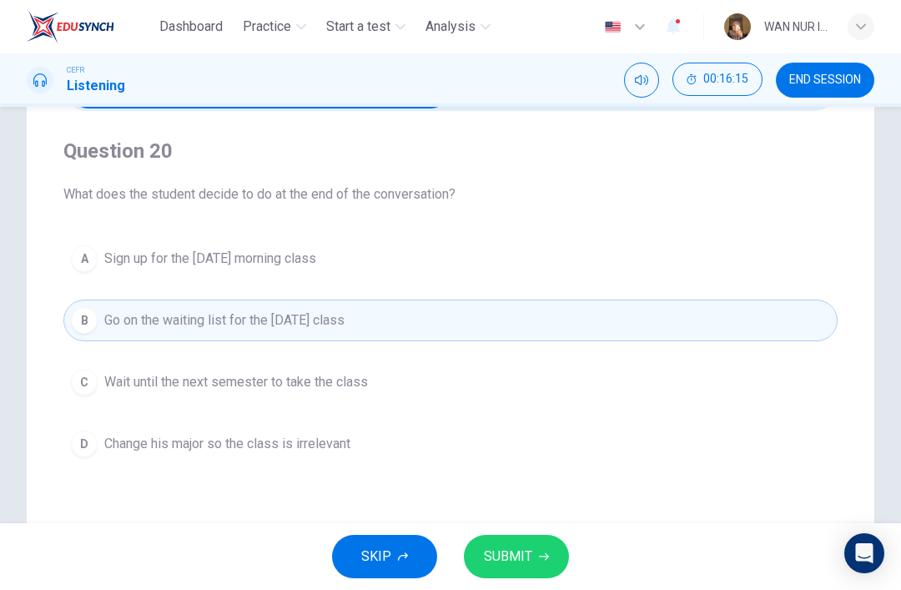
click at [484, 544] on button "SUBMIT" at bounding box center [516, 556] width 105 height 43
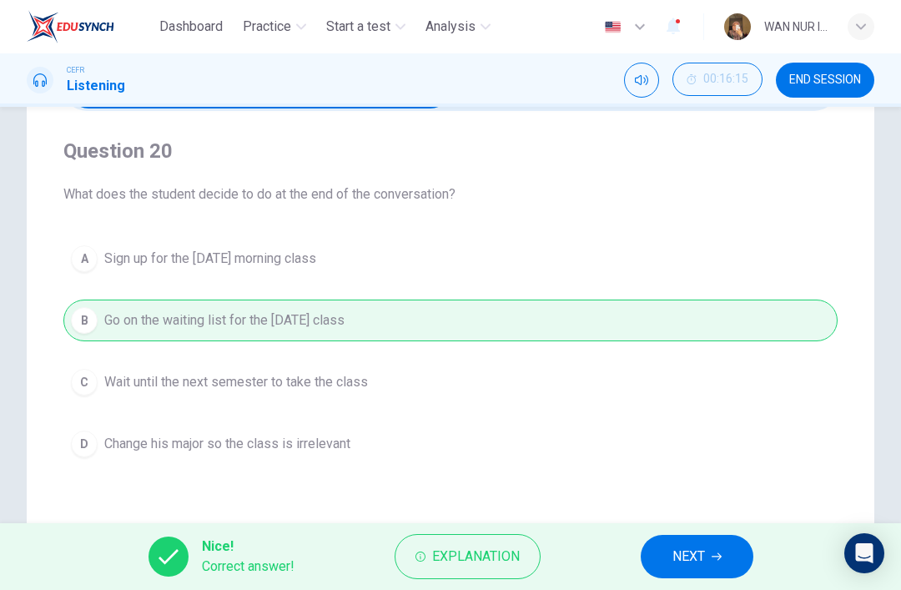
click at [685, 546] on span "NEXT" at bounding box center [689, 556] width 33 height 23
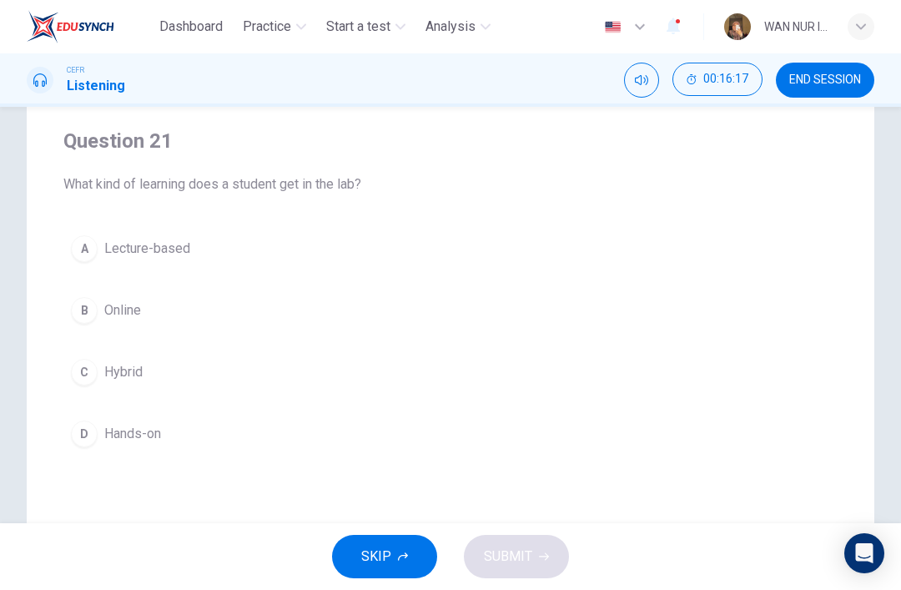
scroll to position [124, 0]
click at [93, 434] on div "D" at bounding box center [84, 433] width 27 height 27
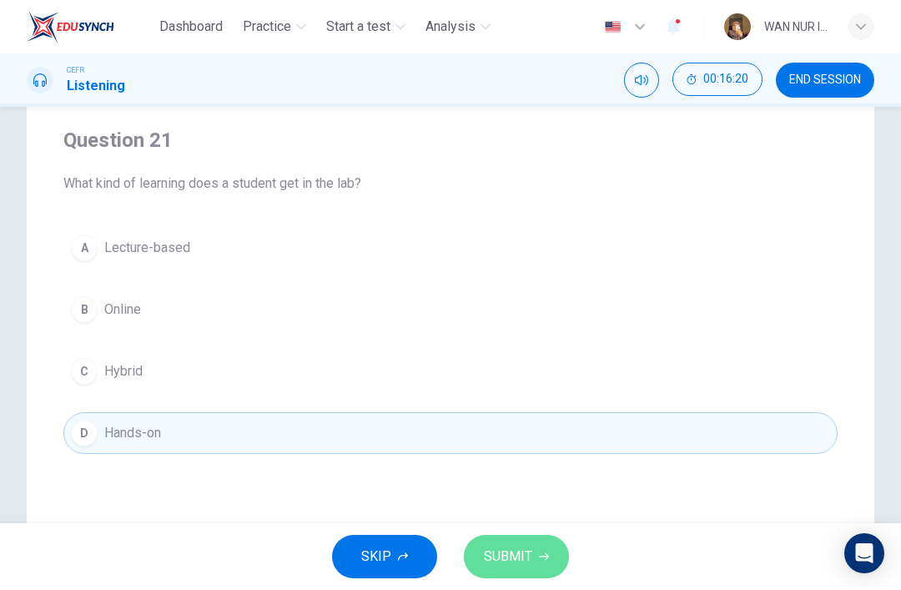
click at [494, 549] on span "SUBMIT" at bounding box center [508, 556] width 48 height 23
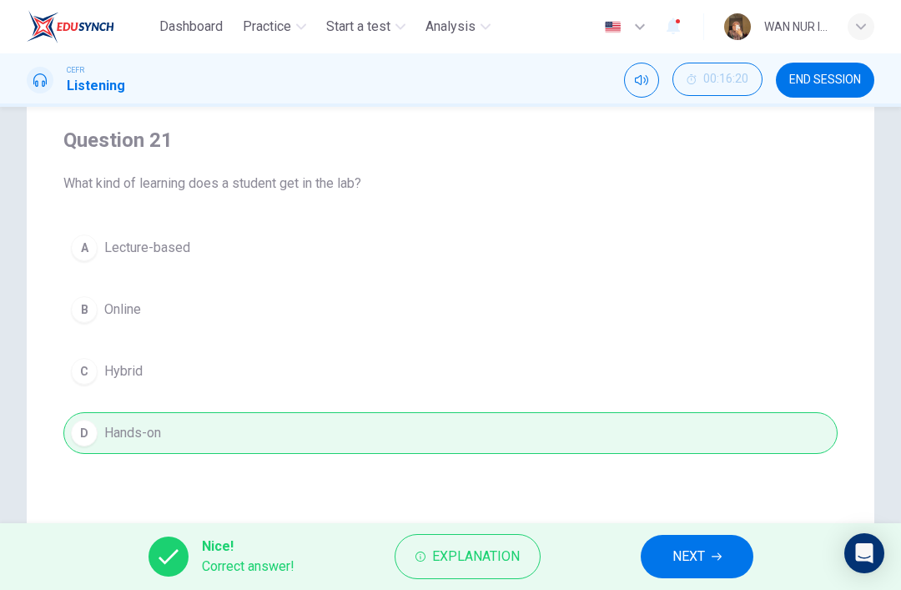
click at [685, 557] on span "NEXT" at bounding box center [689, 556] width 33 height 23
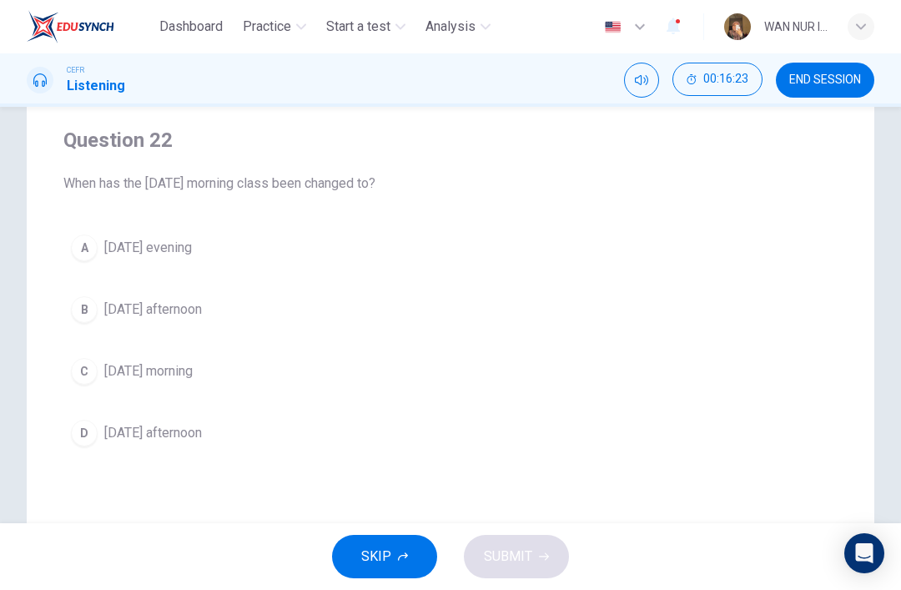
click at [88, 385] on button "C [DATE] morning" at bounding box center [450, 372] width 775 height 42
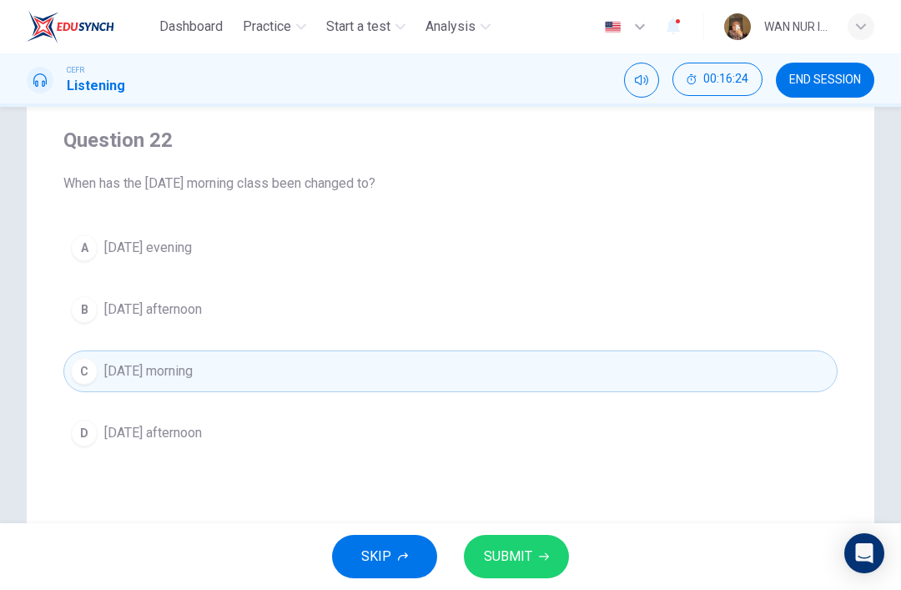
click at [517, 570] on button "SUBMIT" at bounding box center [516, 556] width 105 height 43
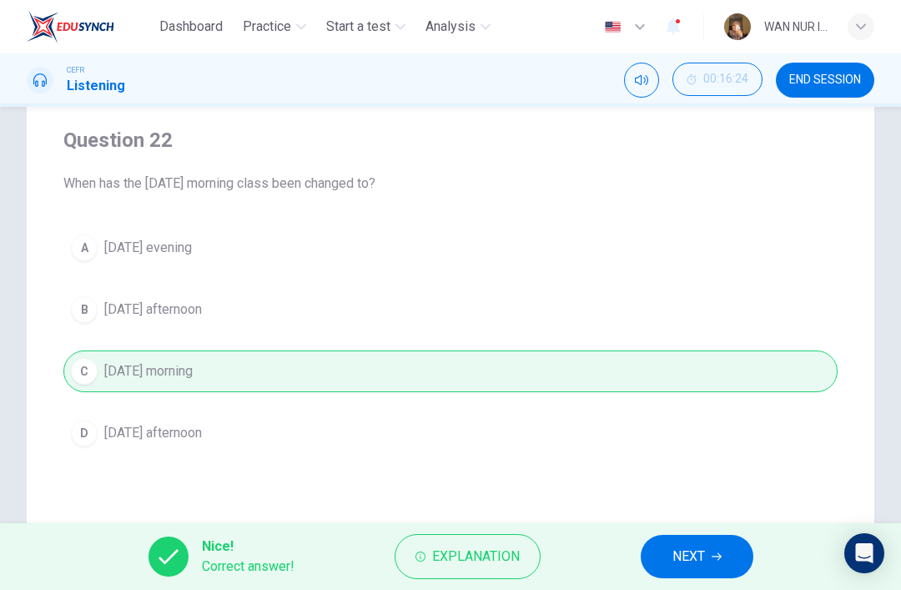
click at [678, 562] on span "NEXT" at bounding box center [689, 556] width 33 height 23
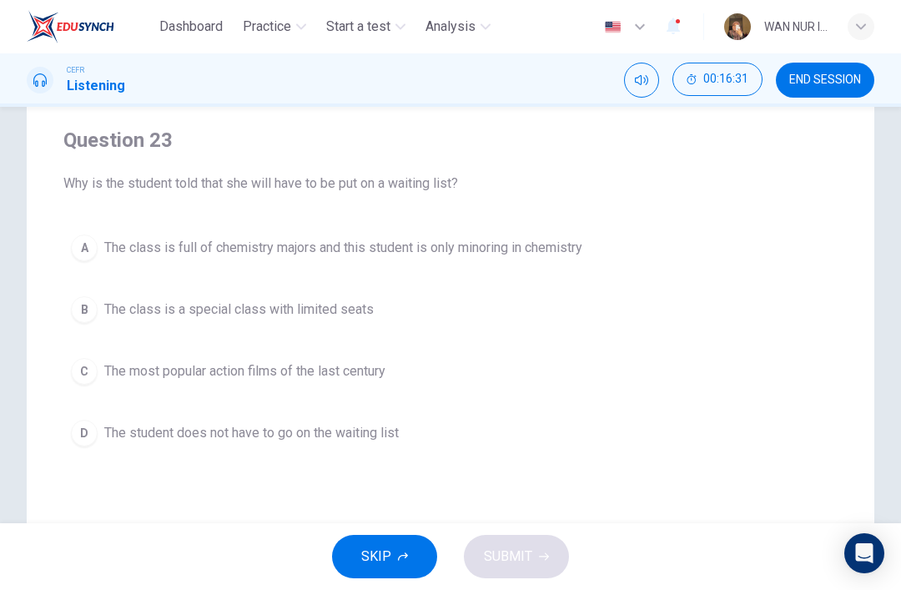
click at [93, 320] on button "B The class is a special class with limited seats" at bounding box center [450, 310] width 775 height 42
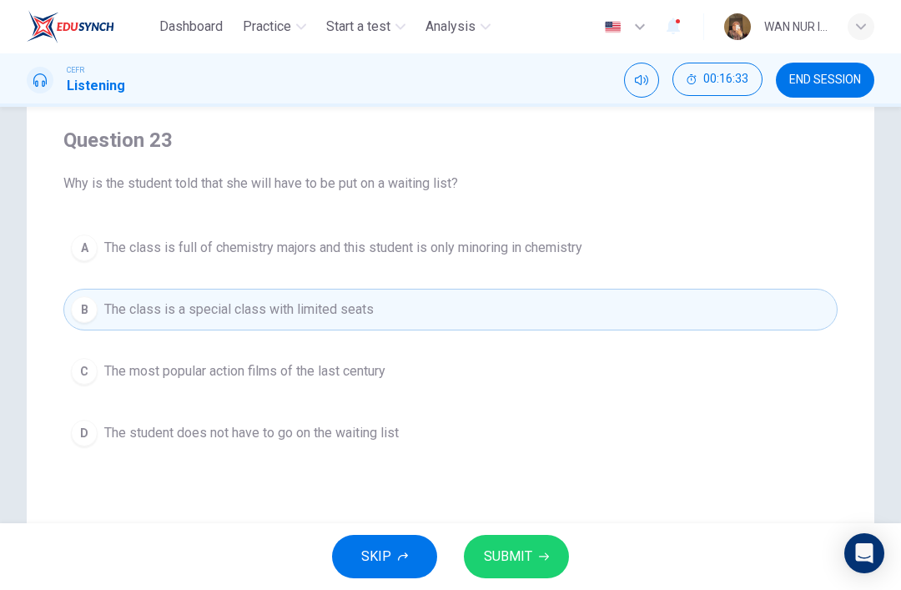
click at [487, 548] on span "SUBMIT" at bounding box center [508, 556] width 48 height 23
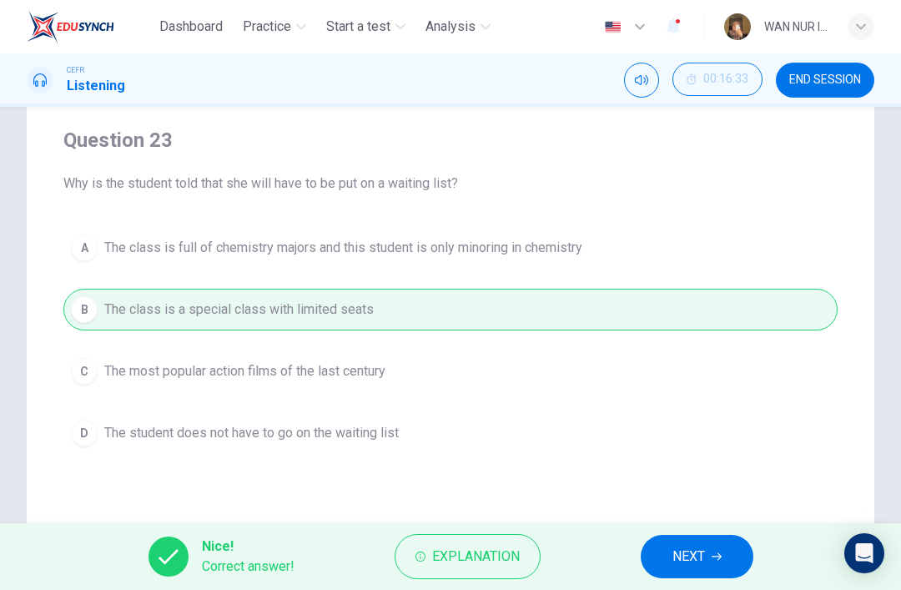
click at [684, 548] on span "NEXT" at bounding box center [689, 556] width 33 height 23
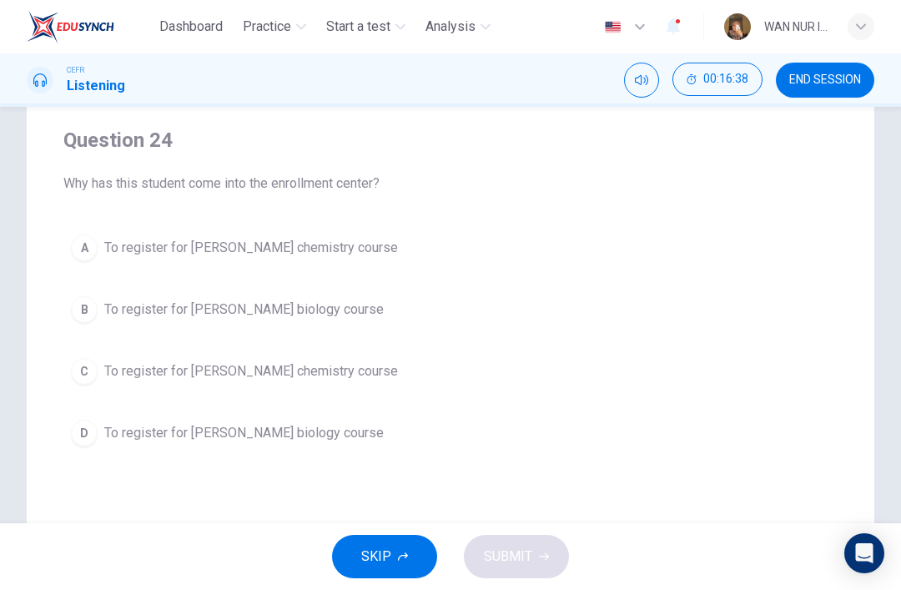
click at [84, 242] on div "A" at bounding box center [84, 248] width 27 height 27
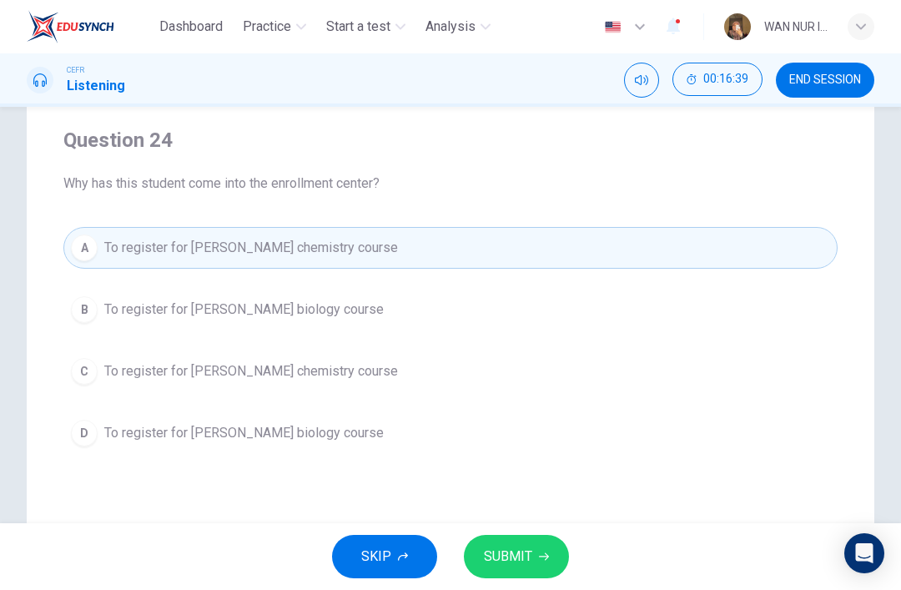
click at [510, 563] on span "SUBMIT" at bounding box center [508, 556] width 48 height 23
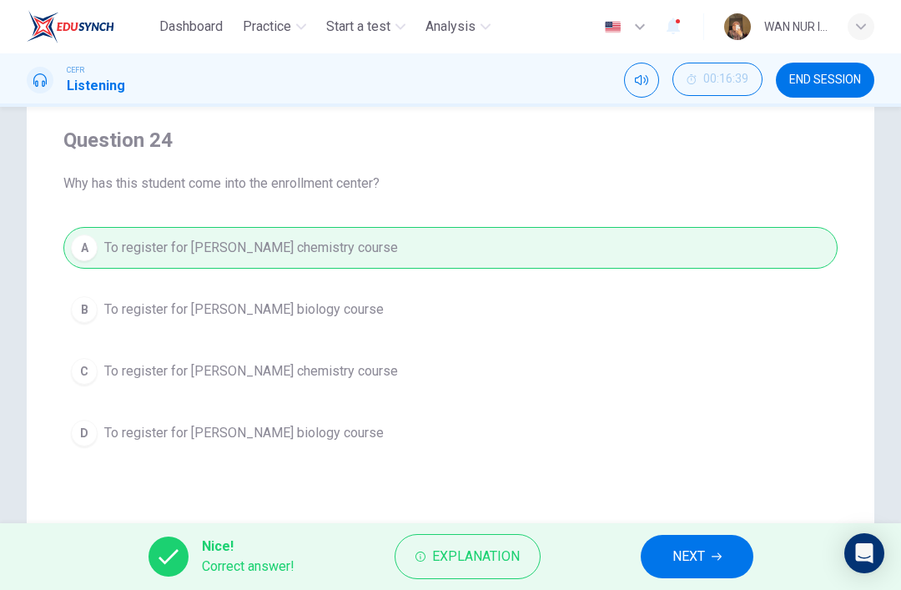
click at [671, 553] on button "NEXT" at bounding box center [697, 556] width 113 height 43
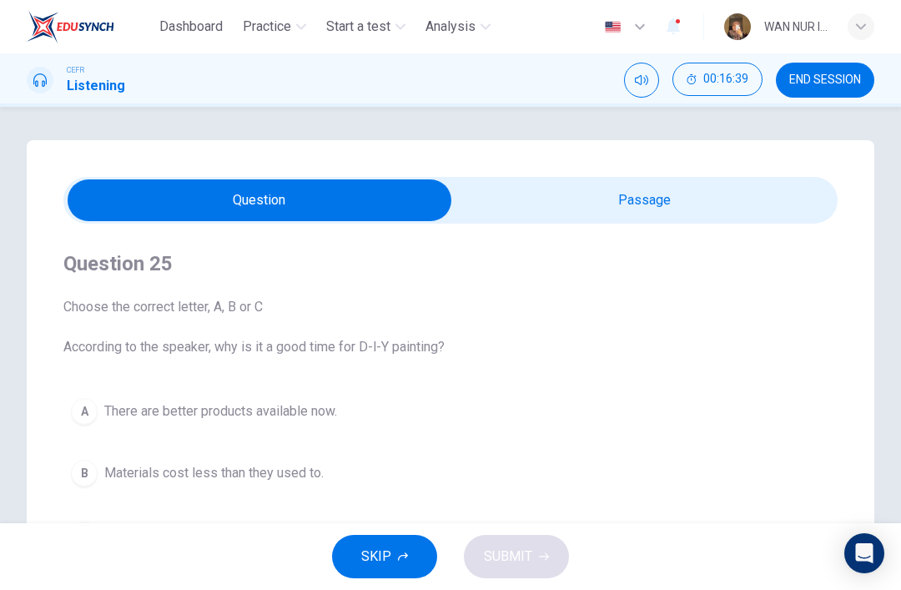
click at [543, 210] on input "checkbox" at bounding box center [260, 200] width 1162 height 42
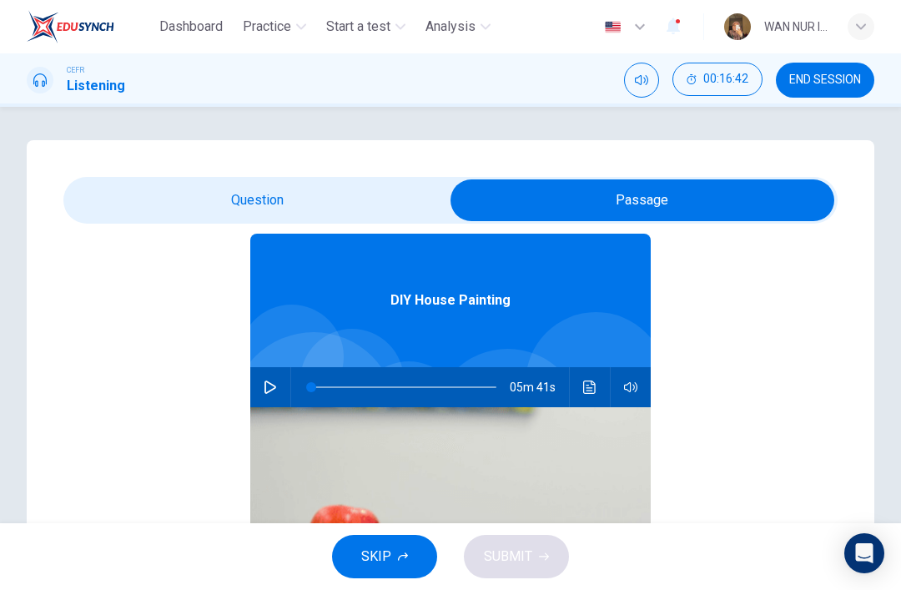
scroll to position [75, 0]
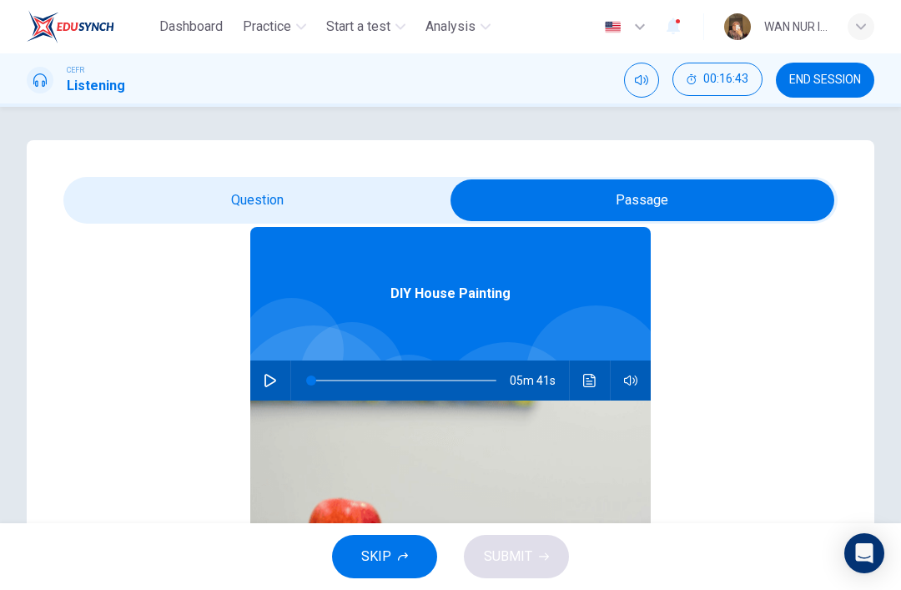
click at [376, 571] on button "SKIP" at bounding box center [384, 556] width 105 height 43
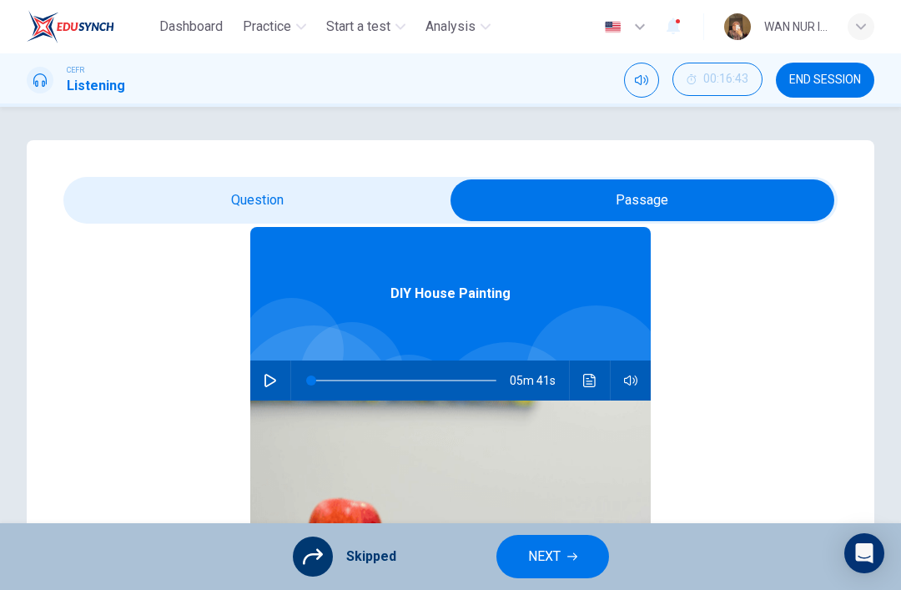
click at [530, 557] on span "NEXT" at bounding box center [544, 556] width 33 height 23
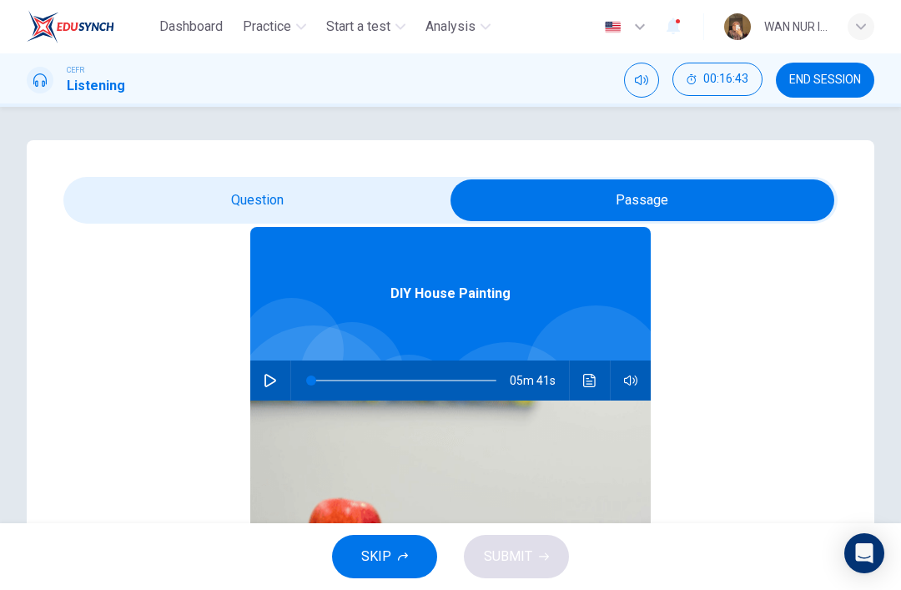
click at [361, 551] on button "SKIP" at bounding box center [384, 556] width 105 height 43
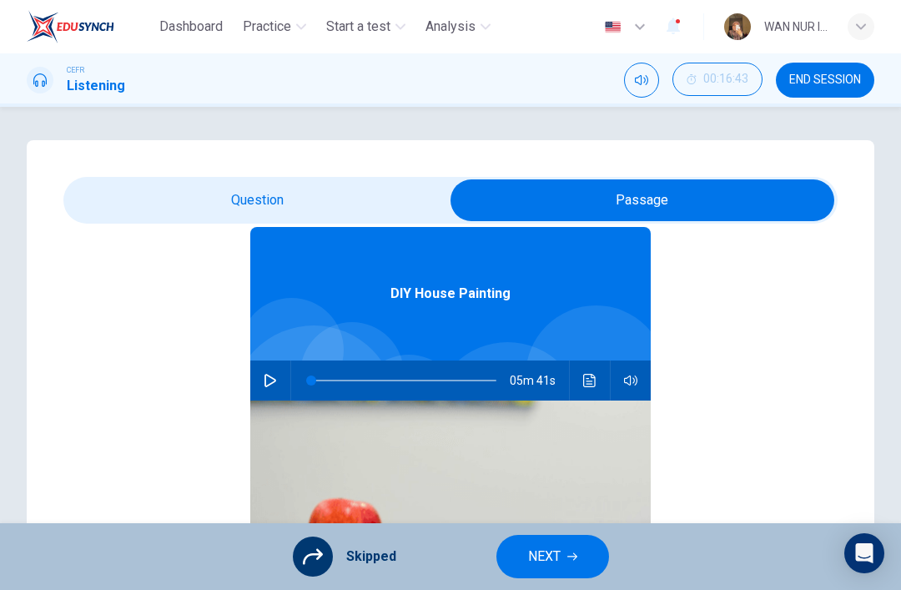
click at [521, 576] on button "NEXT" at bounding box center [553, 556] width 113 height 43
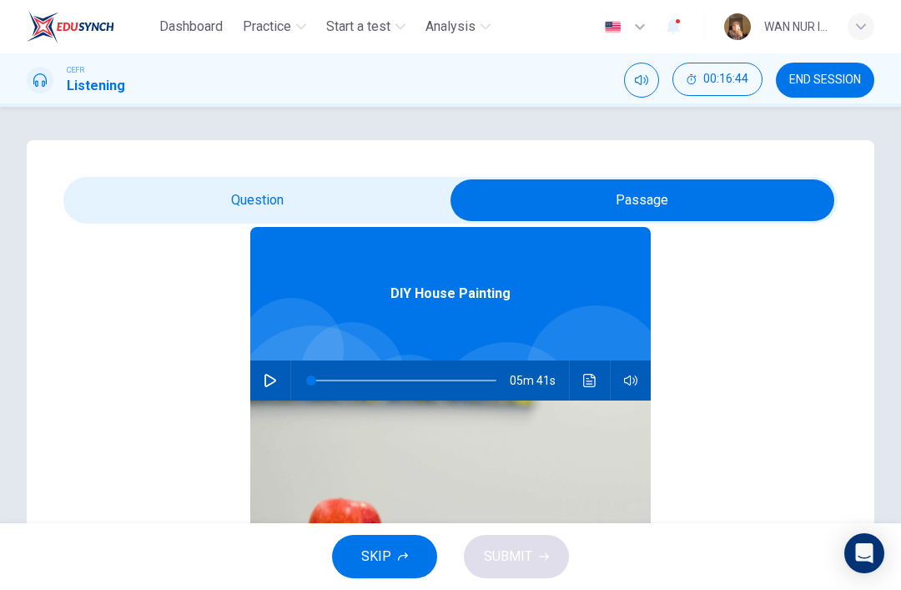
click at [162, 219] on input "checkbox" at bounding box center [643, 200] width 1162 height 42
checkbox input "false"
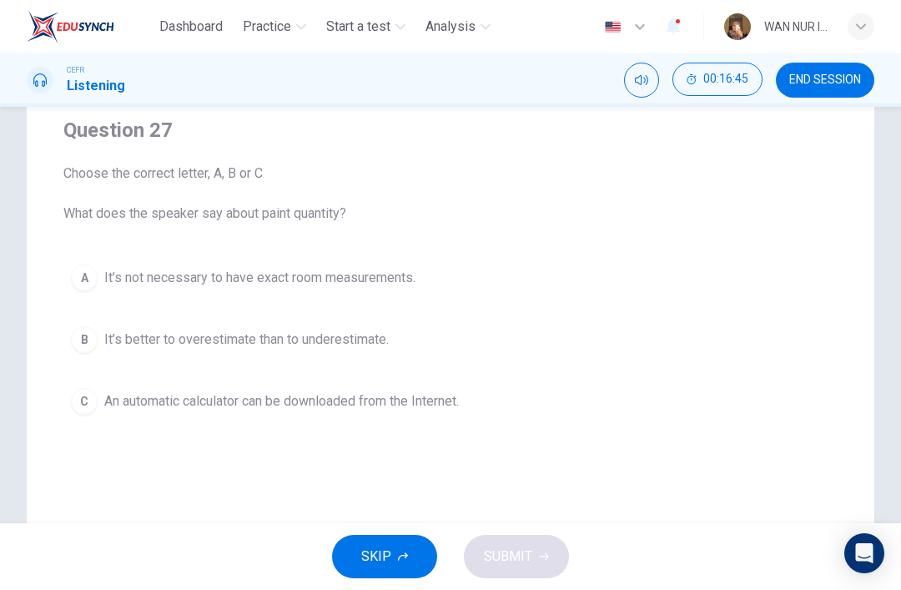
scroll to position [137, 0]
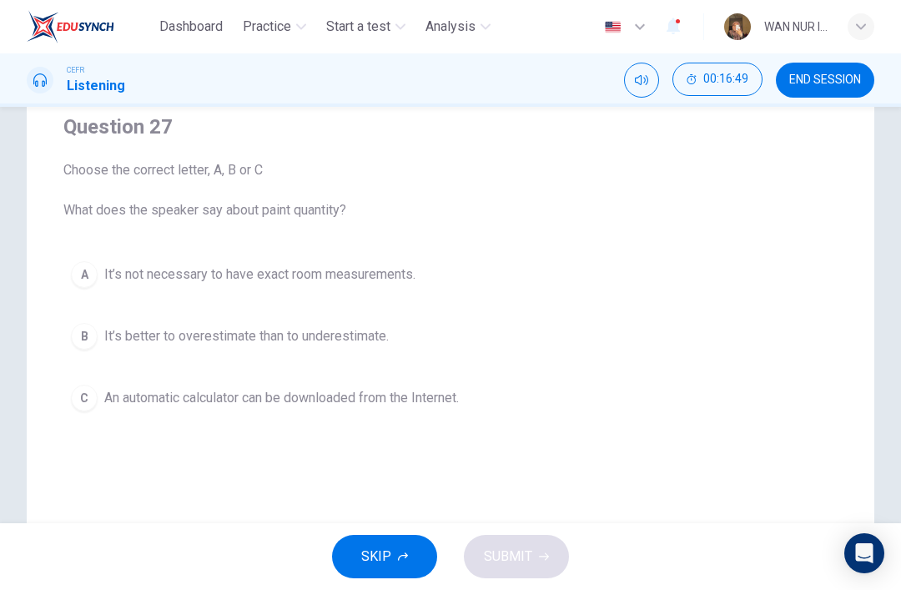
click at [81, 416] on button "C An automatic calculator can be downloaded from the Internet." at bounding box center [450, 398] width 775 height 42
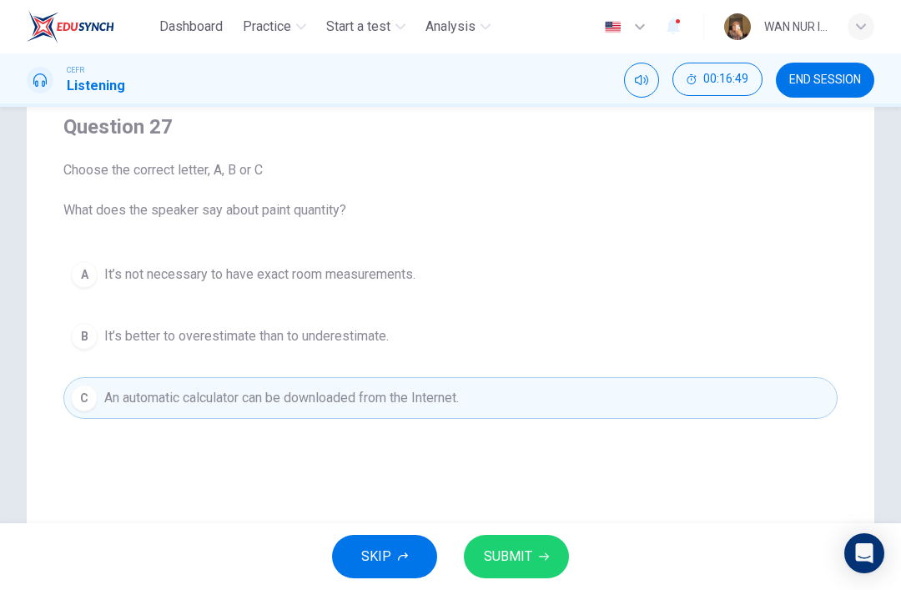
click at [492, 548] on span "SUBMIT" at bounding box center [508, 556] width 48 height 23
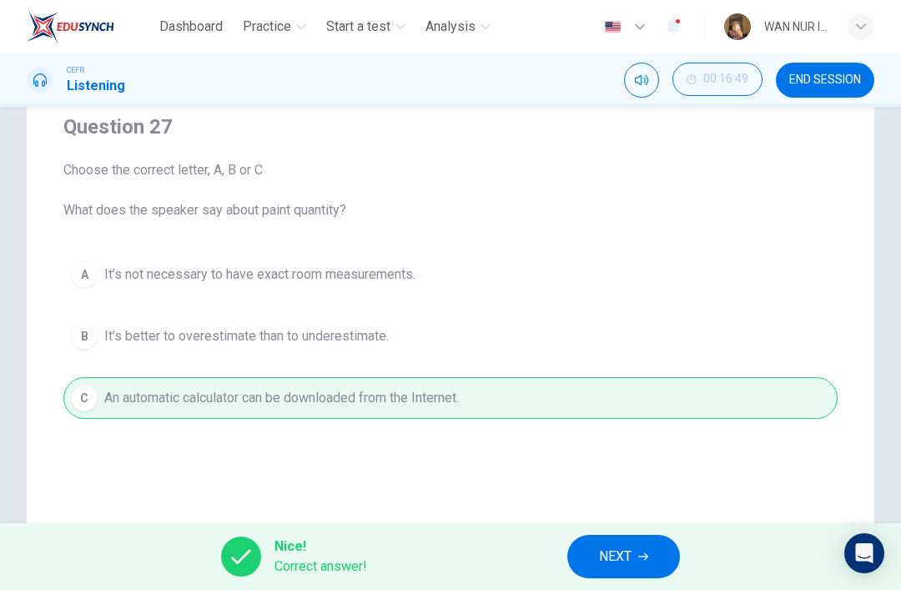
click at [604, 551] on span "NEXT" at bounding box center [615, 556] width 33 height 23
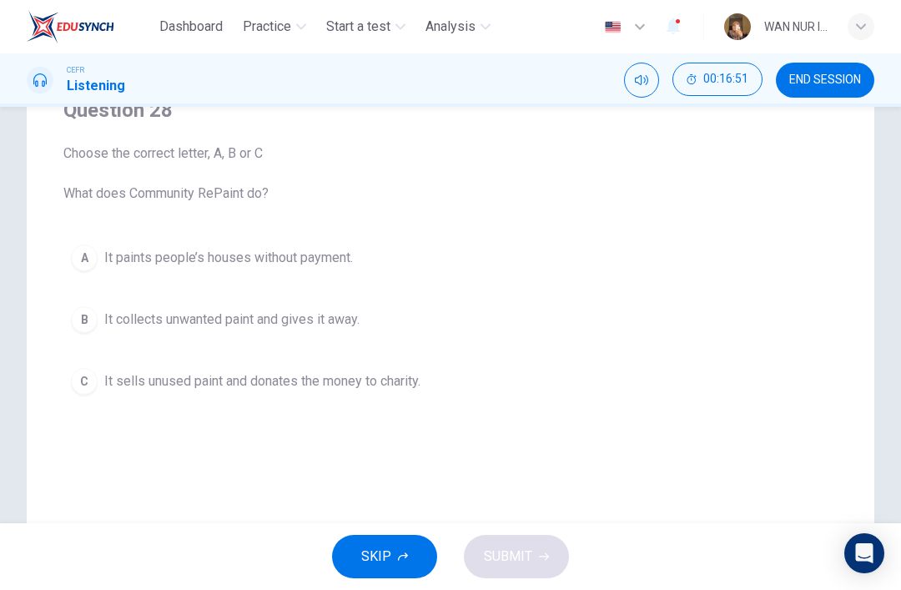
scroll to position [153, 0]
click at [96, 314] on div "B" at bounding box center [84, 320] width 27 height 27
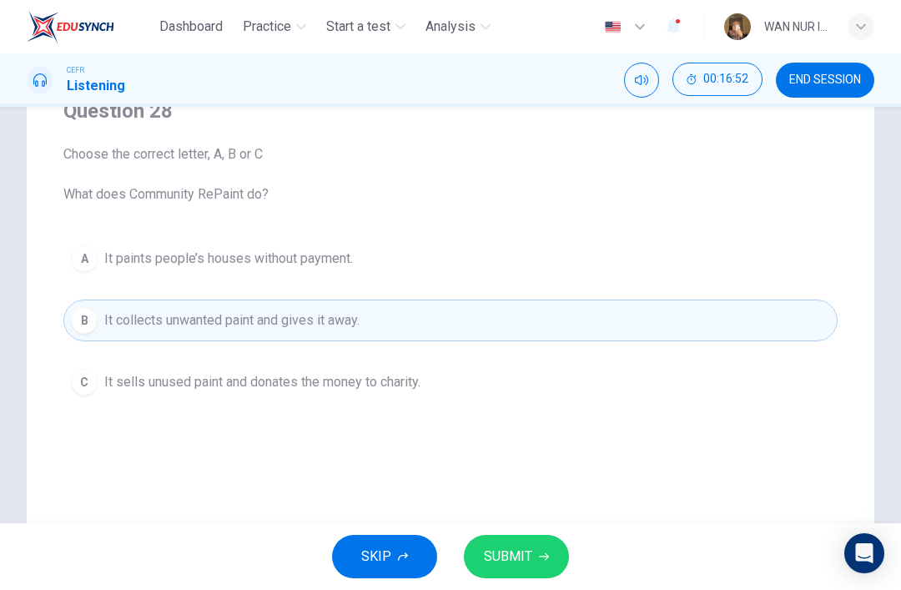
click at [510, 548] on span "SUBMIT" at bounding box center [508, 556] width 48 height 23
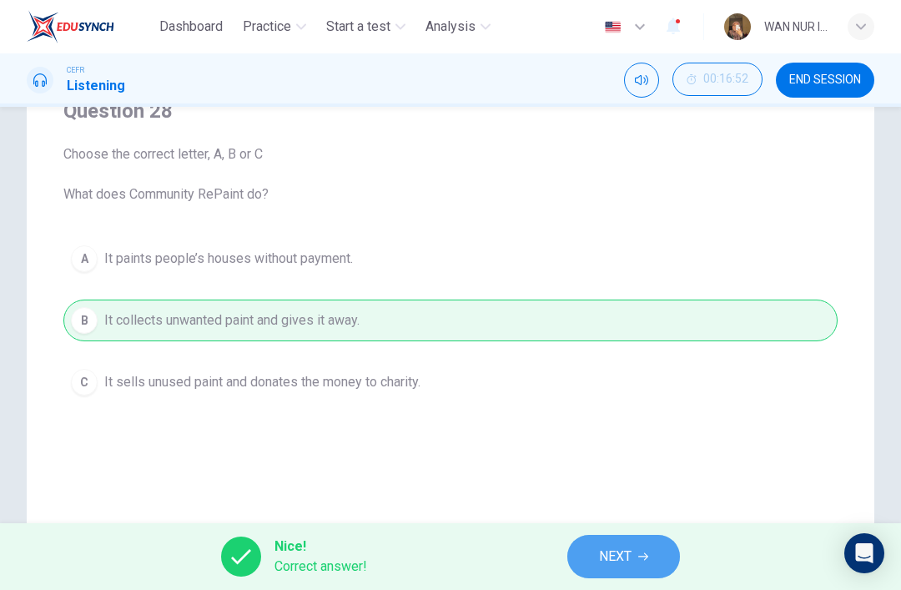
click at [590, 563] on button "NEXT" at bounding box center [624, 556] width 113 height 43
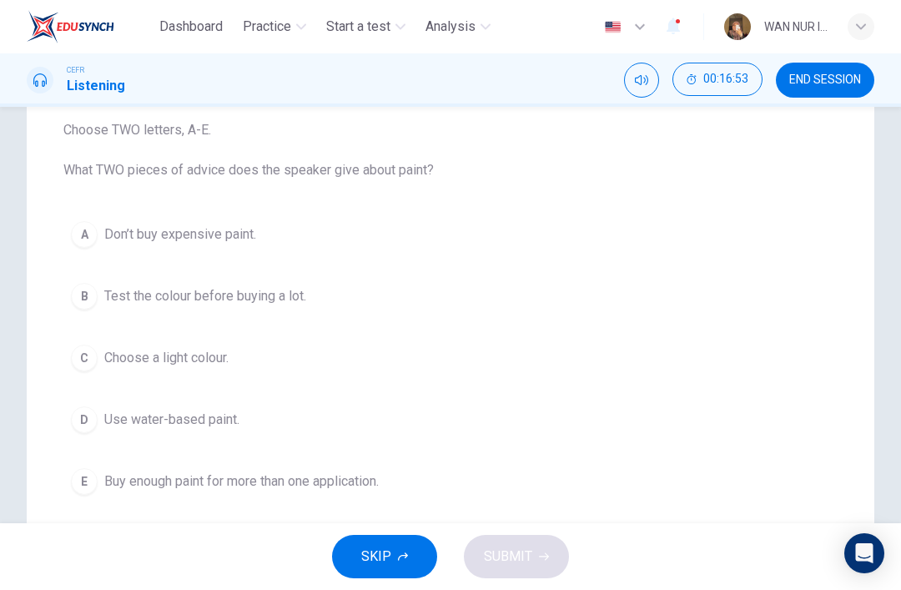
scroll to position [176, 0]
click at [83, 294] on div "B" at bounding box center [84, 297] width 27 height 27
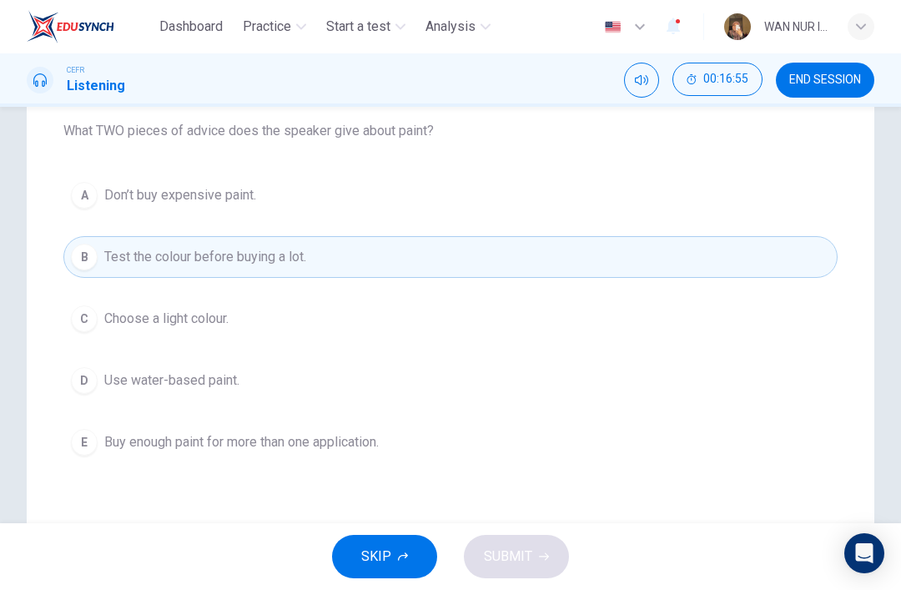
scroll to position [220, 0]
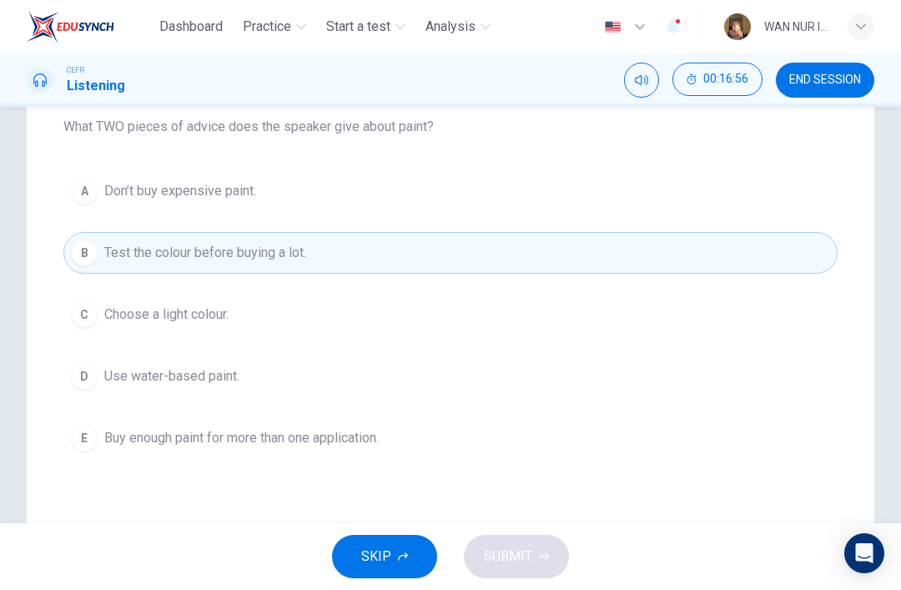
click at [92, 366] on div "D" at bounding box center [84, 376] width 27 height 27
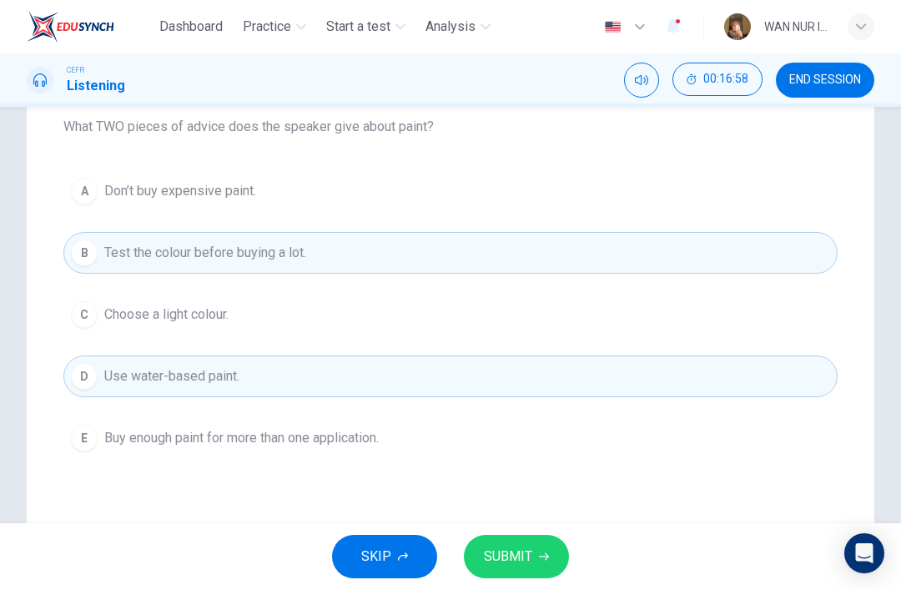
click at [512, 556] on span "SUBMIT" at bounding box center [508, 556] width 48 height 23
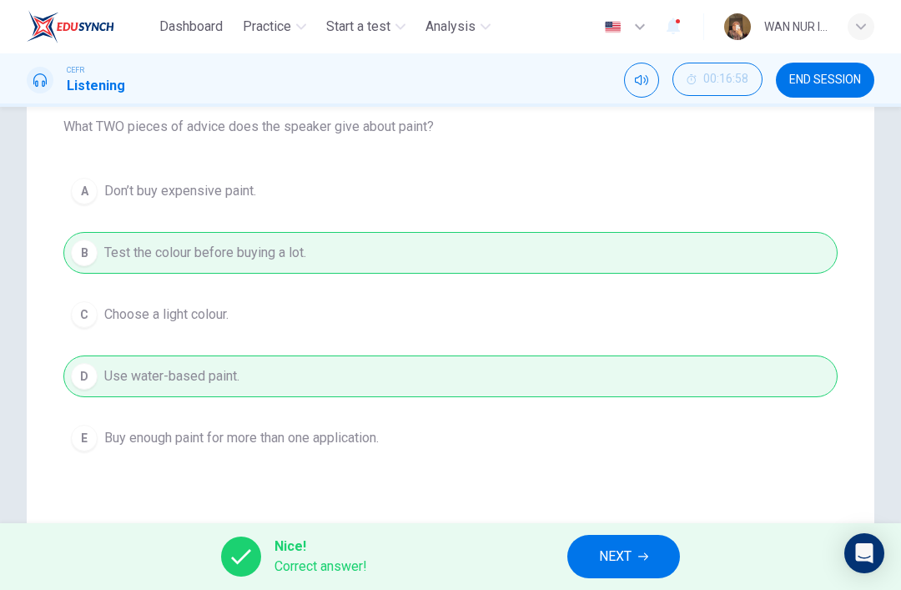
click at [603, 549] on span "NEXT" at bounding box center [615, 556] width 33 height 23
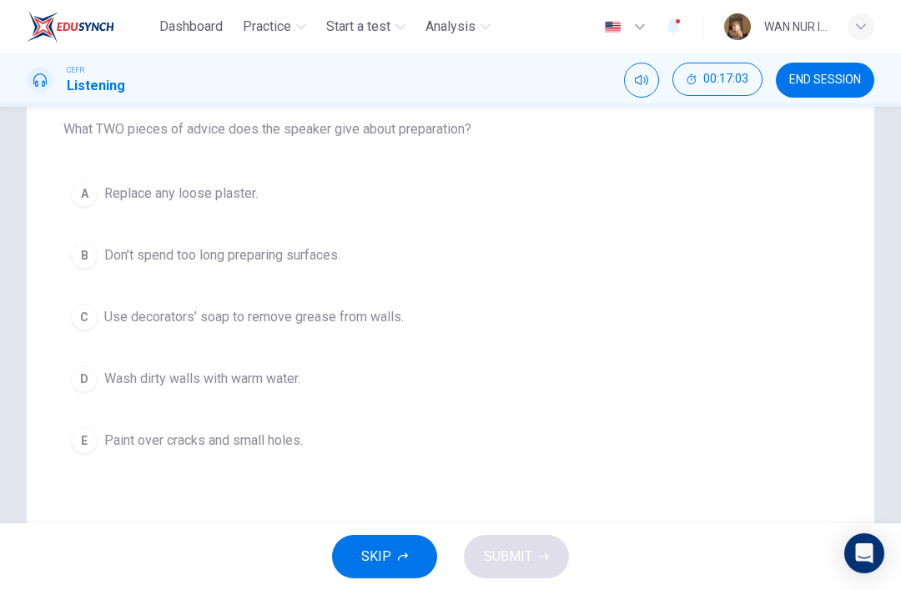
scroll to position [219, 0]
click at [99, 331] on button "C Use decorators’ soap to remove grease from walls." at bounding box center [450, 316] width 775 height 42
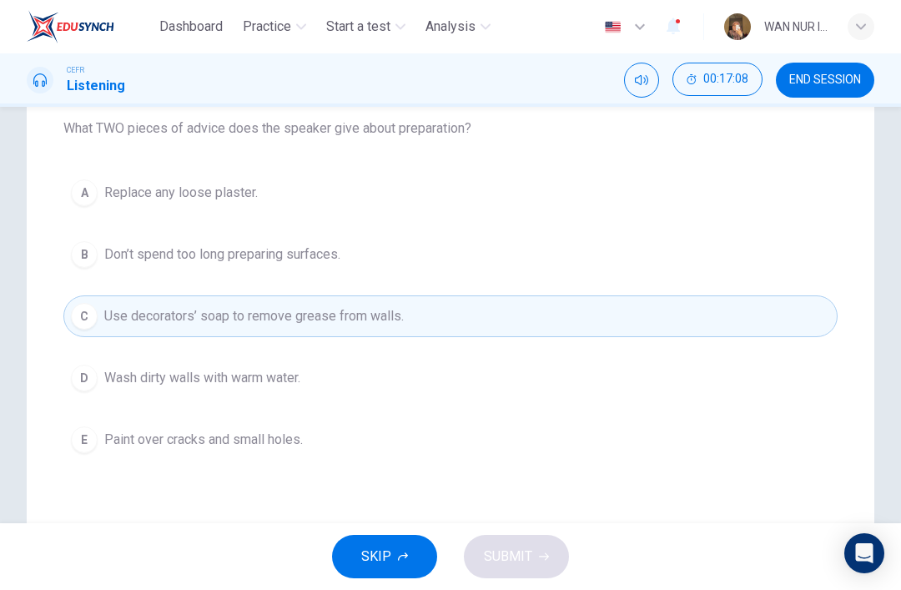
click at [84, 204] on div "A" at bounding box center [84, 192] width 27 height 27
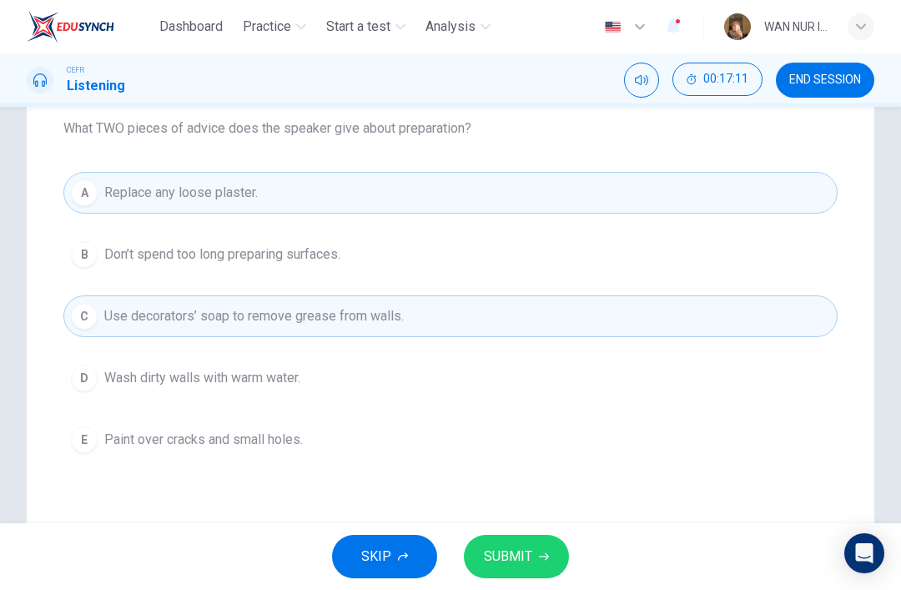
click at [103, 378] on button "D Wash dirty walls with warm water." at bounding box center [450, 378] width 775 height 42
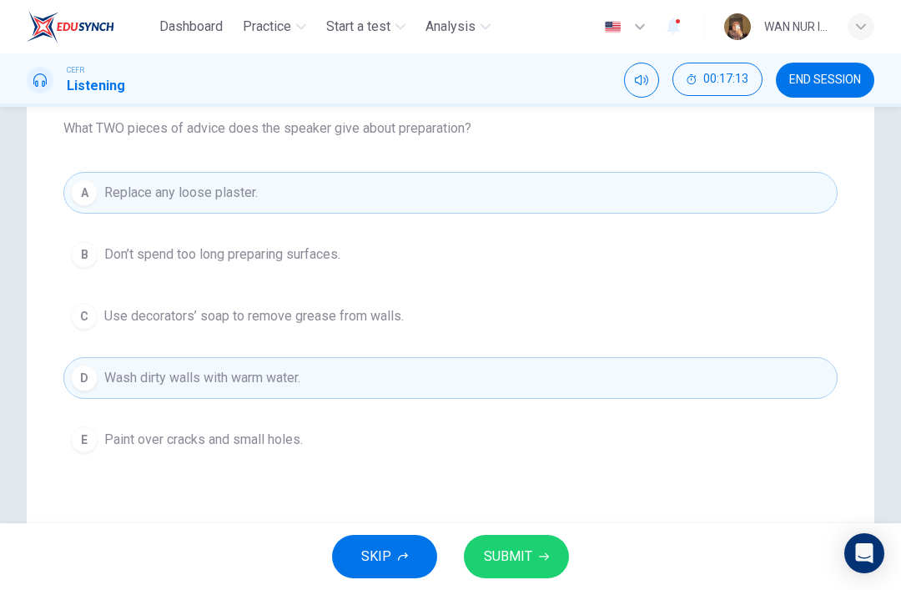
click at [508, 537] on button "SUBMIT" at bounding box center [516, 556] width 105 height 43
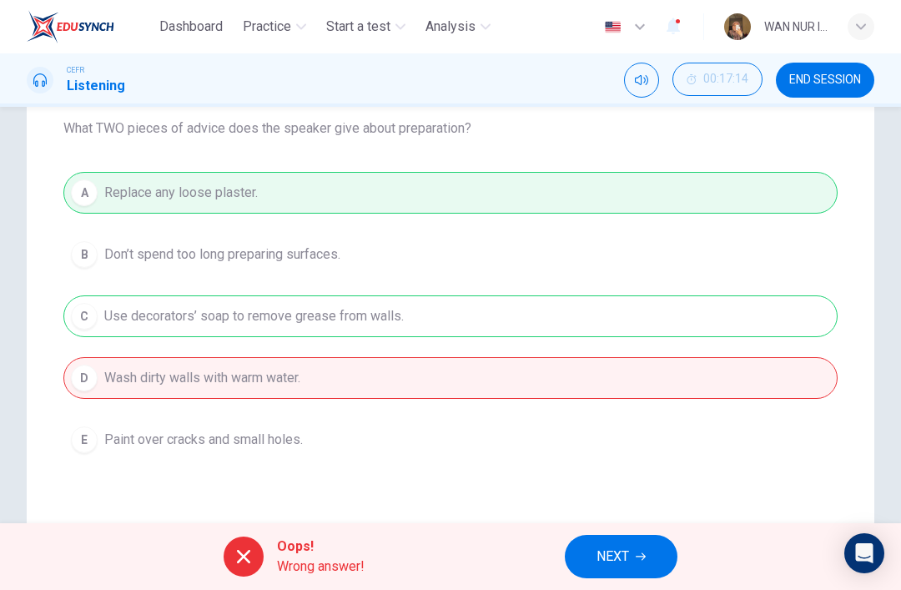
click at [581, 573] on button "NEXT" at bounding box center [621, 556] width 113 height 43
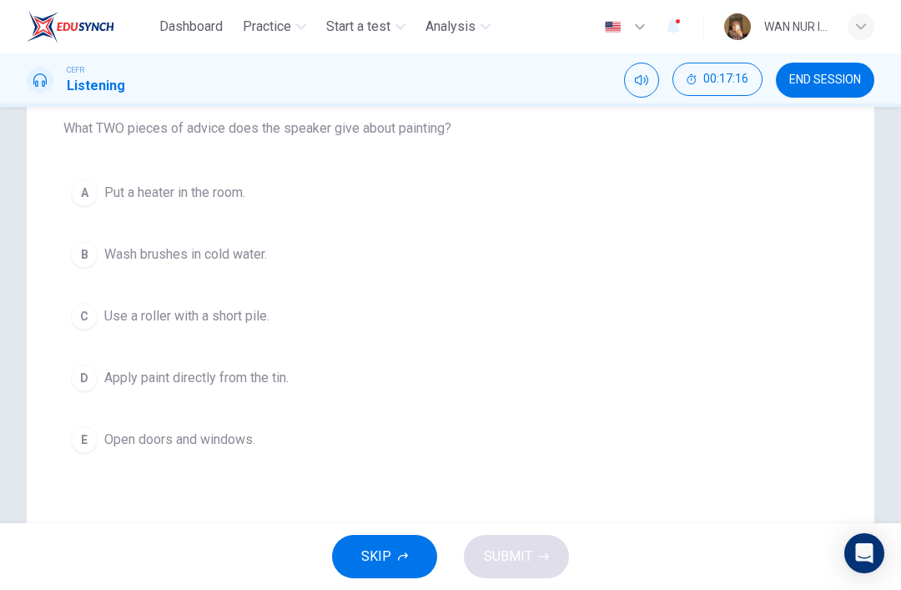
click at [86, 257] on div "B" at bounding box center [84, 254] width 27 height 27
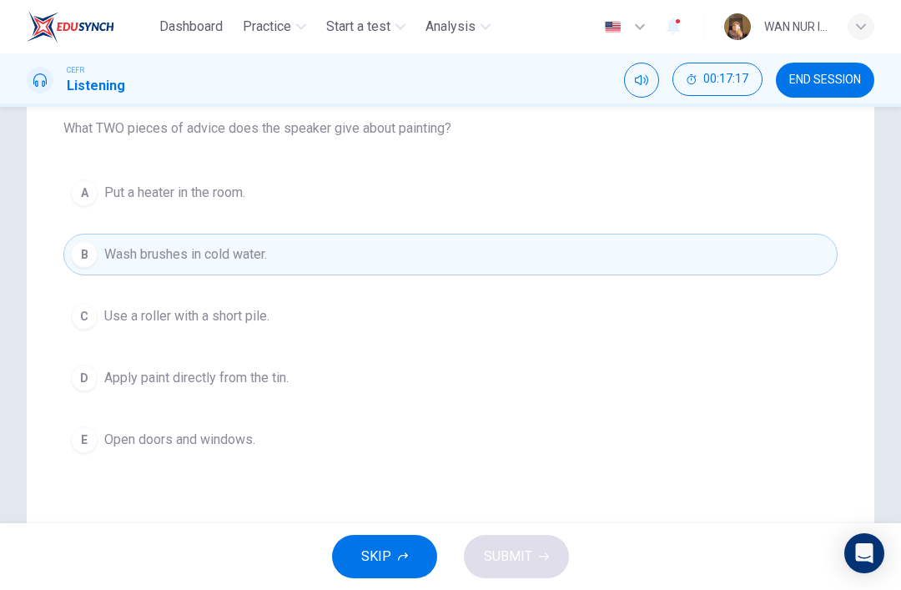
click at [101, 317] on button "C Use a roller with a short pile." at bounding box center [450, 316] width 775 height 42
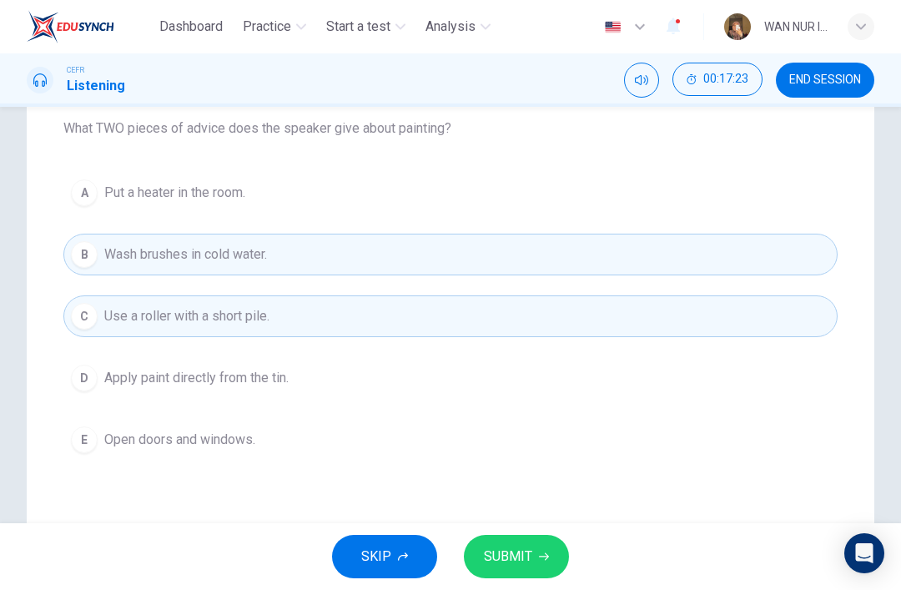
click at [176, 458] on button "E Open doors and windows." at bounding box center [450, 440] width 775 height 42
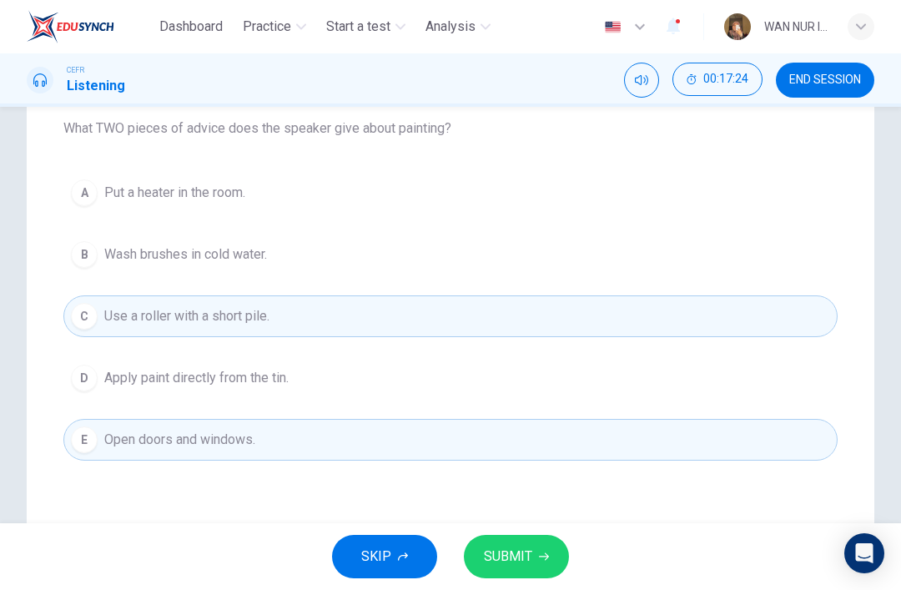
click at [215, 436] on span "Open doors and windows." at bounding box center [179, 440] width 151 height 20
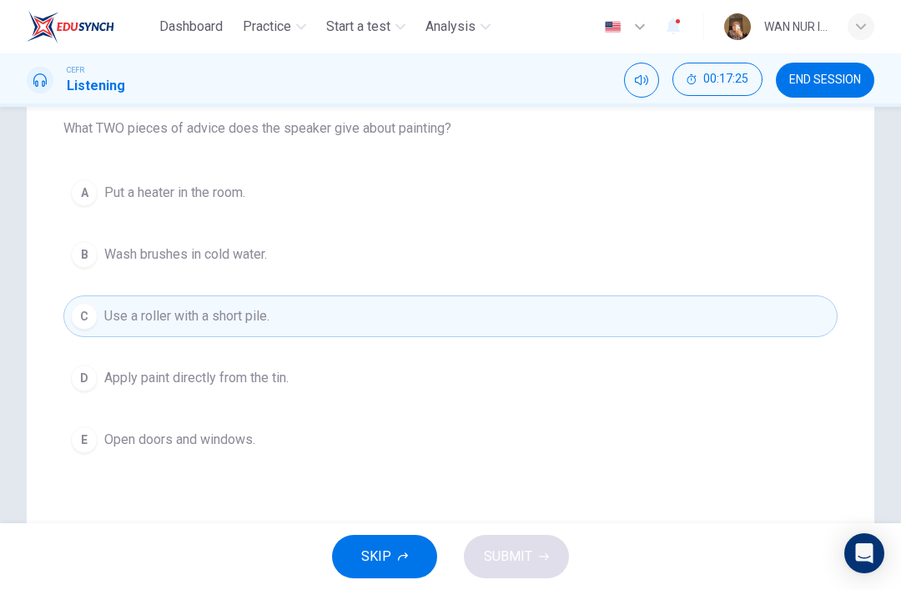
click at [112, 265] on button "B Wash brushes in cold water." at bounding box center [450, 255] width 775 height 42
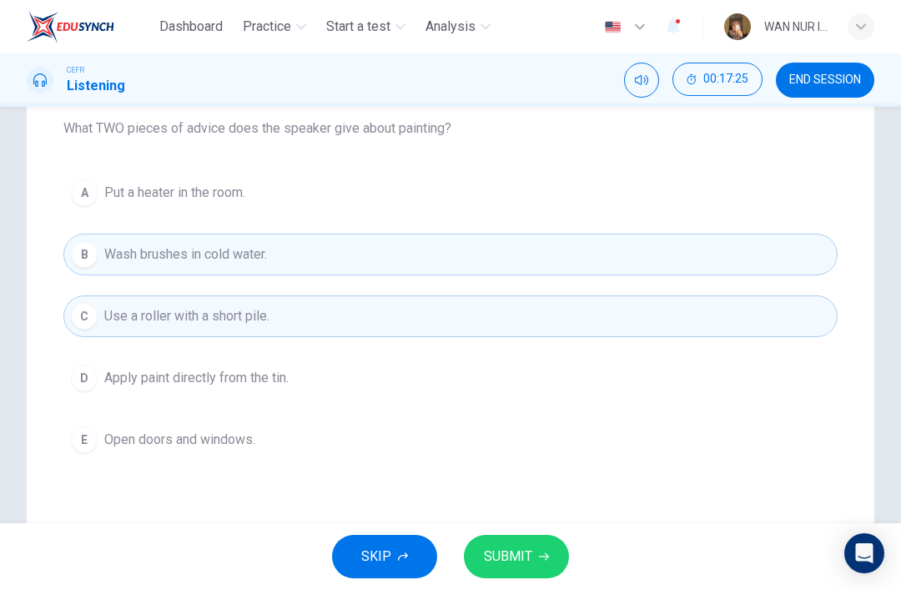
click at [154, 397] on button "D Apply paint directly from the tin." at bounding box center [450, 378] width 775 height 42
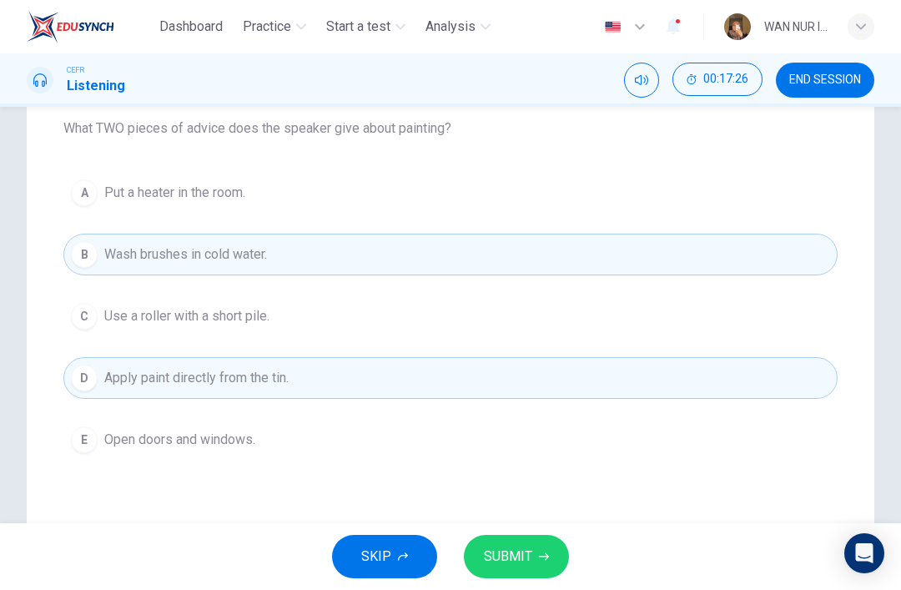
click at [141, 456] on button "E Open doors and windows." at bounding box center [450, 440] width 775 height 42
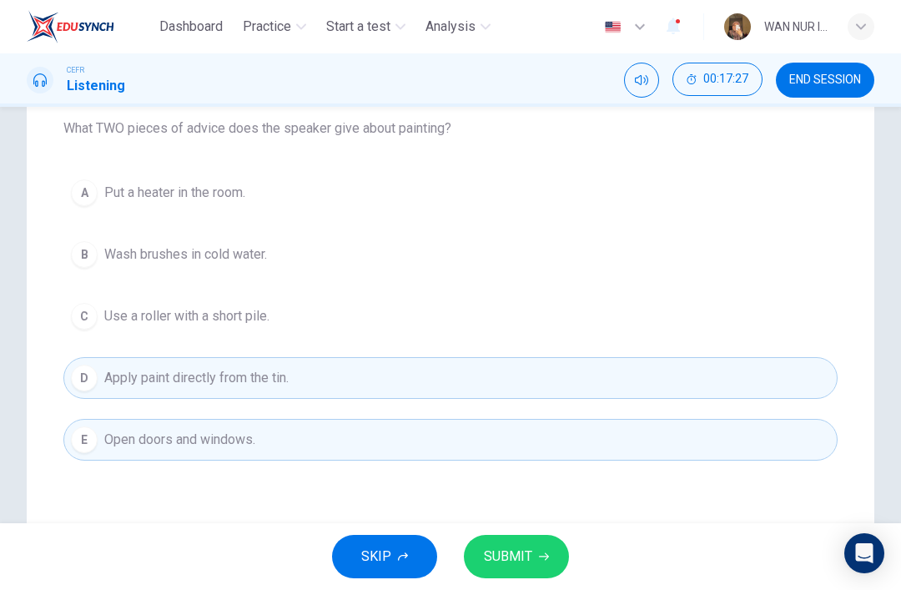
click at [79, 248] on div "B" at bounding box center [84, 254] width 27 height 27
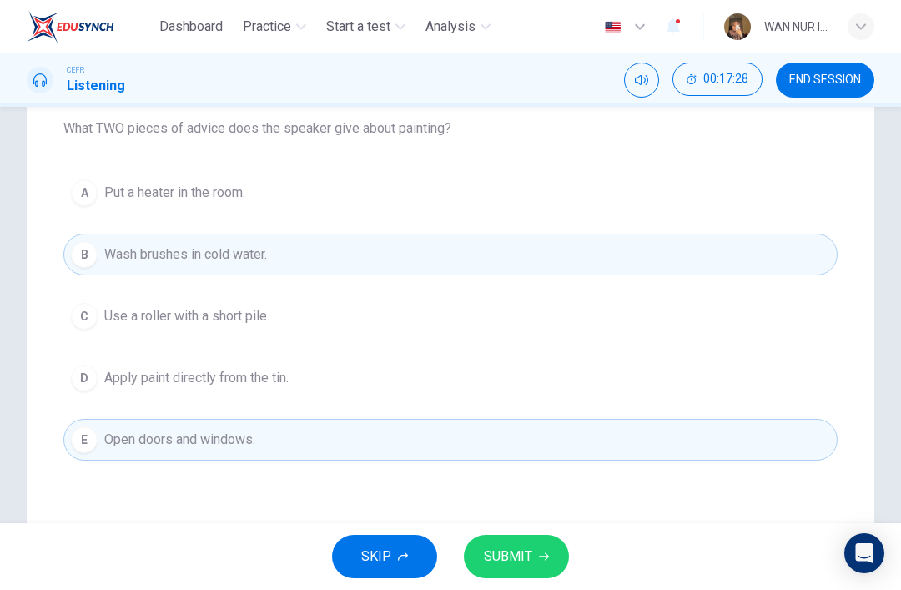
click at [490, 539] on button "SUBMIT" at bounding box center [516, 556] width 105 height 43
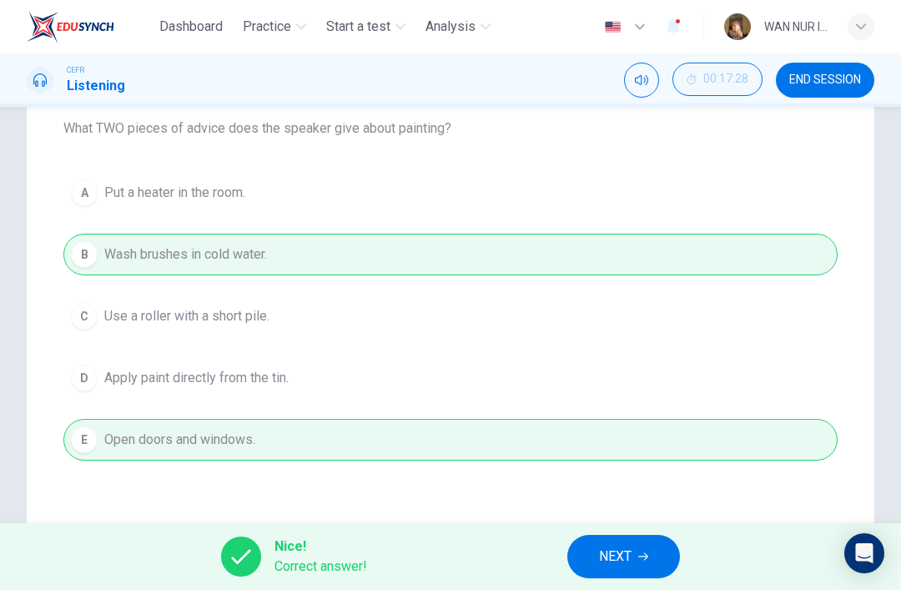
click at [582, 568] on button "NEXT" at bounding box center [624, 556] width 113 height 43
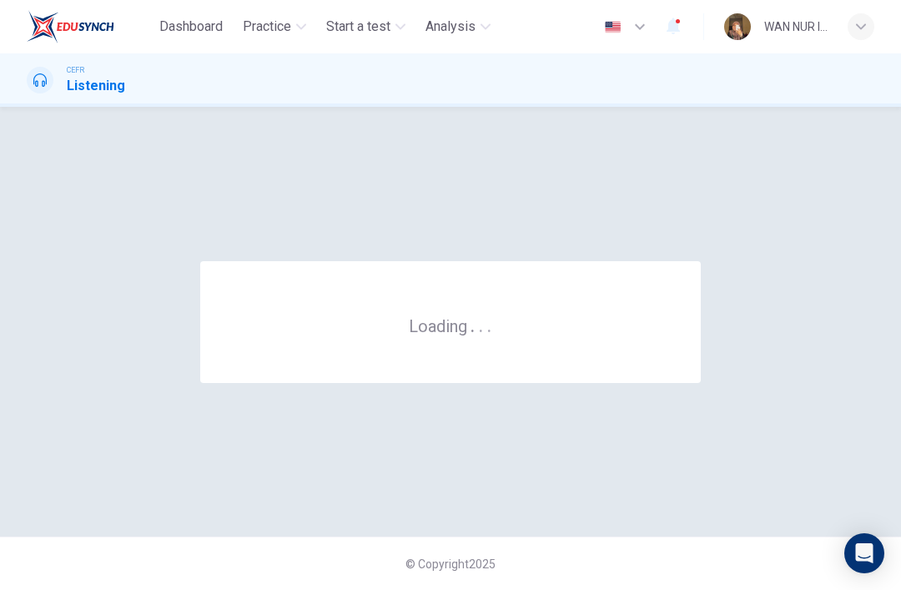
scroll to position [0, 0]
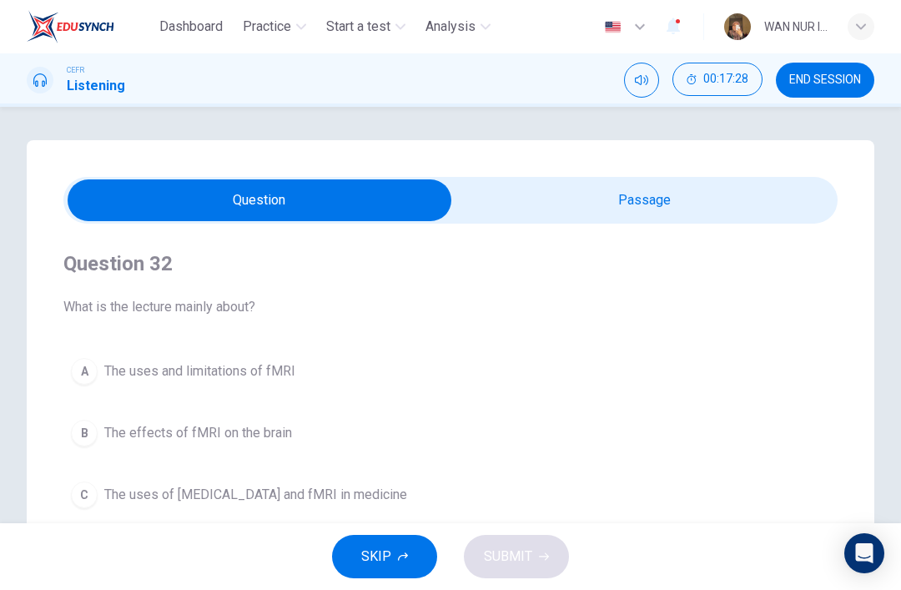
click at [532, 210] on input "checkbox" at bounding box center [260, 200] width 1162 height 42
checkbox input "true"
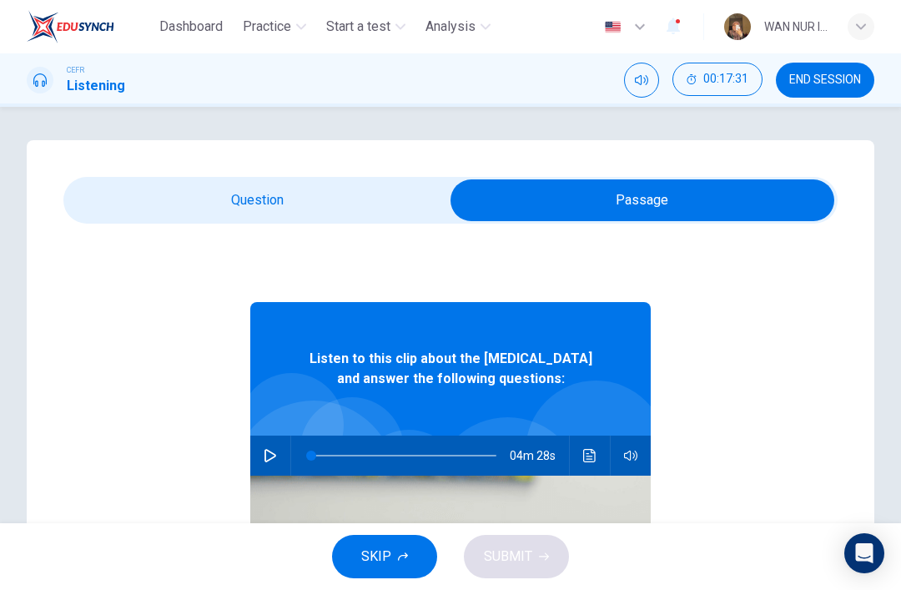
click at [268, 462] on icon "button" at bounding box center [271, 455] width 12 height 13
type input "0"
click at [116, 209] on input "checkbox" at bounding box center [643, 200] width 1162 height 42
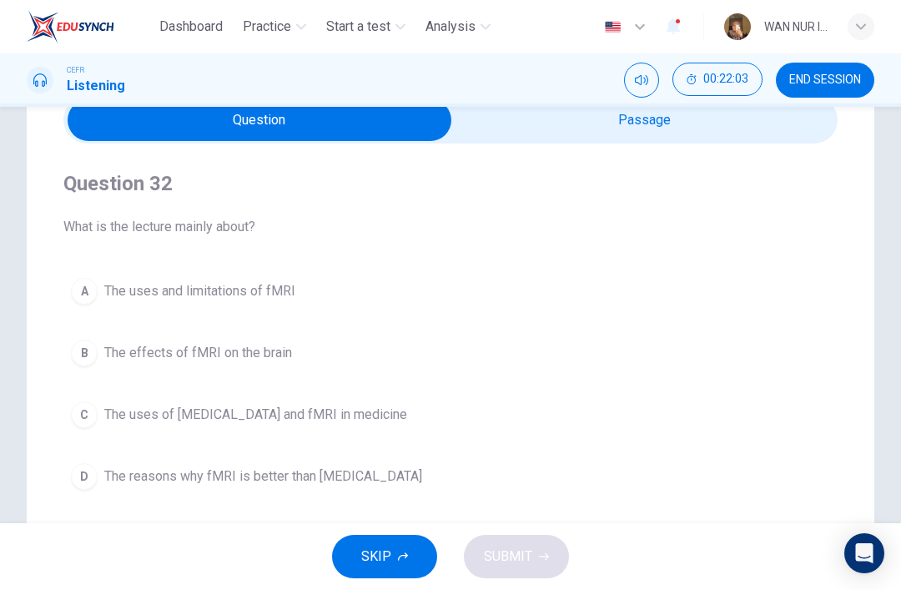
scroll to position [81, 0]
click at [86, 290] on div "A" at bounding box center [84, 290] width 27 height 27
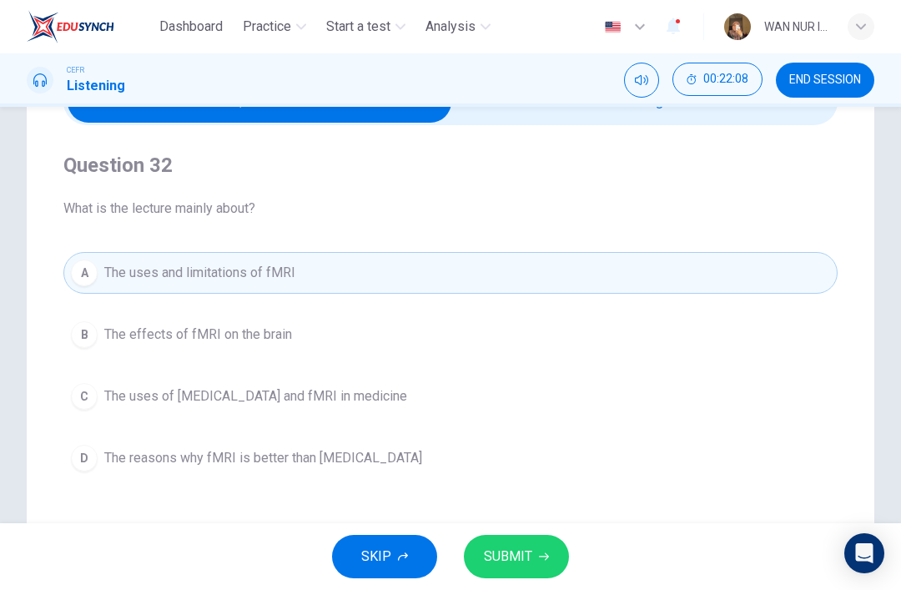
scroll to position [99, 0]
click at [484, 559] on span "SUBMIT" at bounding box center [508, 556] width 48 height 23
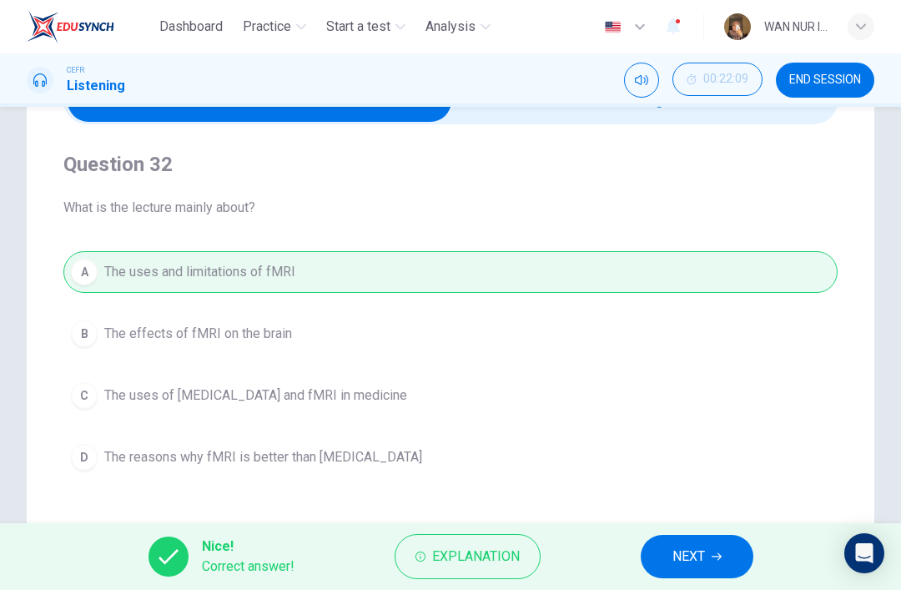
click at [671, 556] on button "NEXT" at bounding box center [697, 556] width 113 height 43
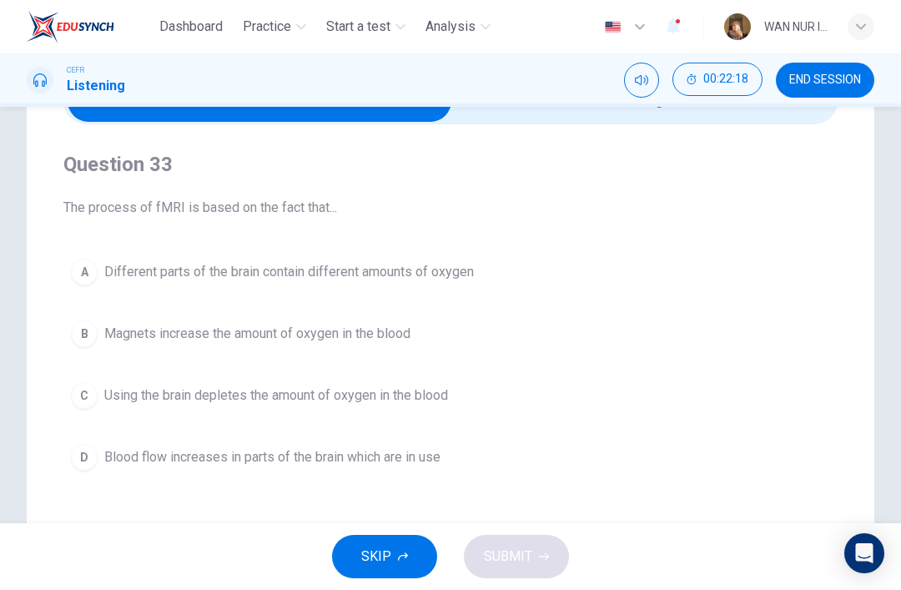
click at [198, 458] on span "Blood flow increases in parts of the brain which are in use" at bounding box center [272, 457] width 336 height 20
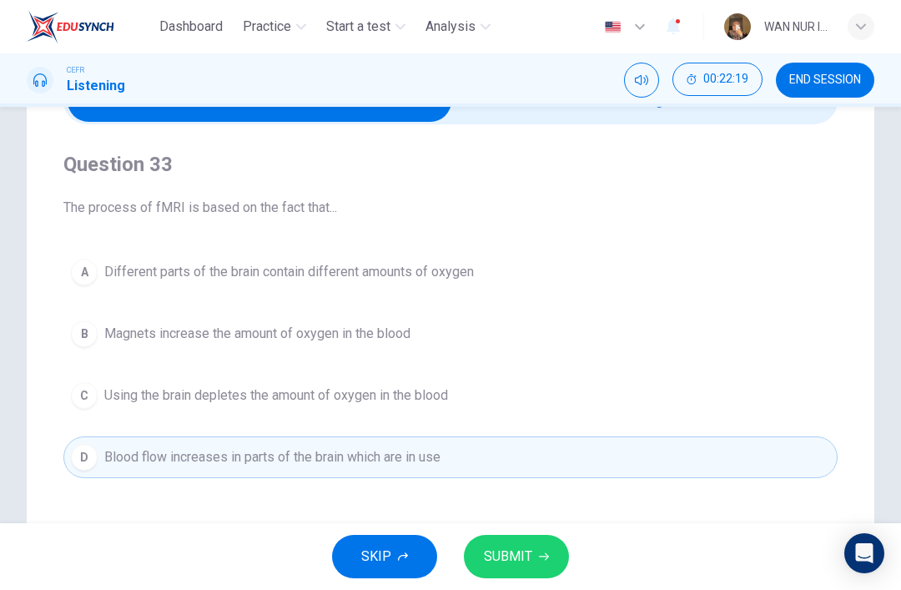
click at [510, 556] on span "SUBMIT" at bounding box center [508, 556] width 48 height 23
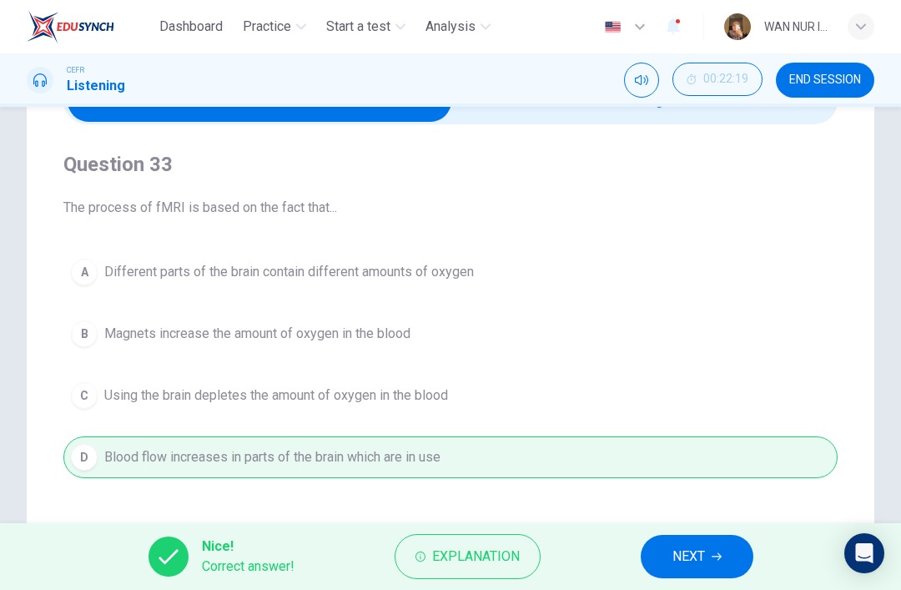
click at [674, 549] on span "NEXT" at bounding box center [689, 556] width 33 height 23
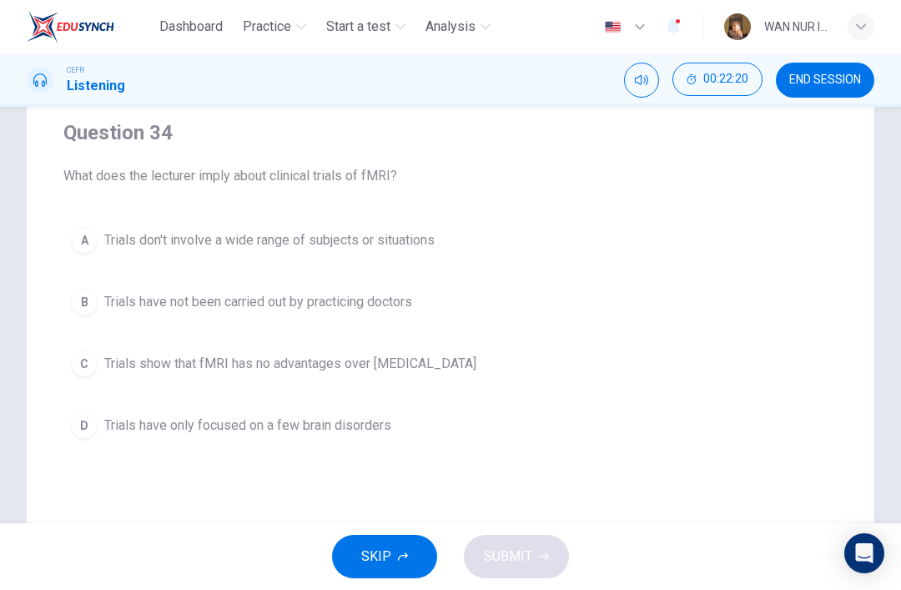
scroll to position [141, 0]
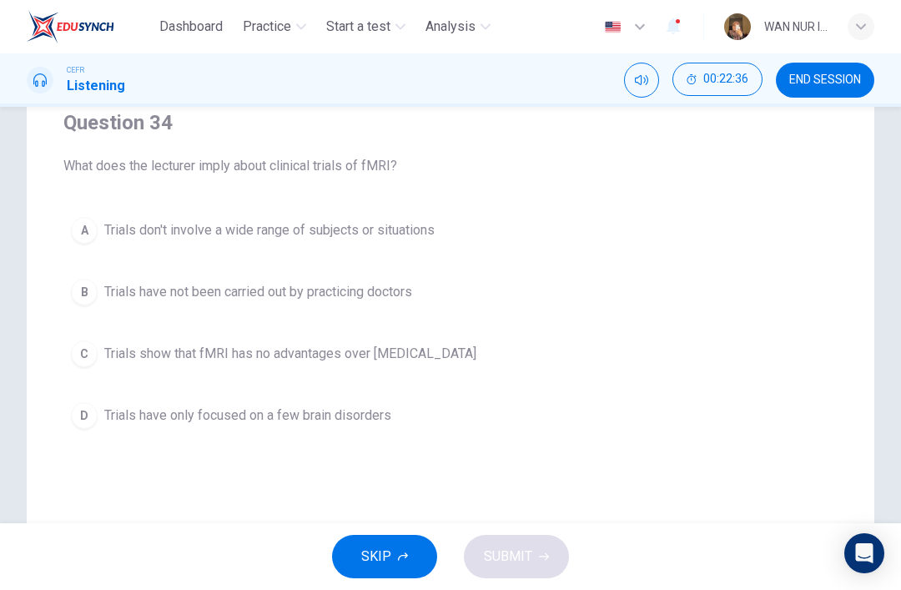
click at [264, 230] on span "Trials don't involve a wide range of subjects or situations" at bounding box center [269, 230] width 331 height 20
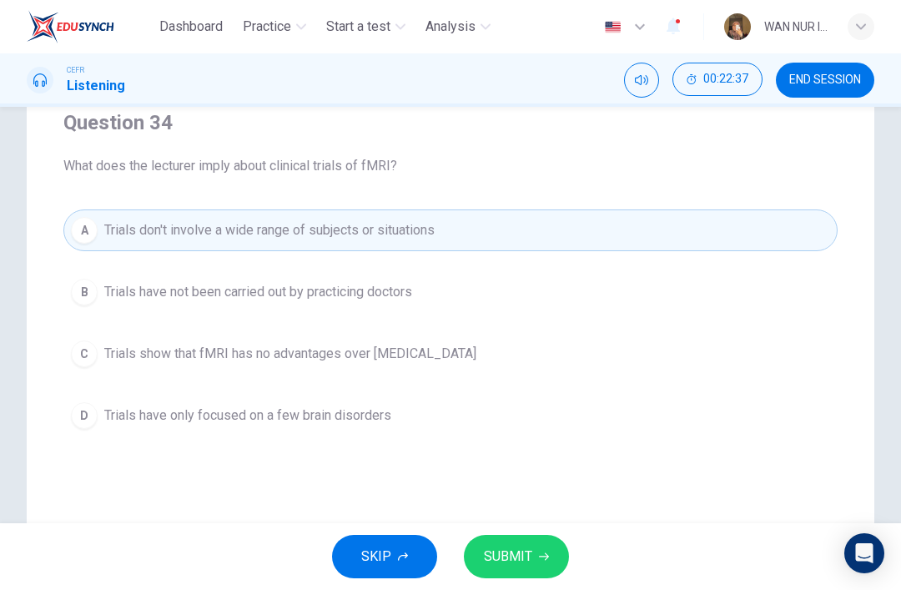
click at [527, 555] on span "SUBMIT" at bounding box center [508, 556] width 48 height 23
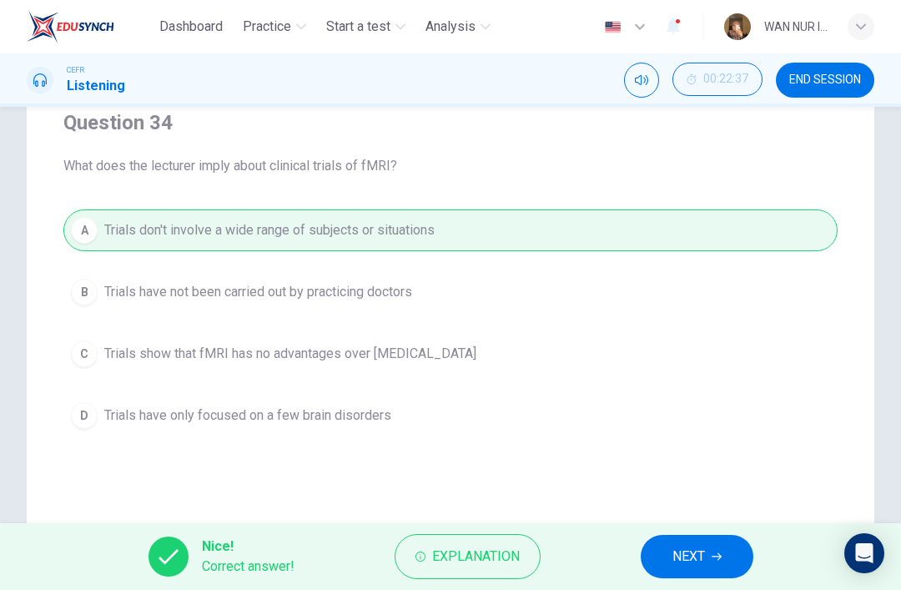
click at [677, 560] on span "NEXT" at bounding box center [689, 556] width 33 height 23
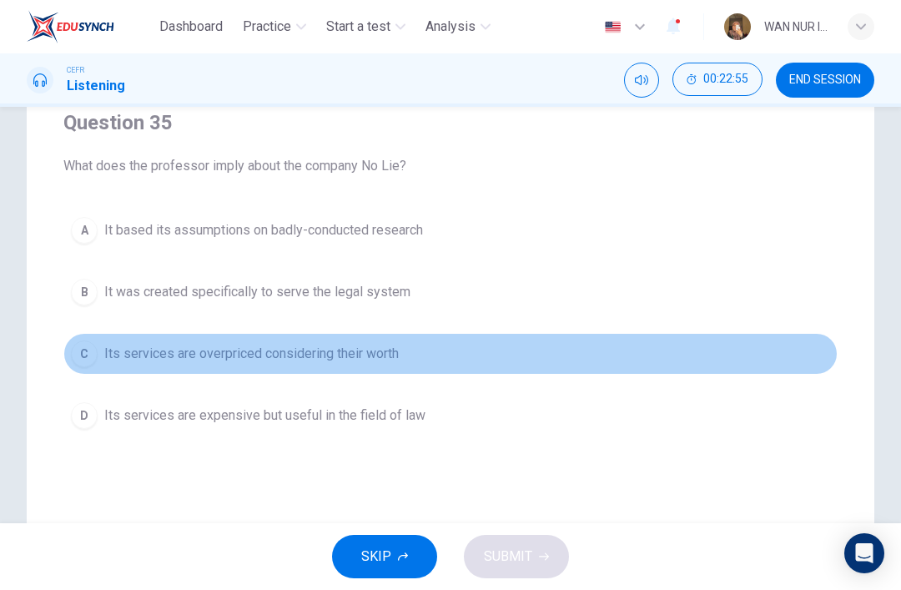
click at [357, 342] on button "C Its services are overpriced considering their worth" at bounding box center [450, 354] width 775 height 42
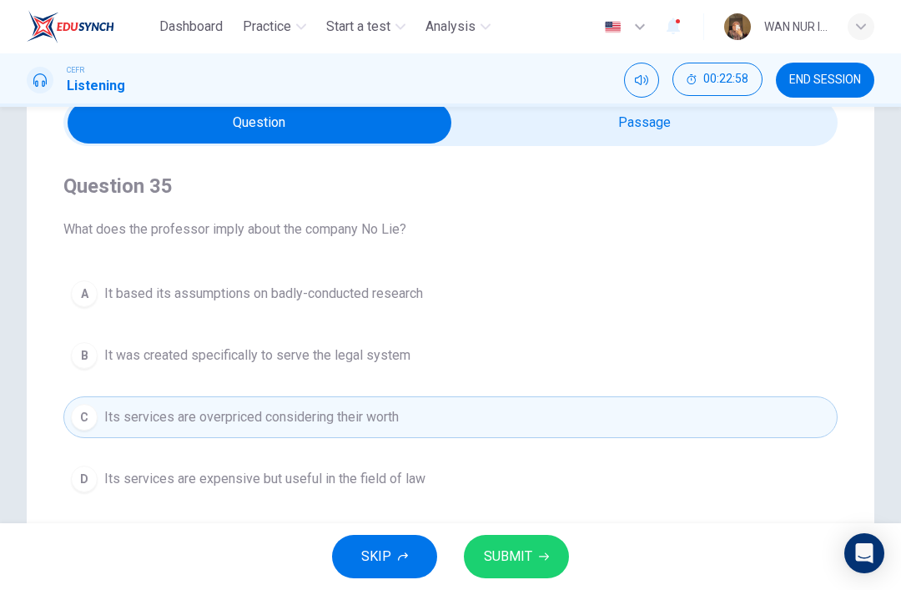
scroll to position [73, 0]
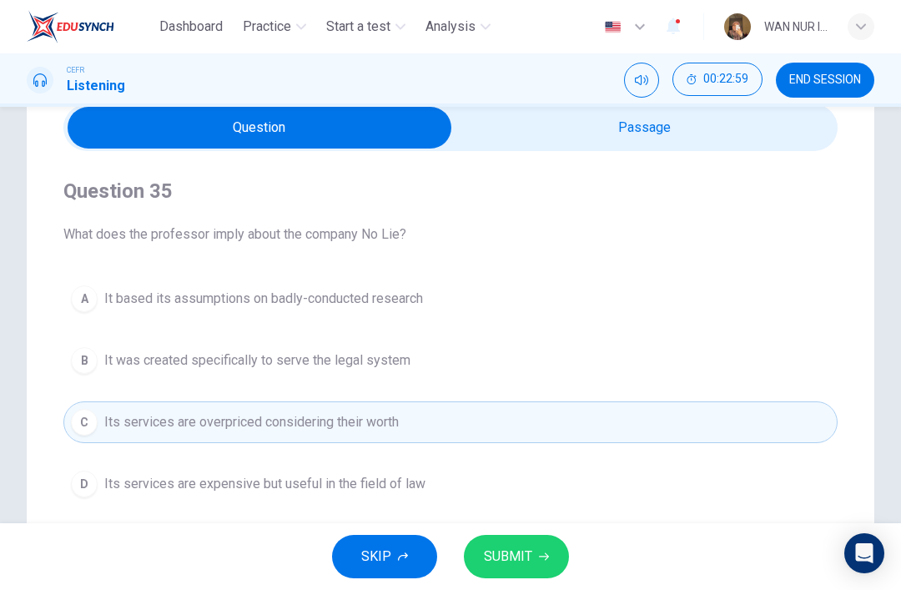
click at [778, 142] on input "checkbox" at bounding box center [260, 128] width 1162 height 42
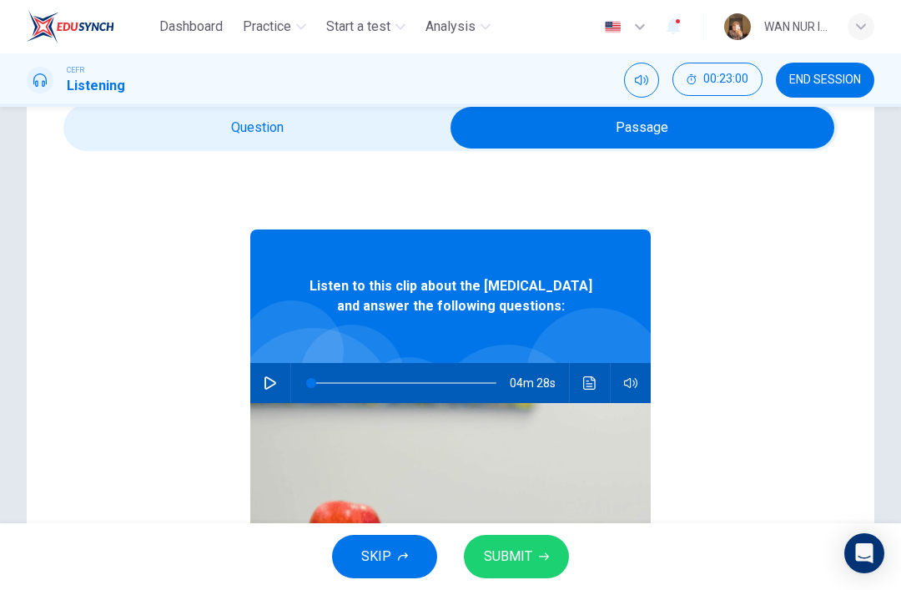
click at [587, 390] on icon "Click to see the audio transcription" at bounding box center [589, 382] width 13 height 13
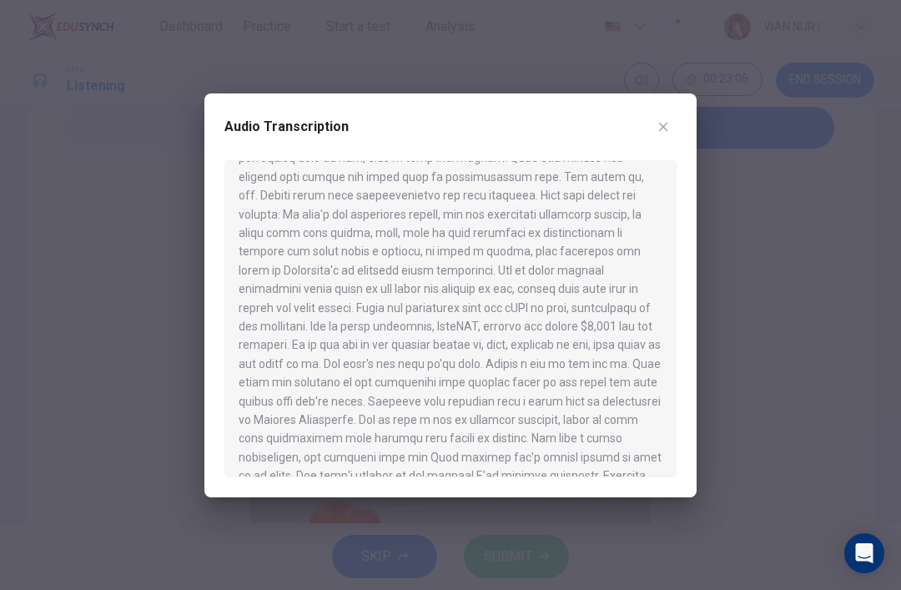
scroll to position [549, 0]
click at [659, 123] on icon "button" at bounding box center [663, 126] width 13 height 13
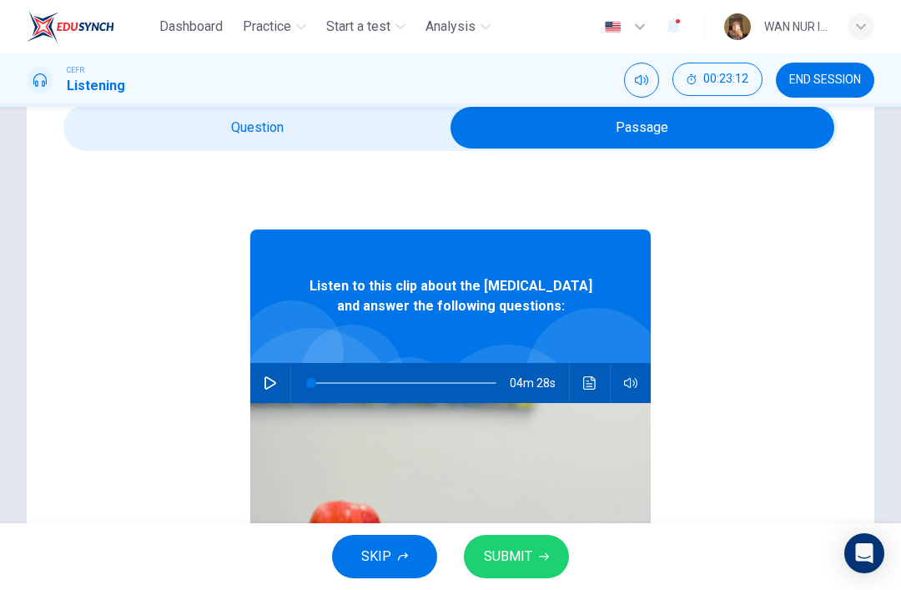
click at [378, 129] on input "checkbox" at bounding box center [643, 128] width 1162 height 42
checkbox input "false"
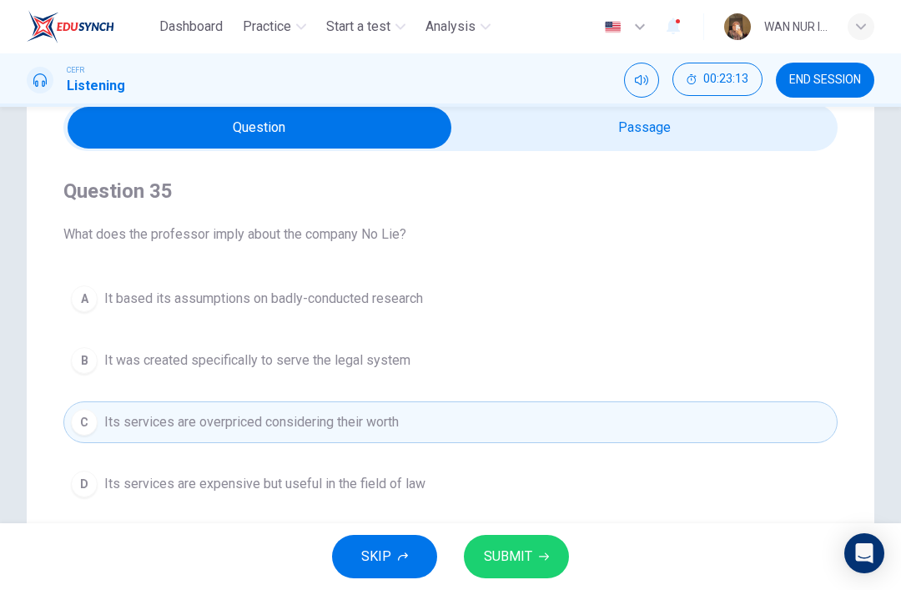
click at [510, 547] on span "SUBMIT" at bounding box center [508, 556] width 48 height 23
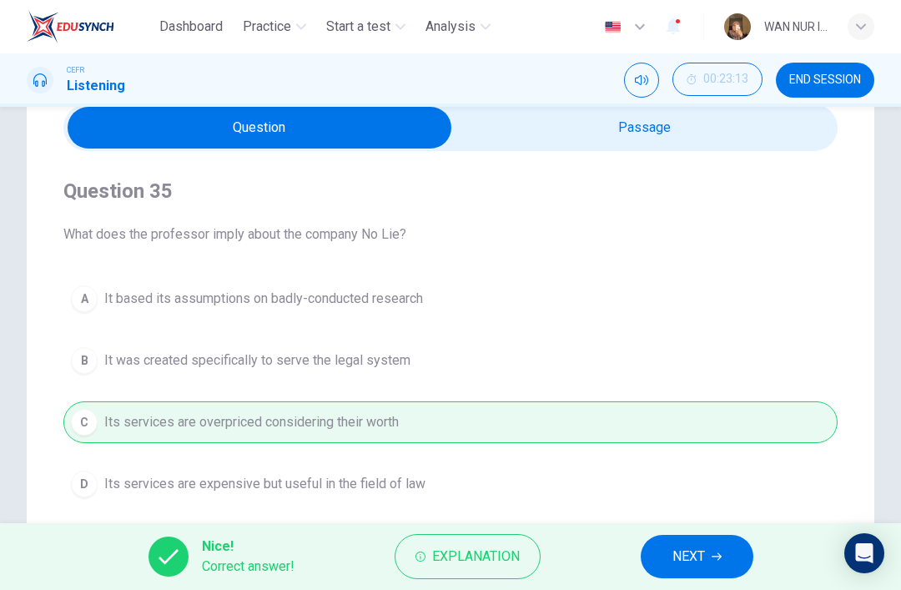
click at [686, 549] on span "NEXT" at bounding box center [689, 556] width 33 height 23
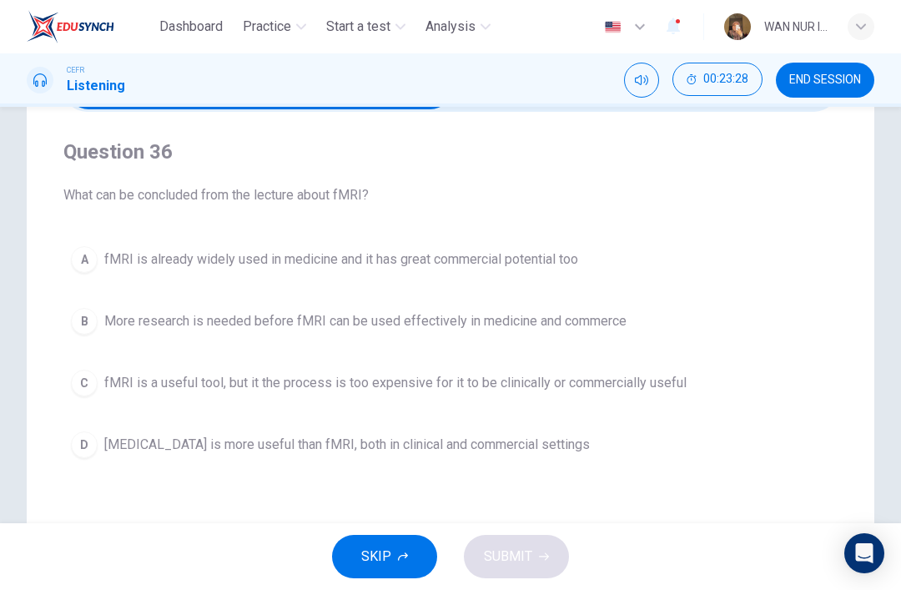
scroll to position [113, 0]
click at [630, 377] on span "fMRI is a useful tool, but it the process is too expensive for it to be clinica…" at bounding box center [395, 382] width 583 height 20
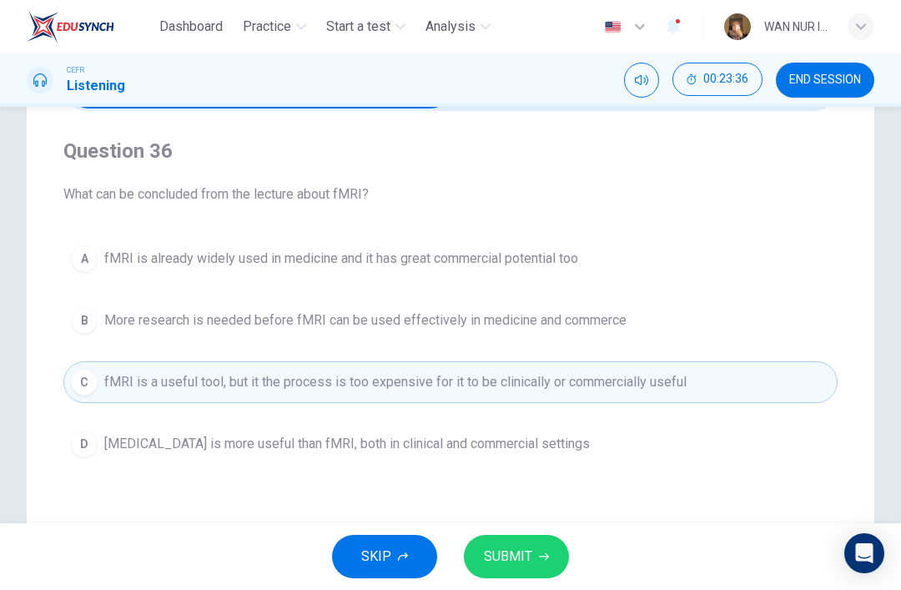
click at [499, 554] on span "SUBMIT" at bounding box center [508, 556] width 48 height 23
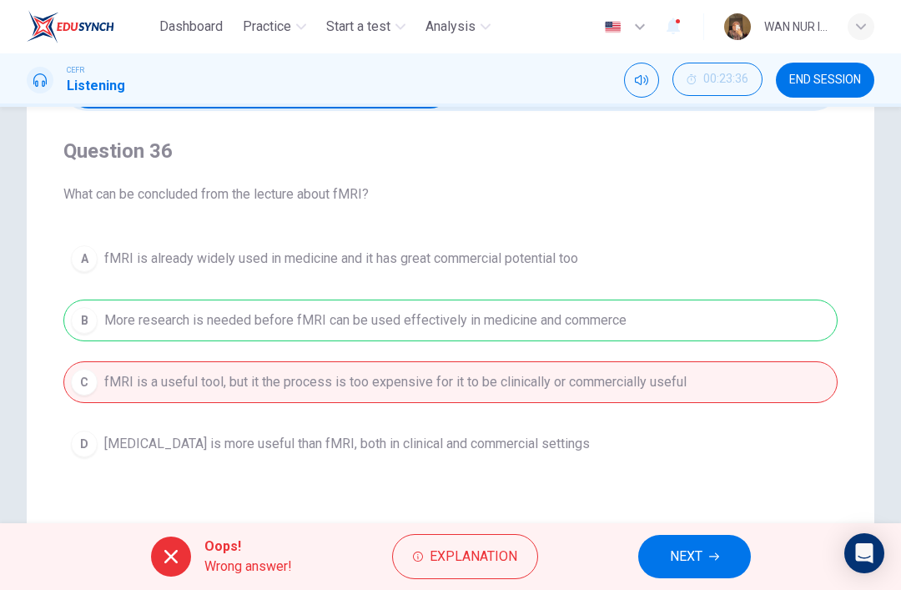
click at [683, 541] on button "NEXT" at bounding box center [695, 556] width 113 height 43
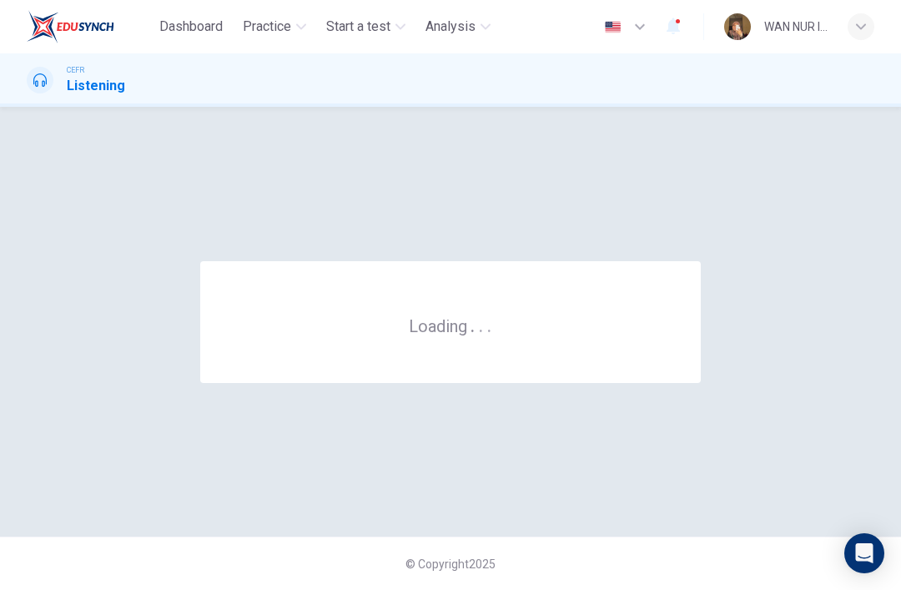
scroll to position [0, 0]
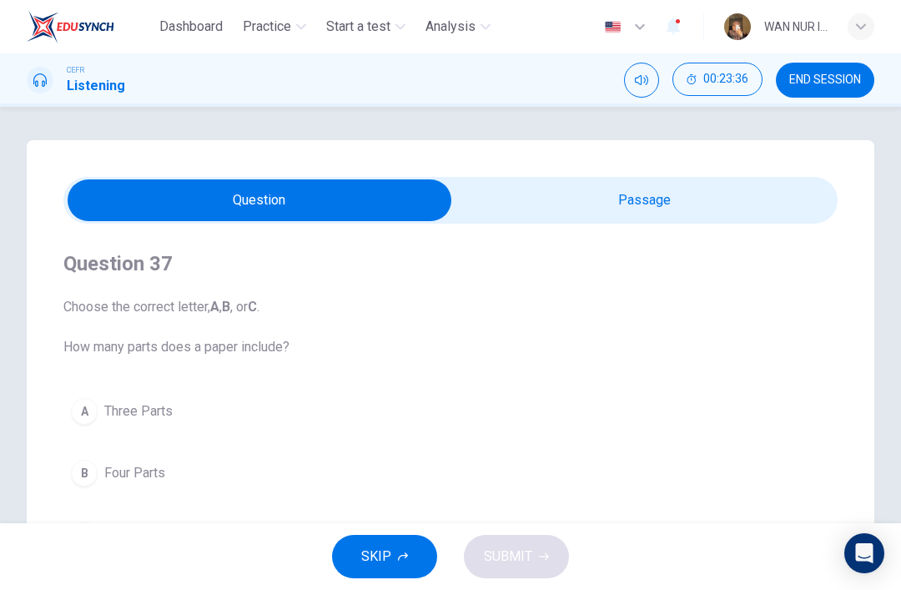
click at [730, 210] on input "checkbox" at bounding box center [260, 200] width 1162 height 42
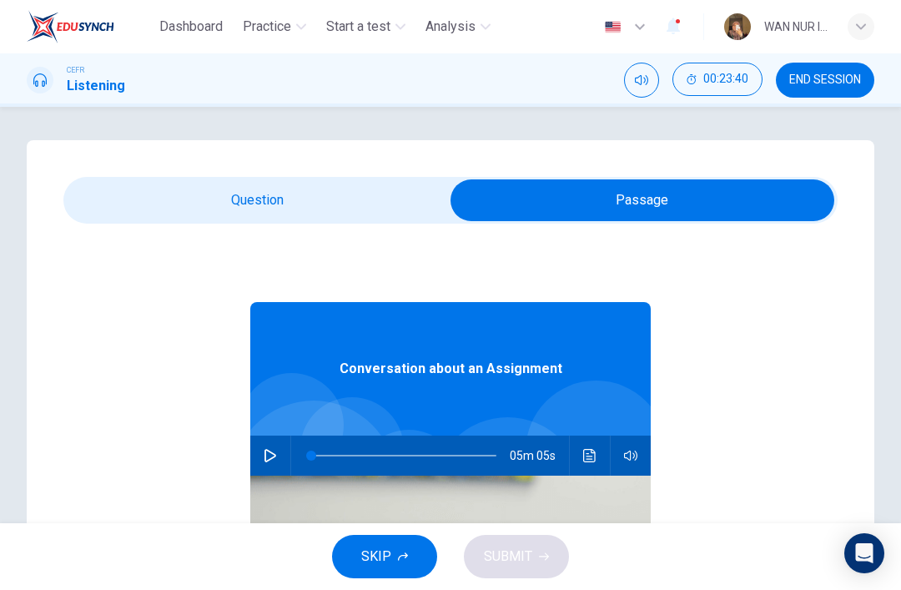
click at [250, 467] on div "Conversation about an Assignment 05m 05s" at bounding box center [450, 546] width 775 height 644
click at [272, 454] on icon "button" at bounding box center [271, 455] width 12 height 13
click at [369, 210] on input "checkbox" at bounding box center [643, 200] width 1162 height 42
checkbox input "false"
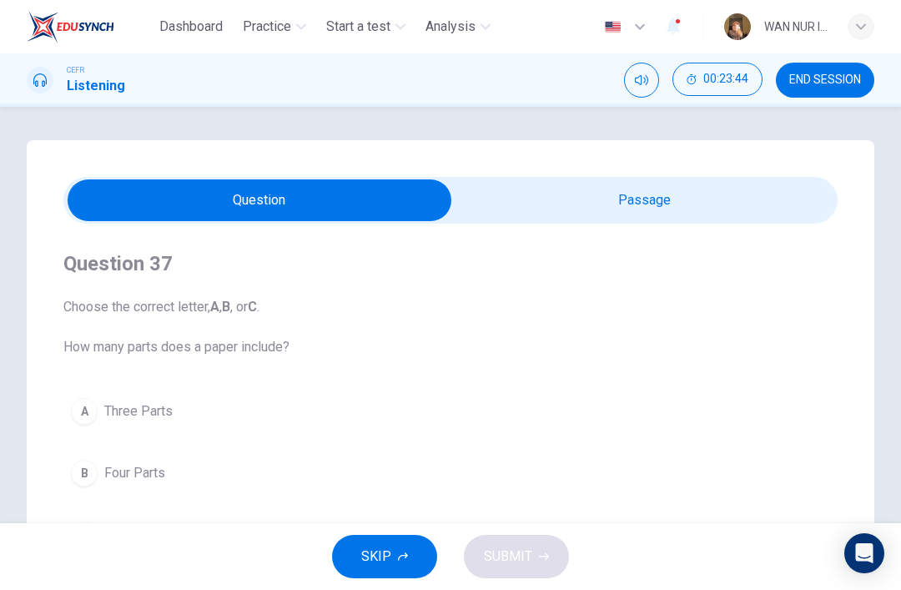
type input "1"
click at [647, 197] on input "checkbox" at bounding box center [260, 200] width 1162 height 42
checkbox input "true"
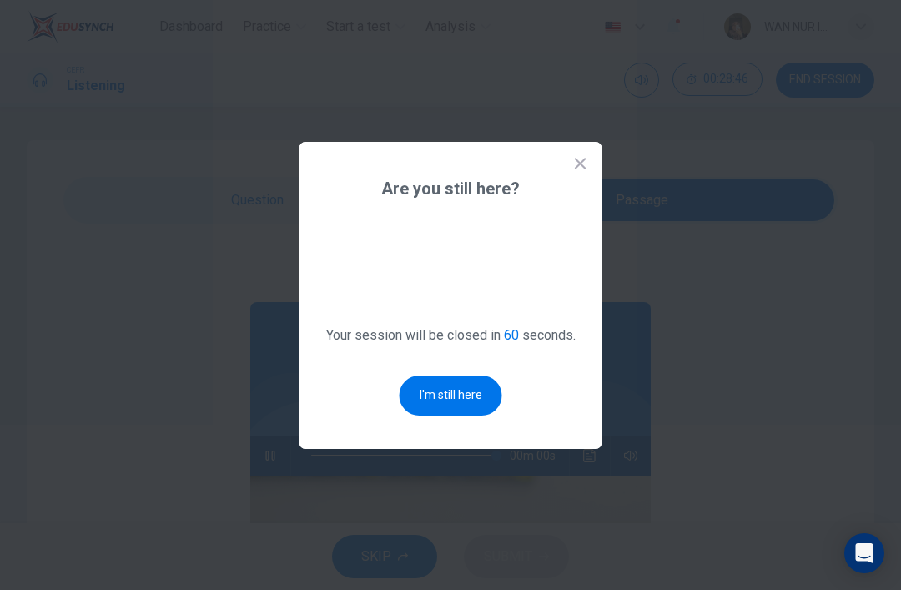
type input "0"
click at [411, 406] on button "I'm still here" at bounding box center [451, 396] width 103 height 40
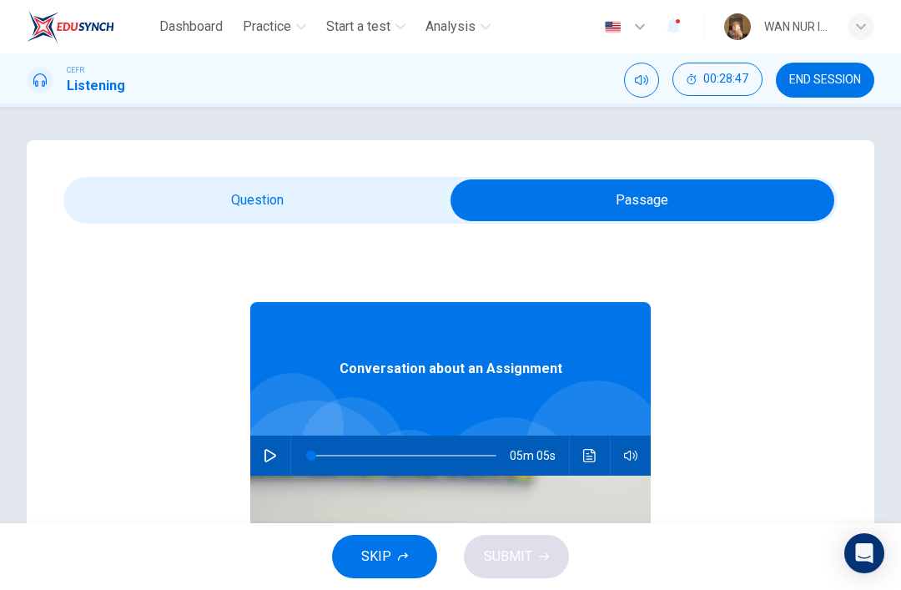
click at [223, 159] on div "Question 37 Choose the correct letter, A , B , or C . How many parts does a pap…" at bounding box center [451, 475] width 848 height 671
click at [218, 197] on input "checkbox" at bounding box center [643, 200] width 1162 height 42
checkbox input "false"
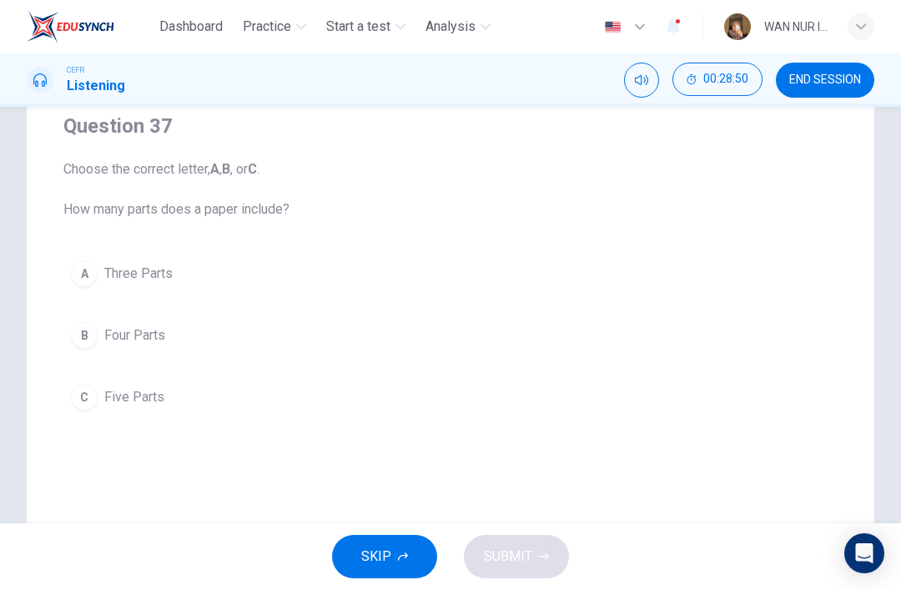
scroll to position [137, 0]
click at [82, 403] on div "C" at bounding box center [84, 398] width 27 height 27
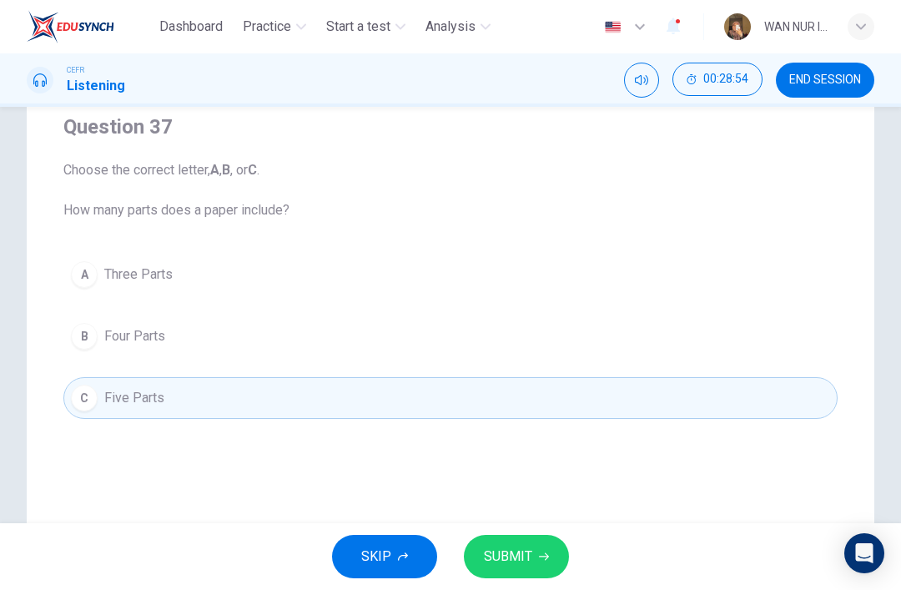
click at [502, 568] on span "SUBMIT" at bounding box center [508, 556] width 48 height 23
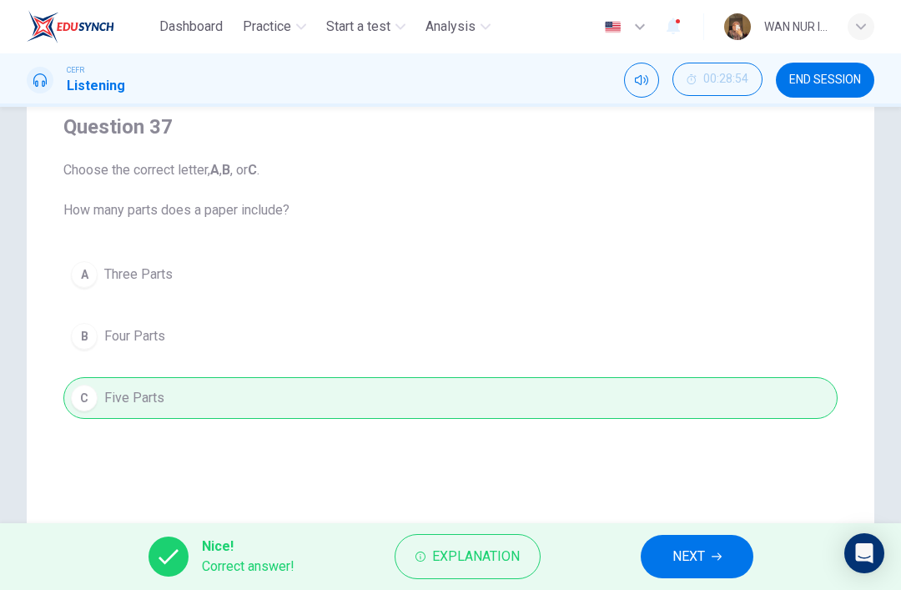
click at [688, 560] on span "NEXT" at bounding box center [689, 556] width 33 height 23
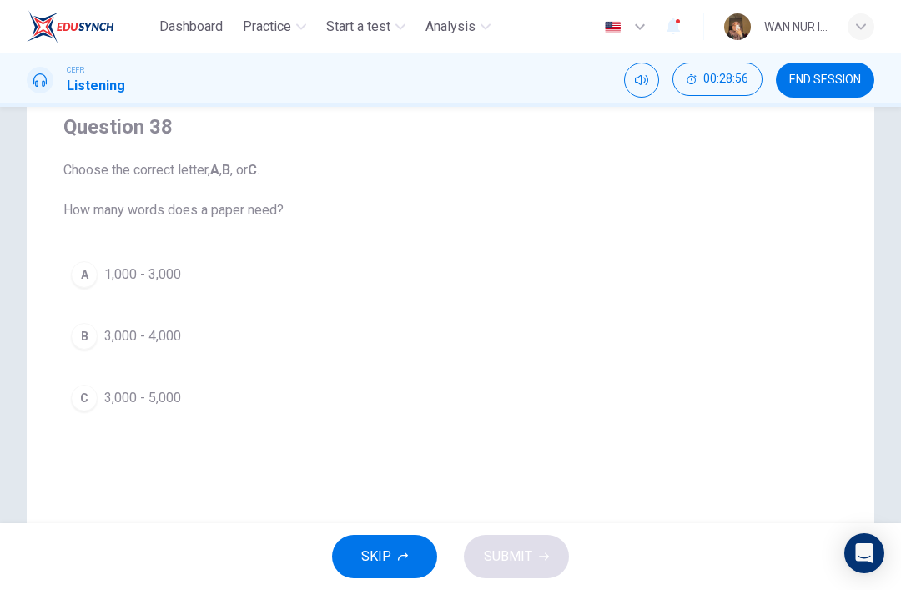
click at [85, 401] on div "C" at bounding box center [84, 398] width 27 height 27
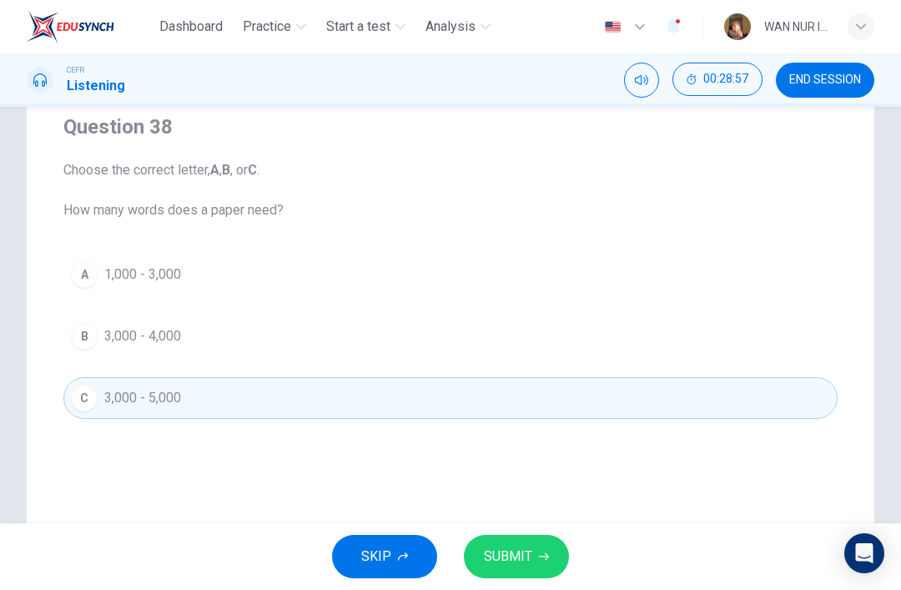
click at [556, 560] on button "SUBMIT" at bounding box center [516, 556] width 105 height 43
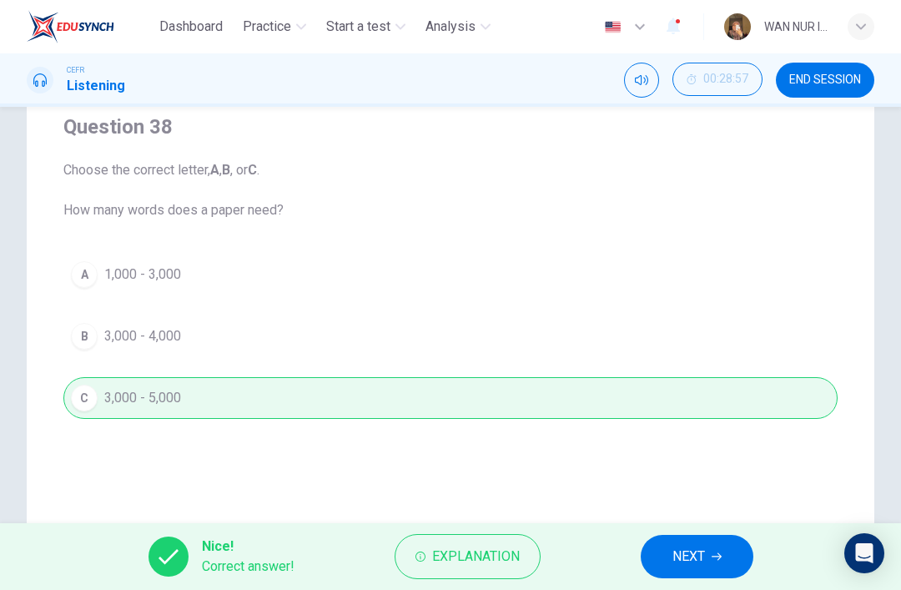
click at [688, 548] on span "NEXT" at bounding box center [689, 556] width 33 height 23
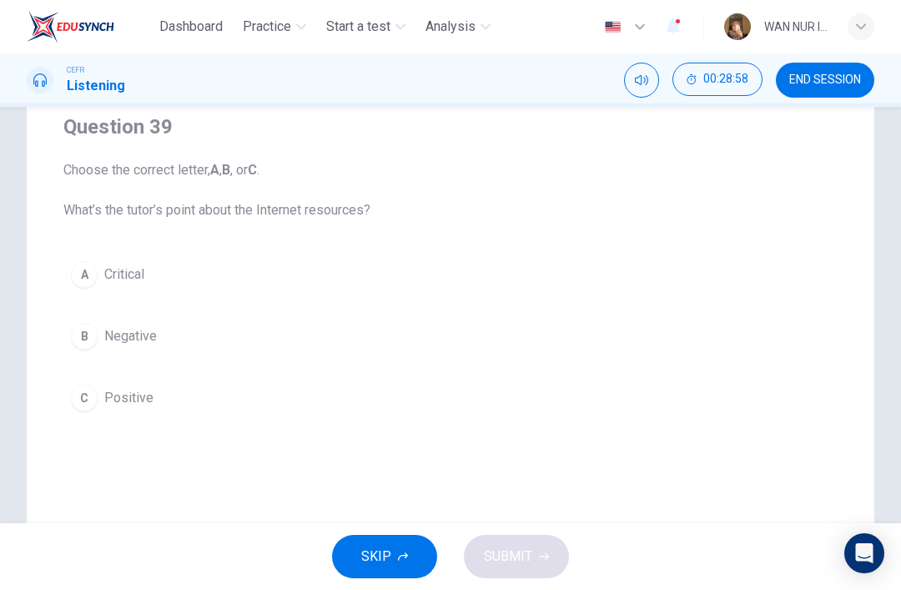
click at [112, 275] on span "Critical" at bounding box center [124, 275] width 40 height 20
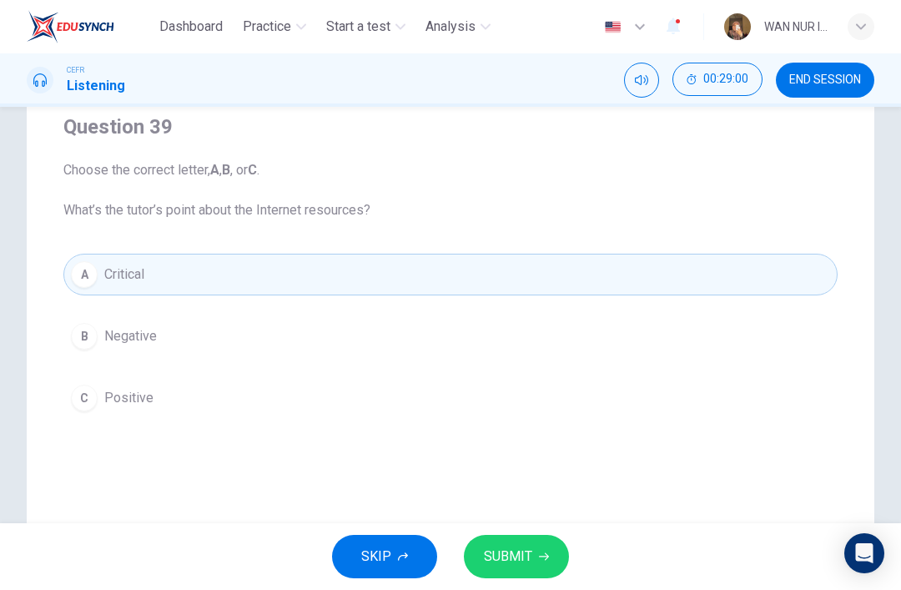
click at [533, 552] on button "SUBMIT" at bounding box center [516, 556] width 105 height 43
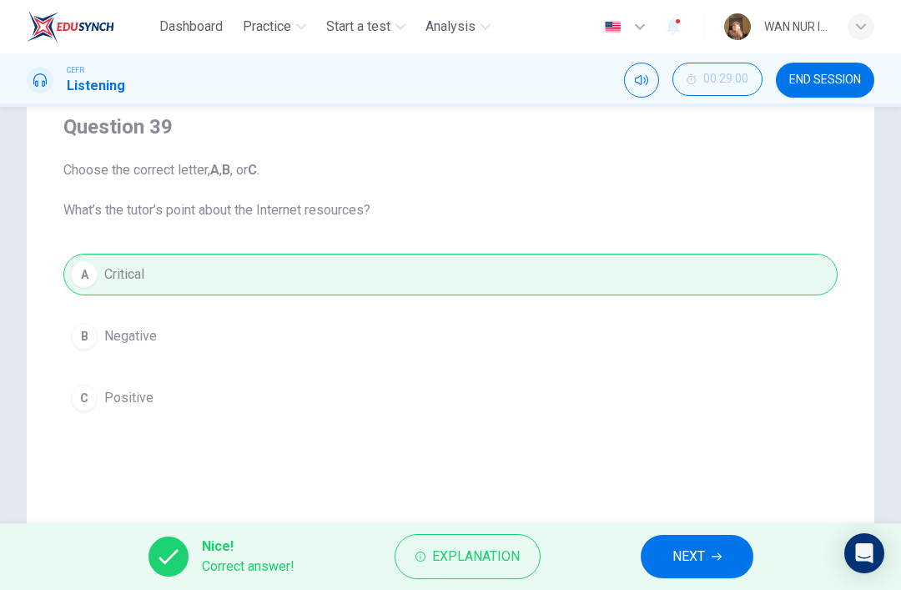
click at [711, 553] on button "NEXT" at bounding box center [697, 556] width 113 height 43
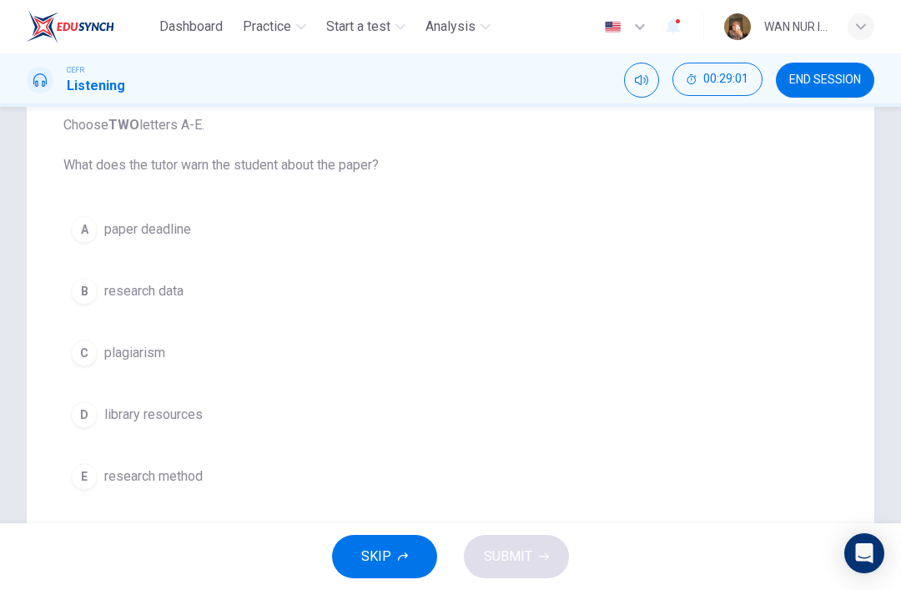
scroll to position [215, 0]
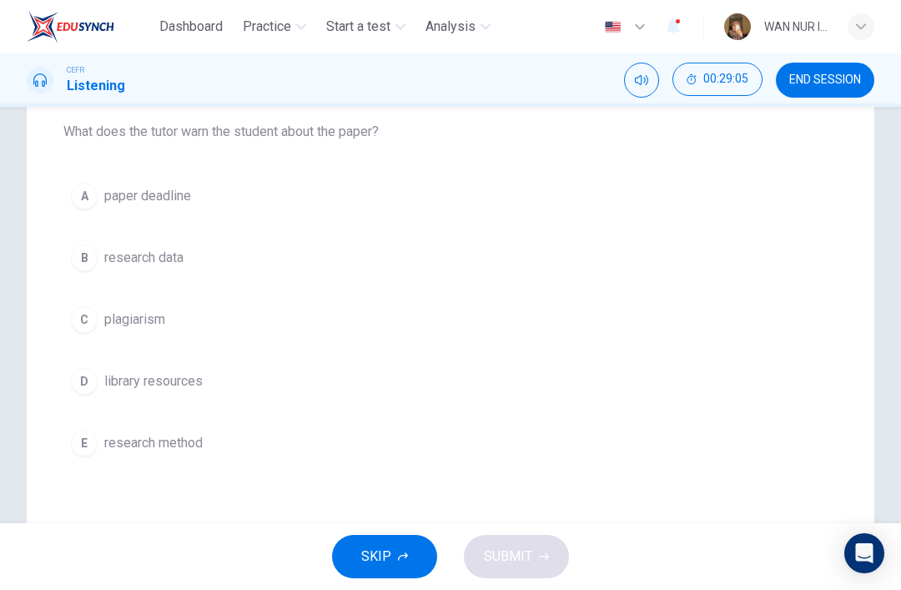
click at [84, 446] on div "E" at bounding box center [84, 443] width 27 height 27
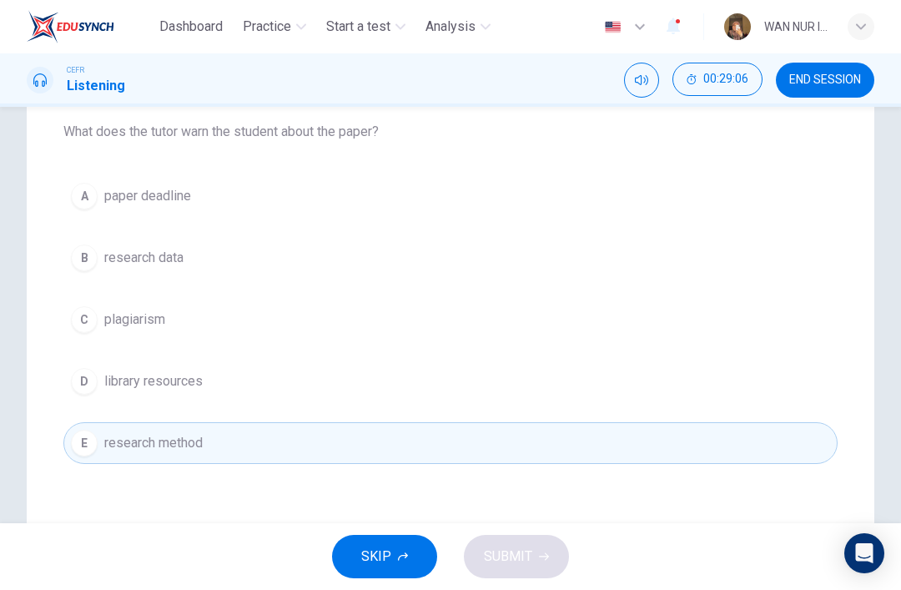
click at [99, 270] on button "B research data" at bounding box center [450, 258] width 775 height 42
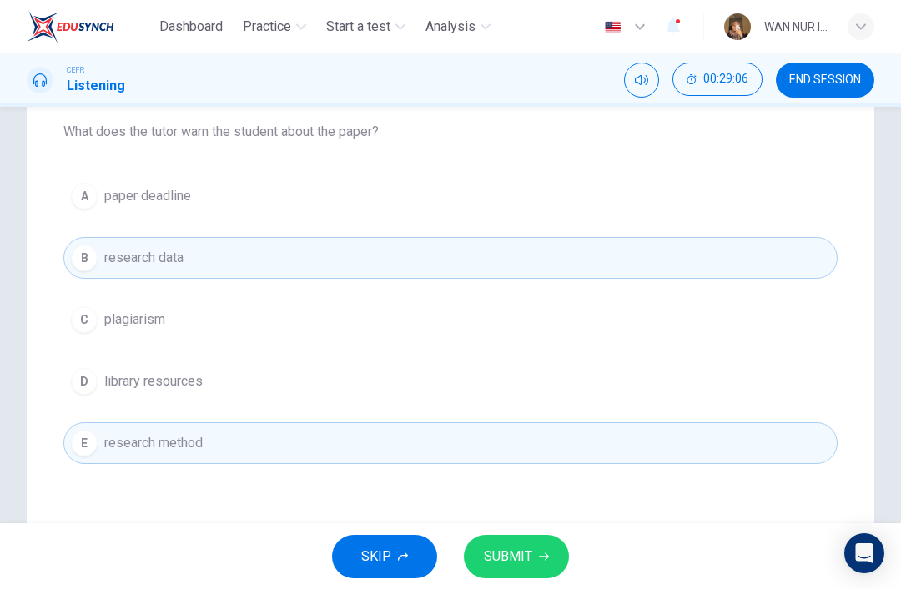
click at [529, 543] on button "SUBMIT" at bounding box center [516, 556] width 105 height 43
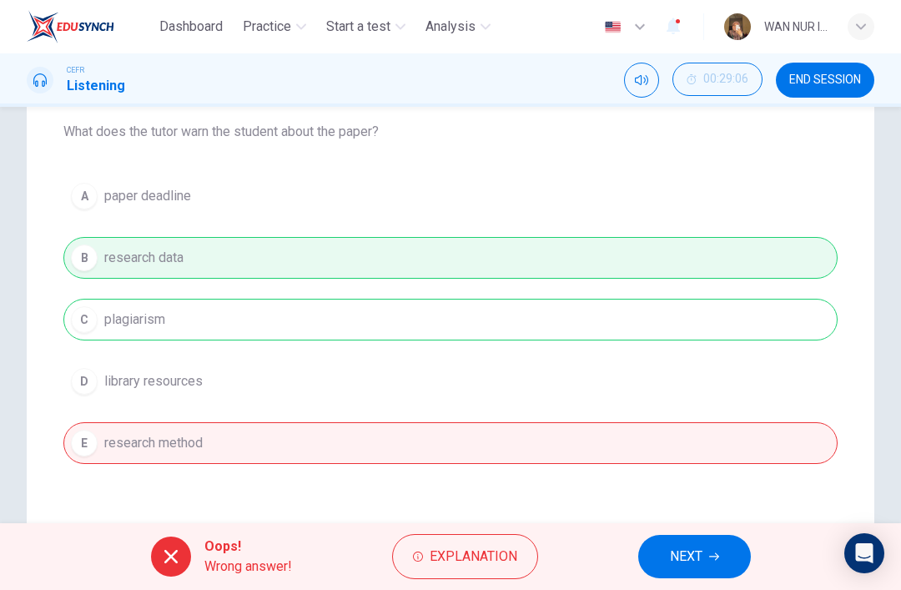
click at [694, 552] on span "NEXT" at bounding box center [686, 556] width 33 height 23
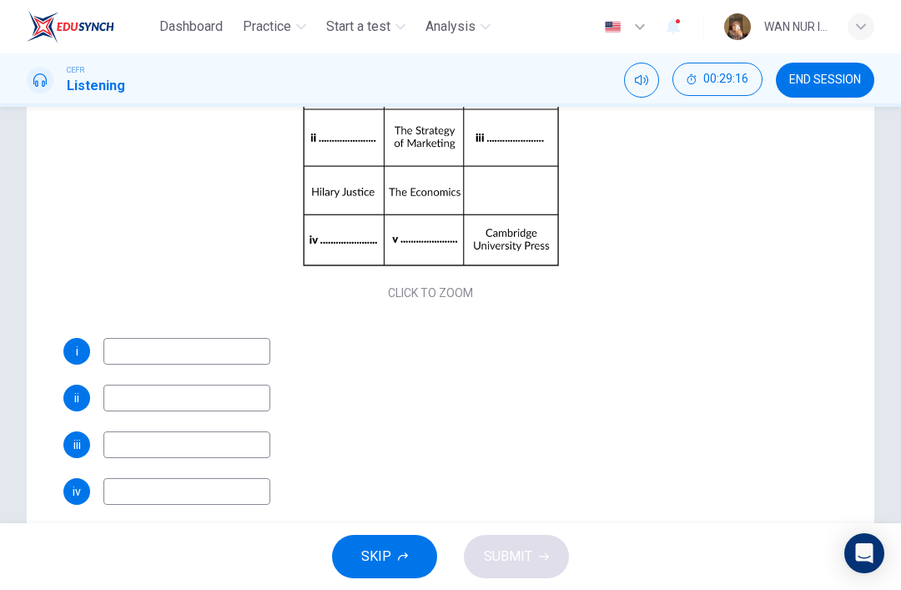
scroll to position [157, 0]
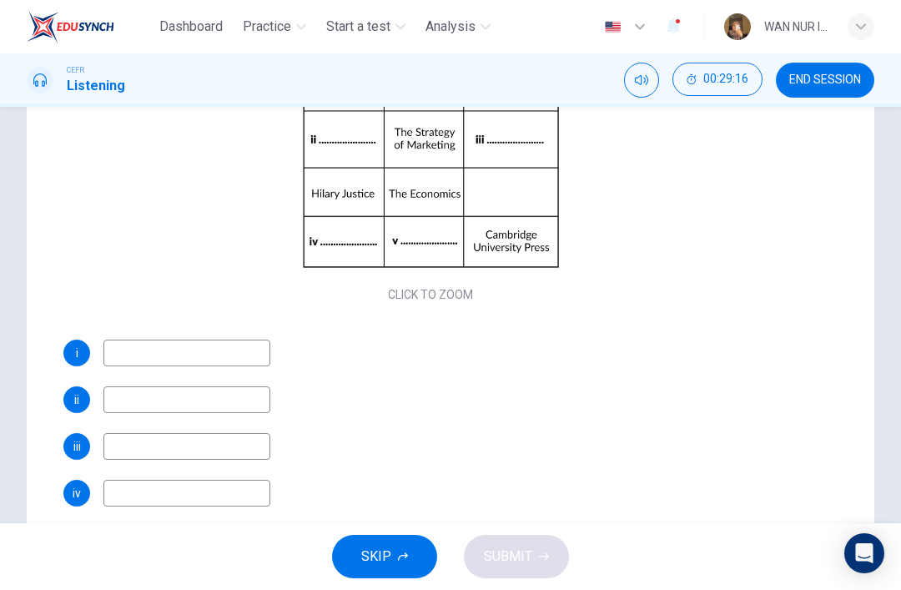
click at [142, 355] on input at bounding box center [186, 353] width 167 height 27
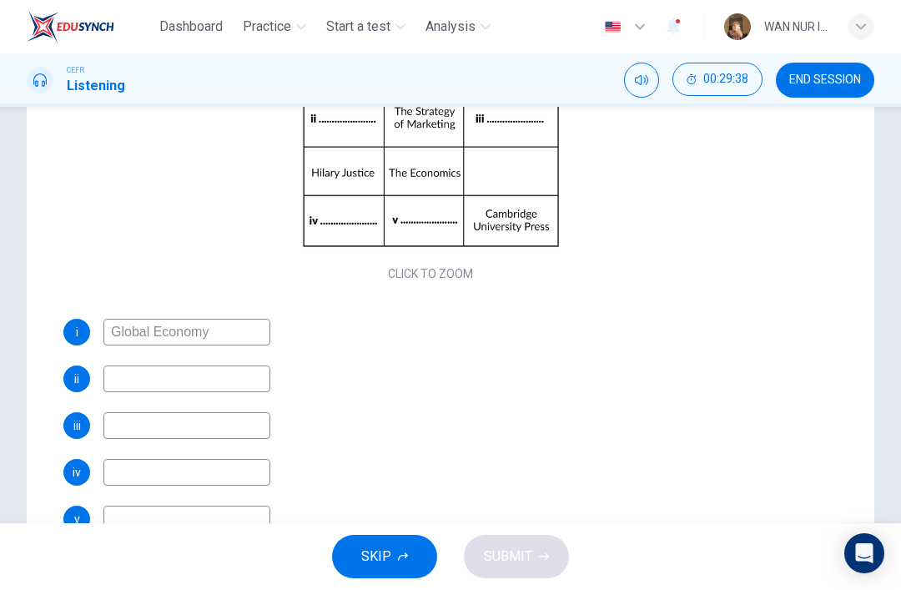
scroll to position [178, 0]
type input "Global Economy"
click at [160, 362] on div "i Global Economy ii iii iv v" at bounding box center [430, 426] width 735 height 214
click at [161, 384] on input at bounding box center [186, 379] width 167 height 27
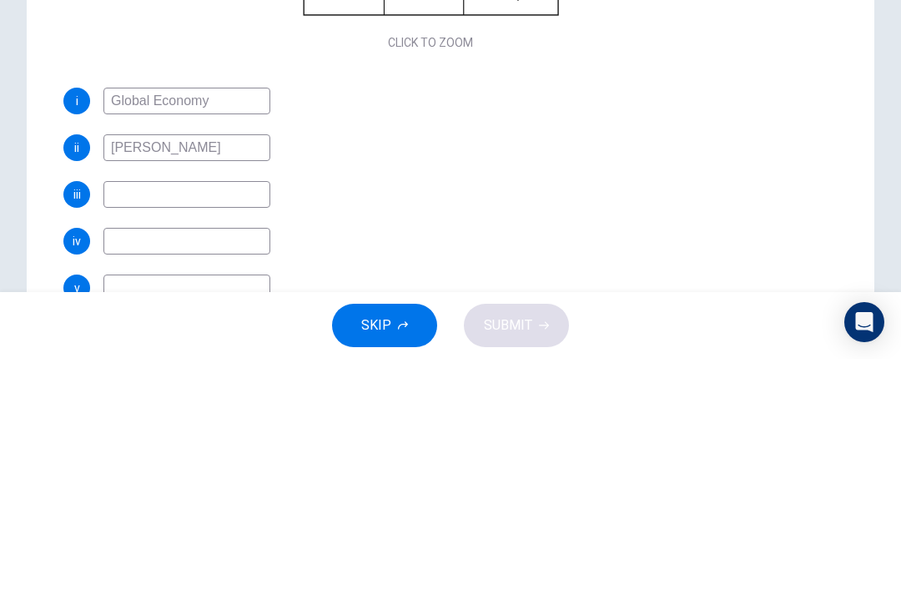
type input "[PERSON_NAME]"
click at [122, 412] on input at bounding box center [186, 425] width 167 height 27
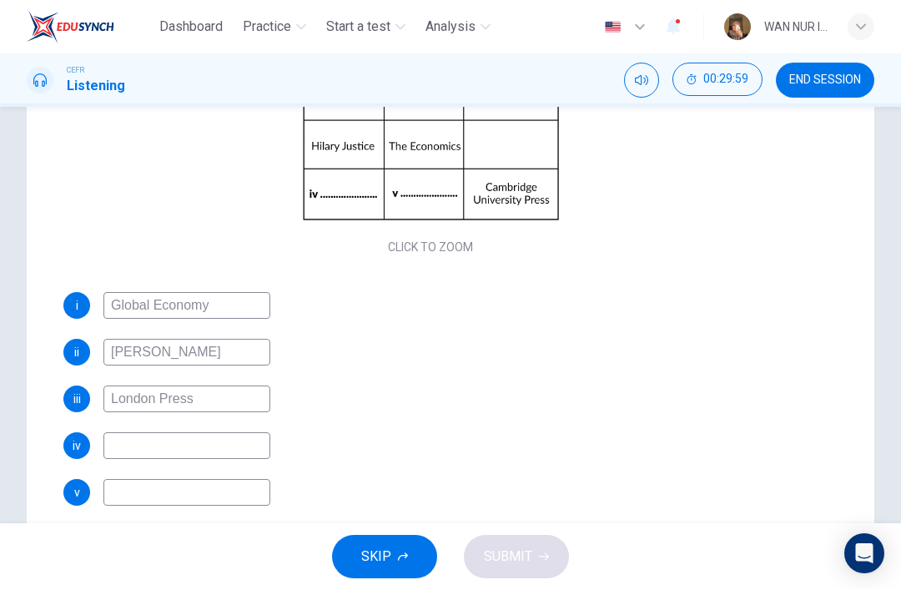
scroll to position [244, 0]
type input "London Press"
click at [162, 447] on input at bounding box center [186, 444] width 167 height 27
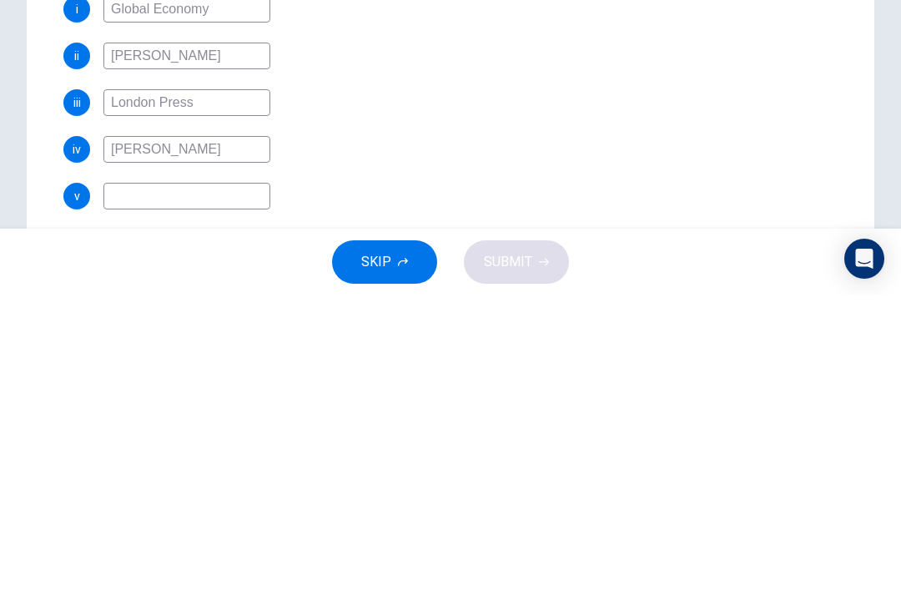
type input "[PERSON_NAME]"
click at [126, 477] on input at bounding box center [186, 490] width 167 height 27
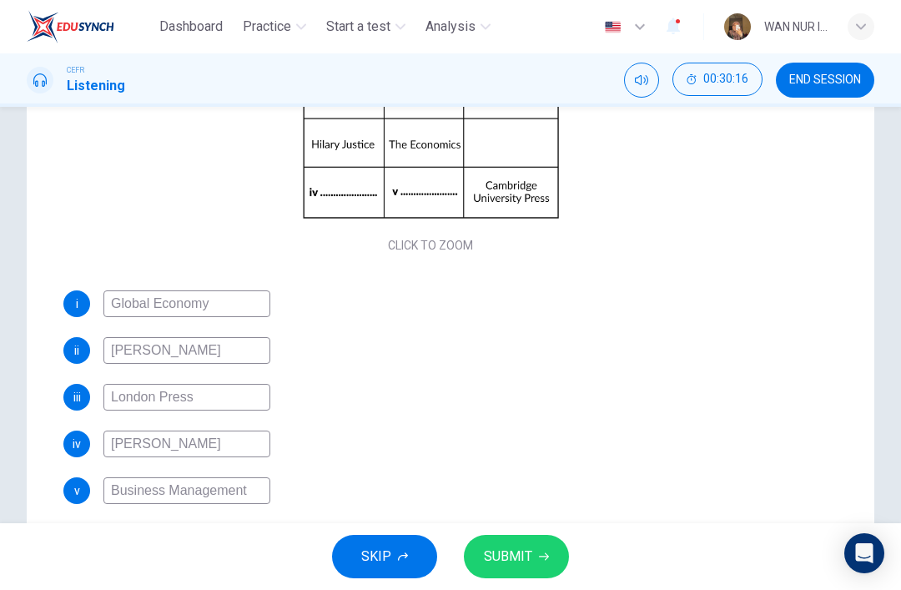
type input "Business Management"
click at [518, 539] on button "SUBMIT" at bounding box center [516, 556] width 105 height 43
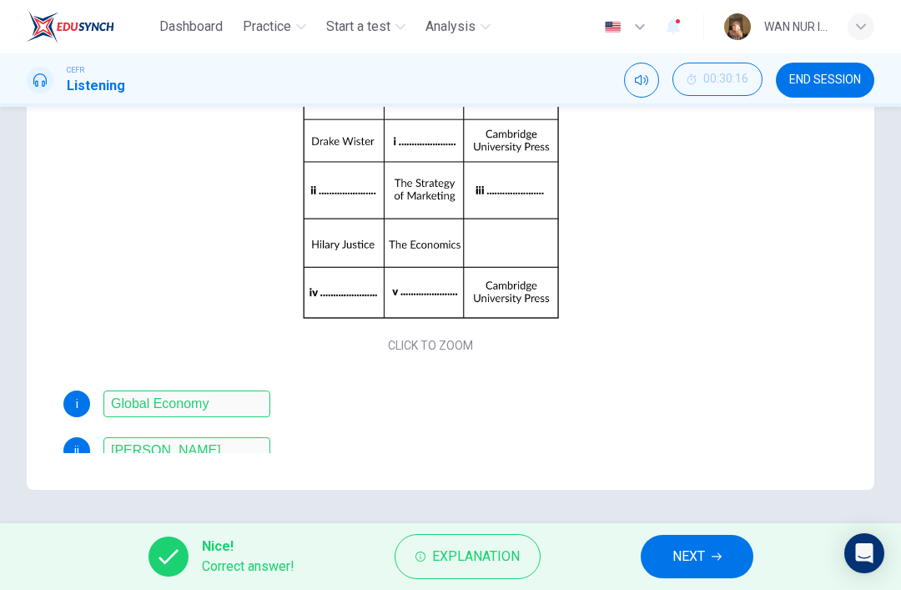
scroll to position [0, 0]
click at [740, 574] on button "NEXT" at bounding box center [697, 556] width 113 height 43
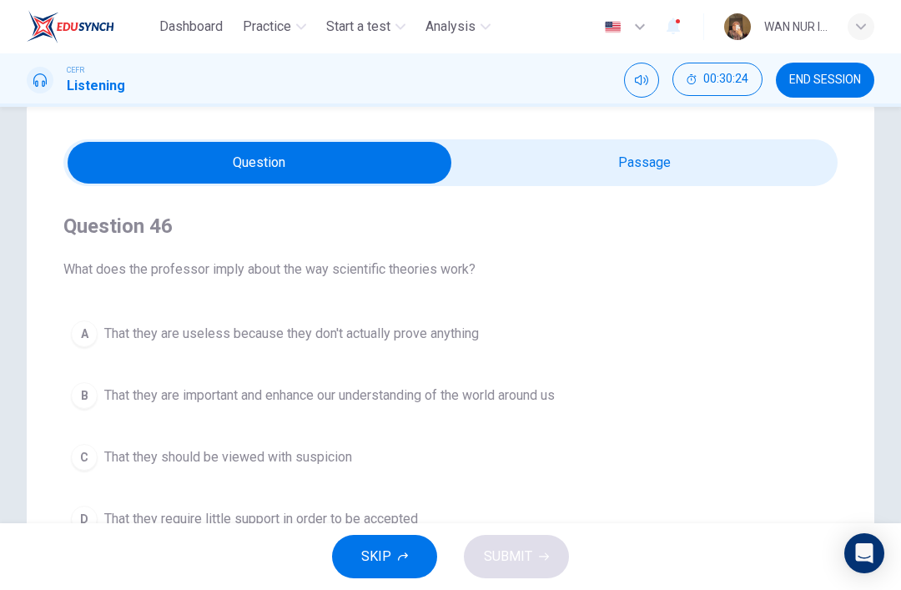
scroll to position [26, 0]
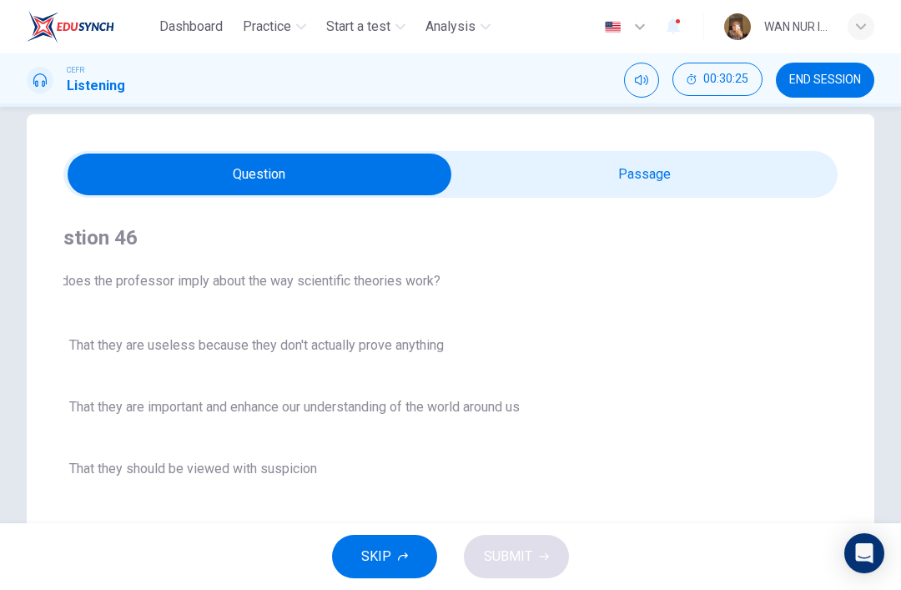
checkbox input "true"
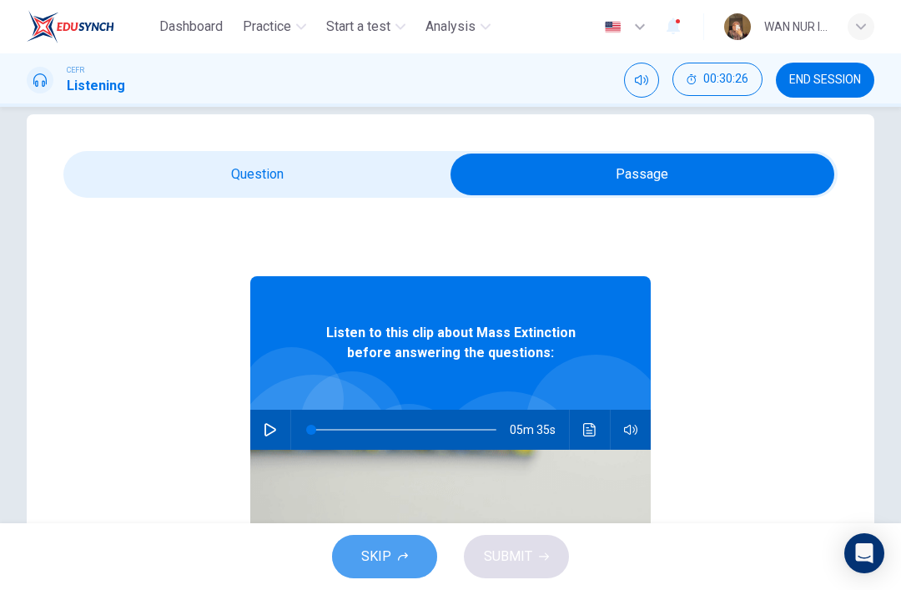
click at [396, 556] on button "SKIP" at bounding box center [384, 556] width 105 height 43
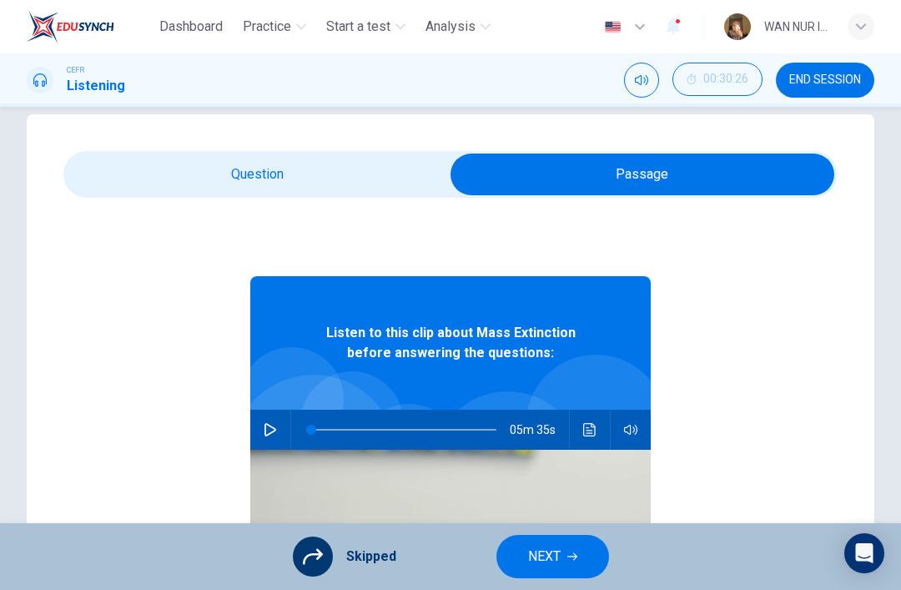
click at [560, 561] on span "NEXT" at bounding box center [544, 556] width 33 height 23
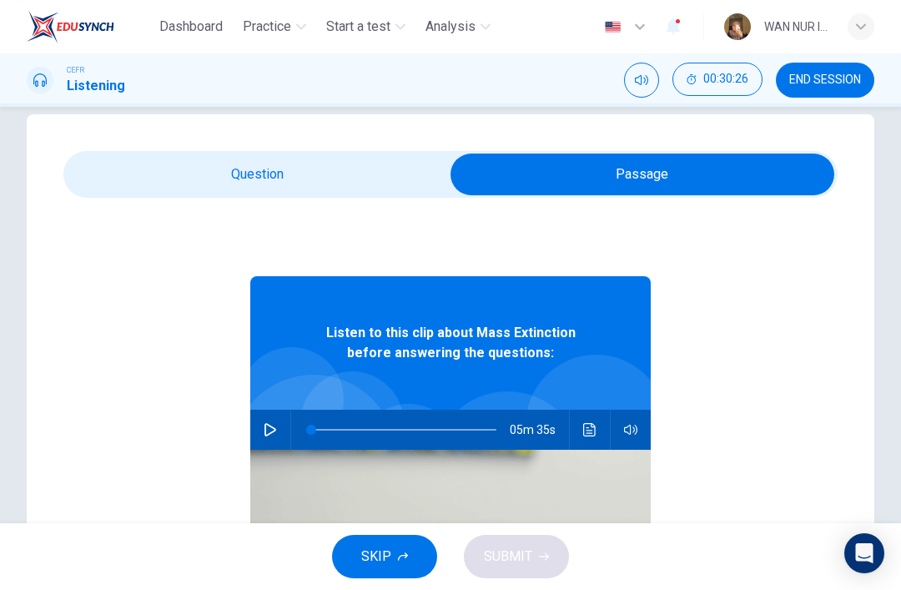
click at [377, 558] on span "SKIP" at bounding box center [376, 556] width 30 height 23
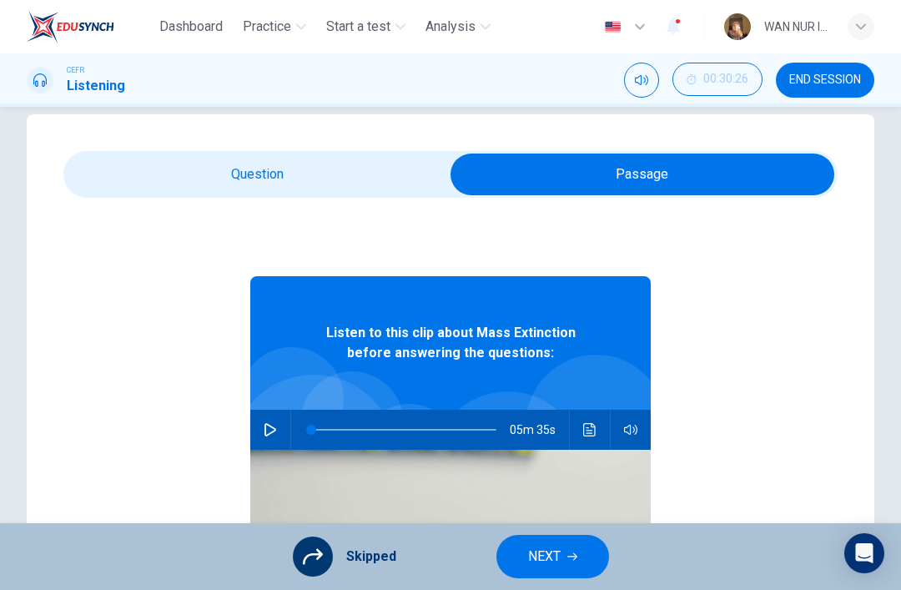
click at [569, 570] on button "NEXT" at bounding box center [553, 556] width 113 height 43
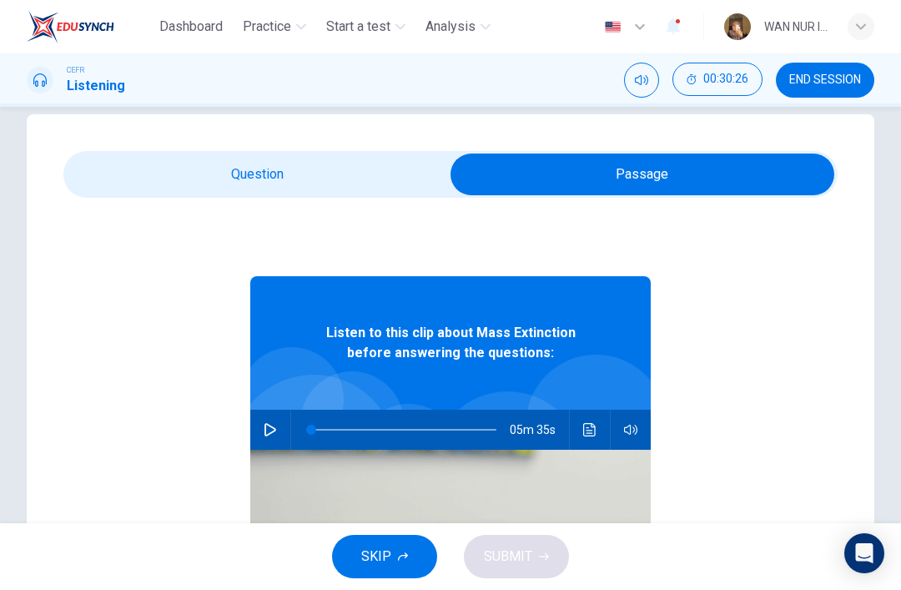
click at [405, 545] on button "SKIP" at bounding box center [384, 556] width 105 height 43
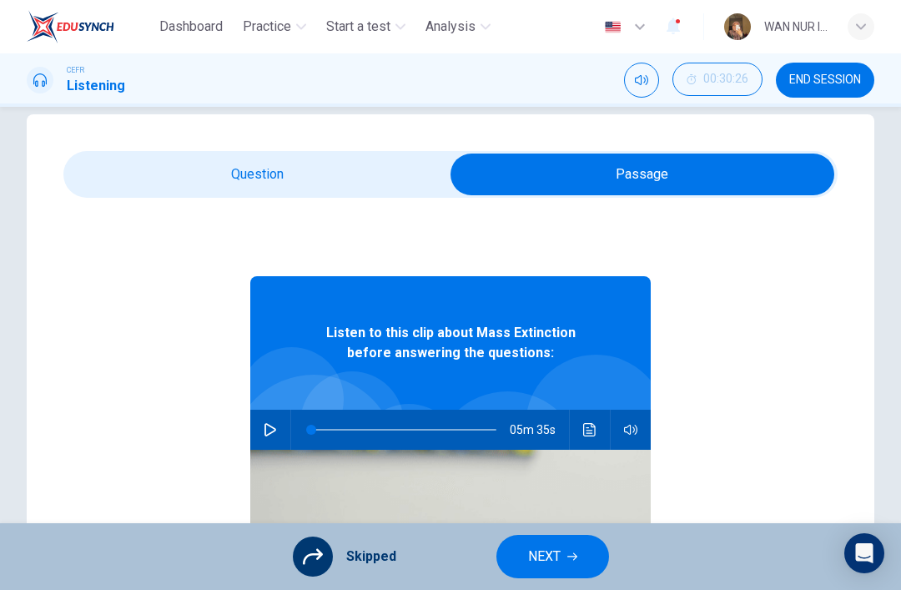
click at [579, 575] on button "NEXT" at bounding box center [553, 556] width 113 height 43
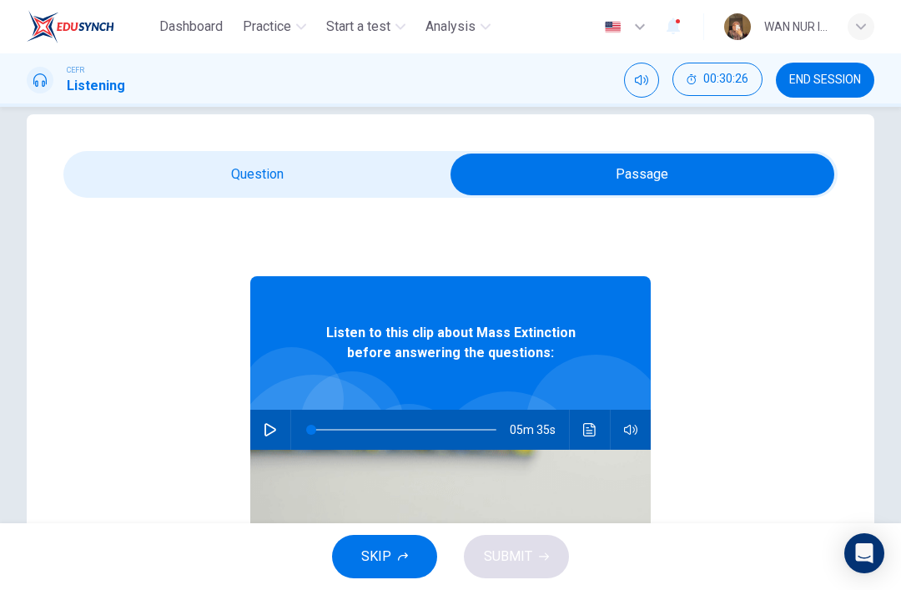
click at [394, 567] on button "SKIP" at bounding box center [384, 556] width 105 height 43
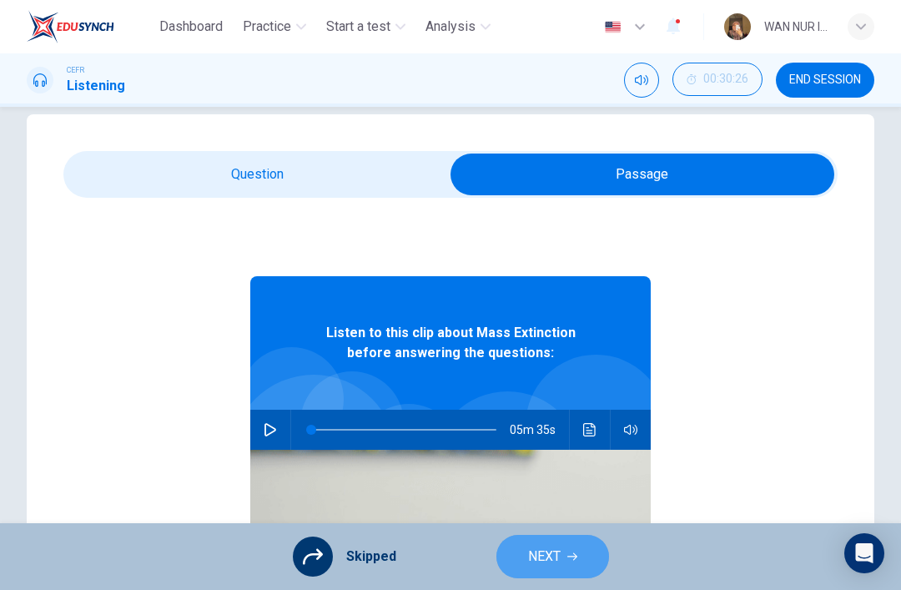
click at [570, 566] on button "NEXT" at bounding box center [553, 556] width 113 height 43
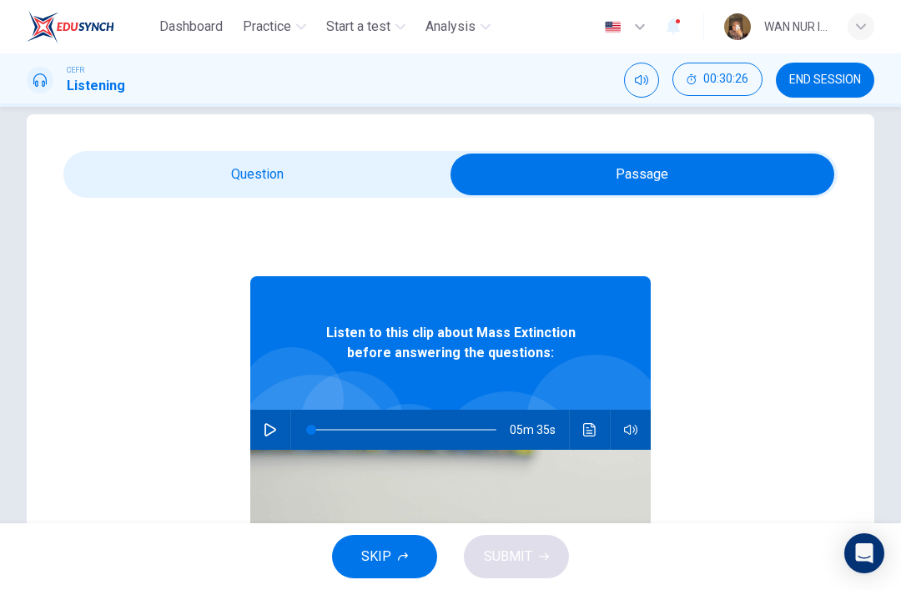
click at [404, 571] on button "SKIP" at bounding box center [384, 556] width 105 height 43
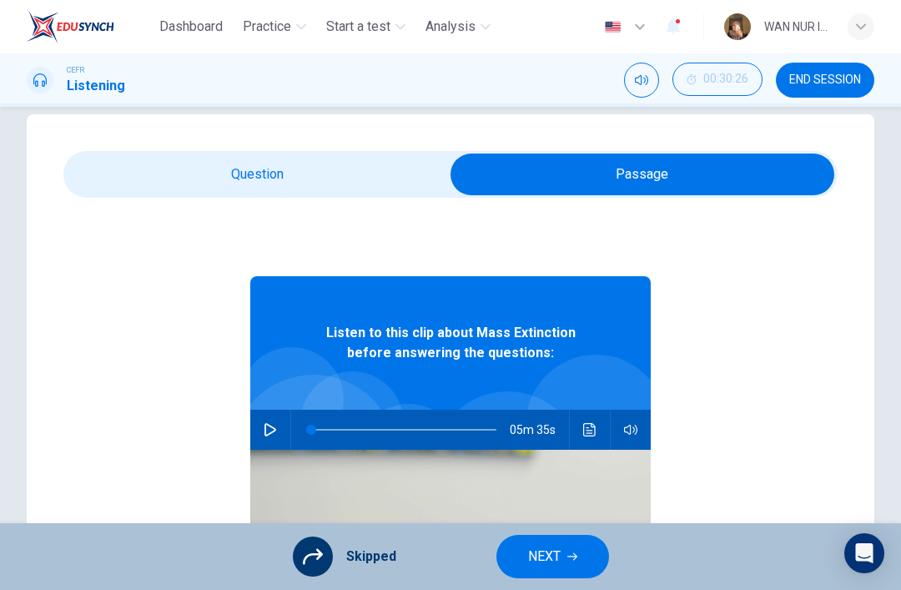
click at [553, 568] on span "NEXT" at bounding box center [544, 556] width 33 height 23
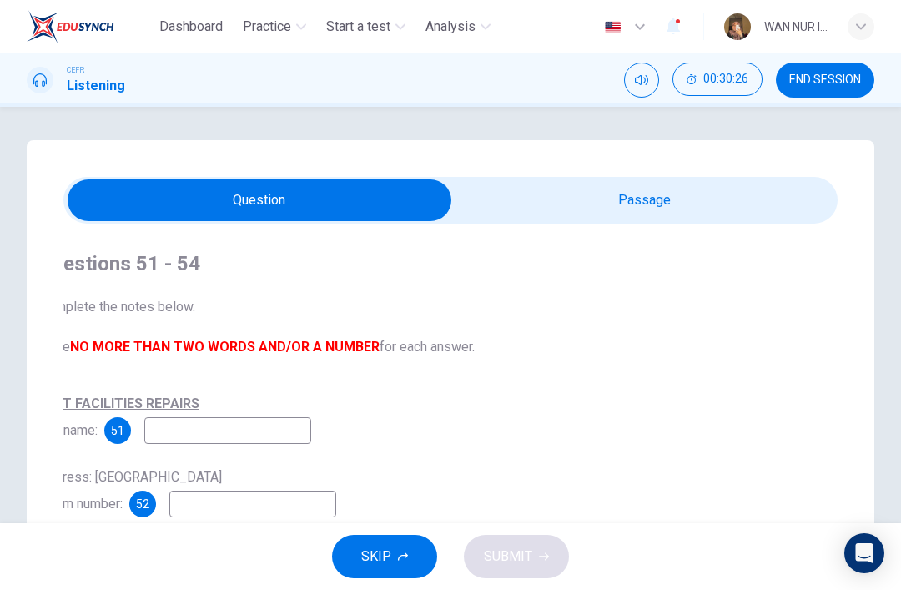
checkbox input "true"
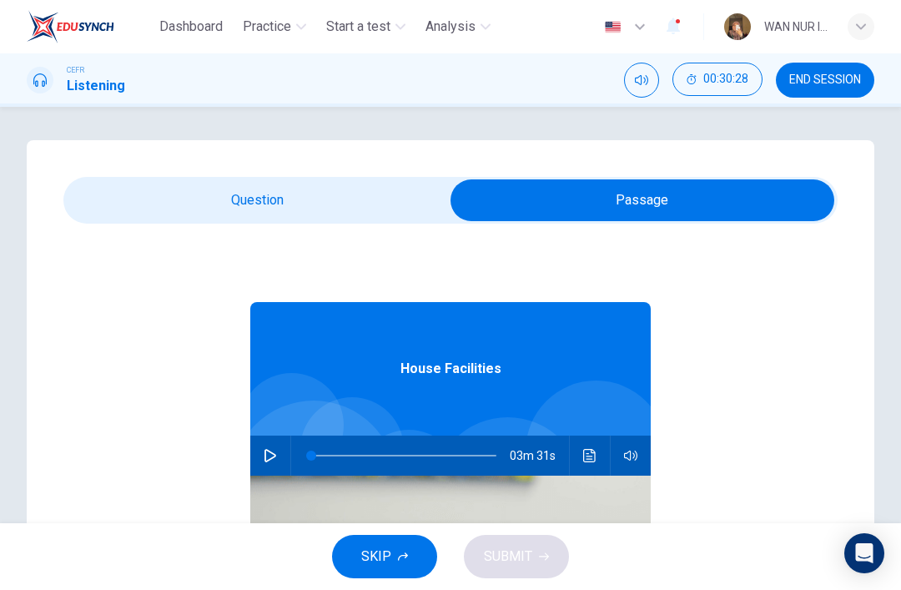
click at [259, 447] on button "button" at bounding box center [270, 456] width 27 height 40
type input "99"
click at [170, 188] on input "checkbox" at bounding box center [643, 200] width 1162 height 42
checkbox input "false"
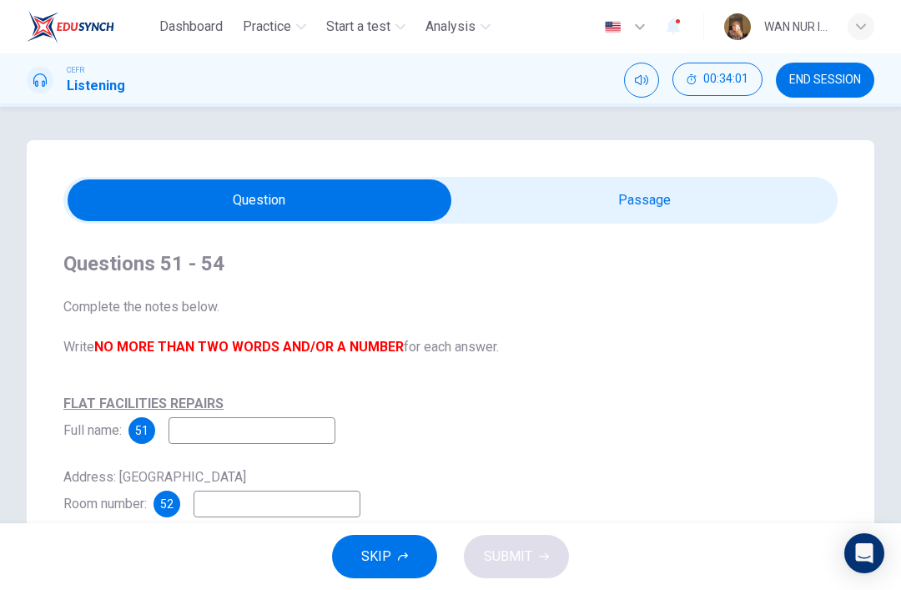
click at [215, 425] on input at bounding box center [252, 430] width 167 height 27
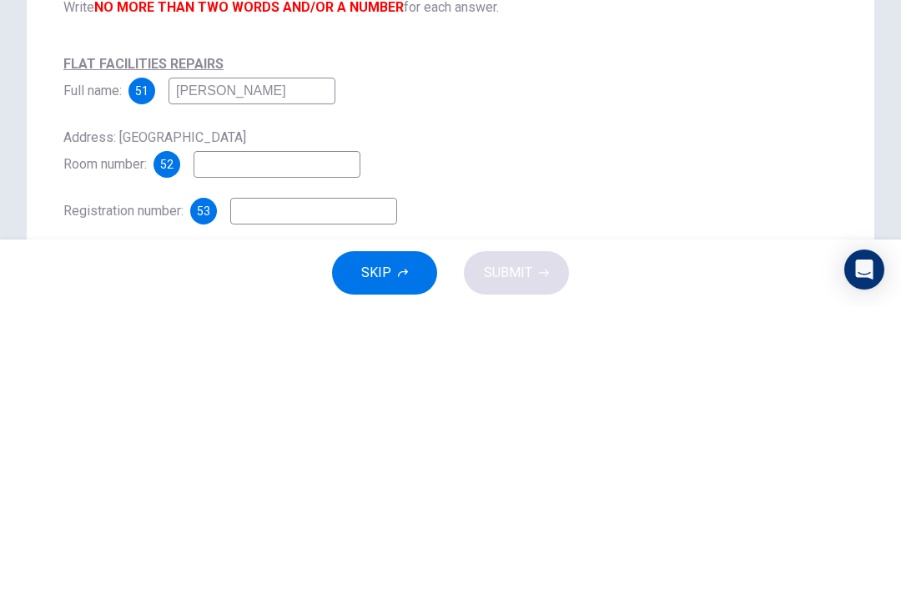
scroll to position [55, 0]
type input "[PERSON_NAME]"
click at [228, 436] on input at bounding box center [277, 449] width 167 height 27
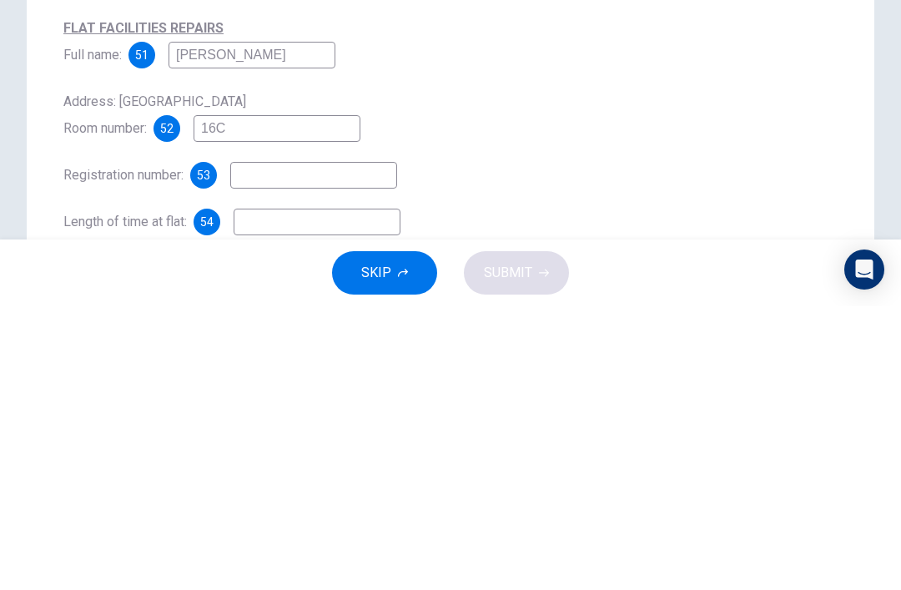
scroll to position [92, 0]
type input "16C"
click at [265, 446] on input at bounding box center [313, 459] width 167 height 27
type input "KG6073"
click at [269, 492] on input at bounding box center [317, 505] width 167 height 27
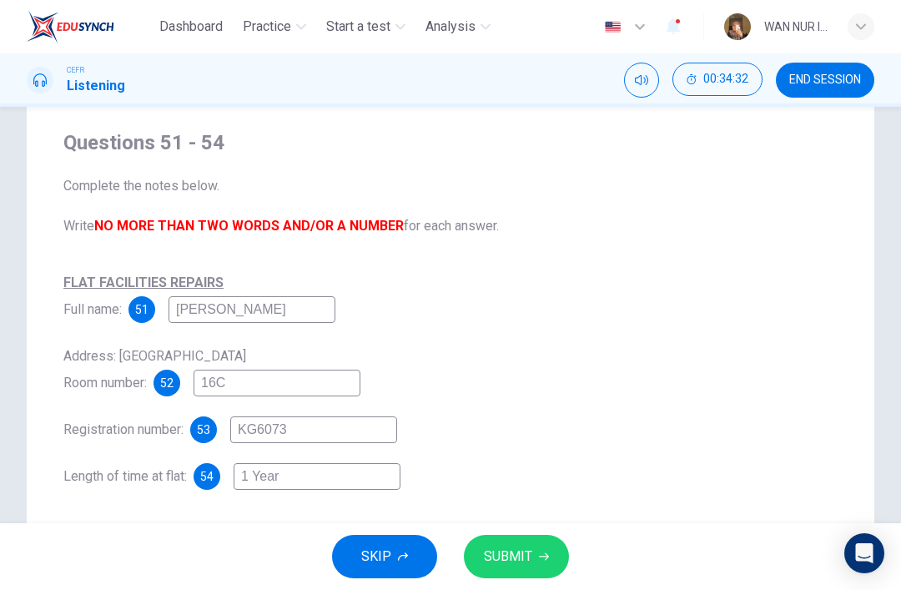
scroll to position [121, 0]
type input "1 Year"
click at [517, 553] on span "SUBMIT" at bounding box center [508, 556] width 48 height 23
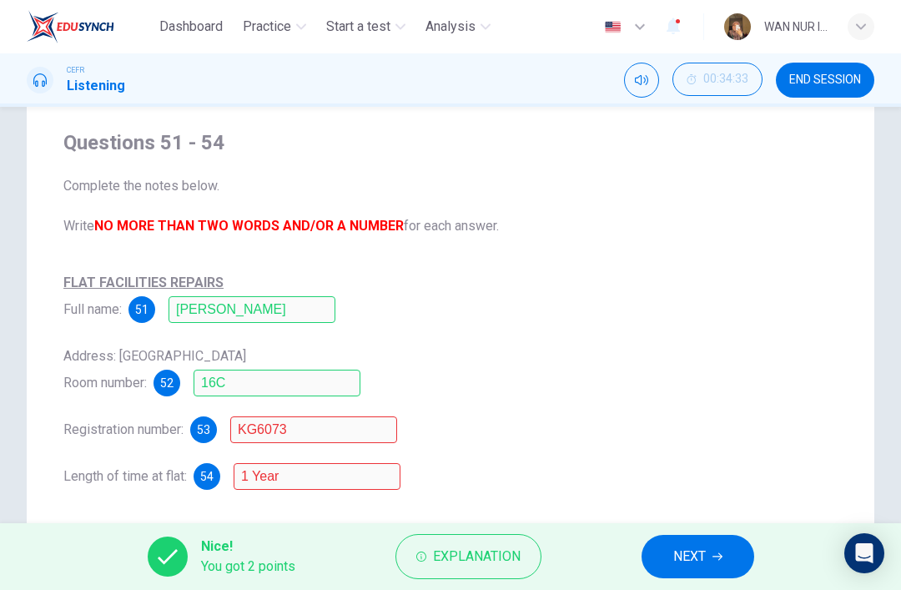
click at [258, 439] on input "KG6073" at bounding box center [313, 429] width 167 height 27
click at [265, 474] on input "1 Year" at bounding box center [317, 476] width 167 height 27
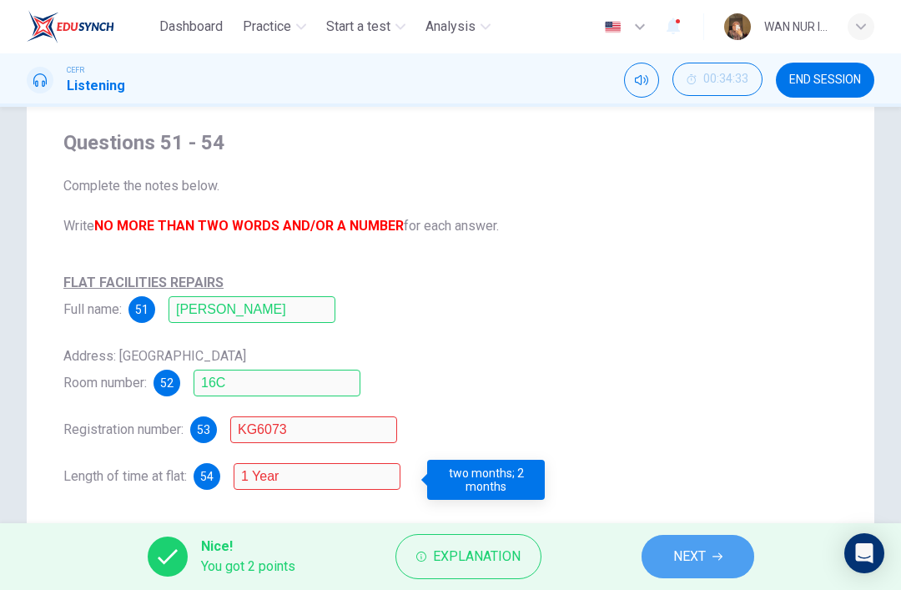
click at [679, 558] on span "NEXT" at bounding box center [690, 556] width 33 height 23
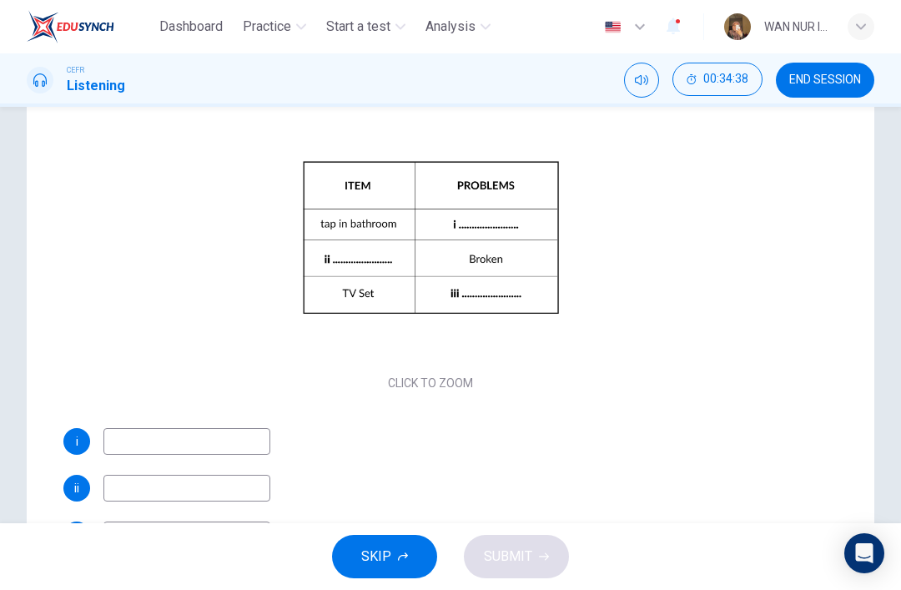
scroll to position [201, 0]
click at [129, 270] on div "Click to Zoom" at bounding box center [430, 249] width 735 height 288
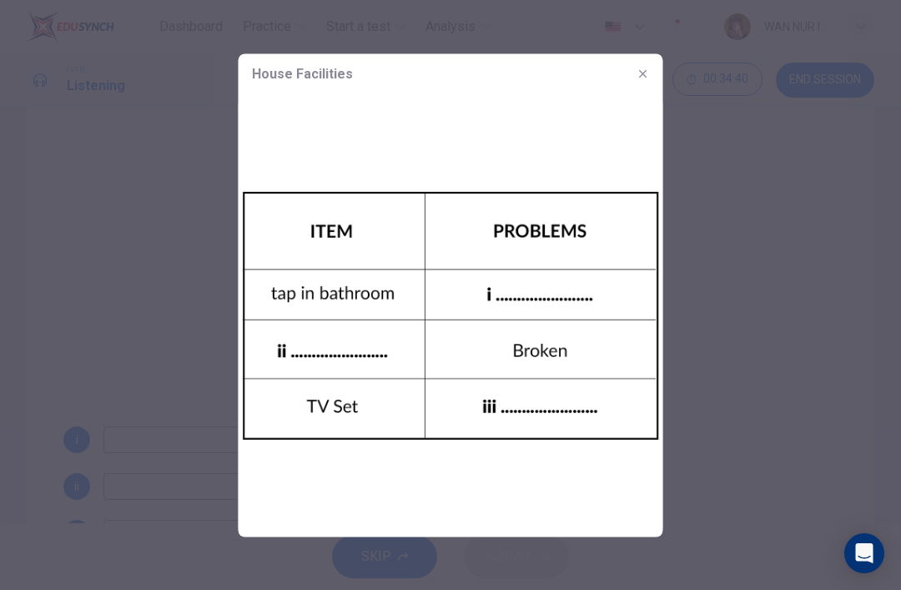
click at [118, 281] on div at bounding box center [450, 295] width 901 height 590
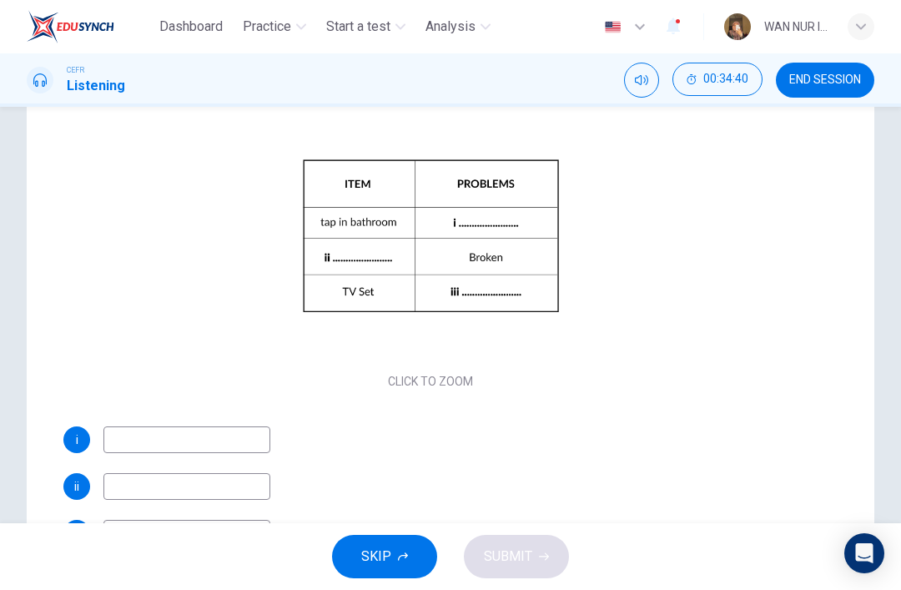
click at [144, 442] on input at bounding box center [186, 440] width 167 height 27
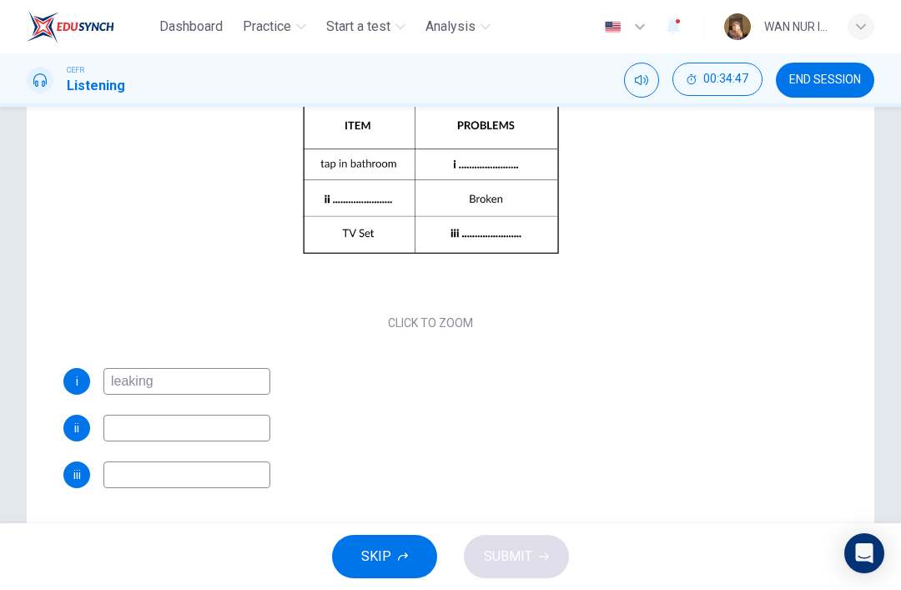
scroll to position [260, 0]
type input "leaking"
click at [134, 428] on input at bounding box center [186, 427] width 167 height 27
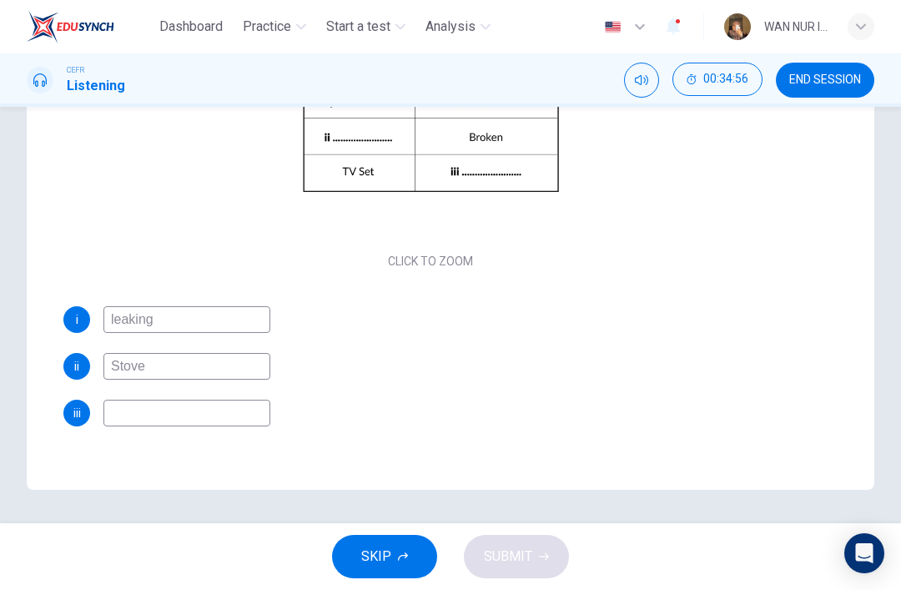
scroll to position [321, 0]
type input "Stove"
click at [140, 413] on input at bounding box center [186, 413] width 167 height 27
type input "no sound"
click at [547, 558] on icon "button" at bounding box center [544, 557] width 10 height 10
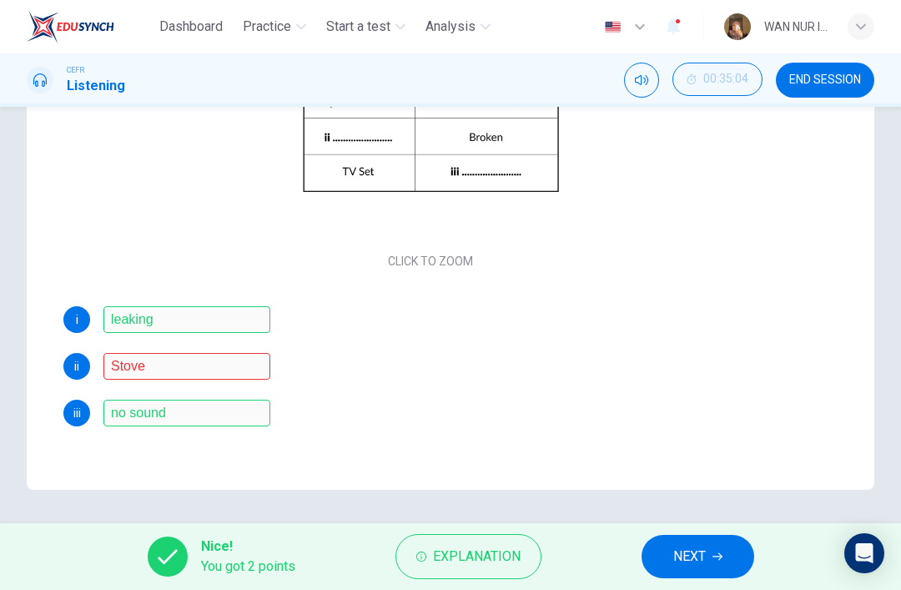
click at [134, 371] on input "Stove" at bounding box center [186, 366] width 167 height 27
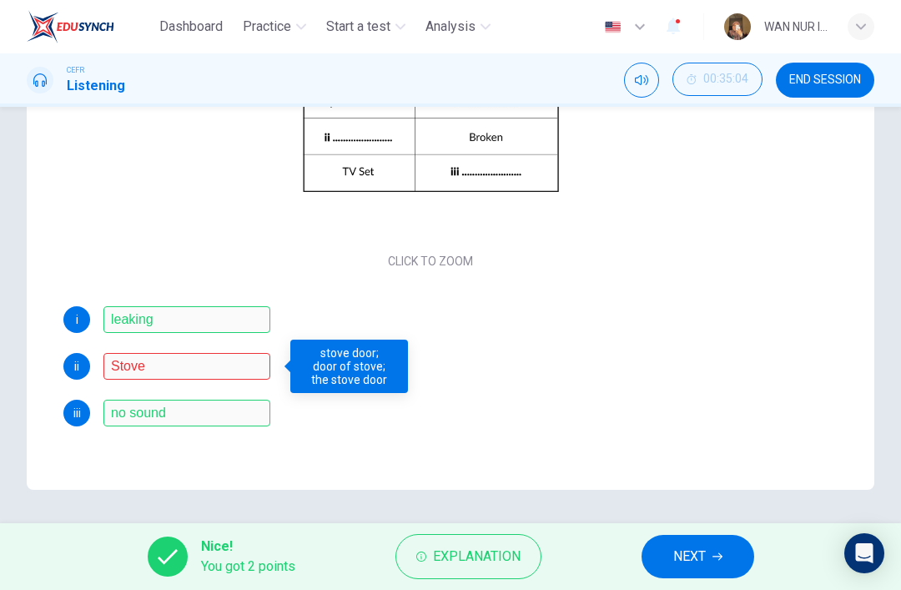
click at [681, 574] on button "NEXT" at bounding box center [698, 556] width 113 height 43
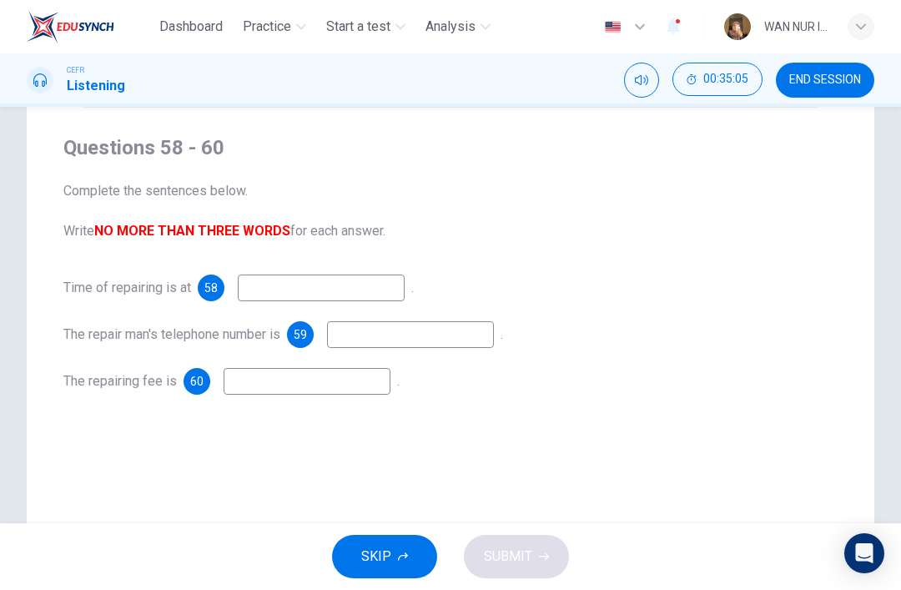
scroll to position [114, 0]
click at [265, 290] on input at bounding box center [321, 289] width 167 height 27
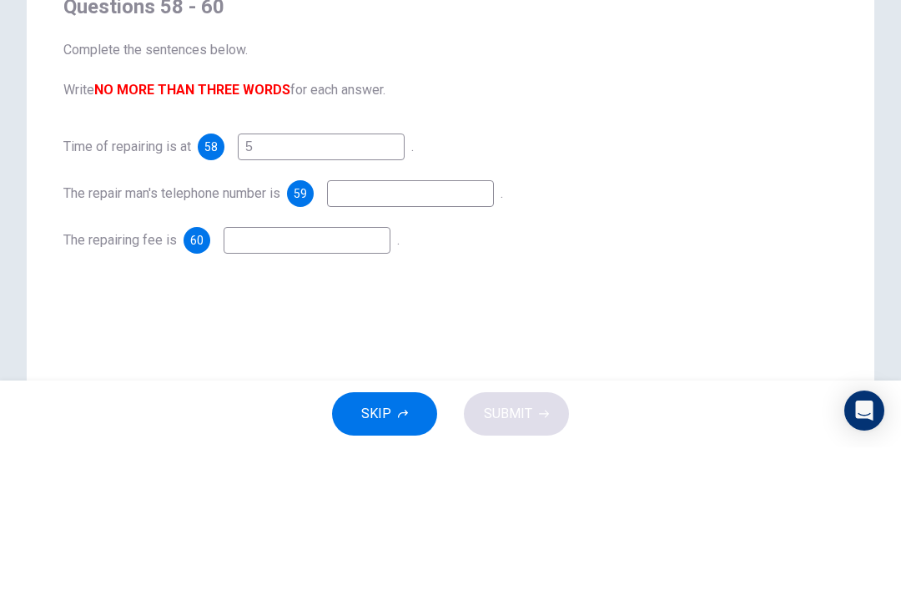
type input "5"
click at [431, 323] on input at bounding box center [410, 336] width 167 height 27
type input "65433747"
click at [255, 370] on input at bounding box center [307, 383] width 167 height 27
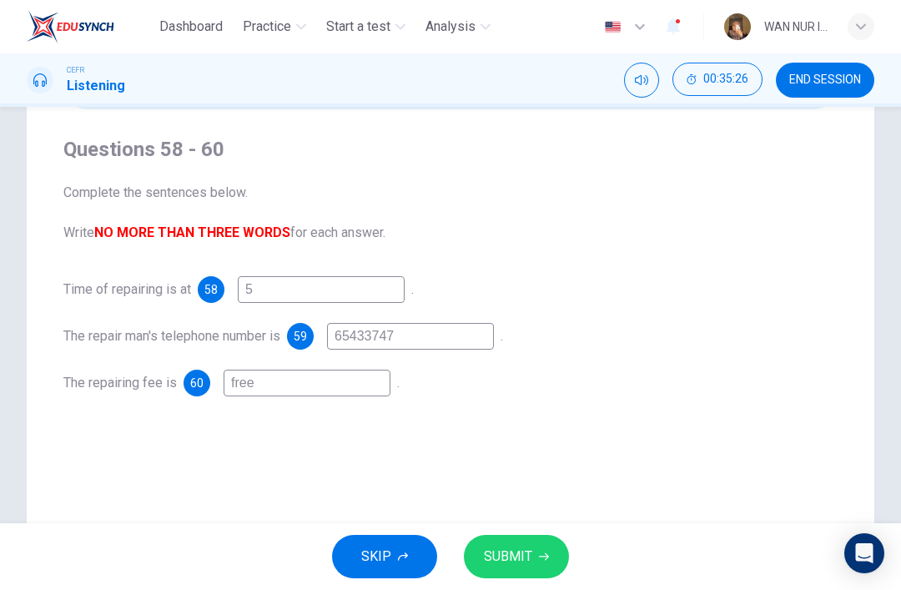
type input "free"
click at [528, 561] on span "SUBMIT" at bounding box center [508, 556] width 48 height 23
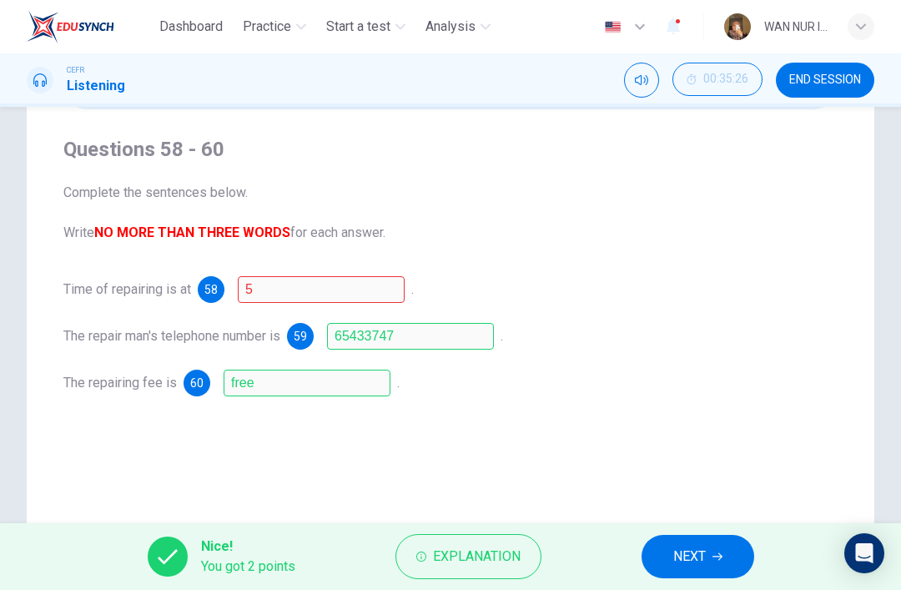
click at [251, 302] on input "5" at bounding box center [321, 289] width 167 height 27
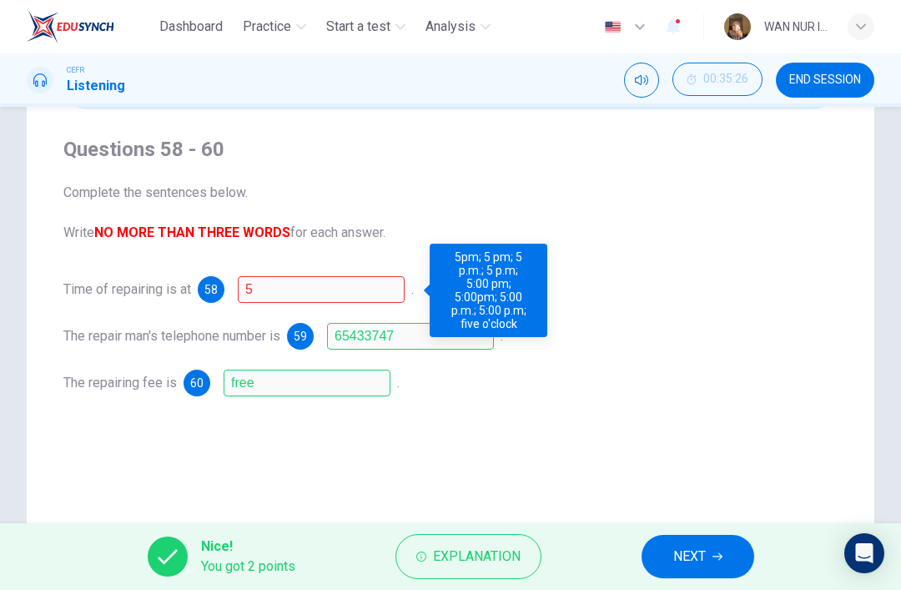
click at [695, 563] on span "NEXT" at bounding box center [690, 556] width 33 height 23
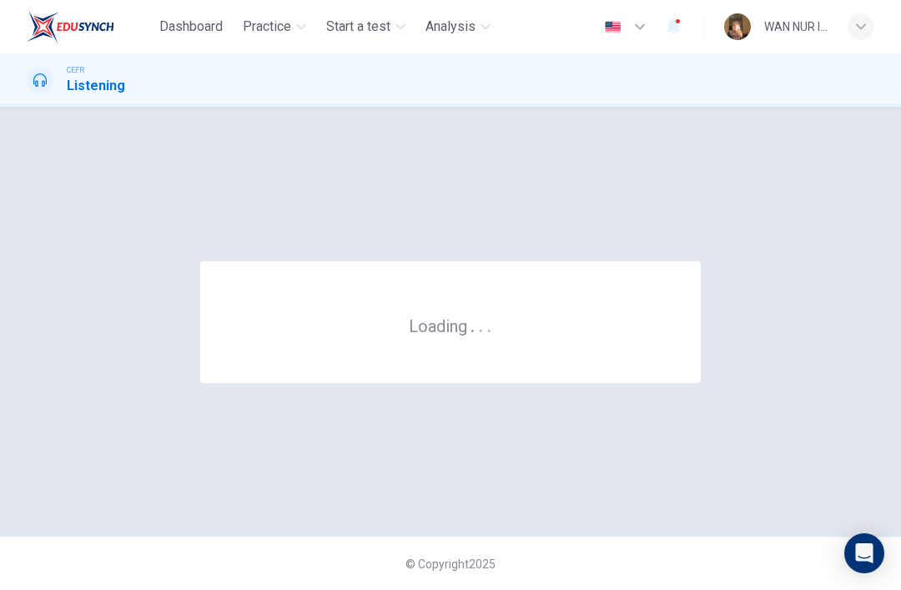
scroll to position [0, 0]
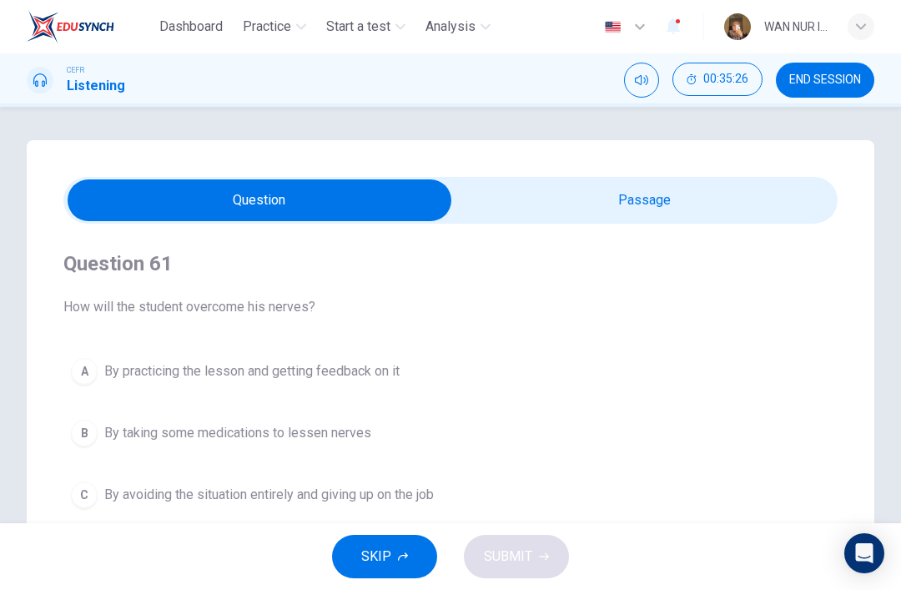
checkbox input "true"
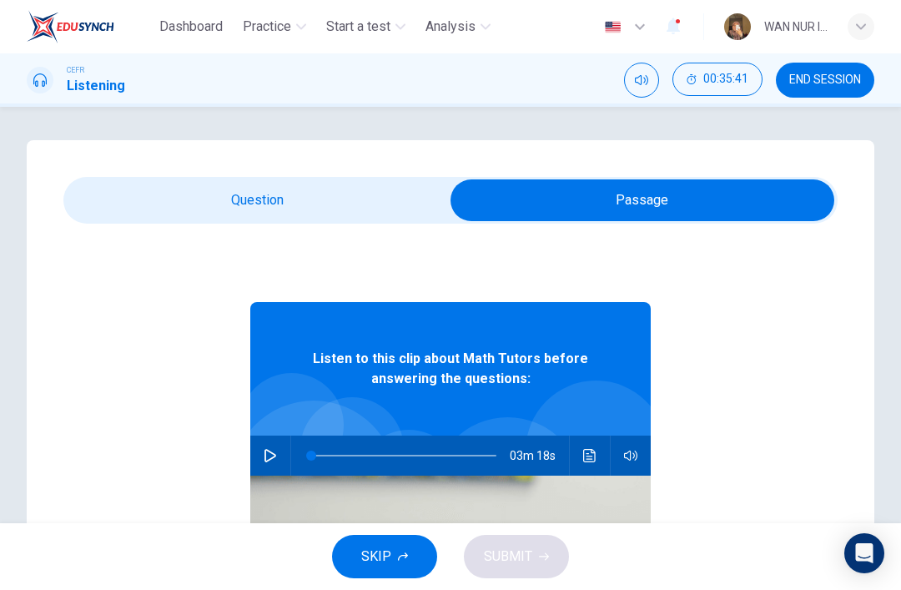
click at [265, 456] on icon "button" at bounding box center [271, 455] width 12 height 13
type input "100"
click at [112, 196] on input "checkbox" at bounding box center [643, 200] width 1162 height 42
checkbox input "false"
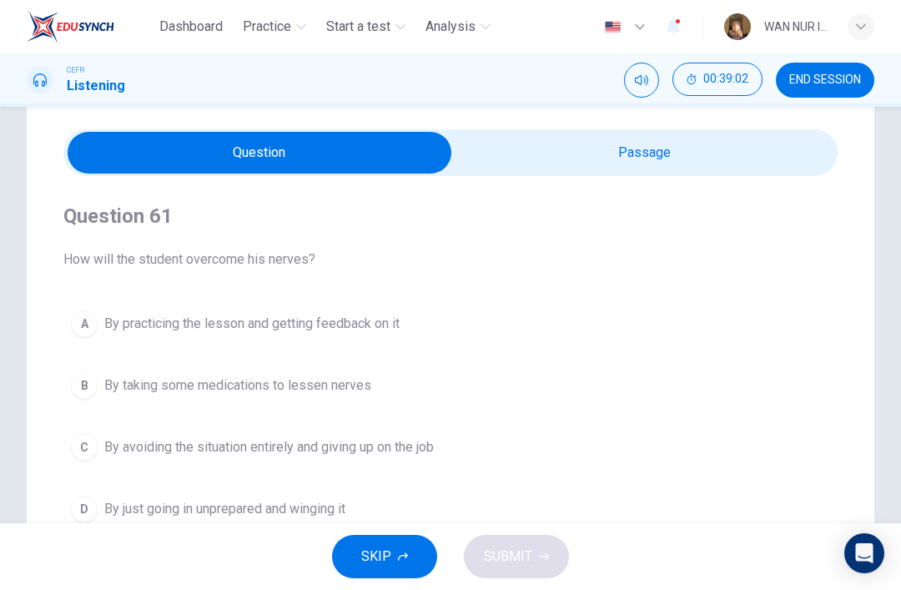
scroll to position [53, 0]
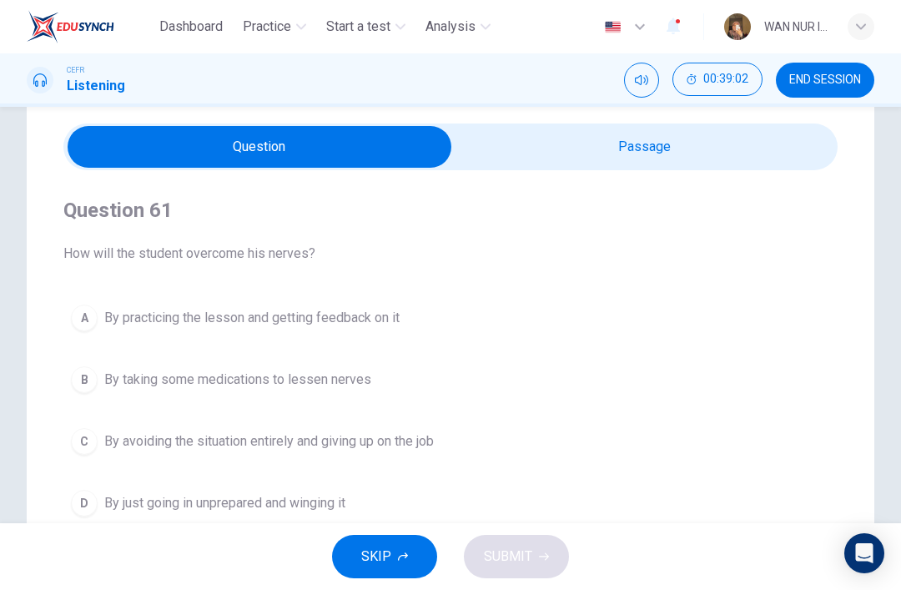
click at [81, 325] on div "A" at bounding box center [84, 318] width 27 height 27
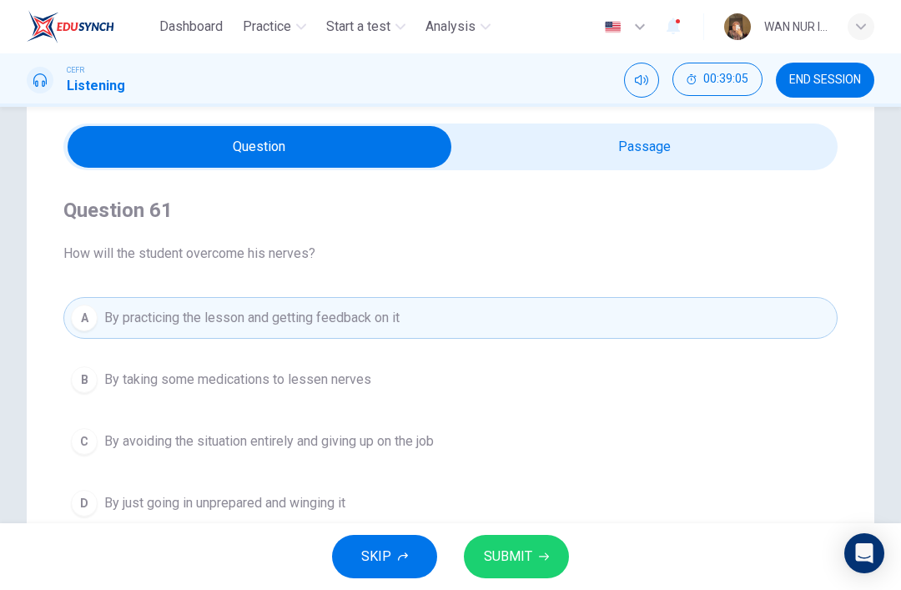
scroll to position [86, 0]
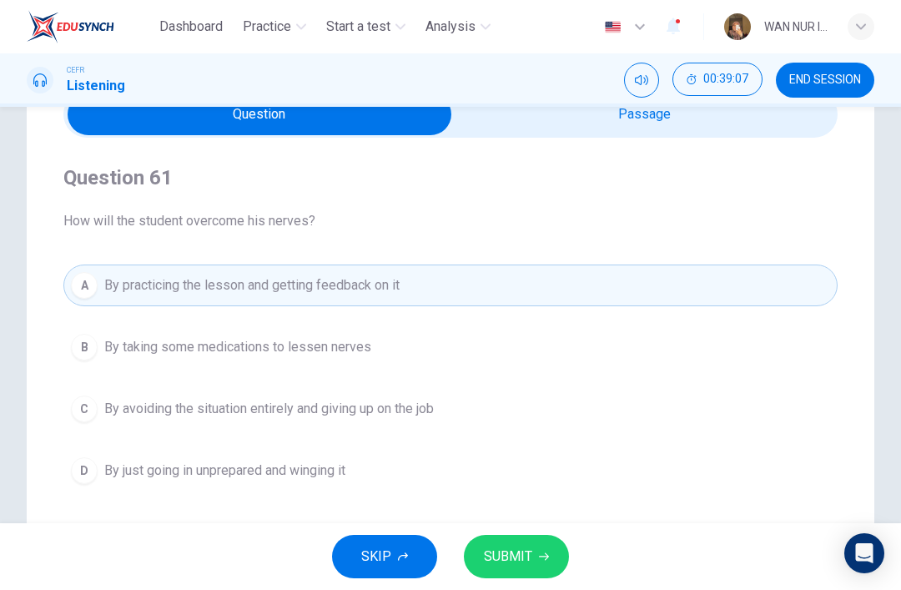
click at [492, 560] on span "SUBMIT" at bounding box center [508, 556] width 48 height 23
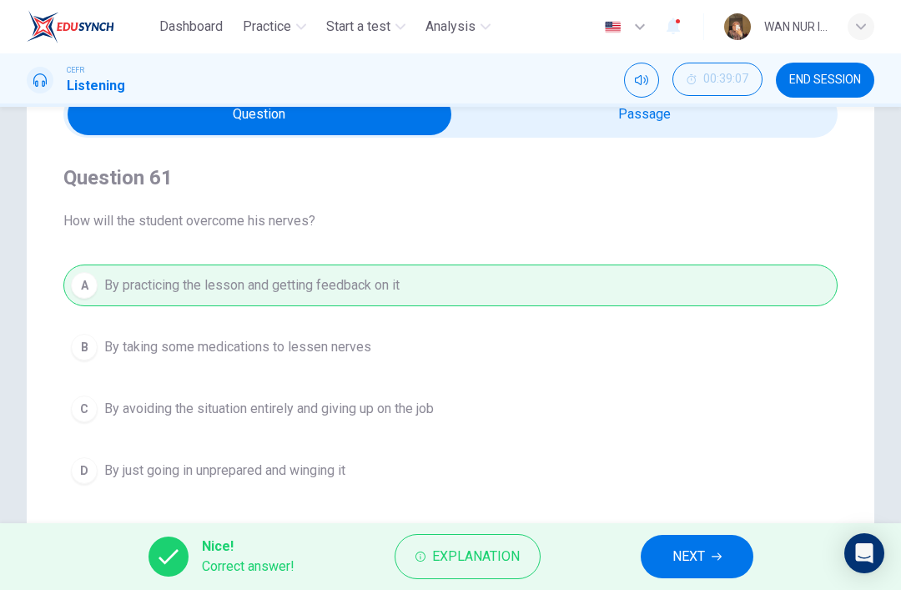
click at [659, 560] on button "NEXT" at bounding box center [697, 556] width 113 height 43
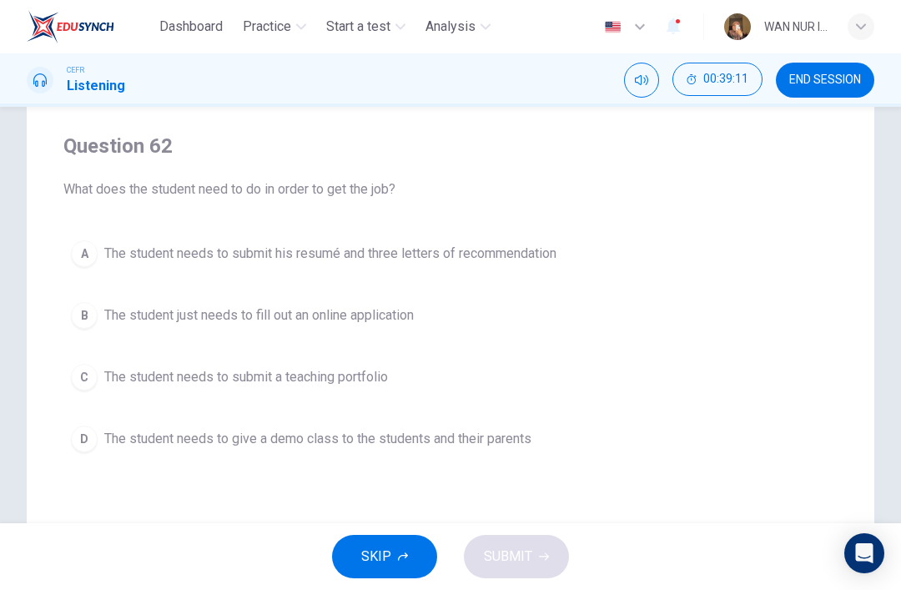
scroll to position [121, 0]
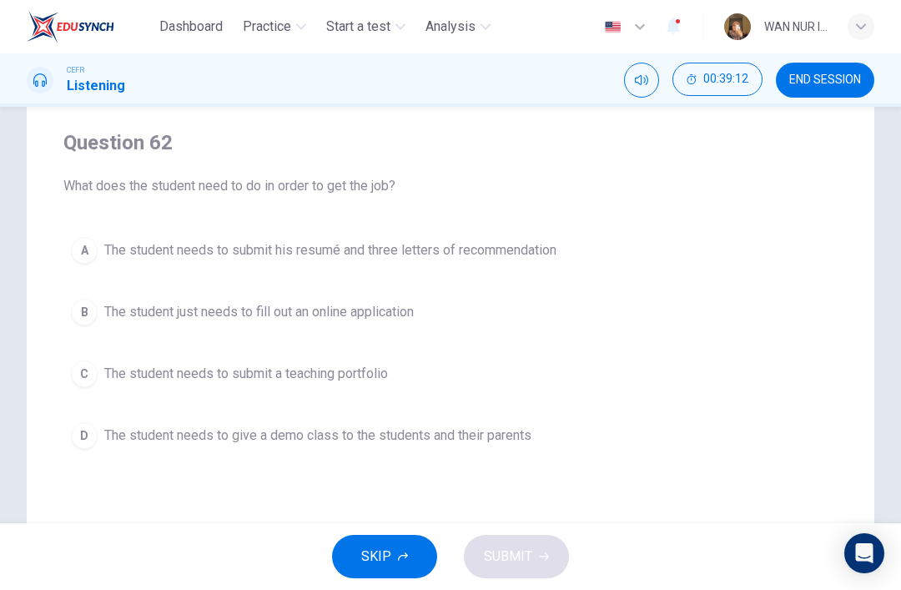
click at [133, 442] on span "The student needs to give a demo class to the students and their parents" at bounding box center [317, 436] width 427 height 20
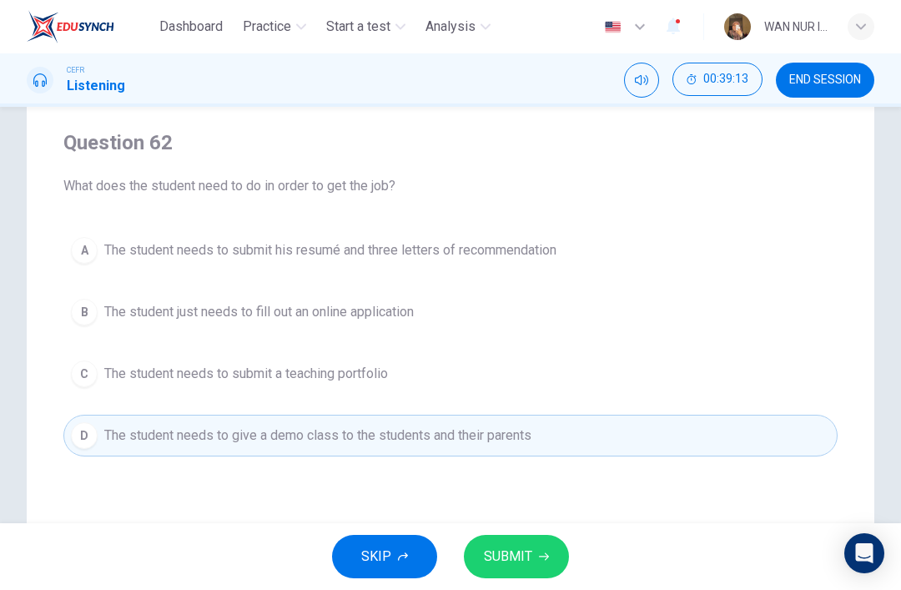
click at [527, 552] on span "SUBMIT" at bounding box center [508, 556] width 48 height 23
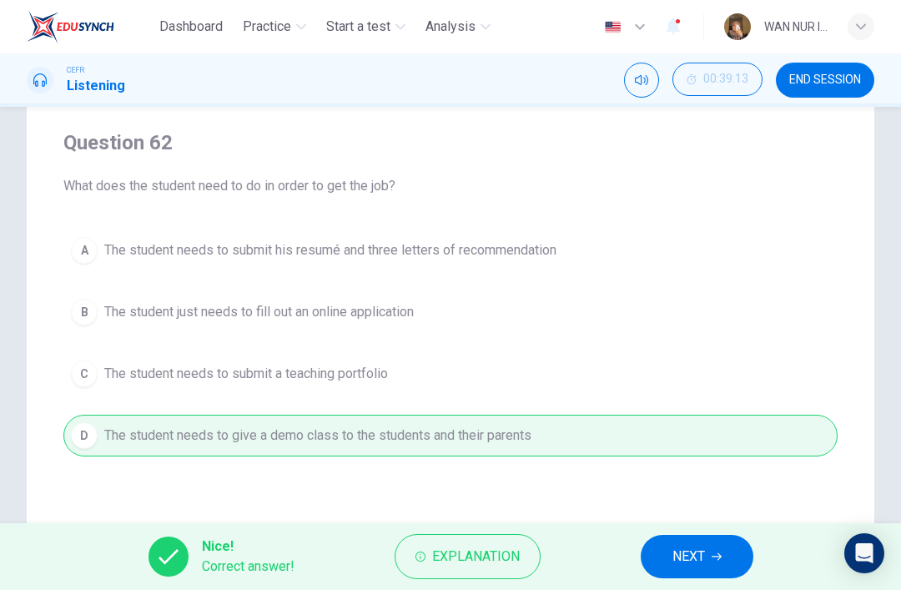
click at [661, 541] on button "NEXT" at bounding box center [697, 556] width 113 height 43
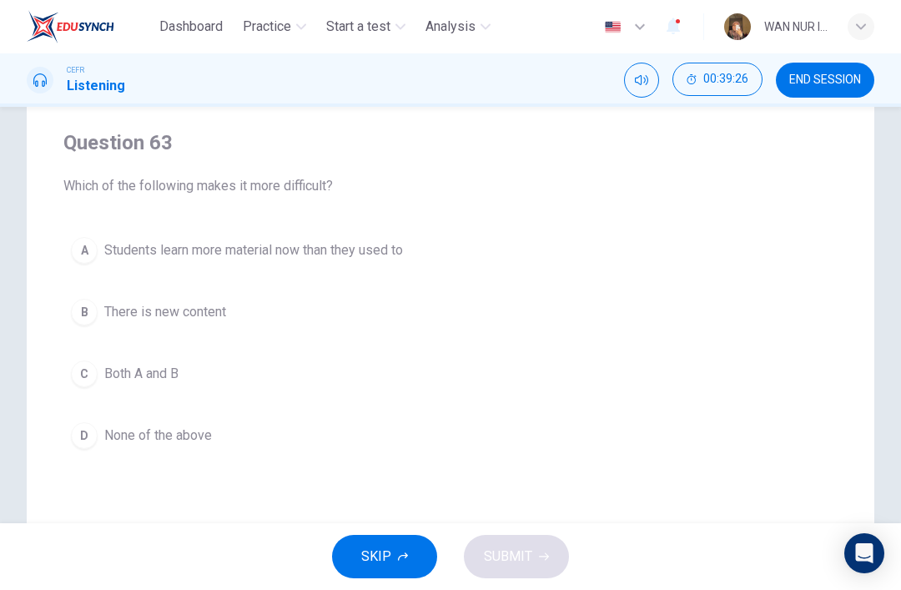
click at [92, 386] on button "C Both A and B" at bounding box center [450, 374] width 775 height 42
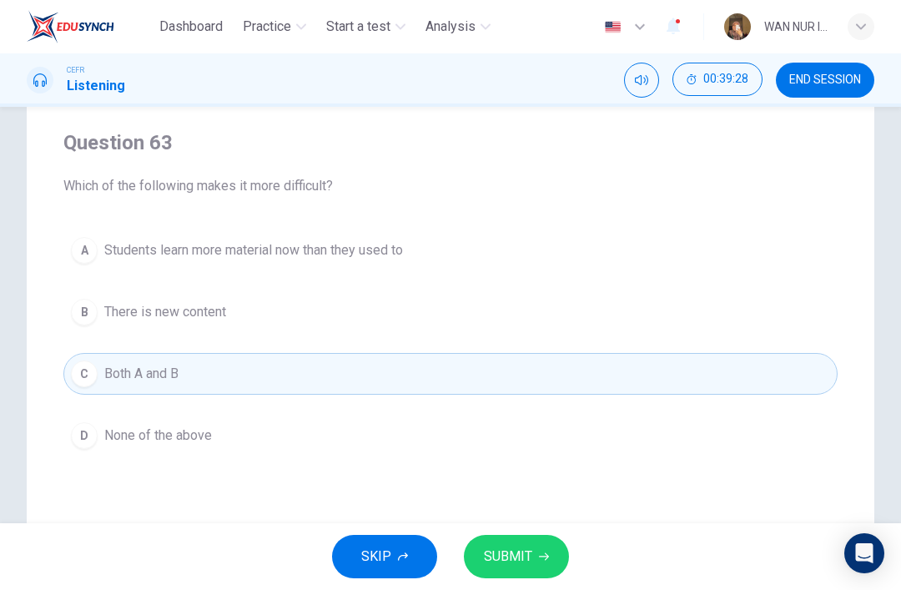
click at [482, 563] on button "SUBMIT" at bounding box center [516, 556] width 105 height 43
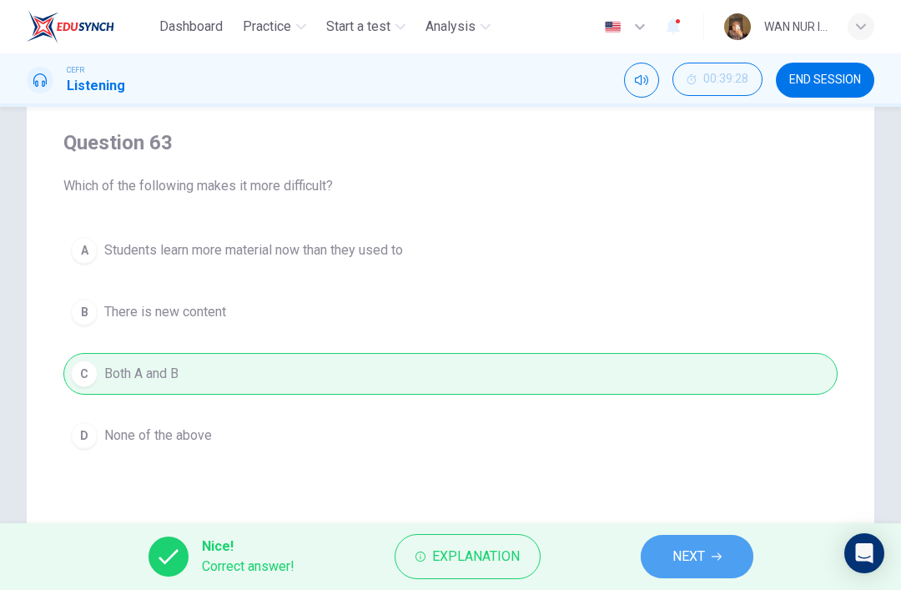
click at [673, 558] on span "NEXT" at bounding box center [689, 556] width 33 height 23
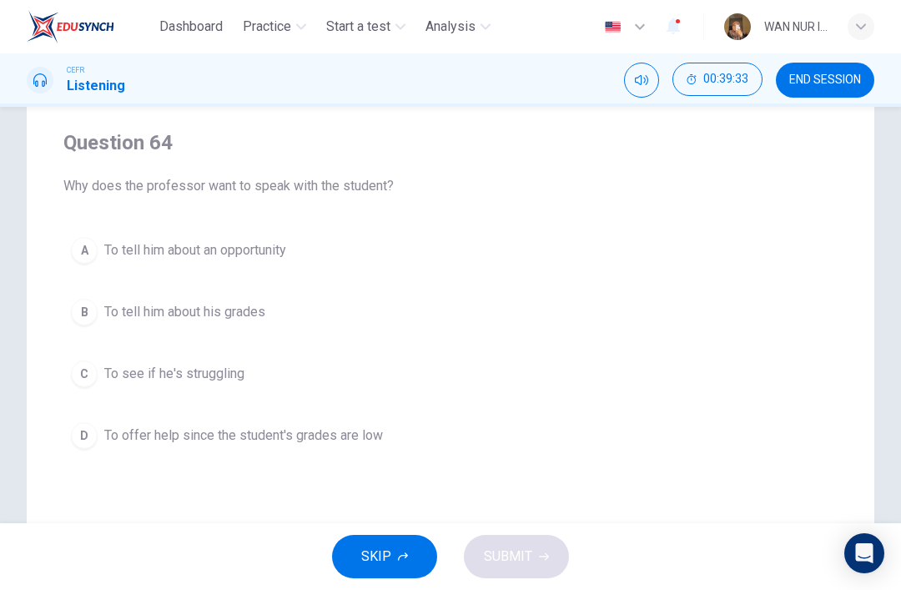
click at [110, 261] on button "A To tell him about an opportunity" at bounding box center [450, 251] width 775 height 42
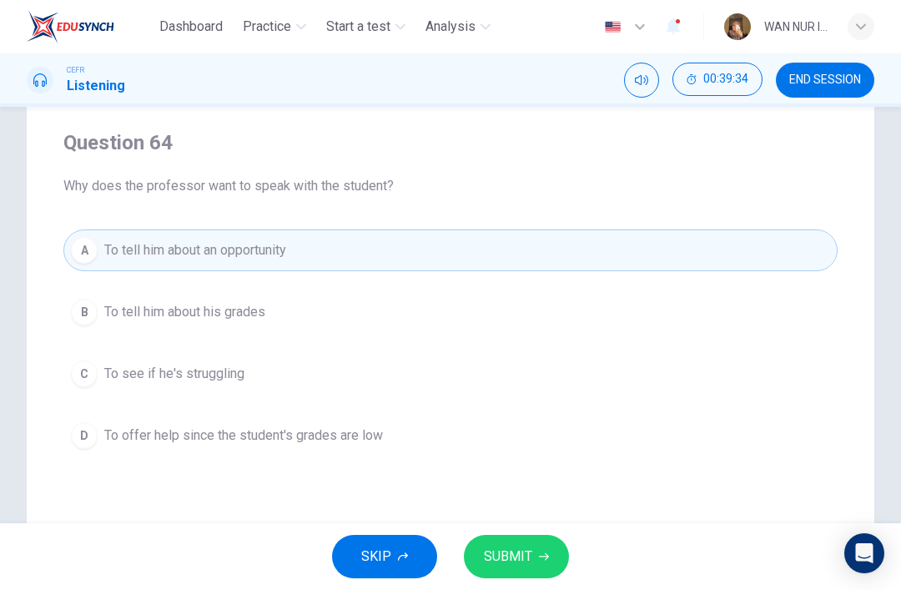
click at [492, 541] on button "SUBMIT" at bounding box center [516, 556] width 105 height 43
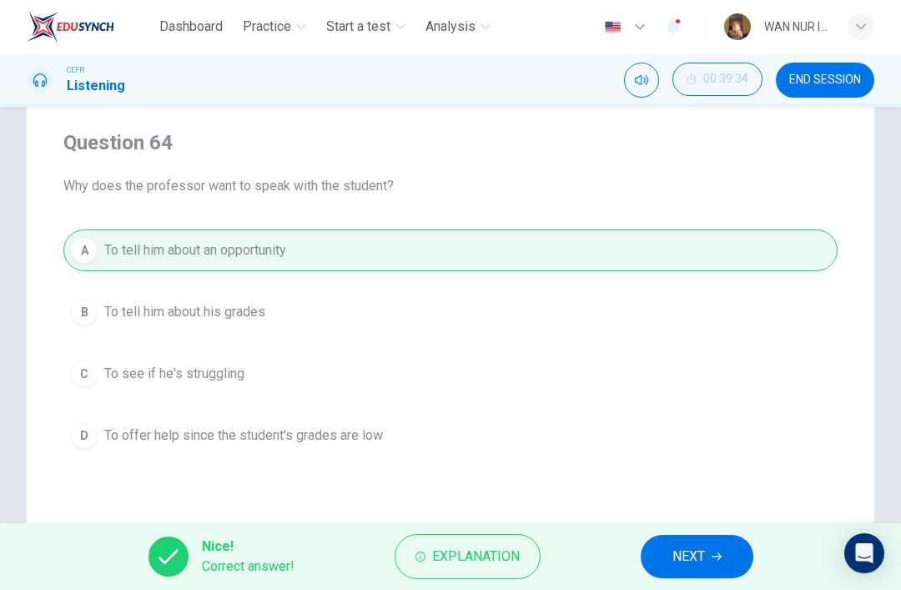
click at [670, 563] on button "NEXT" at bounding box center [697, 556] width 113 height 43
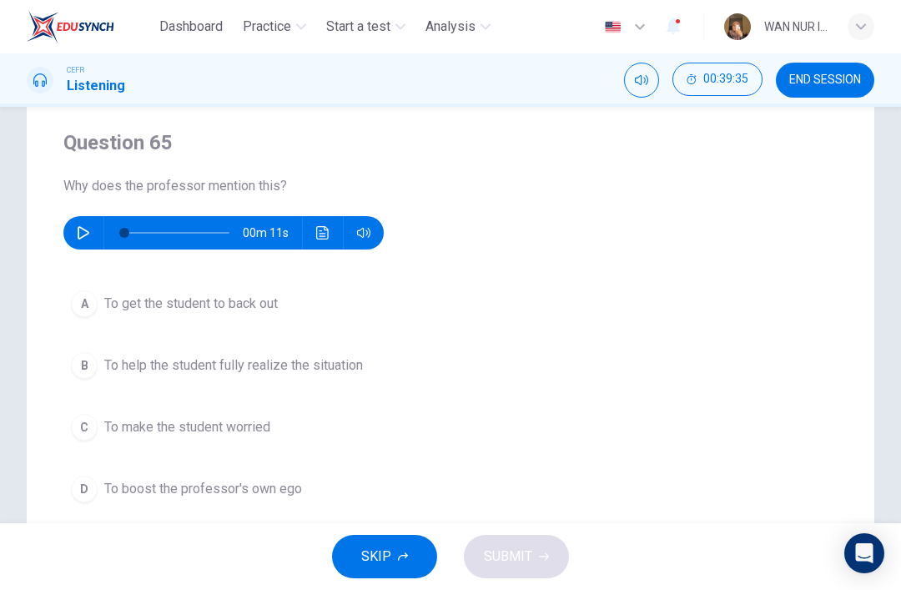
click at [74, 225] on button "button" at bounding box center [83, 232] width 27 height 33
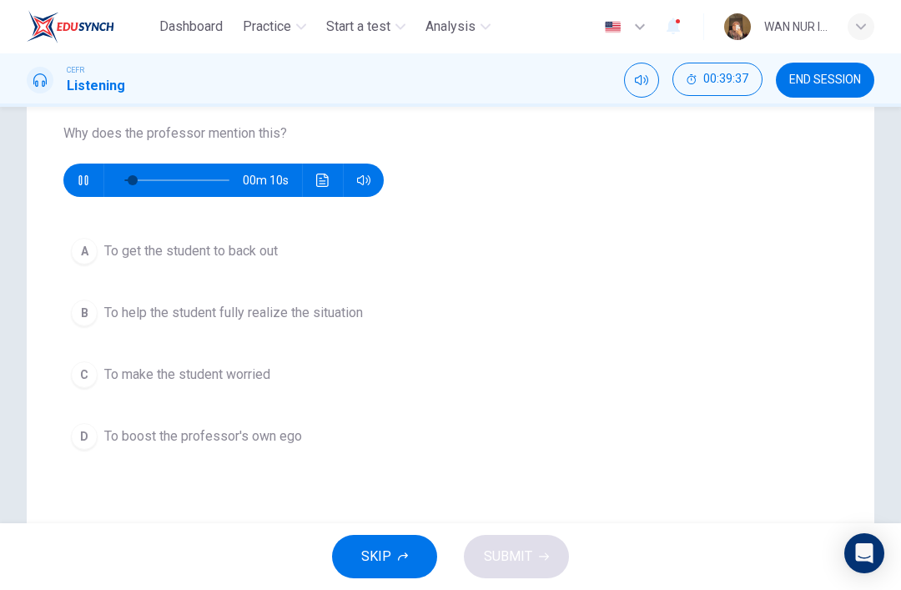
scroll to position [149, 0]
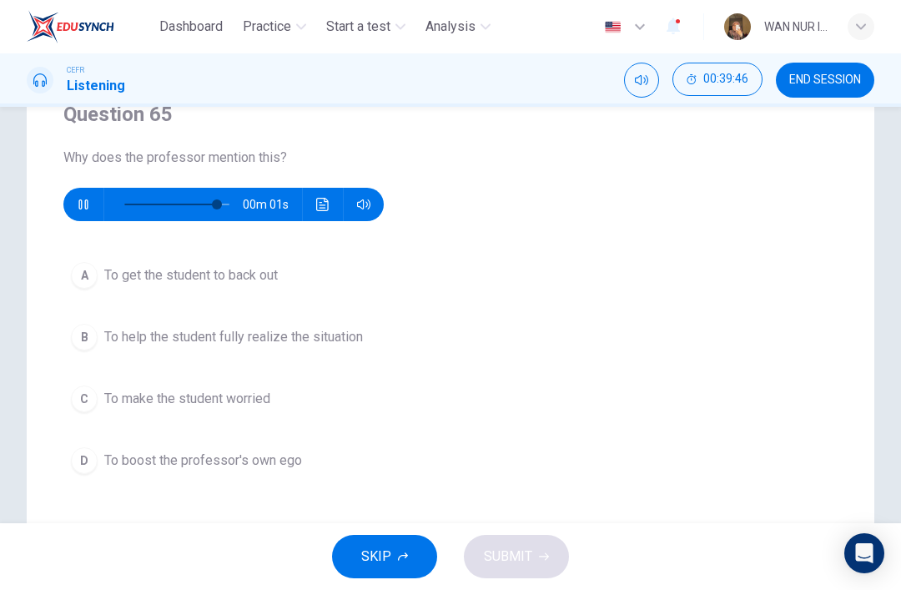
click at [88, 341] on div "B" at bounding box center [84, 337] width 27 height 27
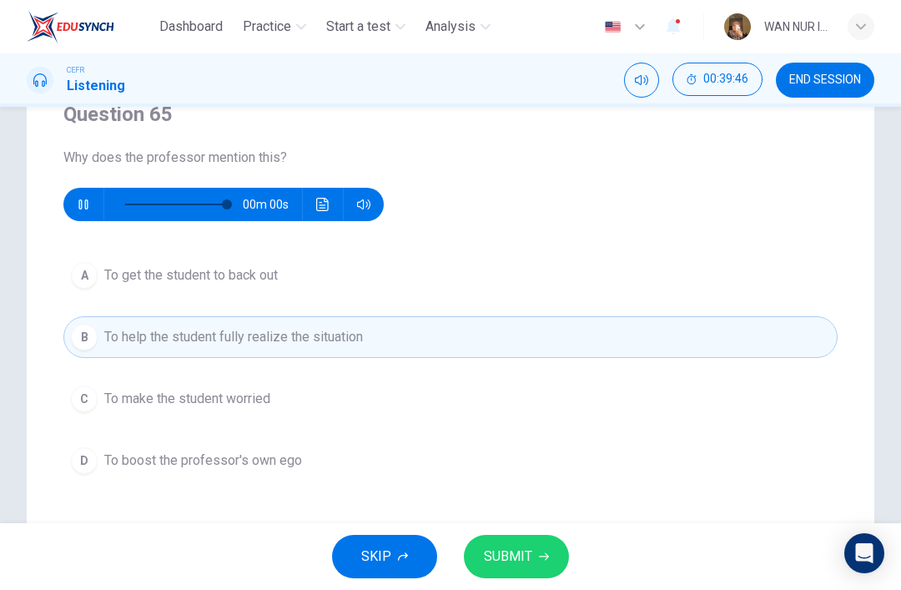
type input "0"
click at [480, 548] on button "SUBMIT" at bounding box center [516, 556] width 105 height 43
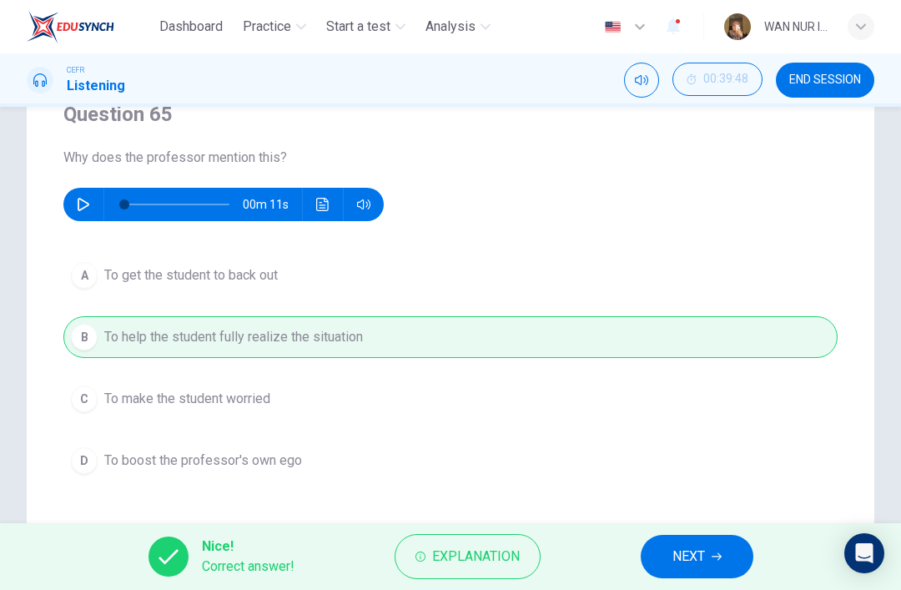
click at [699, 577] on button "NEXT" at bounding box center [697, 556] width 113 height 43
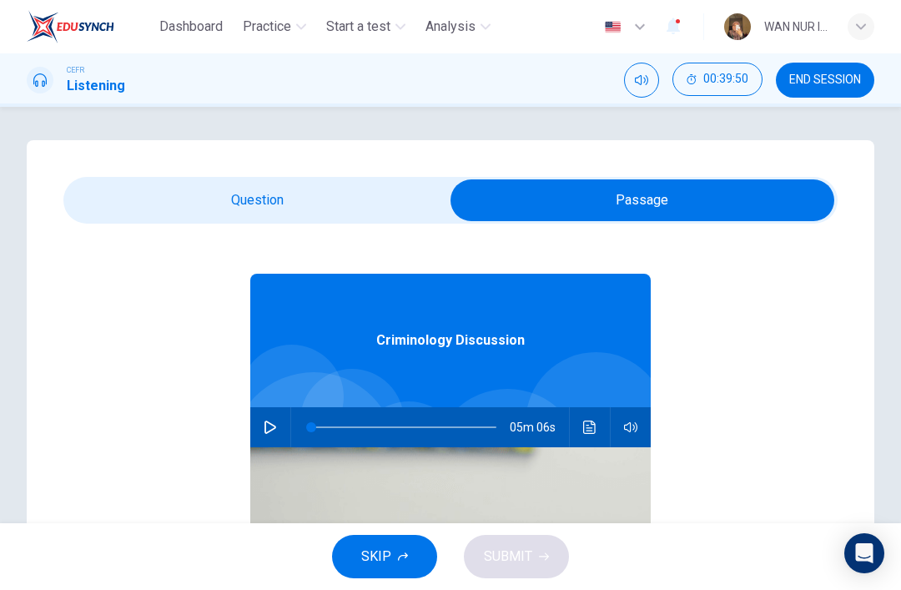
scroll to position [29, 0]
click at [86, 192] on input "checkbox" at bounding box center [643, 200] width 1162 height 42
checkbox input "false"
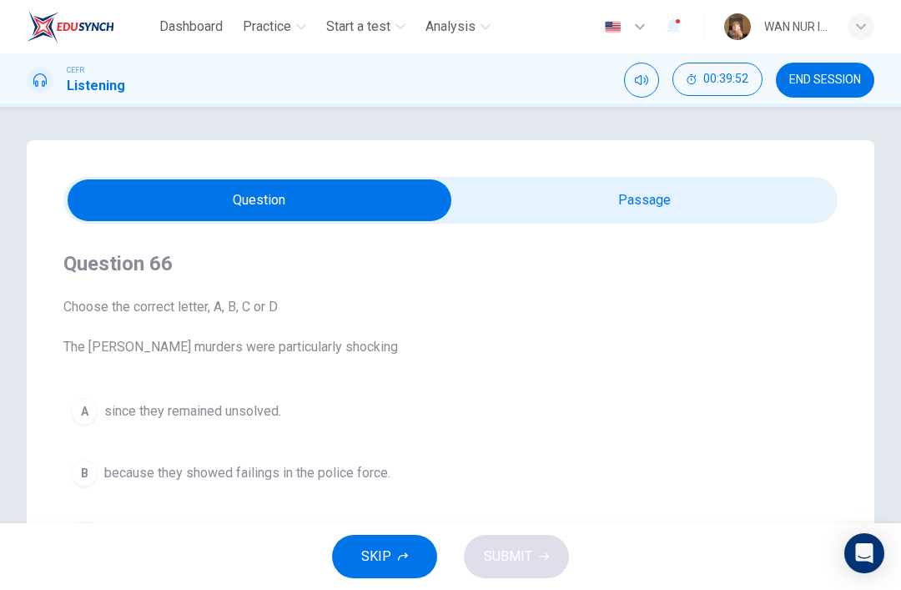
scroll to position [0, 0]
click at [825, 77] on span "END SESSION" at bounding box center [826, 79] width 72 height 13
